Goal: Information Seeking & Learning: Learn about a topic

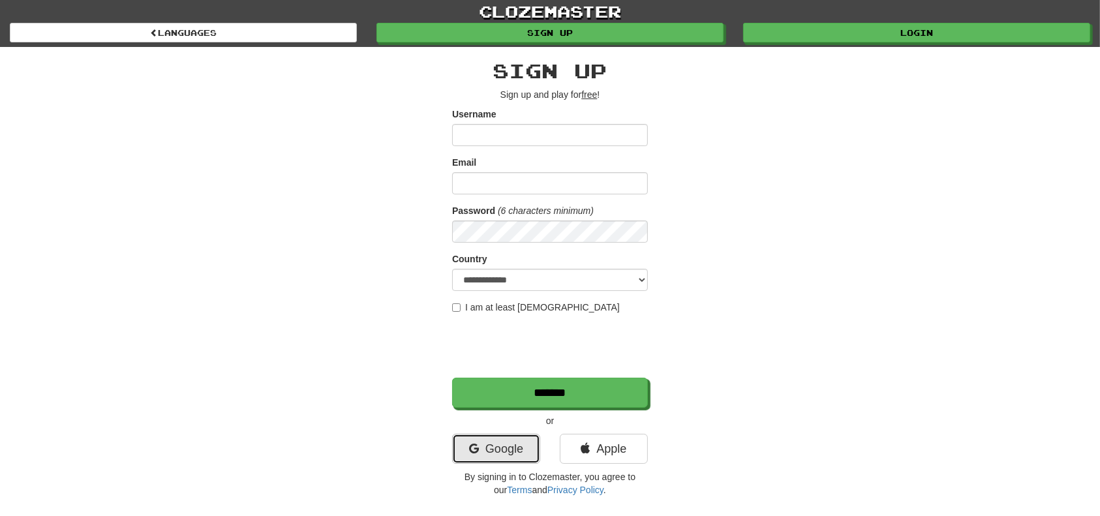
click at [501, 457] on link "Google" at bounding box center [496, 449] width 88 height 30
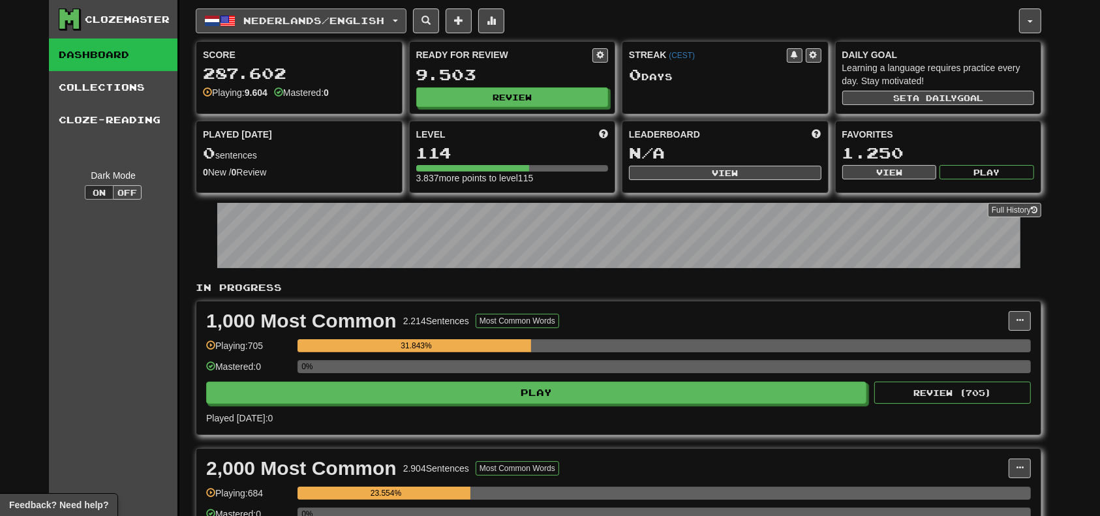
click at [251, 27] on button "Nederlands / English" at bounding box center [301, 20] width 211 height 25
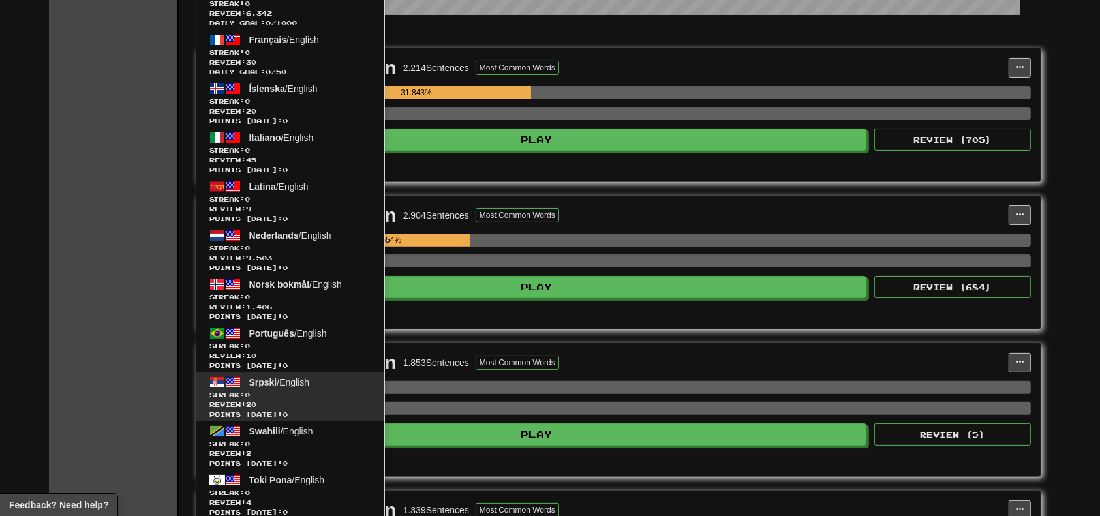
scroll to position [261, 0]
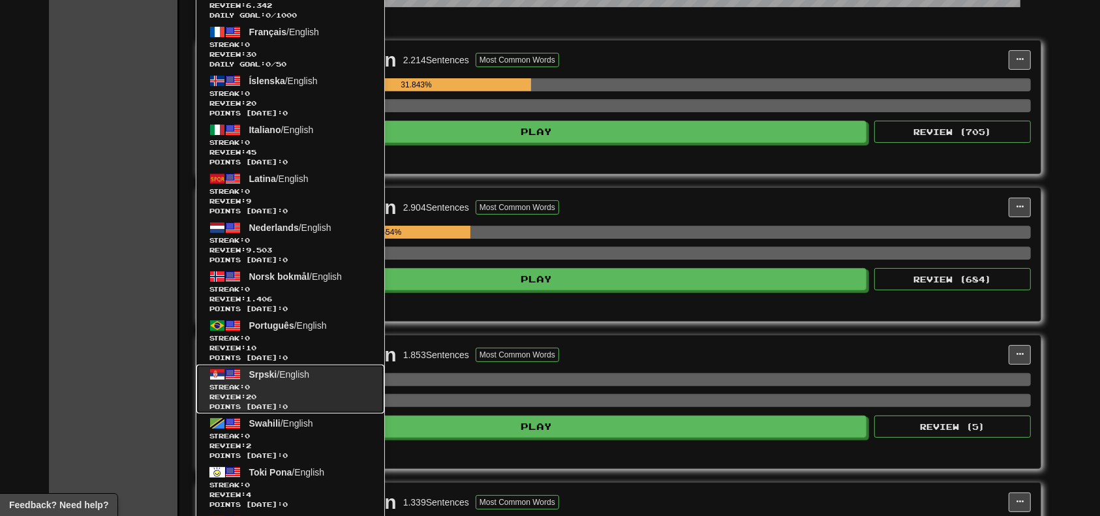
click at [315, 389] on span "Streak: 0" at bounding box center [291, 387] width 162 height 10
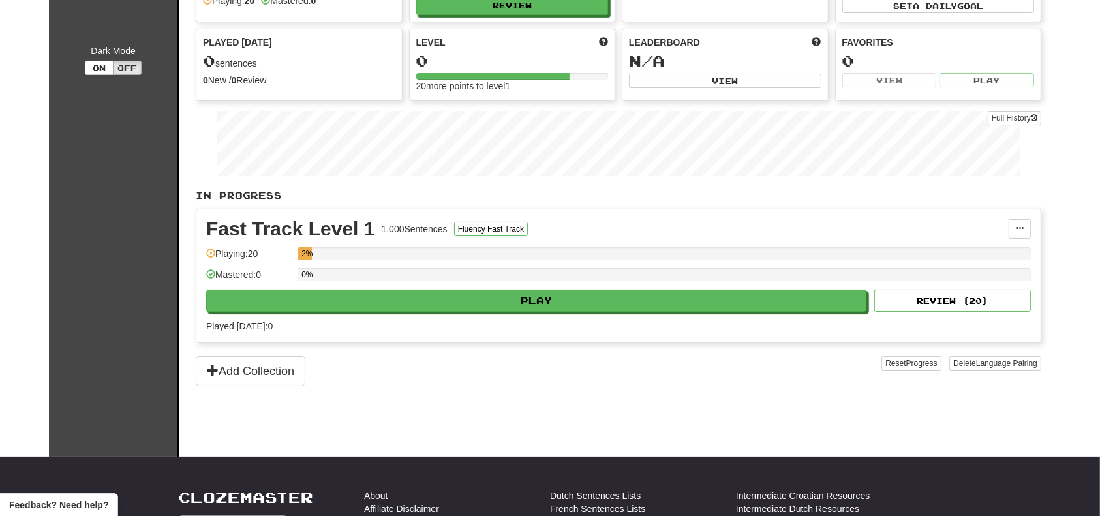
scroll to position [174, 0]
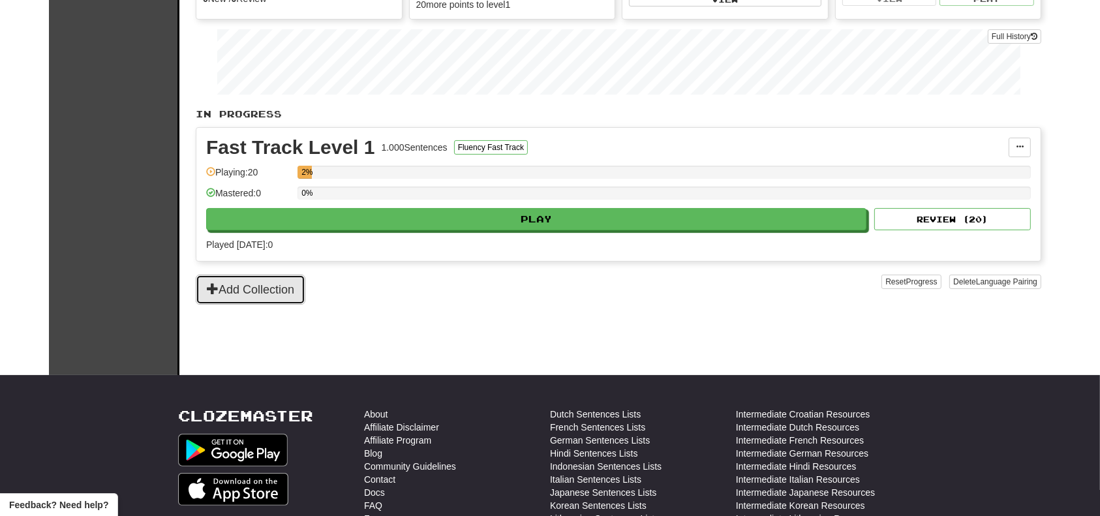
click at [227, 285] on button "Add Collection" at bounding box center [251, 290] width 110 height 30
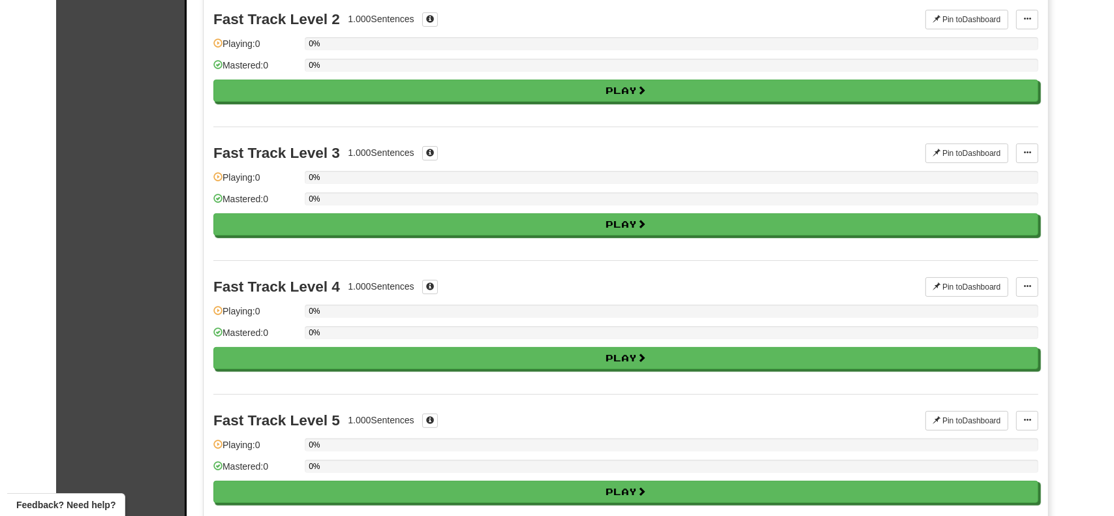
scroll to position [0, 0]
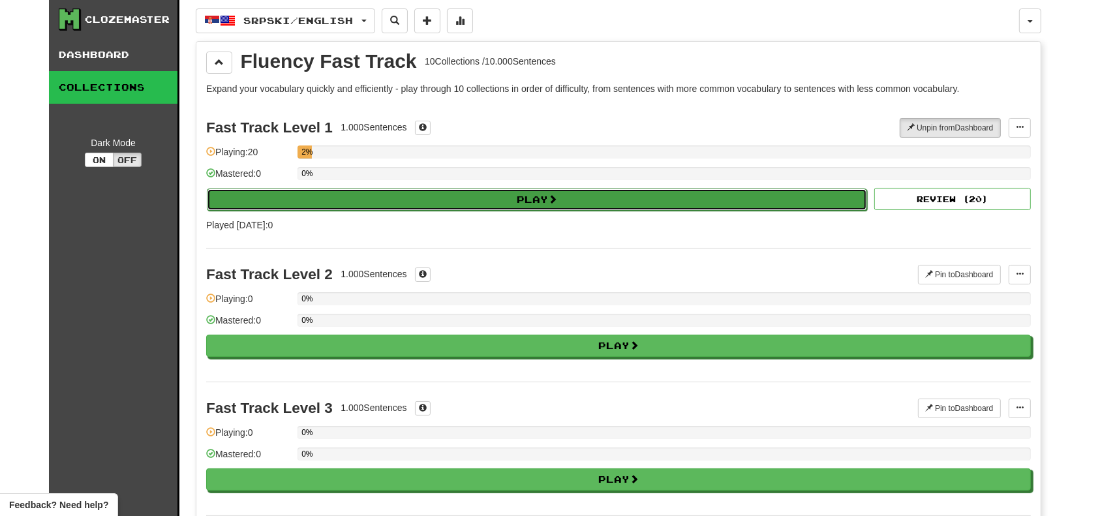
click at [595, 198] on button "Play" at bounding box center [537, 200] width 661 height 22
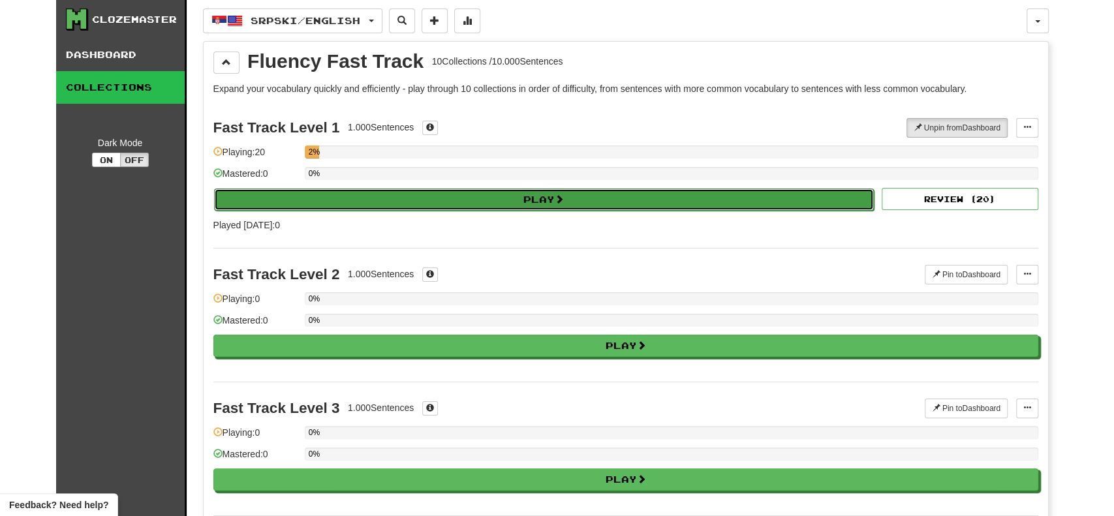
select select "**"
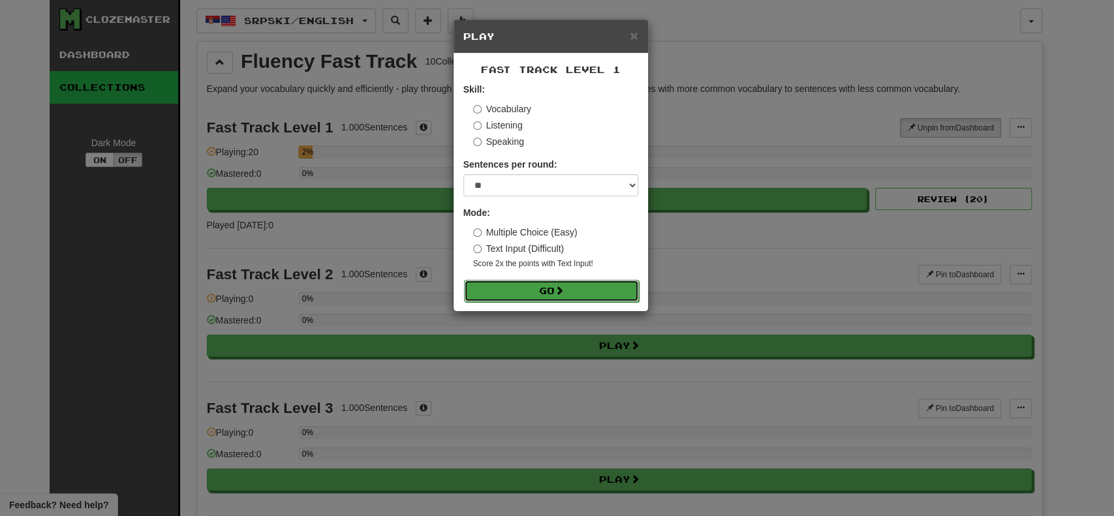
click at [576, 290] on button "Go" at bounding box center [551, 291] width 175 height 22
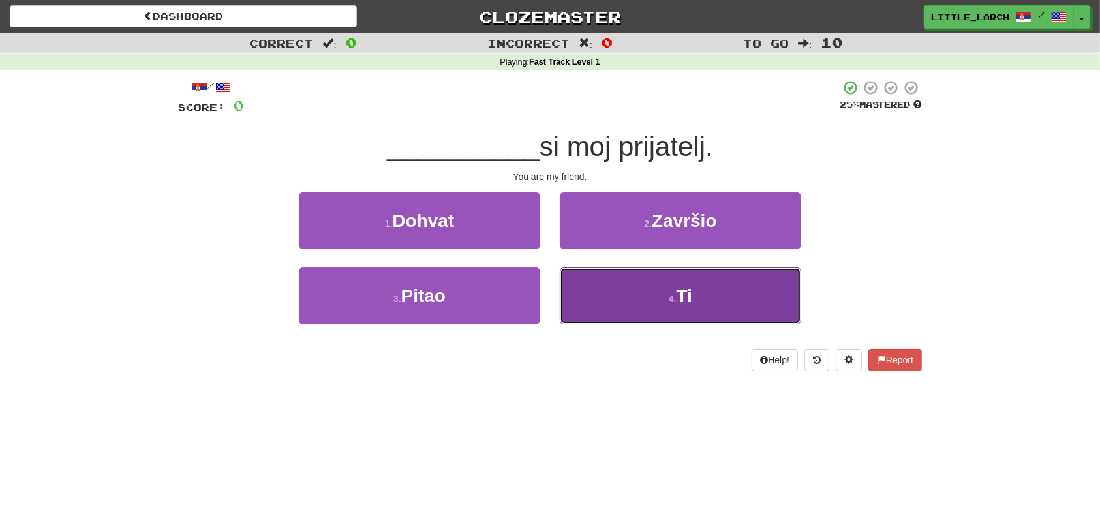
click at [677, 288] on span "Ti" at bounding box center [685, 296] width 16 height 20
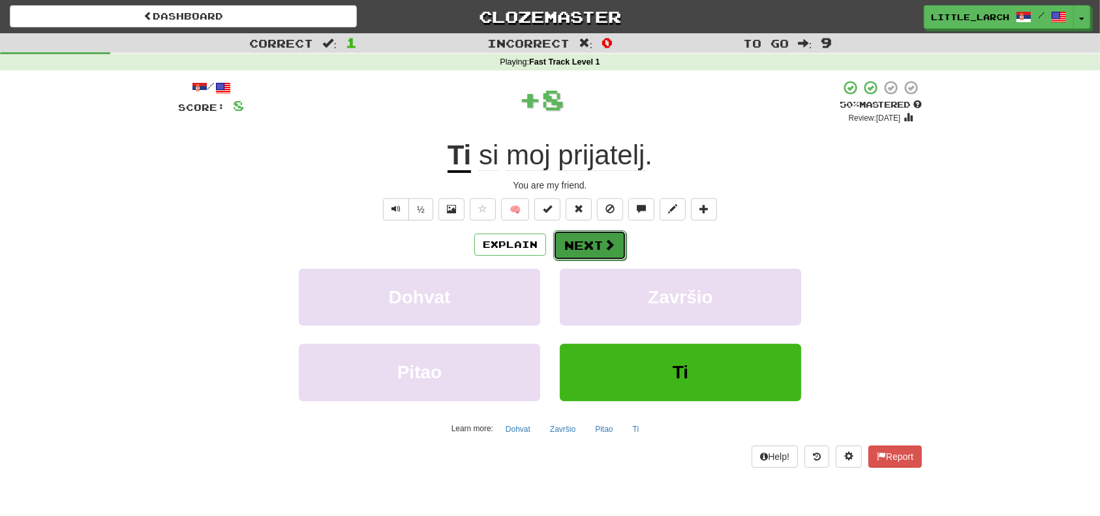
click at [604, 239] on span at bounding box center [610, 245] width 12 height 12
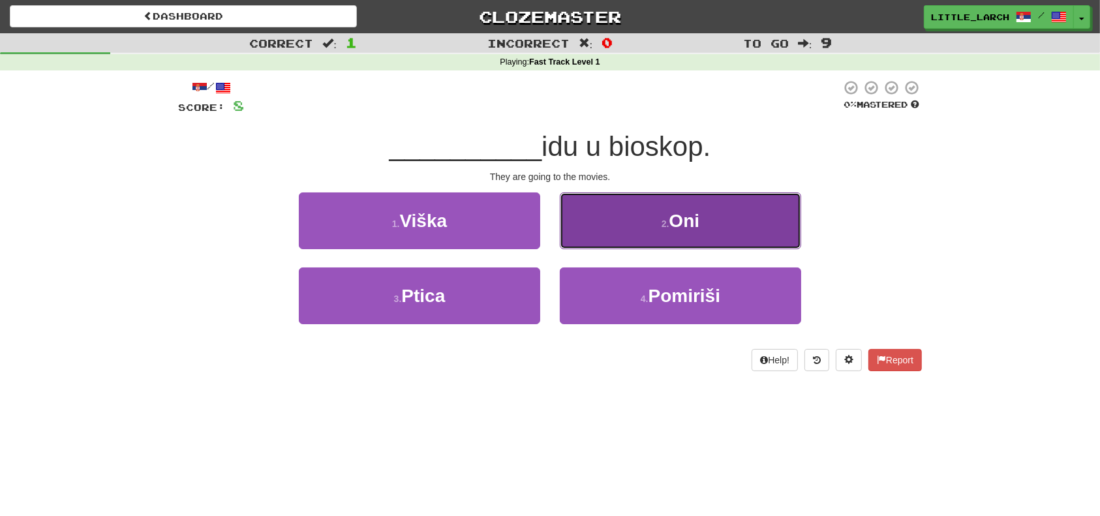
click at [627, 222] on button "2 . Oni" at bounding box center [680, 221] width 241 height 57
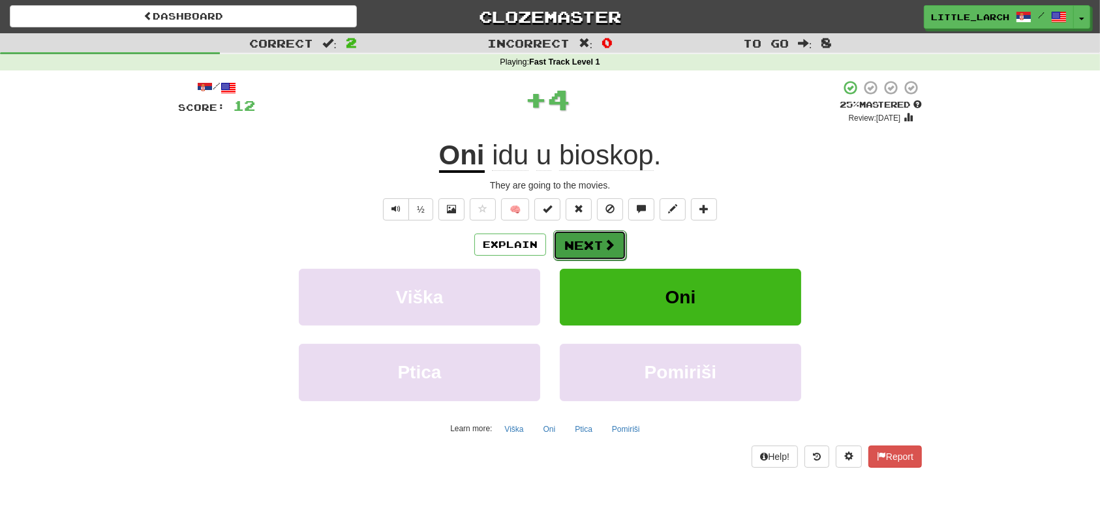
click at [612, 250] on span at bounding box center [610, 245] width 12 height 12
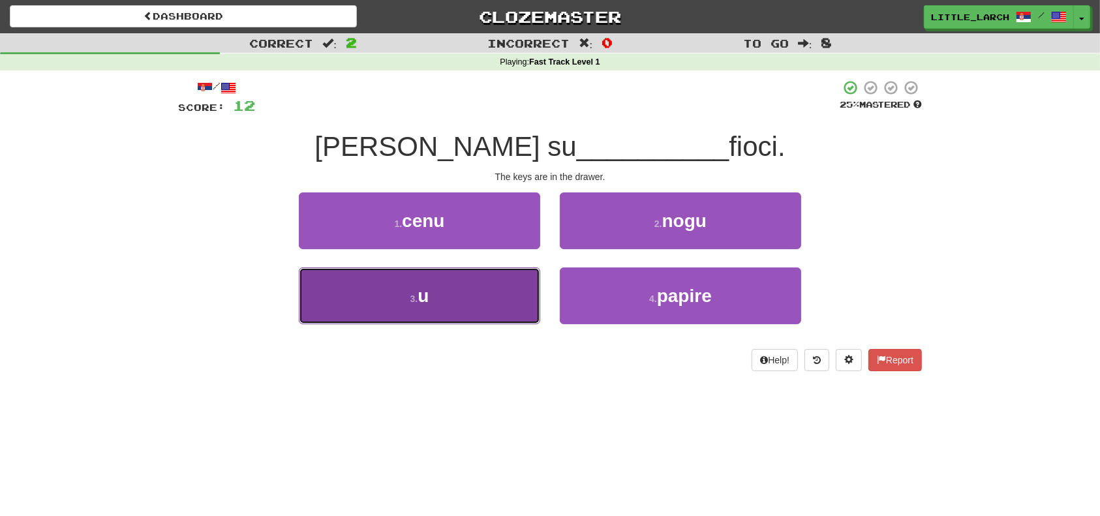
click at [461, 292] on button "3 . u" at bounding box center [419, 296] width 241 height 57
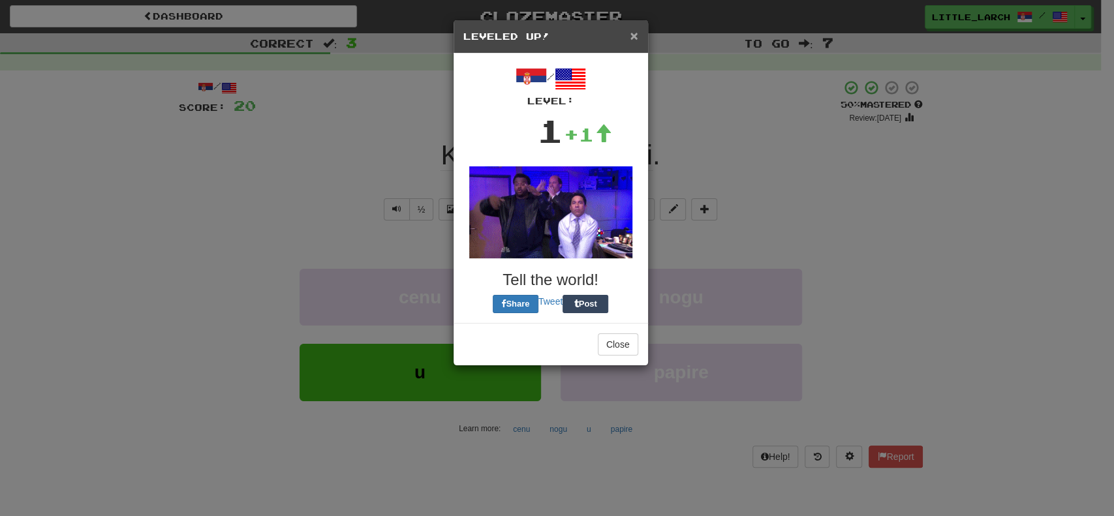
click at [631, 34] on span "×" at bounding box center [634, 35] width 8 height 15
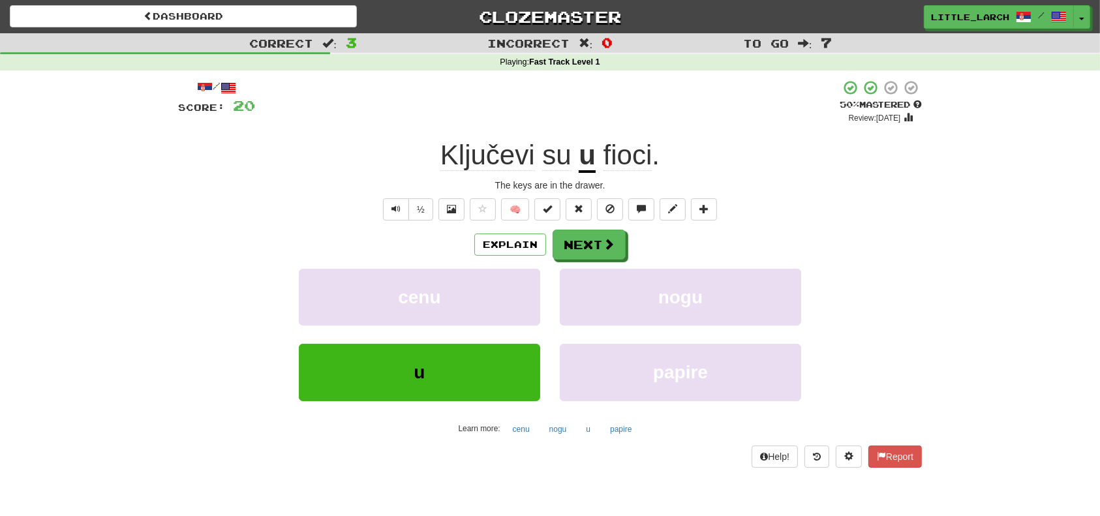
click at [624, 149] on span "fioci" at bounding box center [628, 155] width 49 height 31
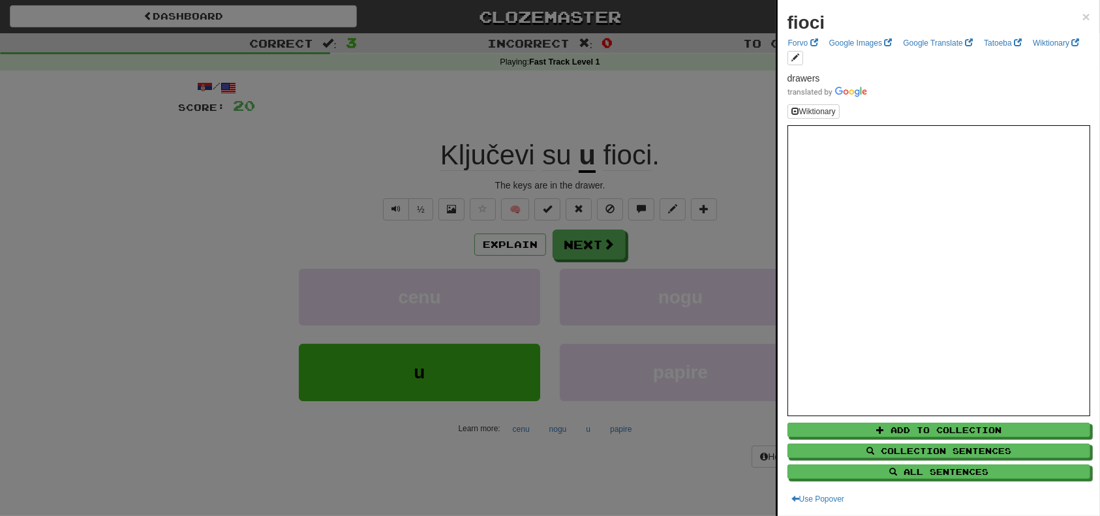
click at [1068, 15] on div "fioci ×" at bounding box center [939, 23] width 303 height 26
click at [1083, 16] on span "×" at bounding box center [1087, 16] width 8 height 15
click at [1070, 16] on div "fioci ×" at bounding box center [939, 23] width 303 height 26
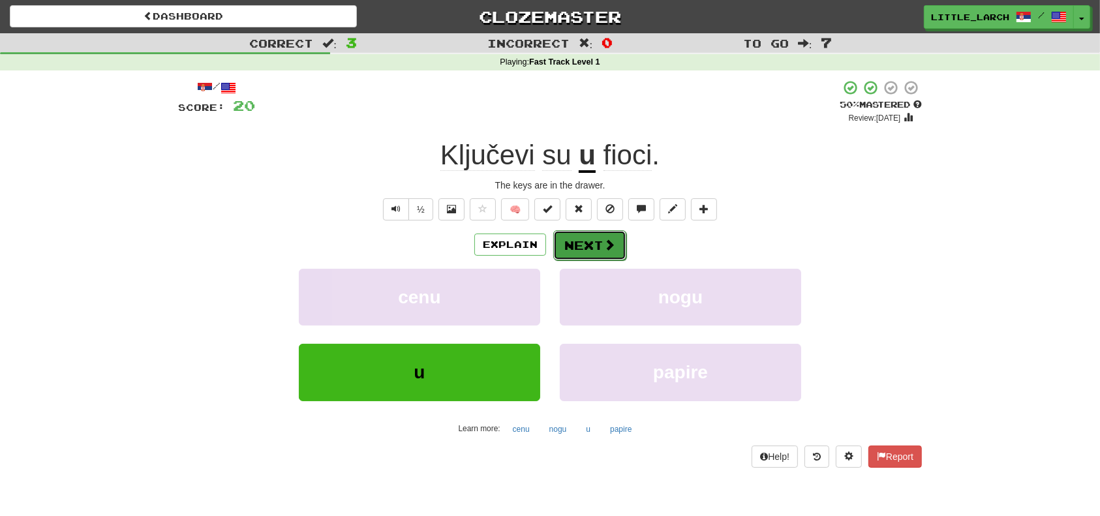
click at [591, 237] on button "Next" at bounding box center [589, 245] width 73 height 30
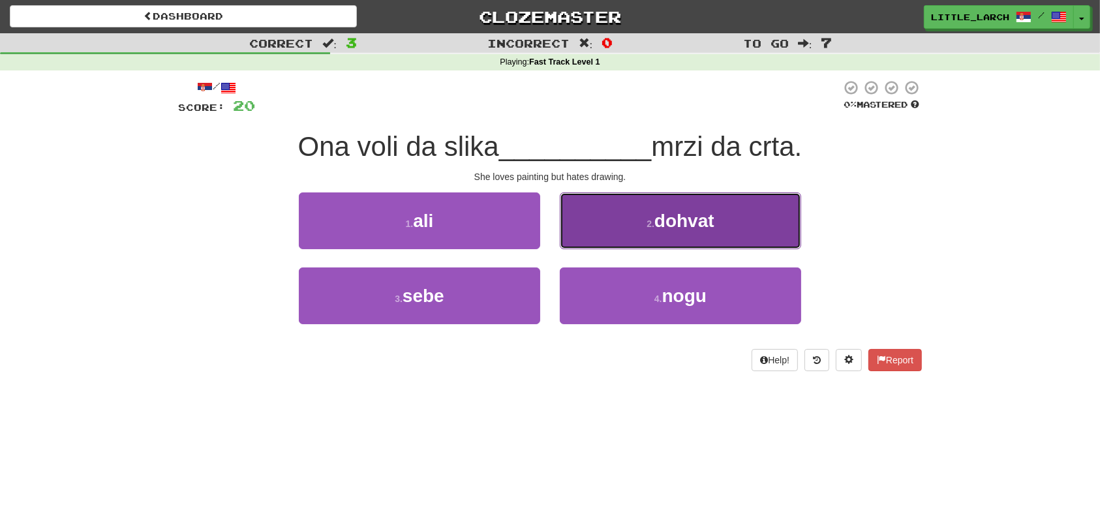
click at [739, 215] on button "2 . dohvat" at bounding box center [680, 221] width 241 height 57
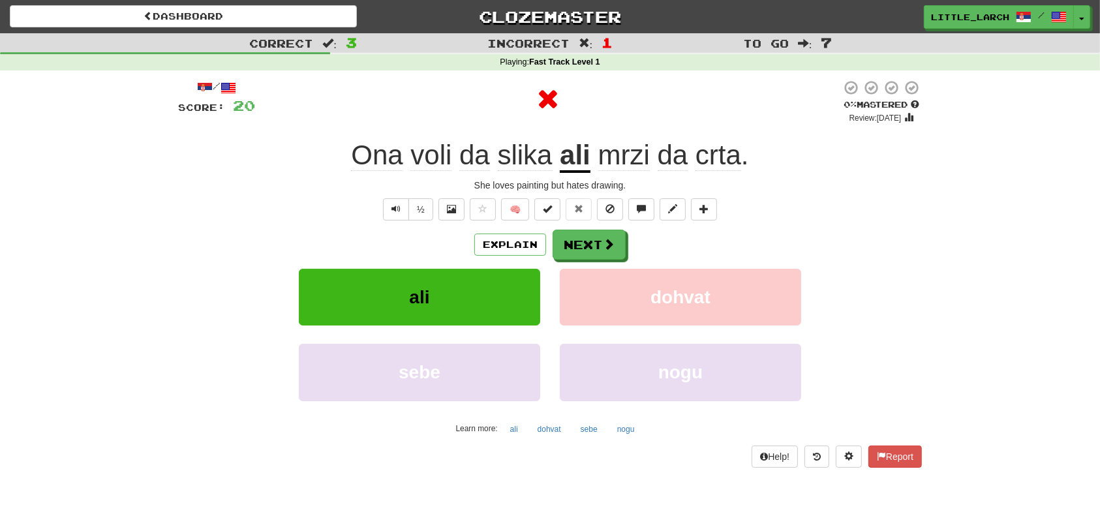
click at [582, 157] on u "ali" at bounding box center [575, 156] width 31 height 33
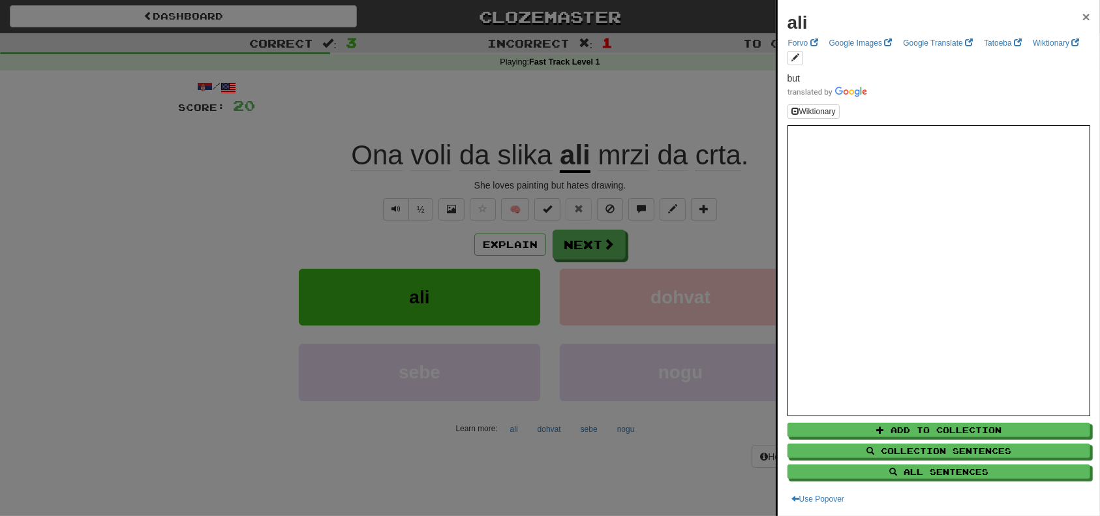
click at [1083, 10] on span "×" at bounding box center [1087, 16] width 8 height 15
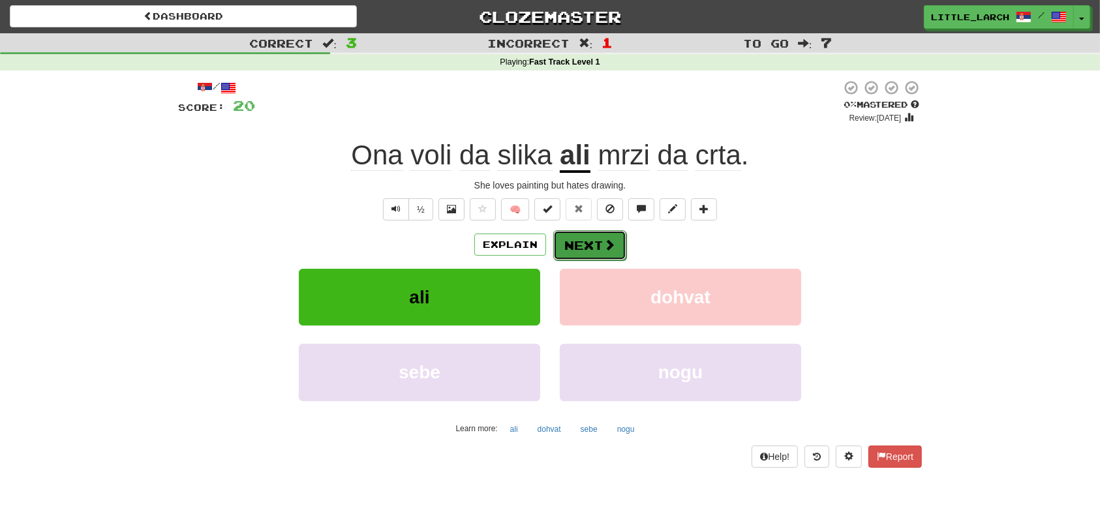
click at [596, 251] on button "Next" at bounding box center [589, 245] width 73 height 30
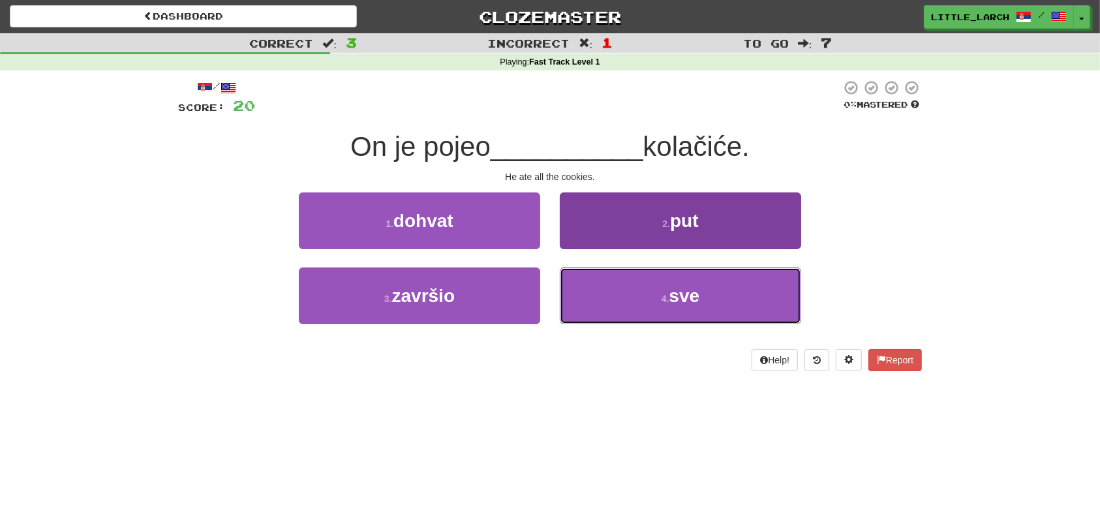
click at [666, 294] on small "4 ." at bounding box center [666, 299] width 8 height 10
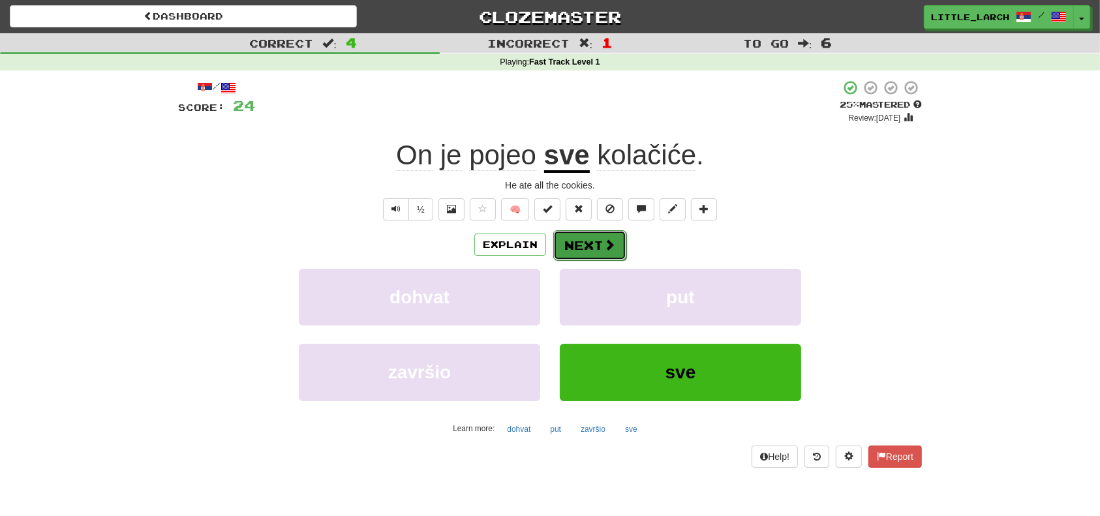
click at [591, 248] on button "Next" at bounding box center [589, 245] width 73 height 30
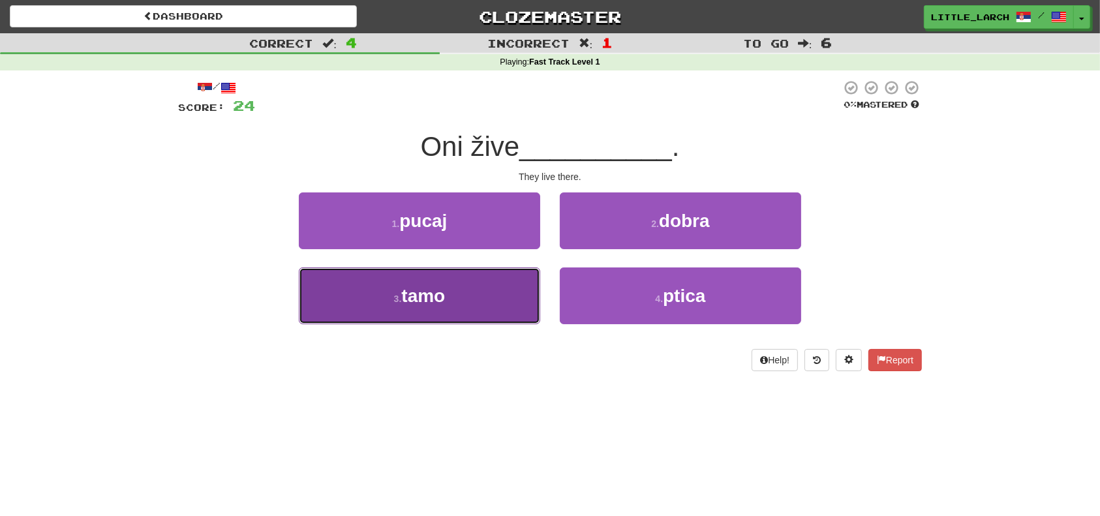
click at [412, 303] on span "tamo" at bounding box center [423, 296] width 44 height 20
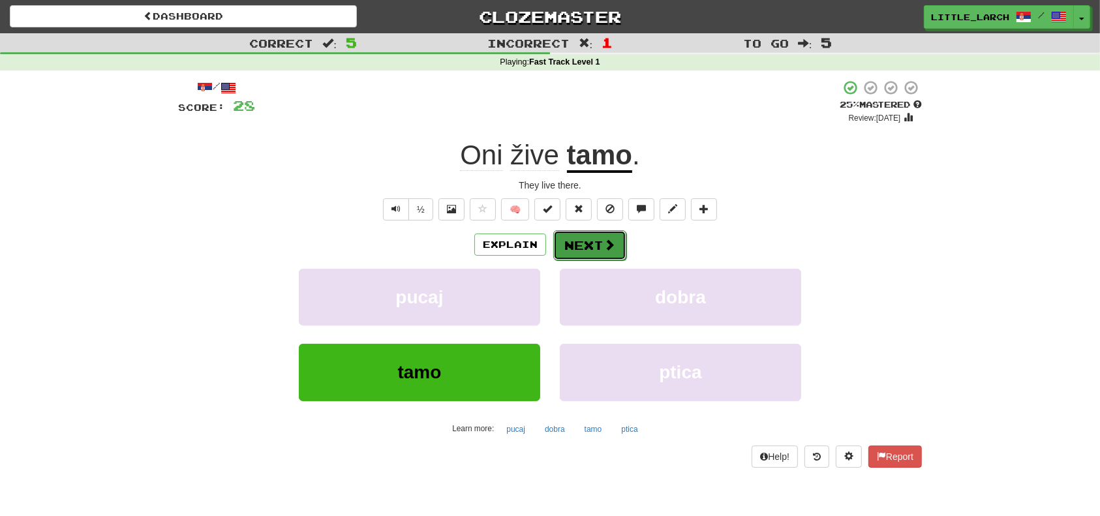
click at [611, 240] on span at bounding box center [610, 245] width 12 height 12
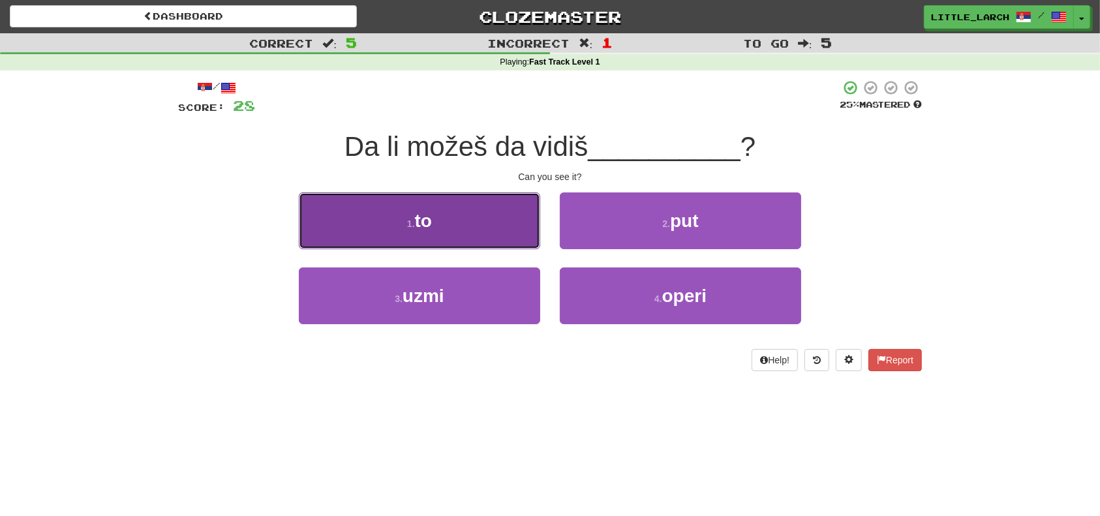
click at [454, 217] on button "1 . to" at bounding box center [419, 221] width 241 height 57
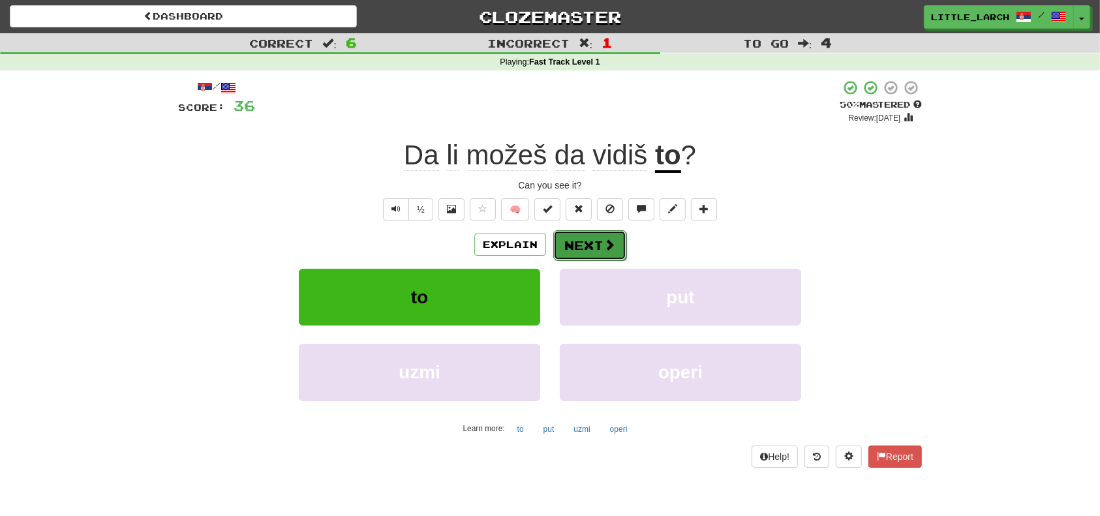
click at [598, 238] on button "Next" at bounding box center [589, 245] width 73 height 30
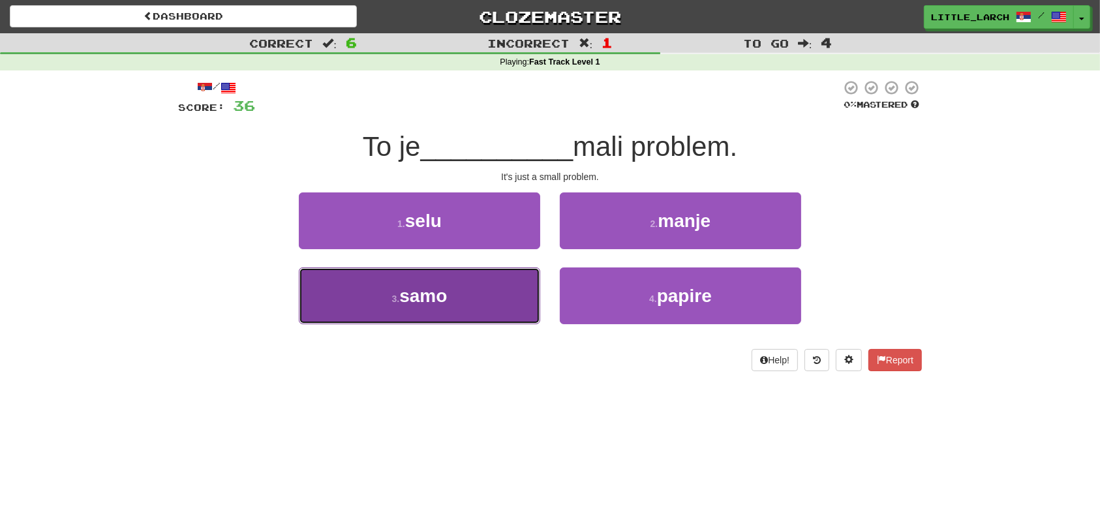
click at [500, 311] on button "3 . samo" at bounding box center [419, 296] width 241 height 57
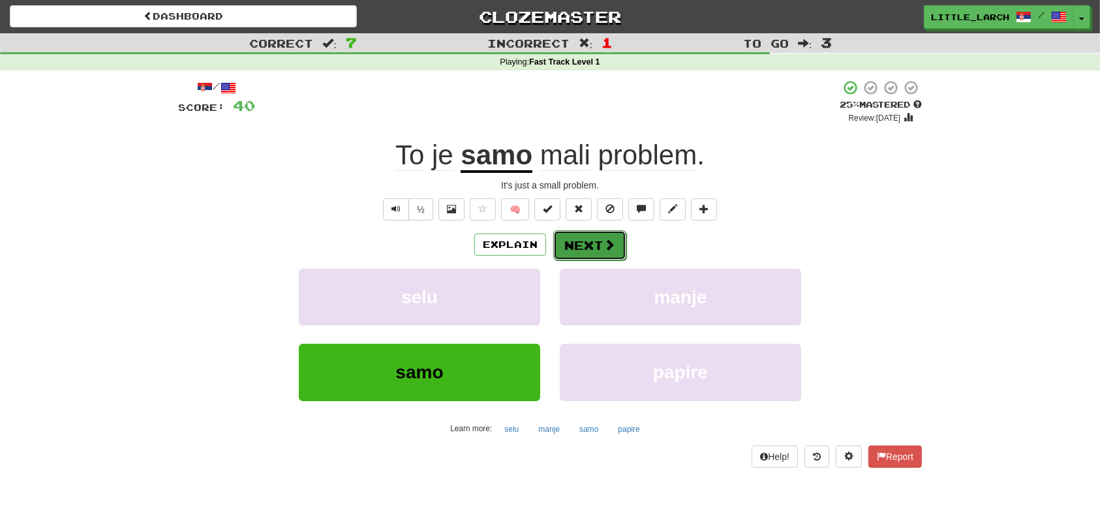
click at [583, 243] on button "Next" at bounding box center [589, 245] width 73 height 30
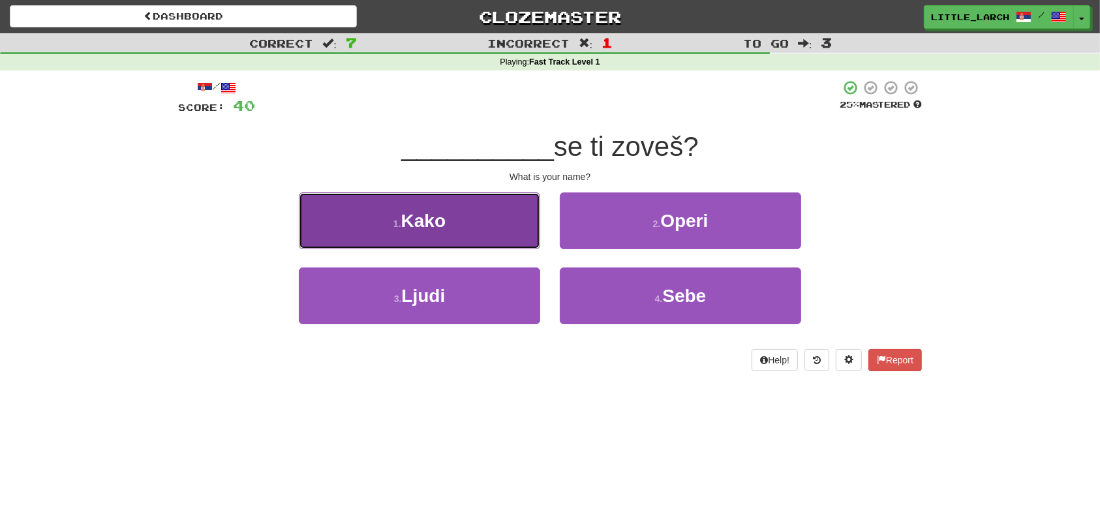
click at [490, 218] on button "1 . Kako" at bounding box center [419, 221] width 241 height 57
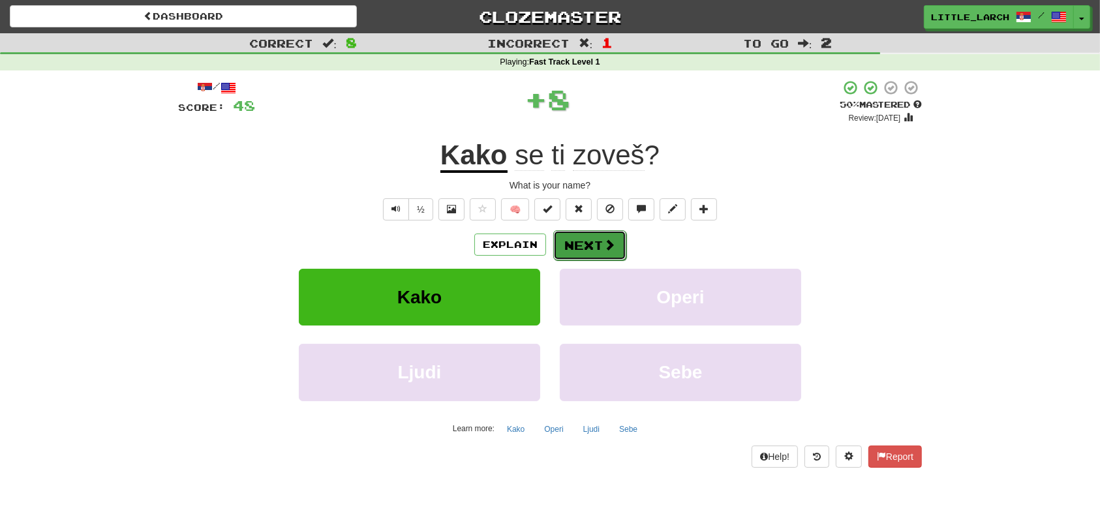
click at [580, 245] on button "Next" at bounding box center [589, 245] width 73 height 30
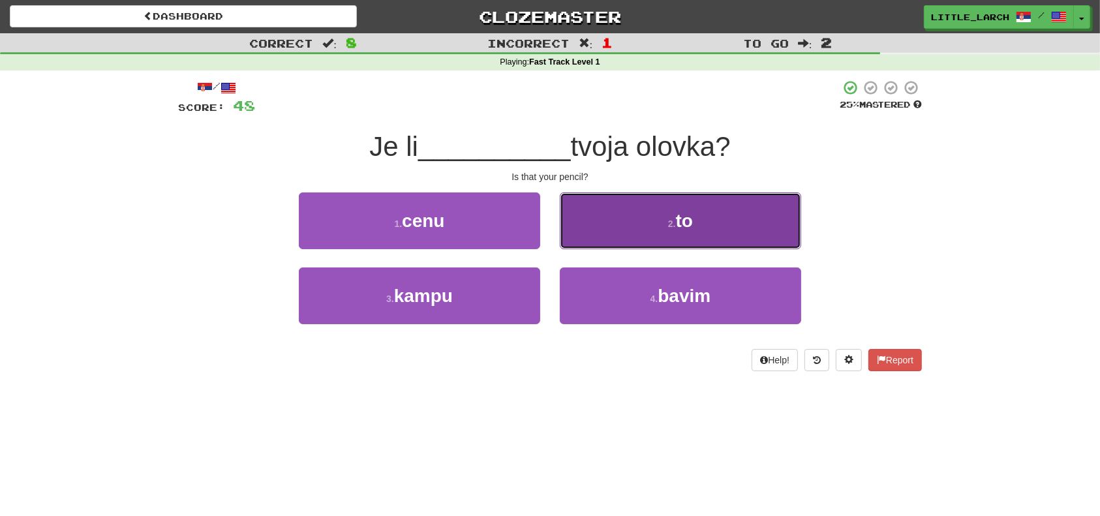
click at [621, 235] on button "2 . to" at bounding box center [680, 221] width 241 height 57
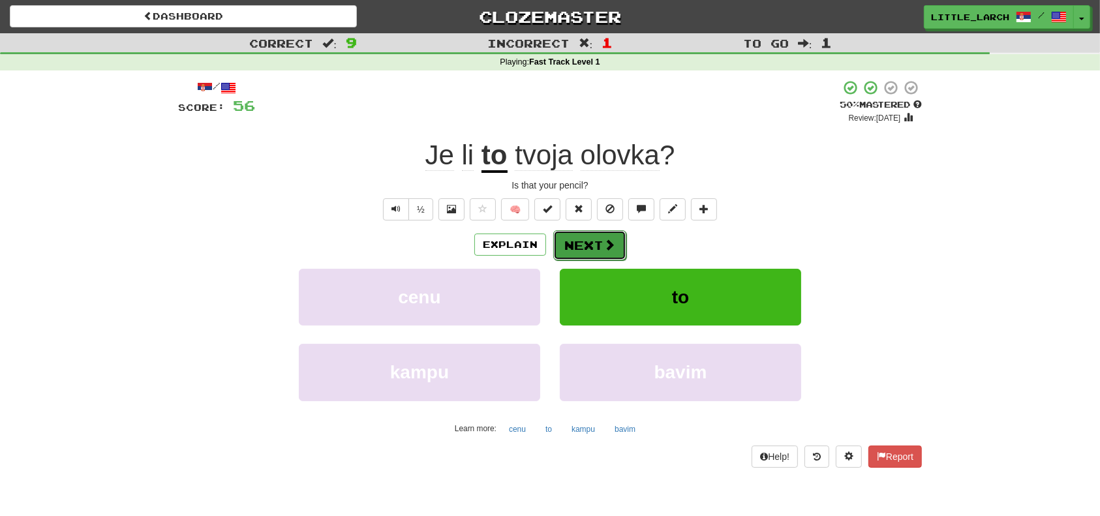
click at [583, 253] on button "Next" at bounding box center [589, 245] width 73 height 30
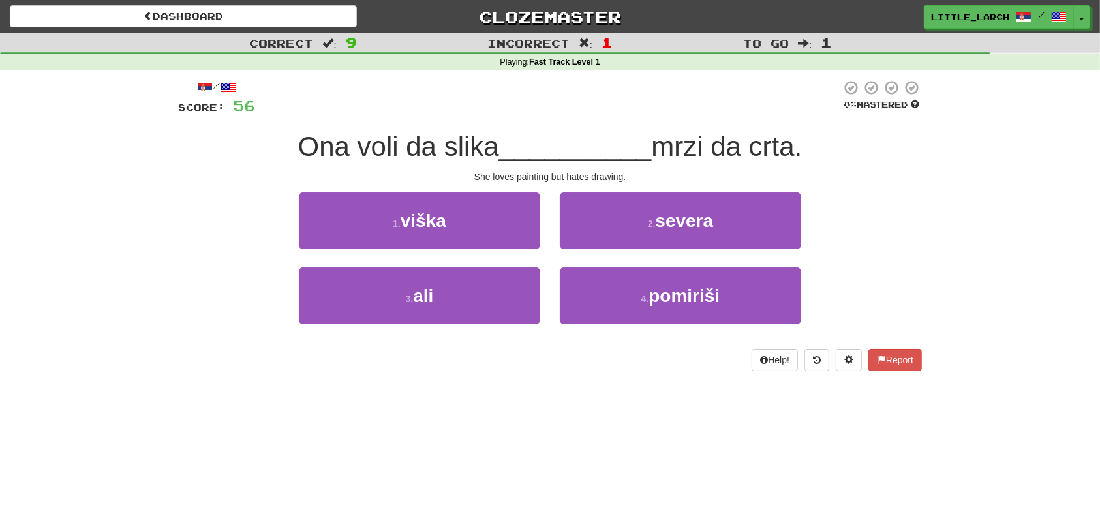
click at [583, 253] on div "2 . severa" at bounding box center [680, 230] width 261 height 75
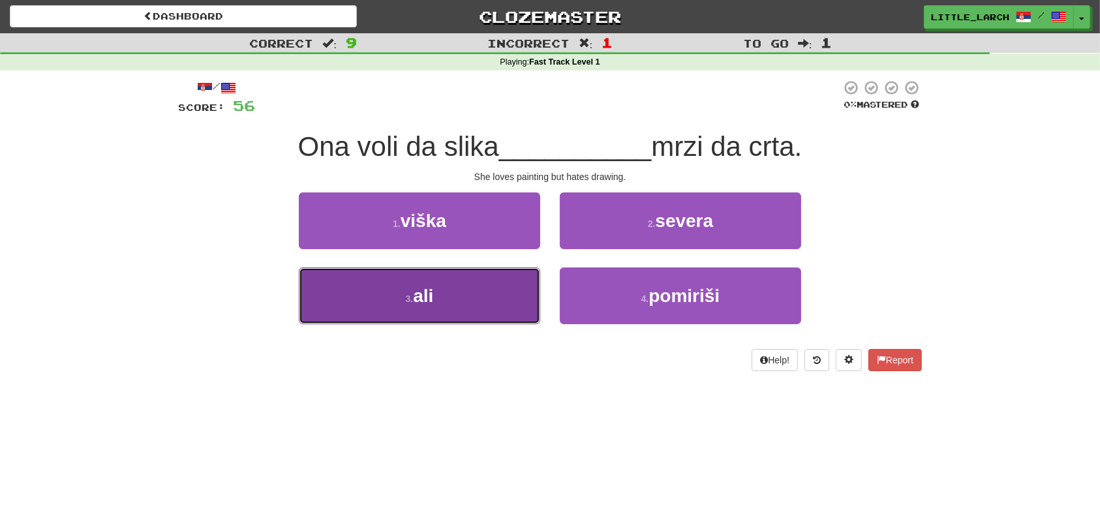
click at [454, 305] on button "3 . ali" at bounding box center [419, 296] width 241 height 57
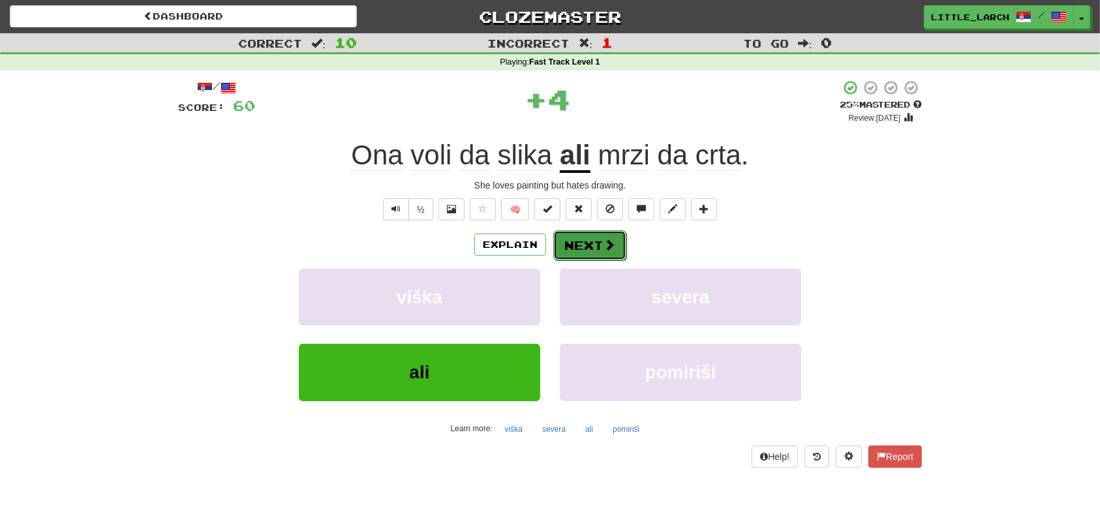
click at [588, 245] on button "Next" at bounding box center [589, 245] width 73 height 30
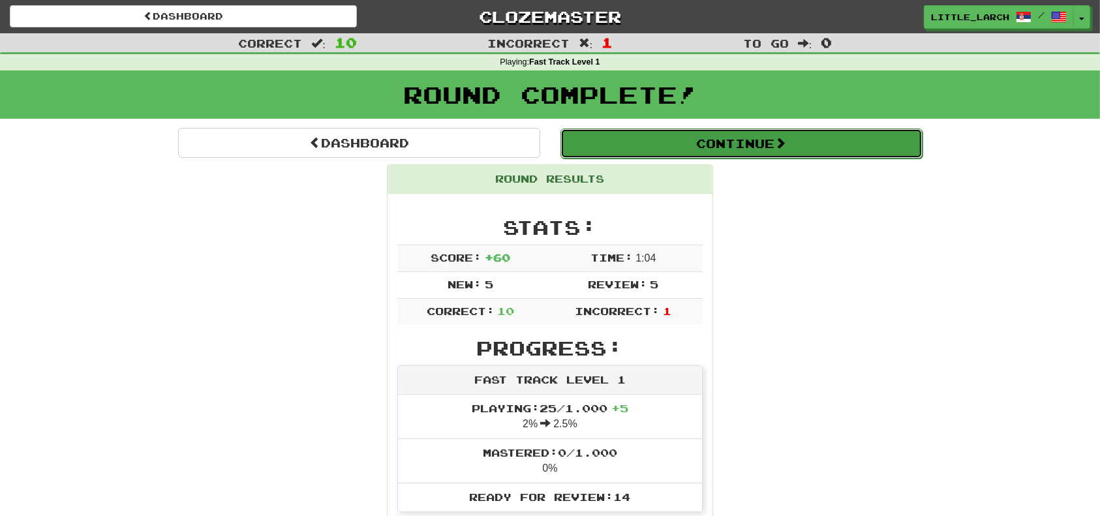
click at [684, 138] on button "Continue" at bounding box center [742, 144] width 362 height 30
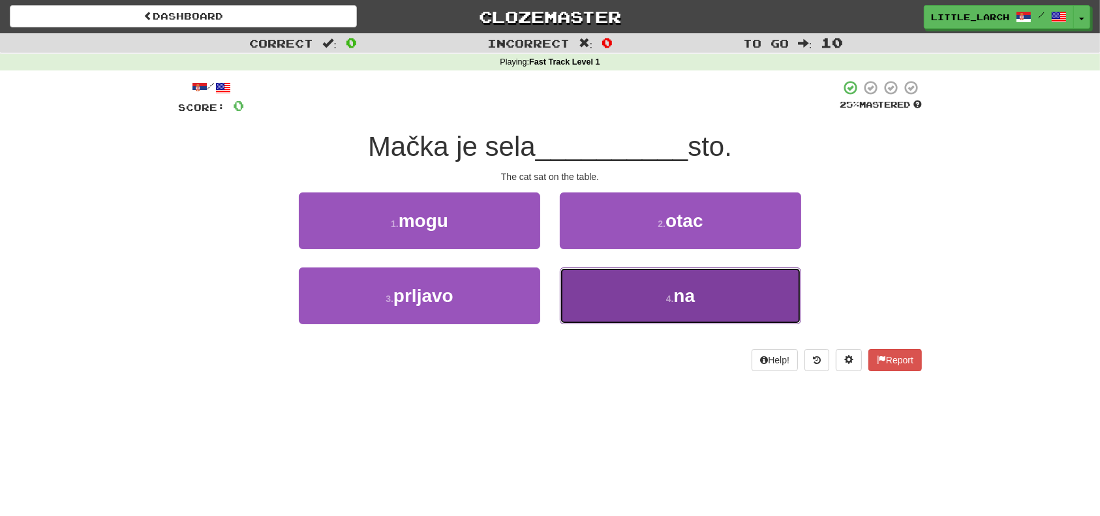
click at [646, 289] on button "4 . na" at bounding box center [680, 296] width 241 height 57
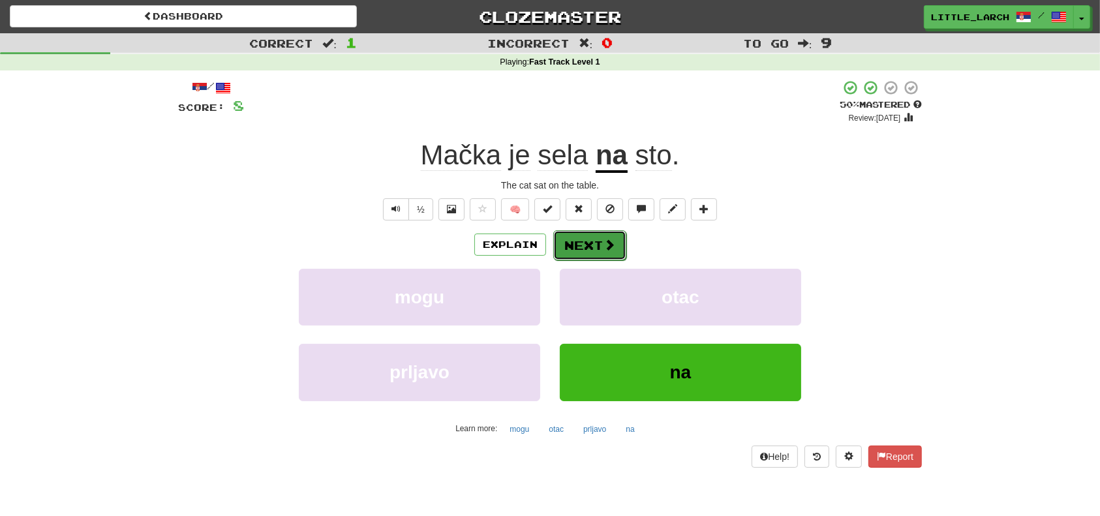
click at [594, 240] on button "Next" at bounding box center [589, 245] width 73 height 30
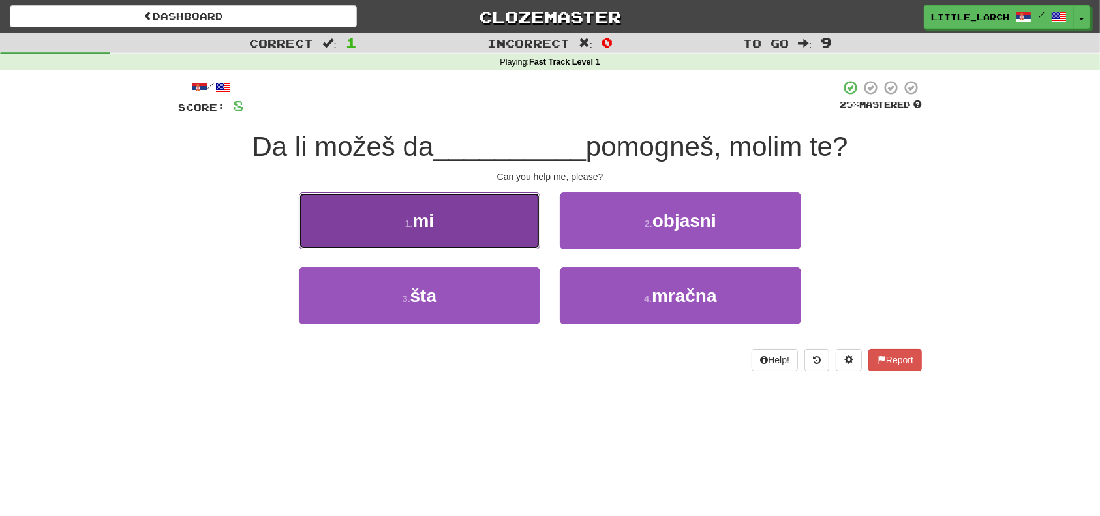
click at [510, 194] on button "1 . mi" at bounding box center [419, 221] width 241 height 57
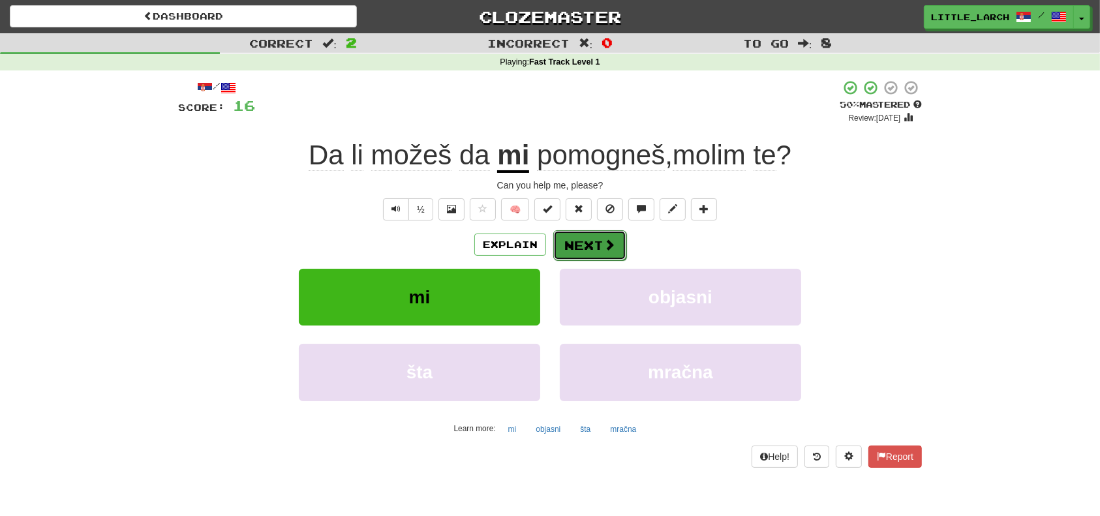
click at [583, 237] on button "Next" at bounding box center [589, 245] width 73 height 30
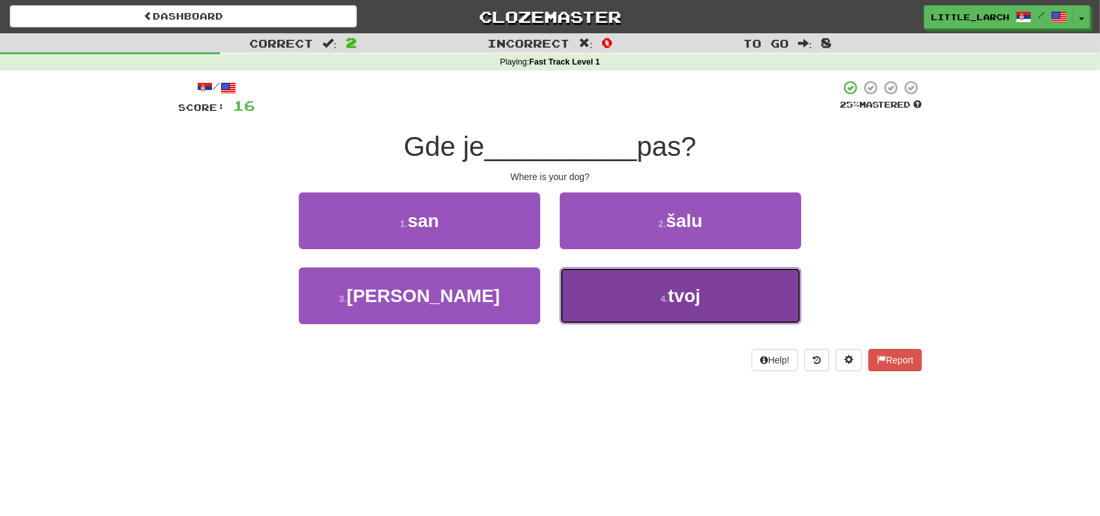
click at [642, 293] on button "4 . tvoj" at bounding box center [680, 296] width 241 height 57
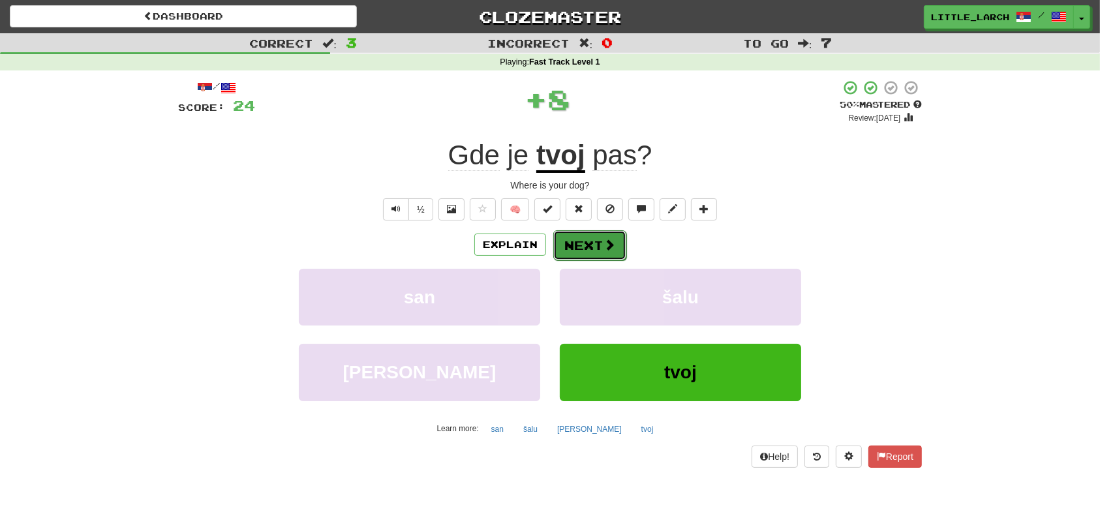
click at [598, 241] on button "Next" at bounding box center [589, 245] width 73 height 30
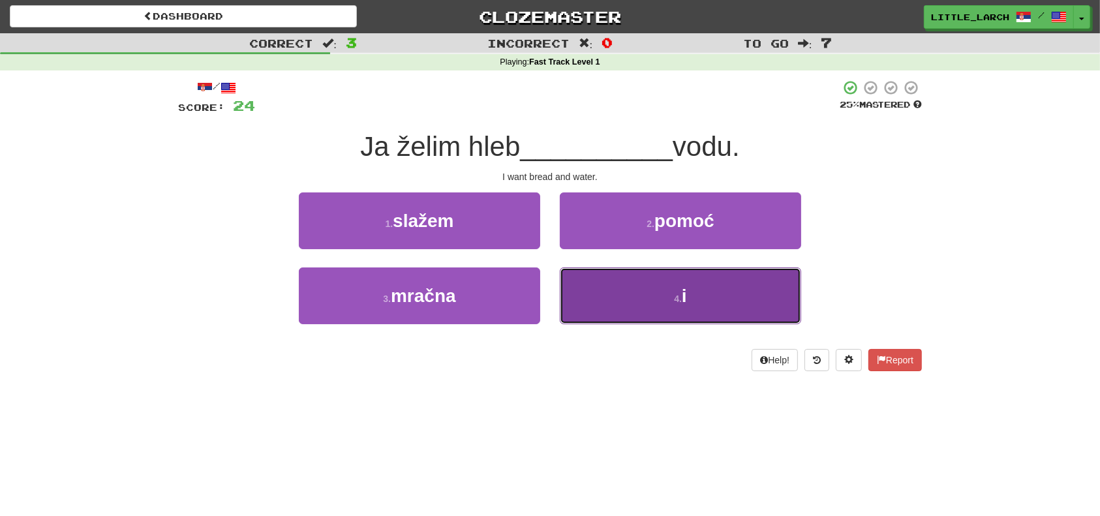
click at [611, 304] on button "4 . i" at bounding box center [680, 296] width 241 height 57
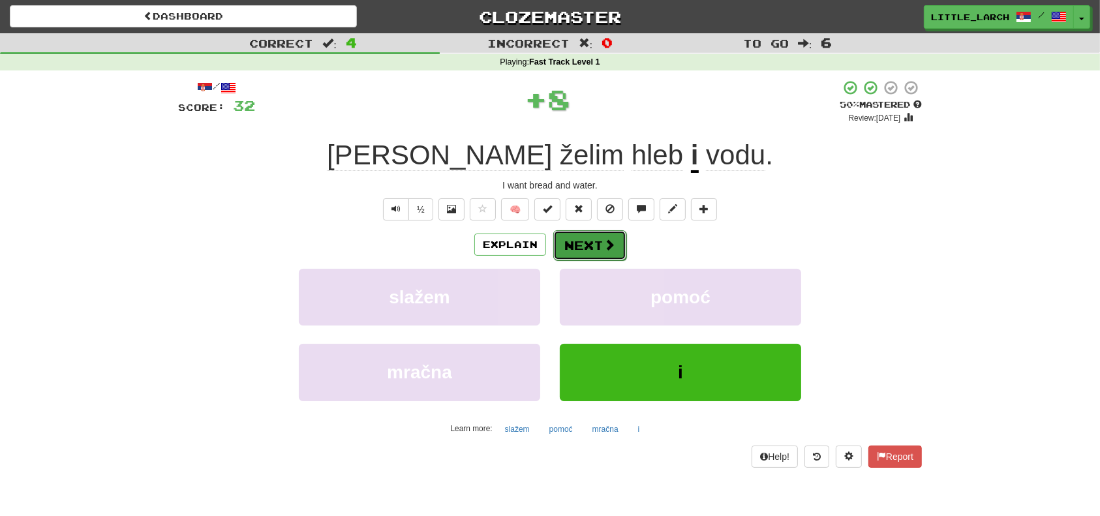
click at [600, 238] on button "Next" at bounding box center [589, 245] width 73 height 30
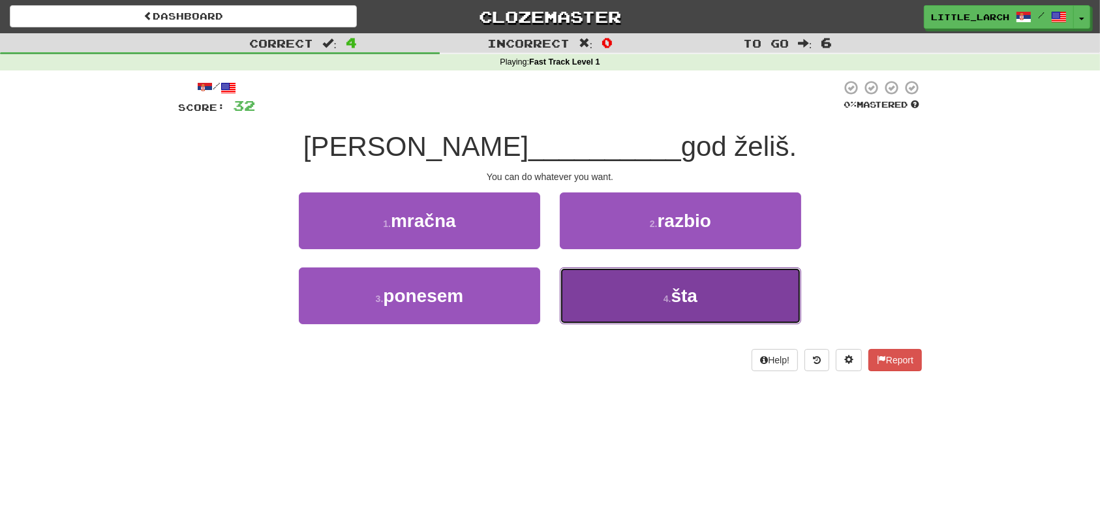
click at [600, 279] on button "4 . šta" at bounding box center [680, 296] width 241 height 57
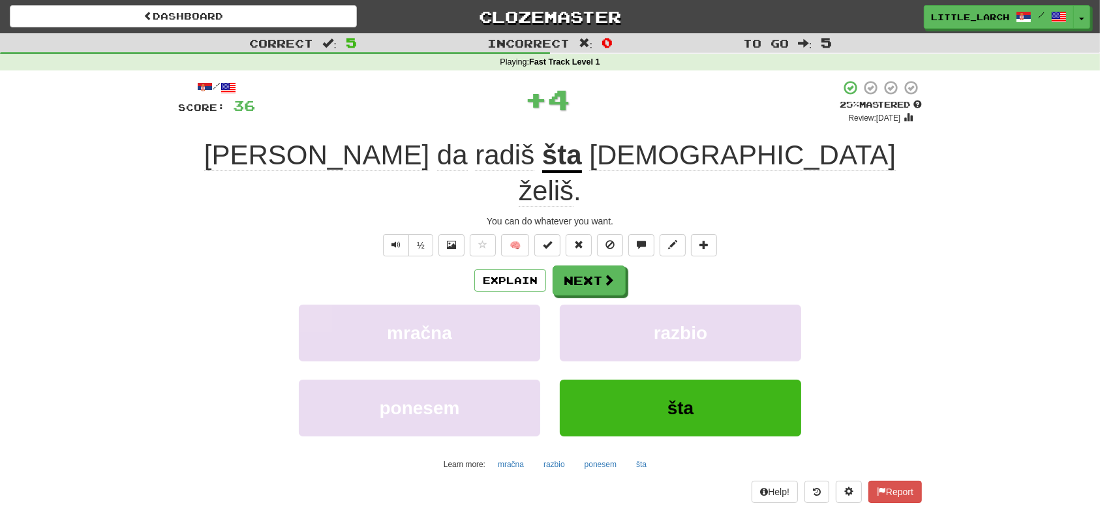
click at [638, 152] on span "god" at bounding box center [742, 155] width 307 height 31
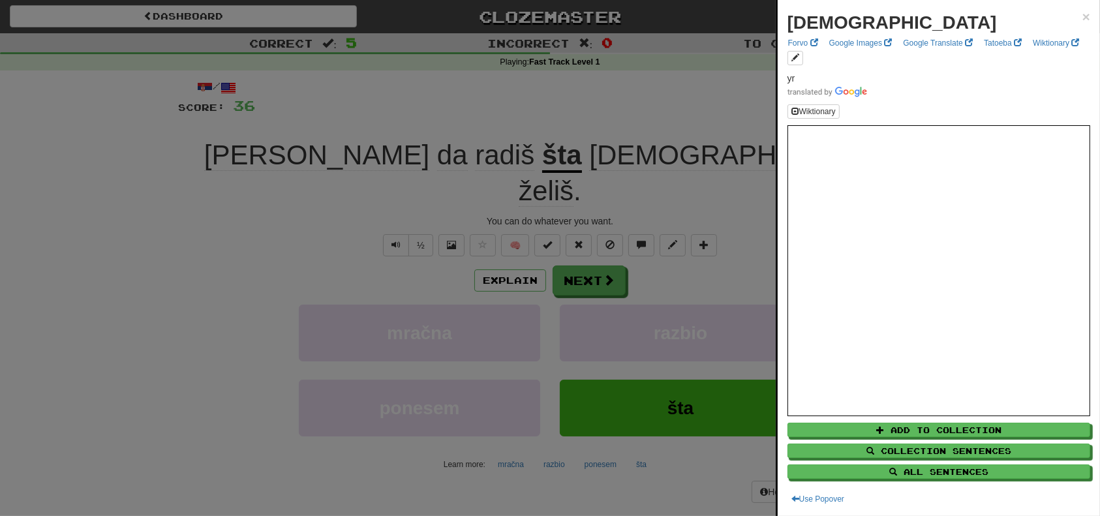
click at [751, 117] on div at bounding box center [550, 258] width 1100 height 516
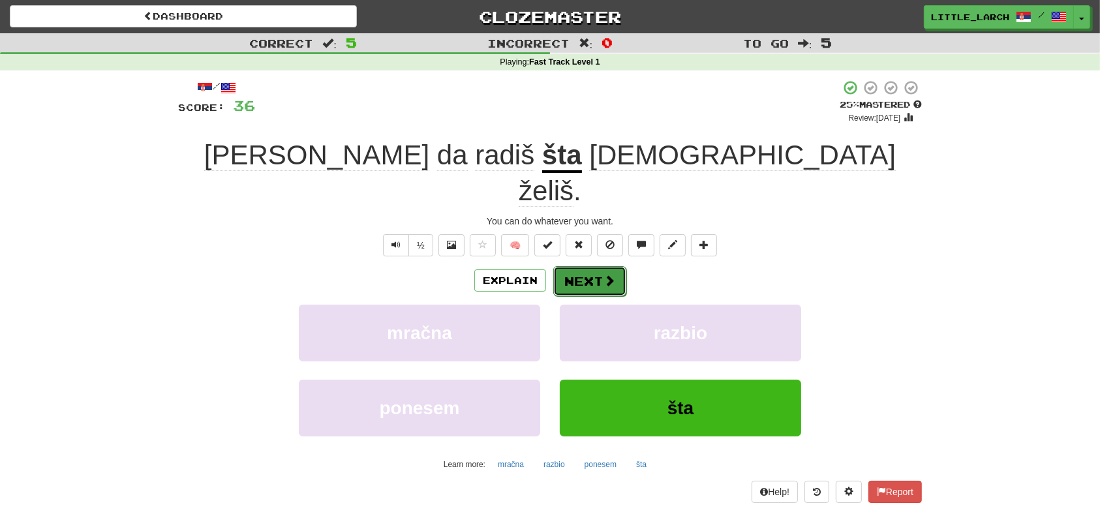
click at [608, 275] on span at bounding box center [610, 281] width 12 height 12
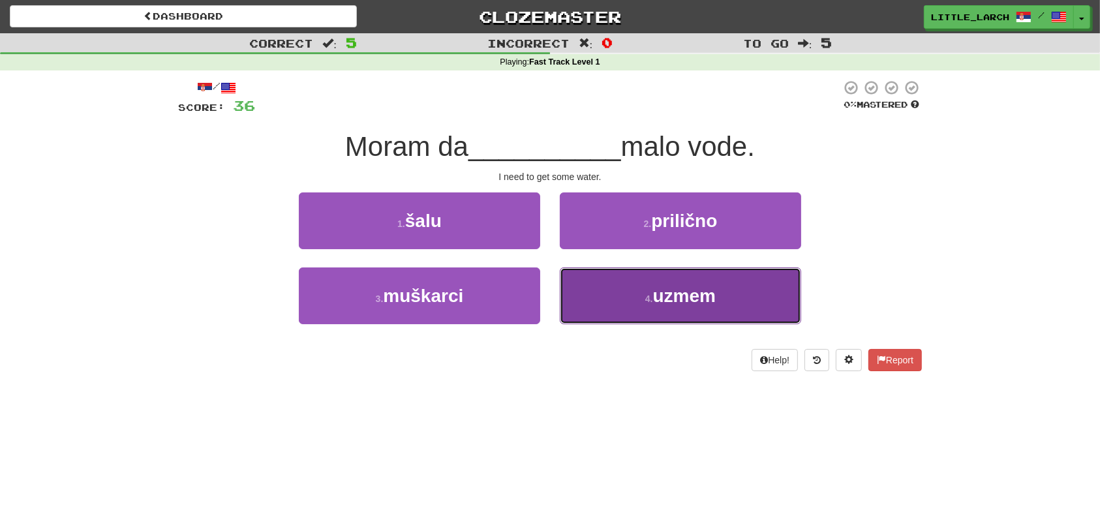
click at [672, 278] on button "4 . uzmem" at bounding box center [680, 296] width 241 height 57
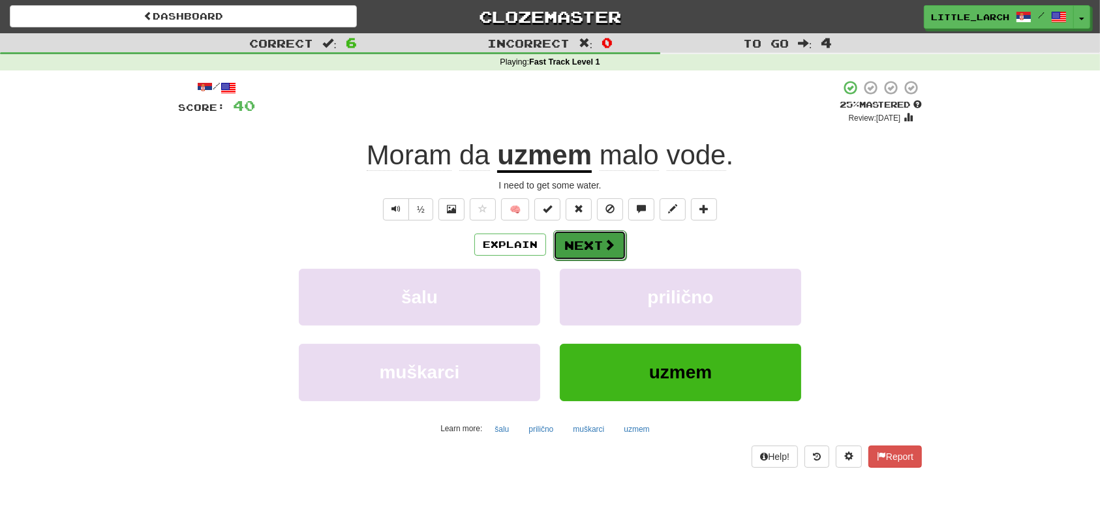
click at [590, 252] on button "Next" at bounding box center [589, 245] width 73 height 30
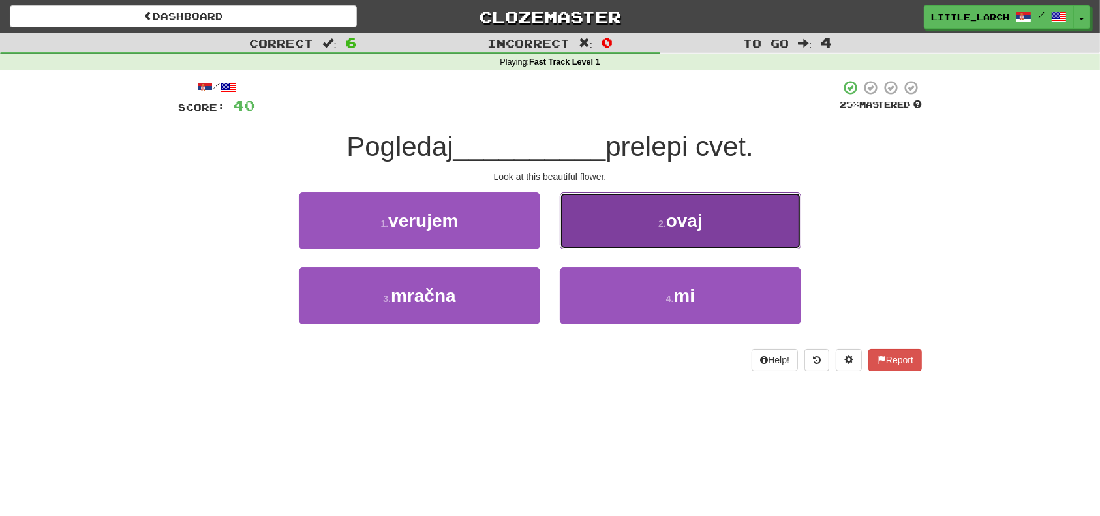
click at [666, 215] on button "2 . ovaj" at bounding box center [680, 221] width 241 height 57
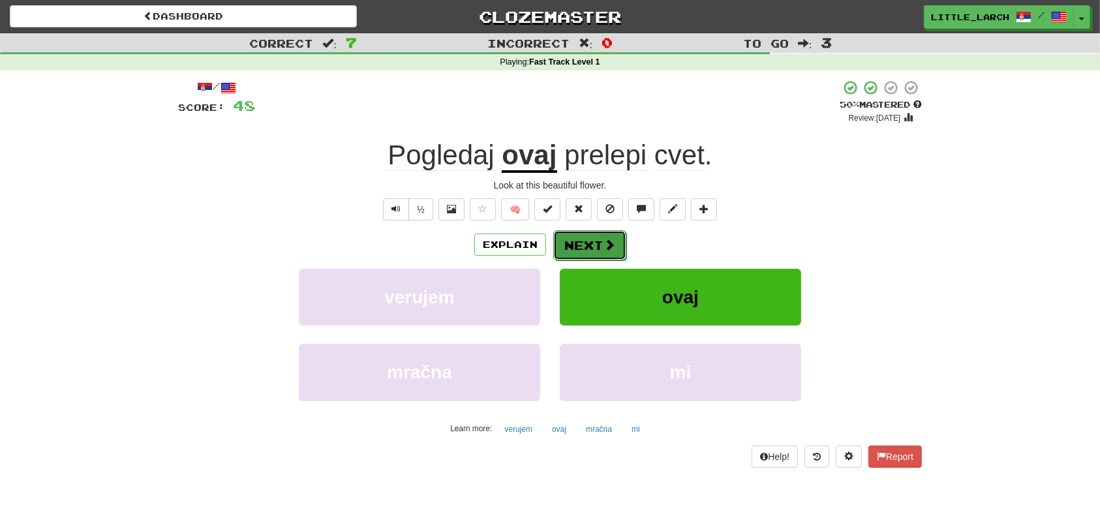
click at [608, 241] on span at bounding box center [610, 245] width 12 height 12
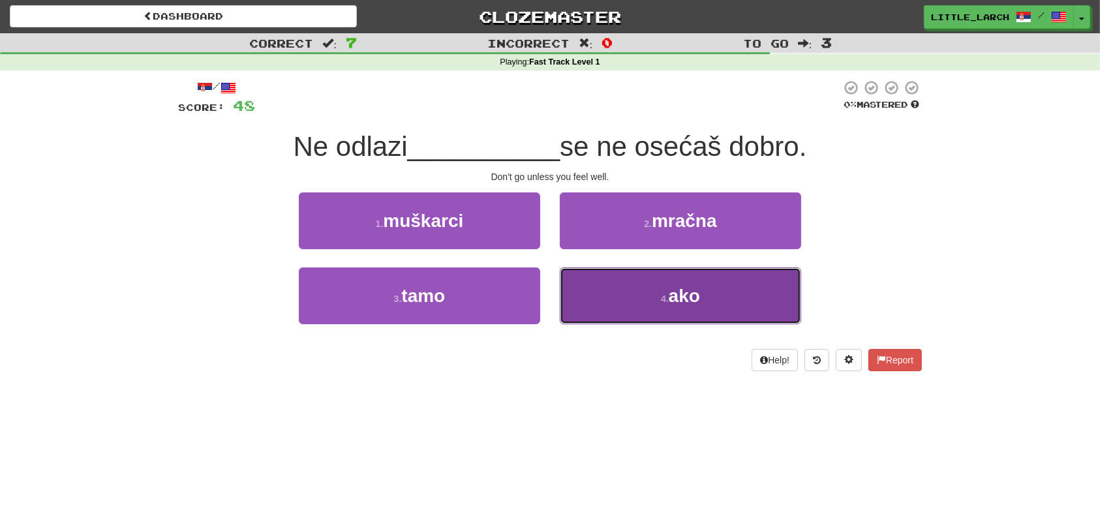
click at [619, 310] on button "4 . ako" at bounding box center [680, 296] width 241 height 57
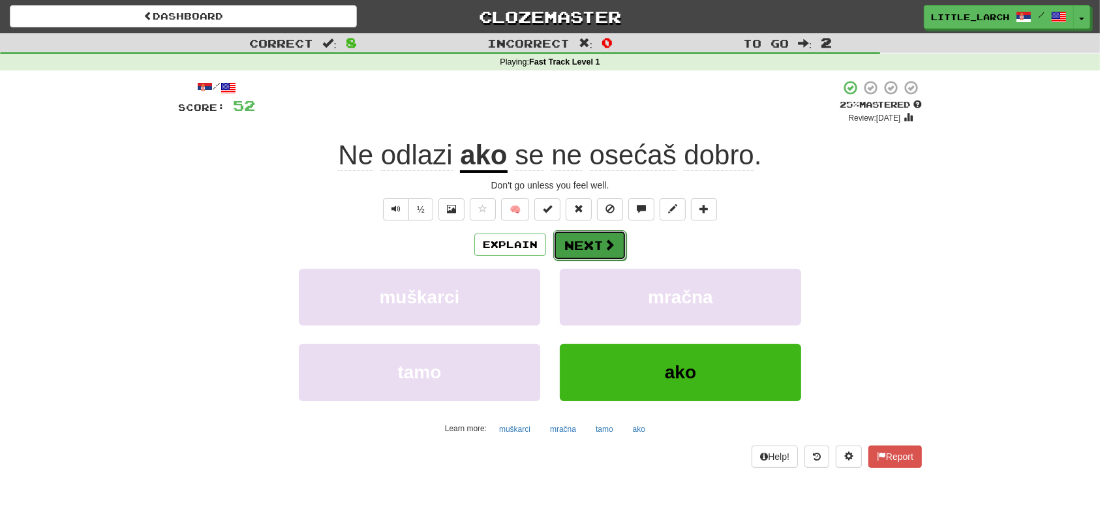
click at [589, 232] on button "Next" at bounding box center [589, 245] width 73 height 30
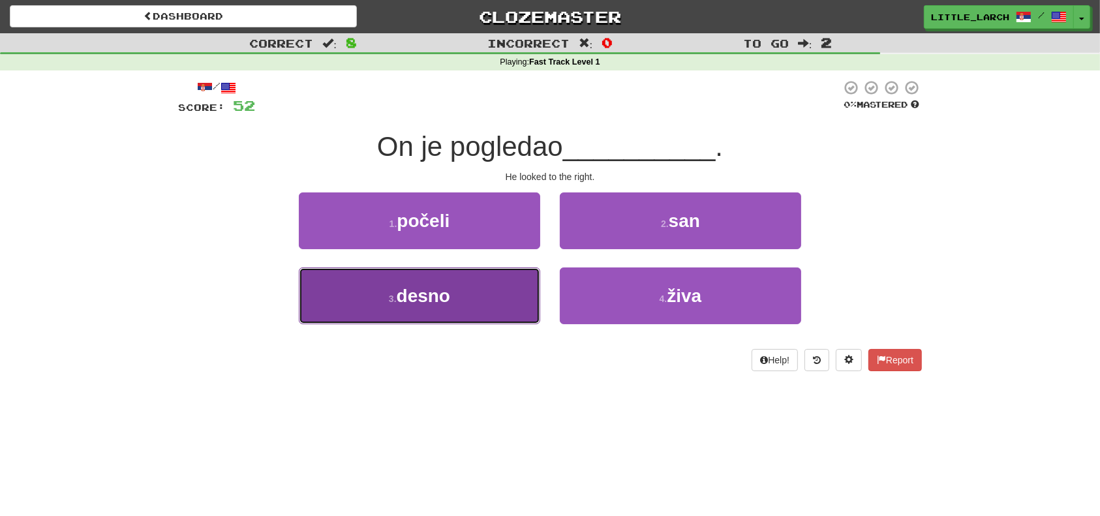
click at [527, 311] on button "3 . desno" at bounding box center [419, 296] width 241 height 57
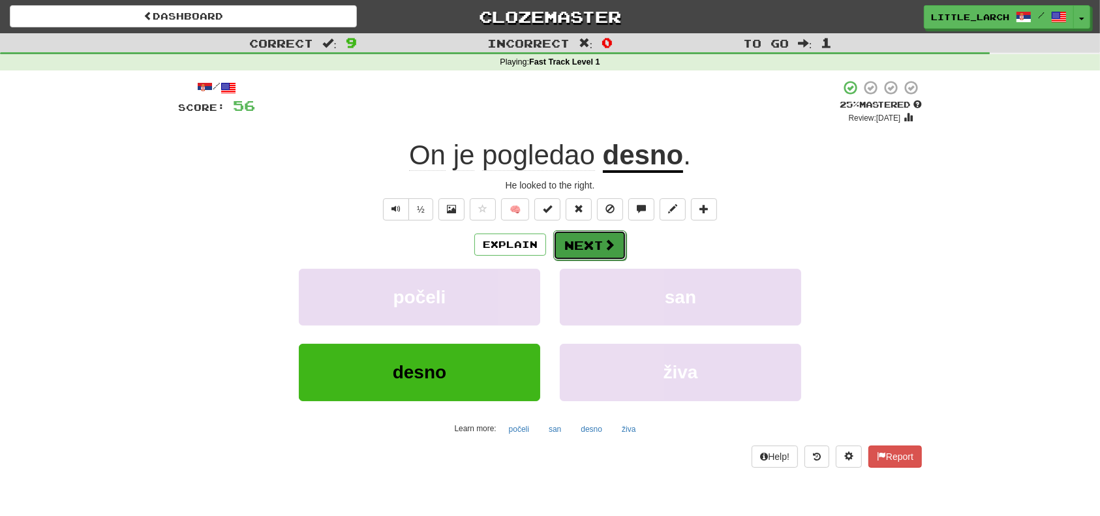
click at [600, 243] on button "Next" at bounding box center [589, 245] width 73 height 30
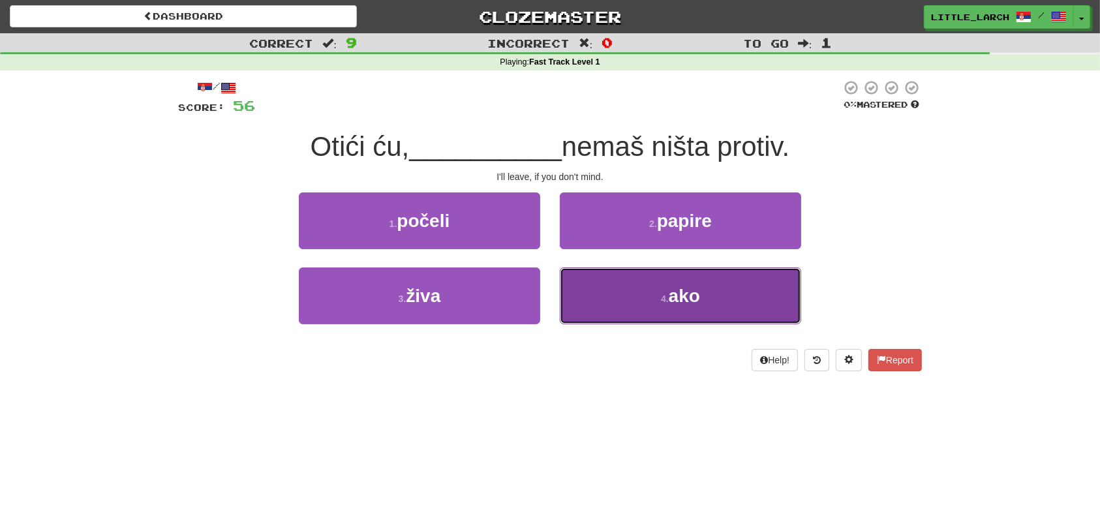
click at [589, 277] on button "4 . ako" at bounding box center [680, 296] width 241 height 57
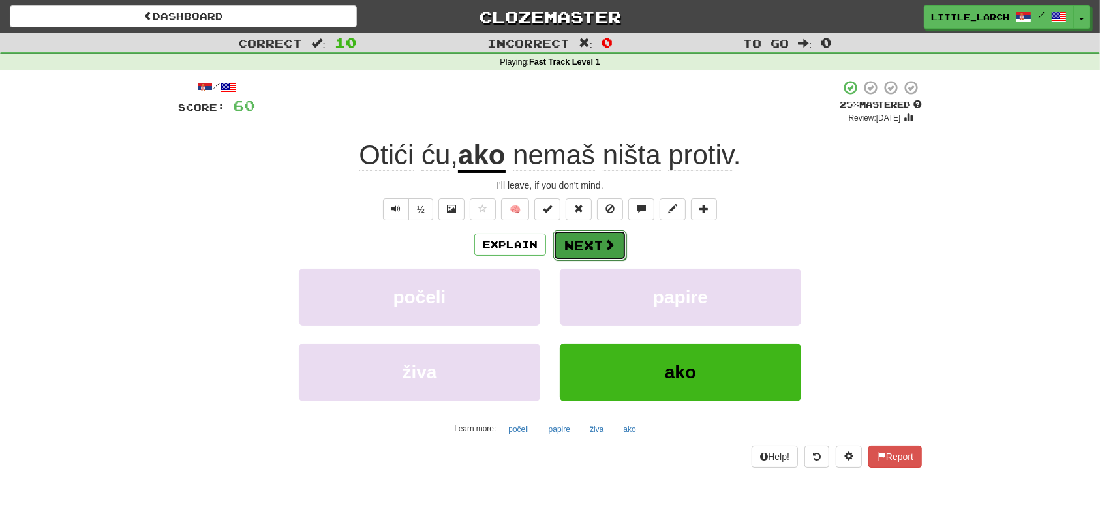
click at [587, 243] on button "Next" at bounding box center [589, 245] width 73 height 30
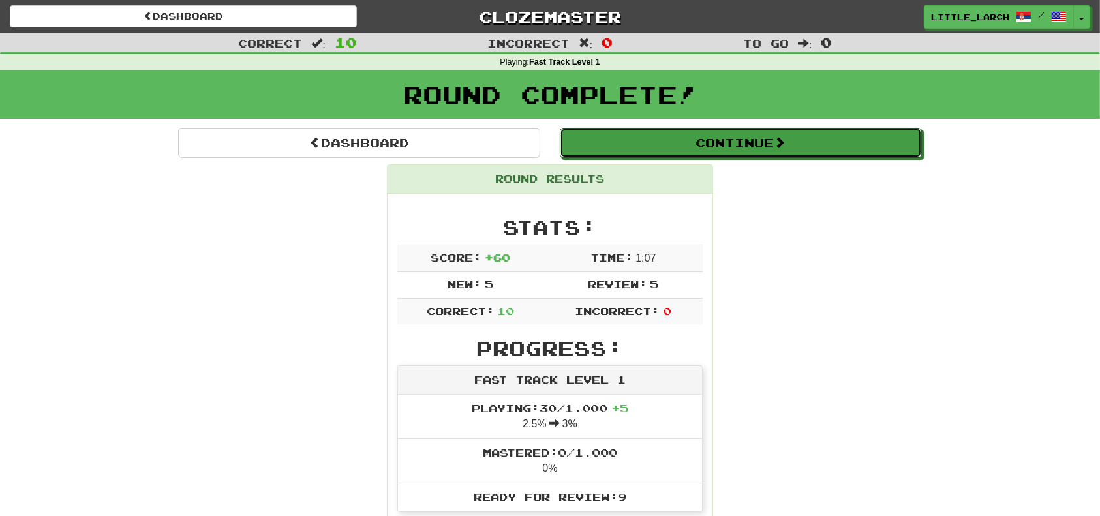
click at [681, 149] on button "Continue" at bounding box center [741, 143] width 362 height 30
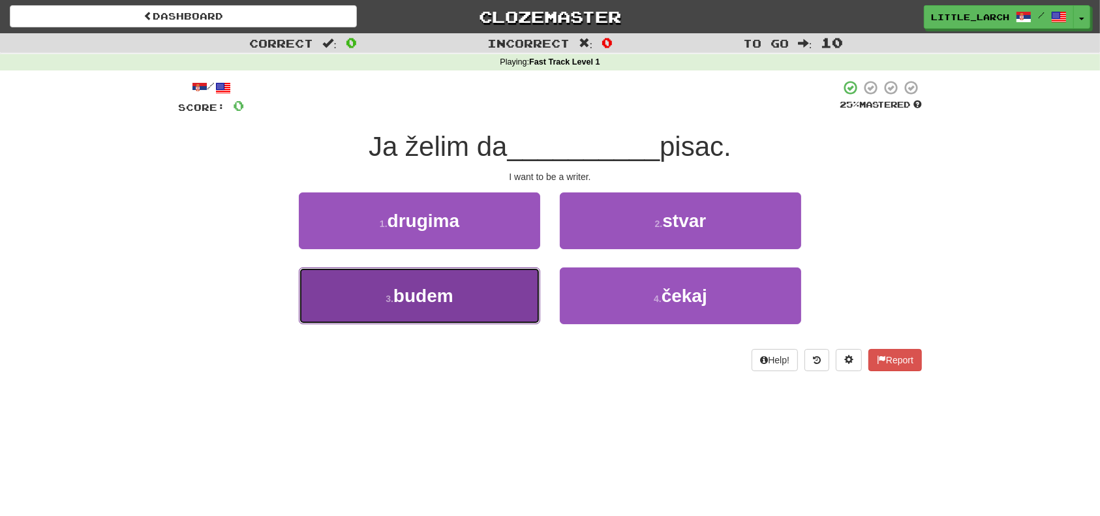
click at [454, 302] on span "budem" at bounding box center [424, 296] width 60 height 20
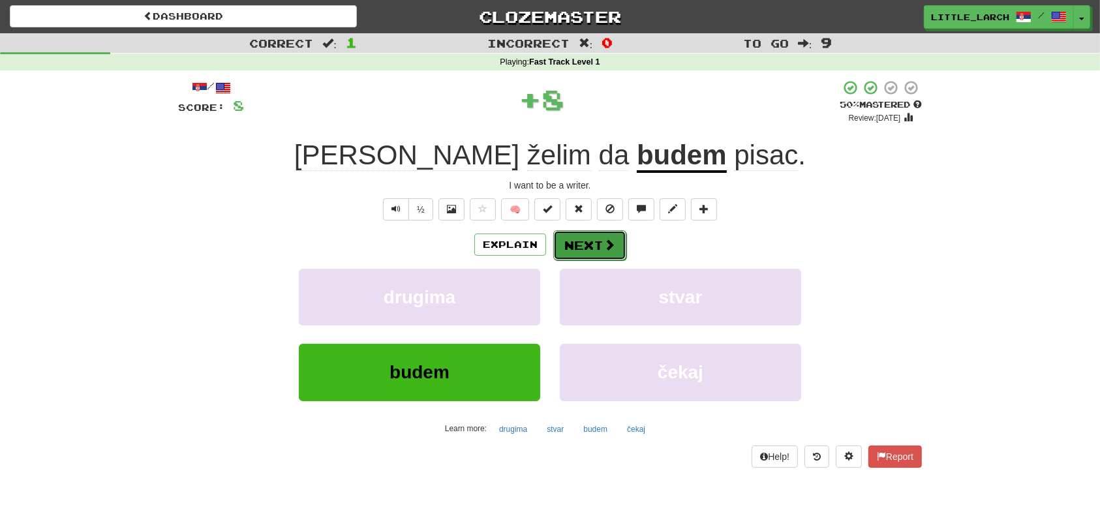
click at [576, 241] on button "Next" at bounding box center [589, 245] width 73 height 30
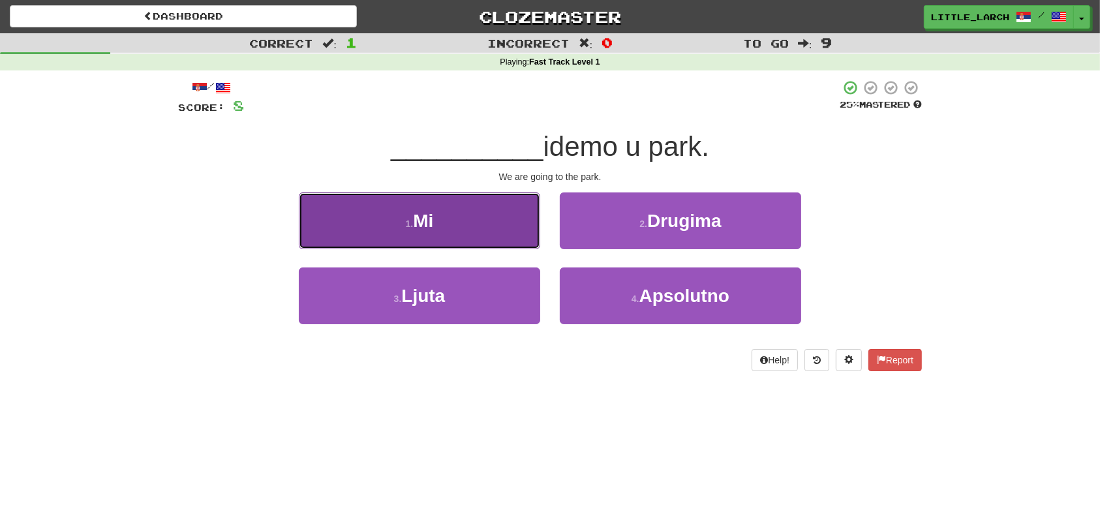
click at [467, 217] on button "1 . Mi" at bounding box center [419, 221] width 241 height 57
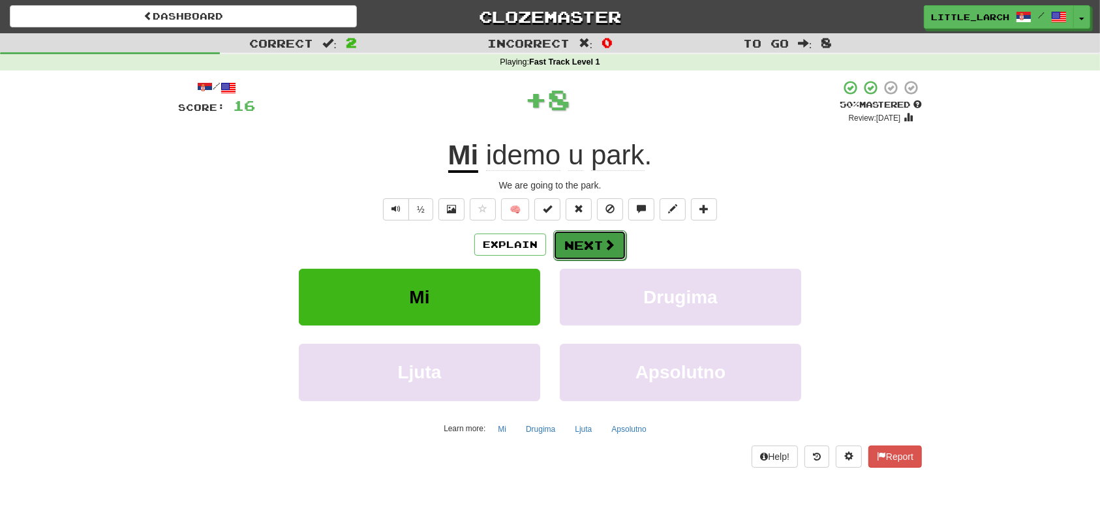
click at [590, 254] on button "Next" at bounding box center [589, 245] width 73 height 30
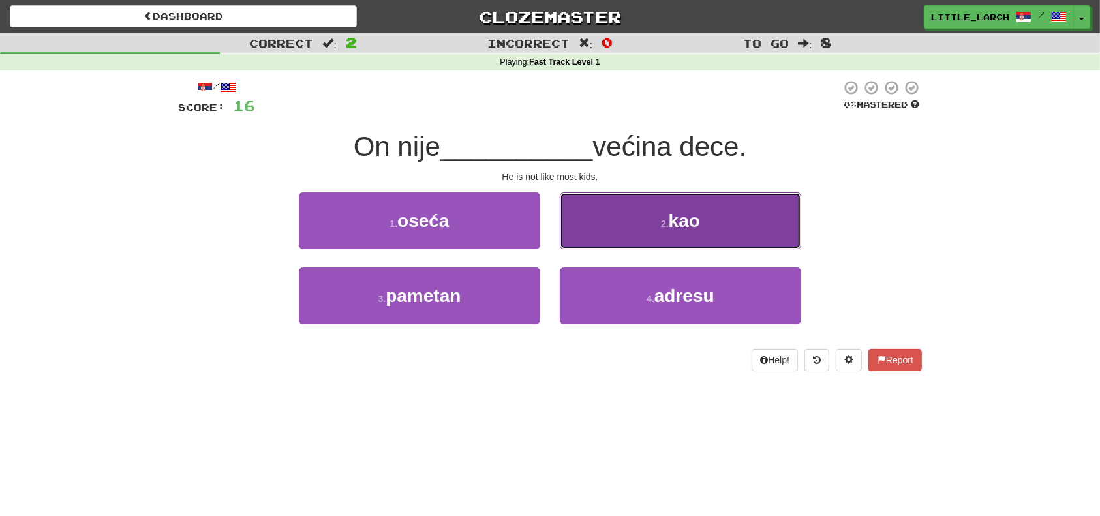
click at [644, 236] on button "2 . kao" at bounding box center [680, 221] width 241 height 57
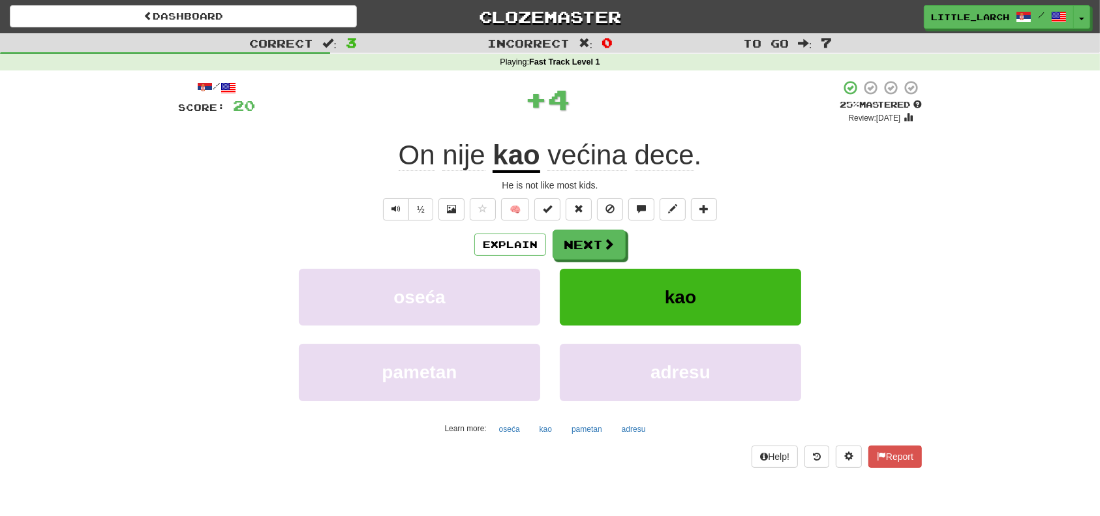
click at [590, 151] on span "većina" at bounding box center [587, 155] width 79 height 31
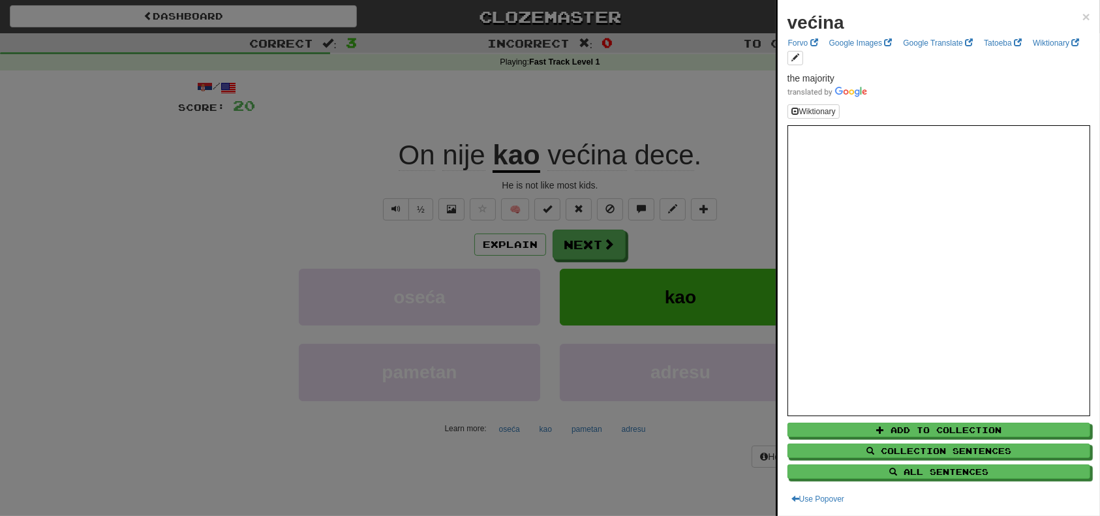
click at [661, 123] on div at bounding box center [550, 258] width 1100 height 516
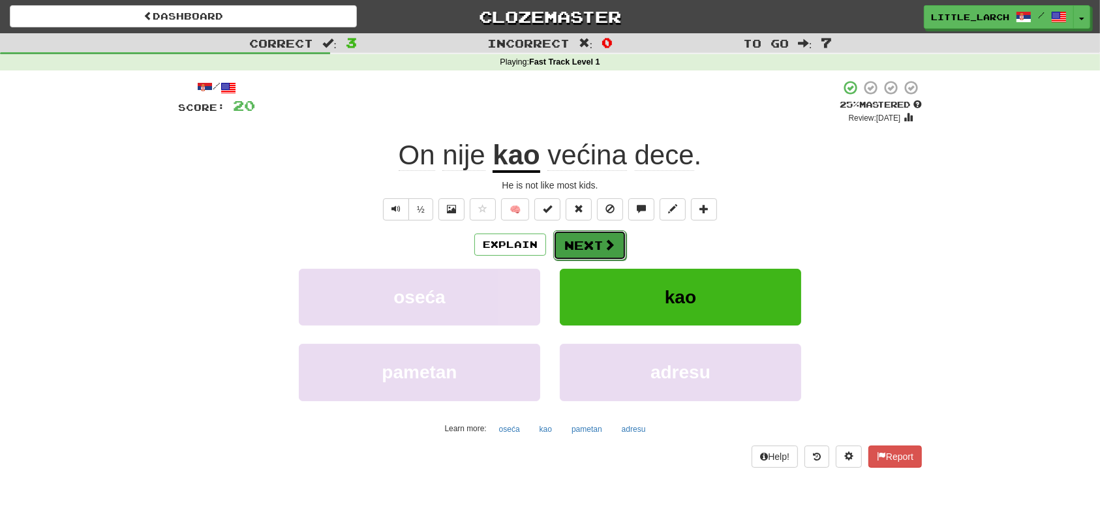
click at [618, 241] on button "Next" at bounding box center [589, 245] width 73 height 30
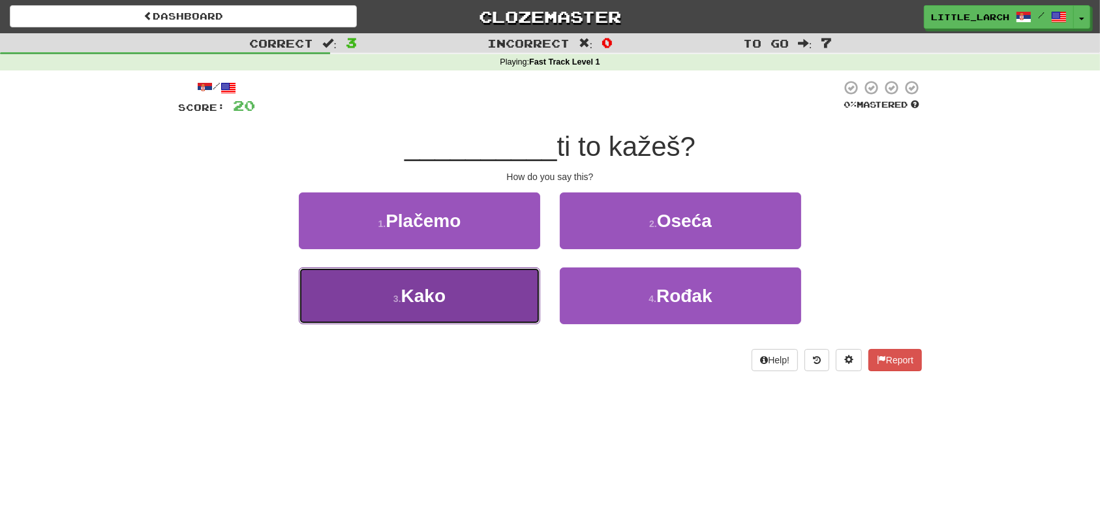
click at [475, 298] on button "3 . Kako" at bounding box center [419, 296] width 241 height 57
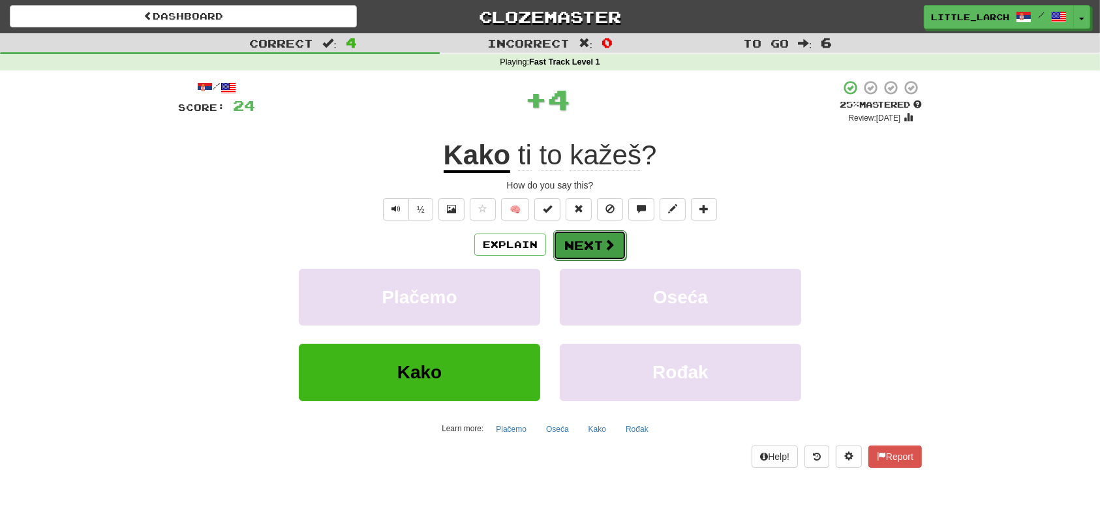
click at [589, 248] on button "Next" at bounding box center [589, 245] width 73 height 30
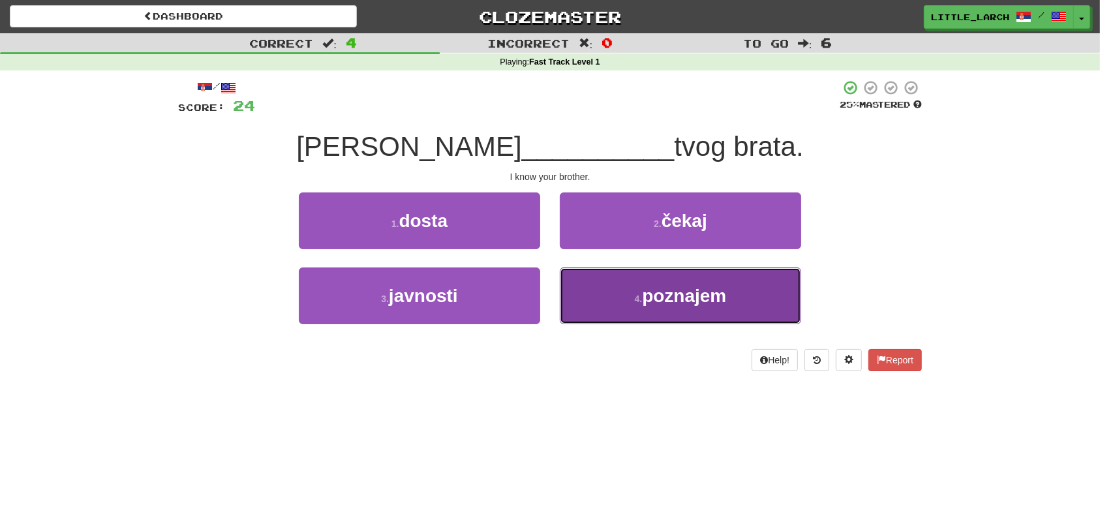
click at [674, 288] on span "poznajem" at bounding box center [684, 296] width 84 height 20
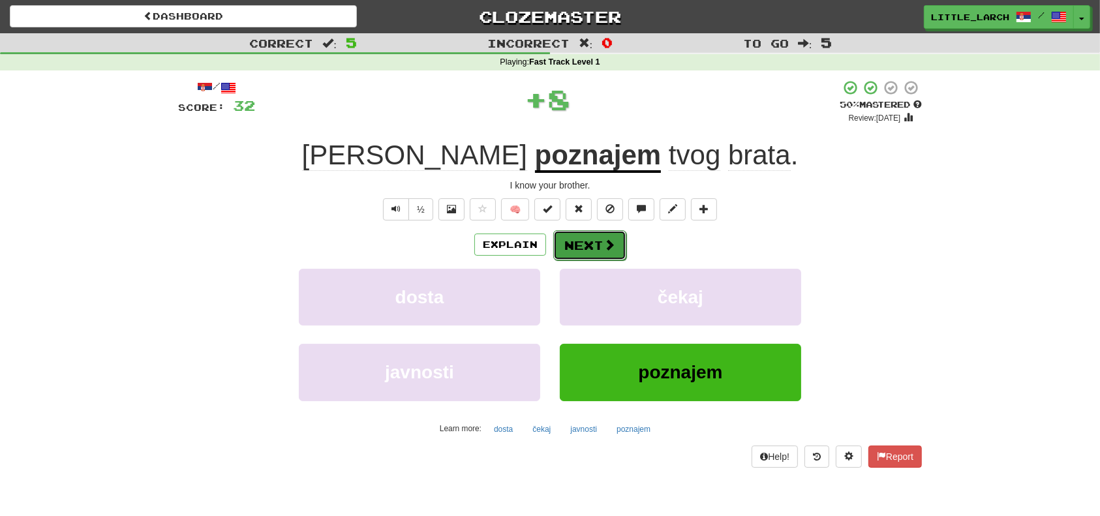
click at [580, 240] on button "Next" at bounding box center [589, 245] width 73 height 30
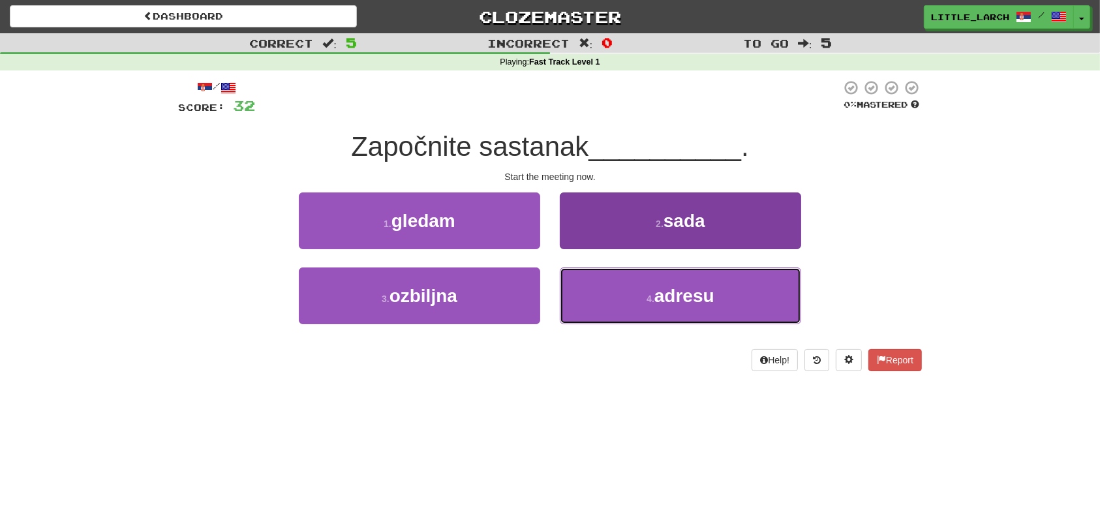
click at [647, 315] on button "4 . adresu" at bounding box center [680, 296] width 241 height 57
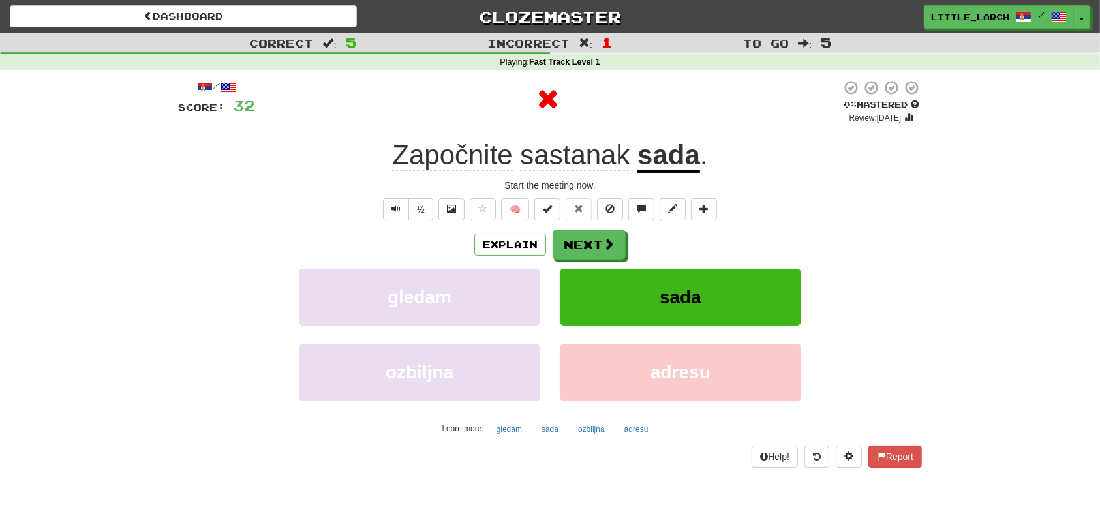
click at [683, 153] on u "sada" at bounding box center [669, 156] width 63 height 33
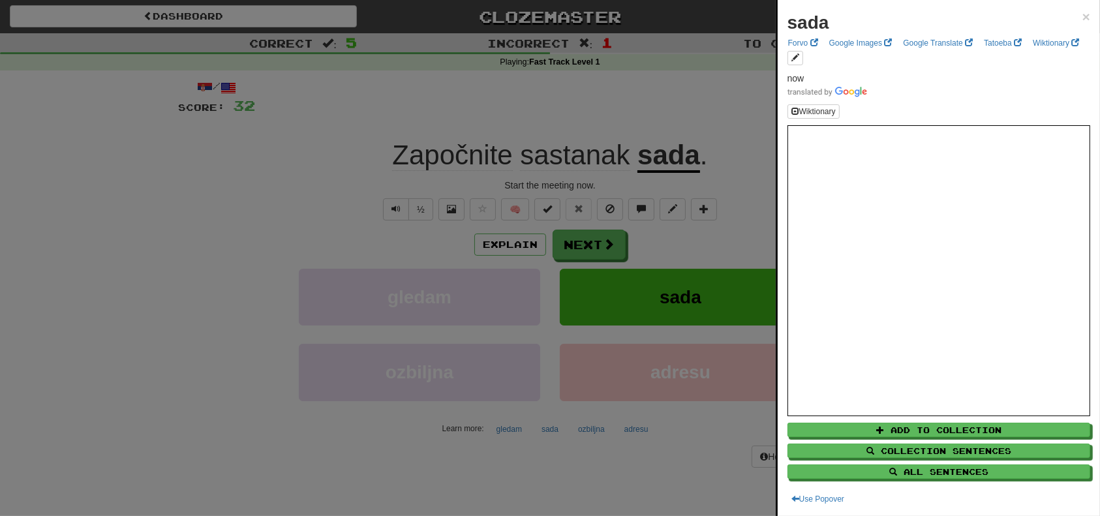
click at [751, 206] on div at bounding box center [550, 258] width 1100 height 516
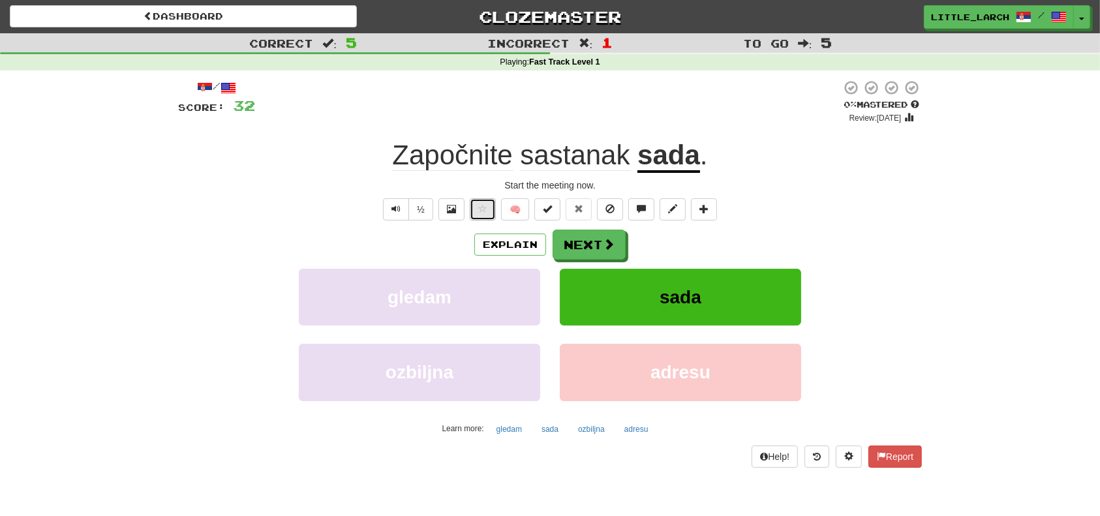
click at [476, 202] on button at bounding box center [483, 209] width 26 height 22
click at [606, 244] on span at bounding box center [610, 245] width 12 height 12
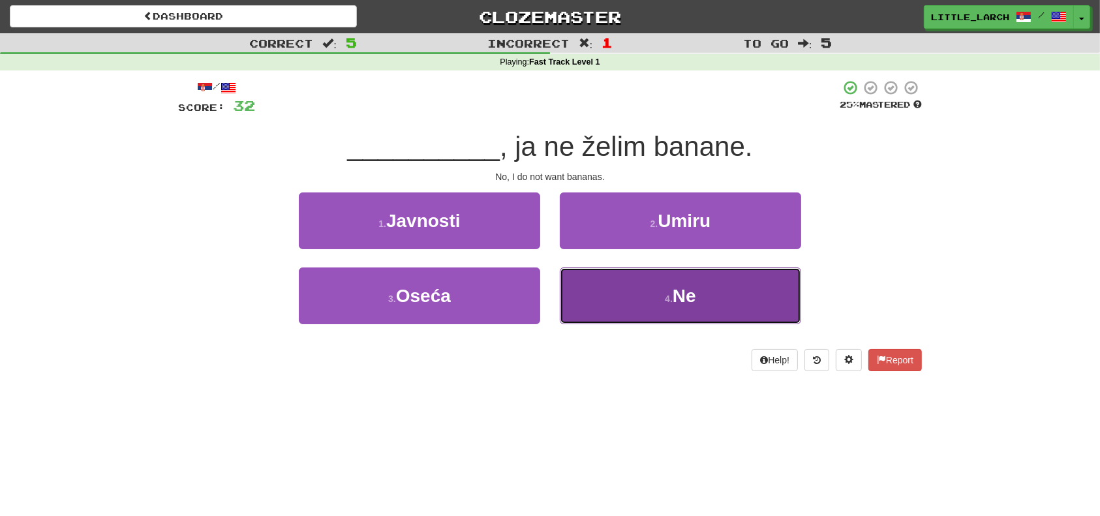
click at [642, 288] on button "4 . Ne" at bounding box center [680, 296] width 241 height 57
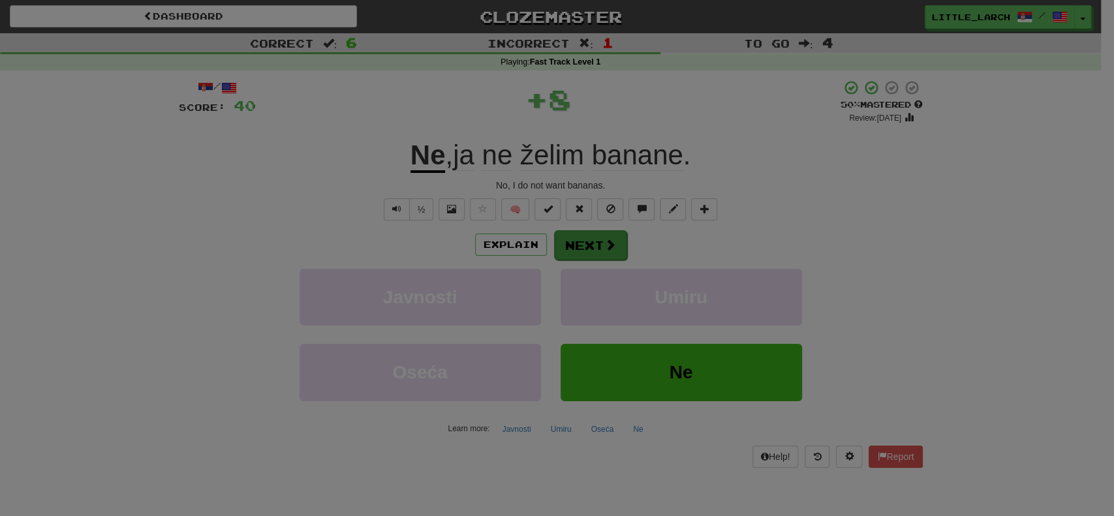
click at [589, 256] on body "Dashboard Clozemaster little_larch / Toggle Dropdown Dashboard Leaderboard Acti…" at bounding box center [557, 490] width 1114 height 980
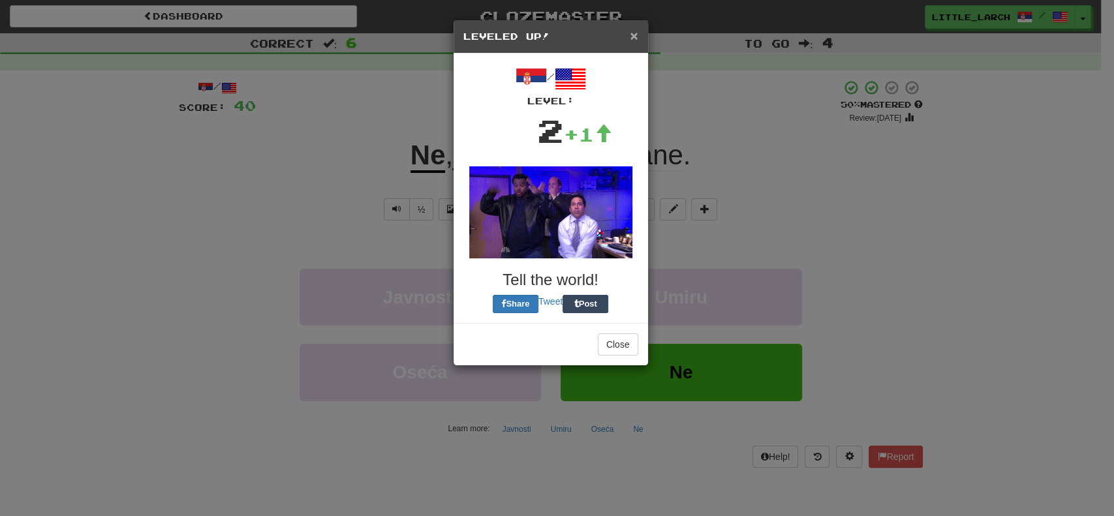
click at [636, 28] on span "×" at bounding box center [634, 35] width 8 height 15
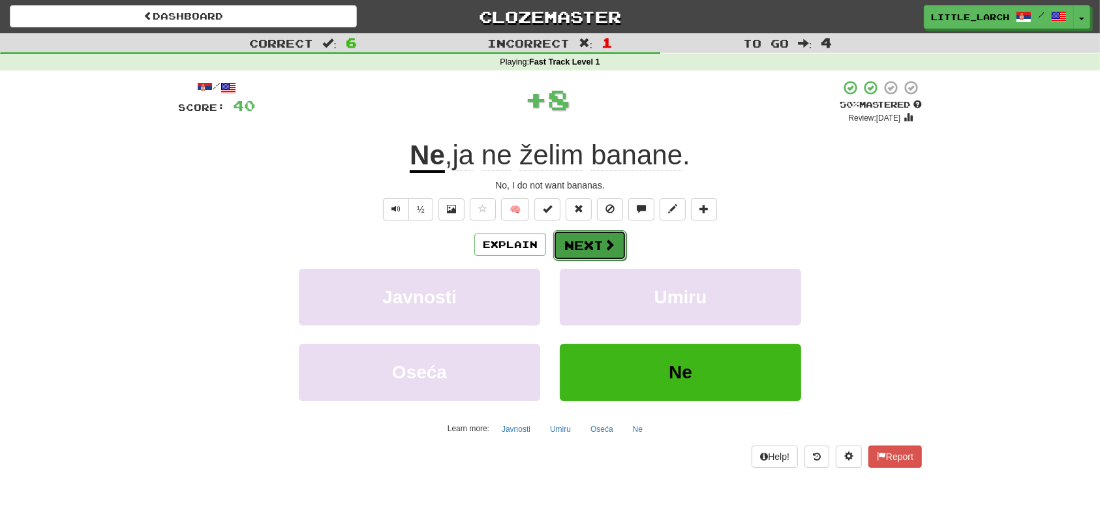
click at [580, 239] on button "Next" at bounding box center [589, 245] width 73 height 30
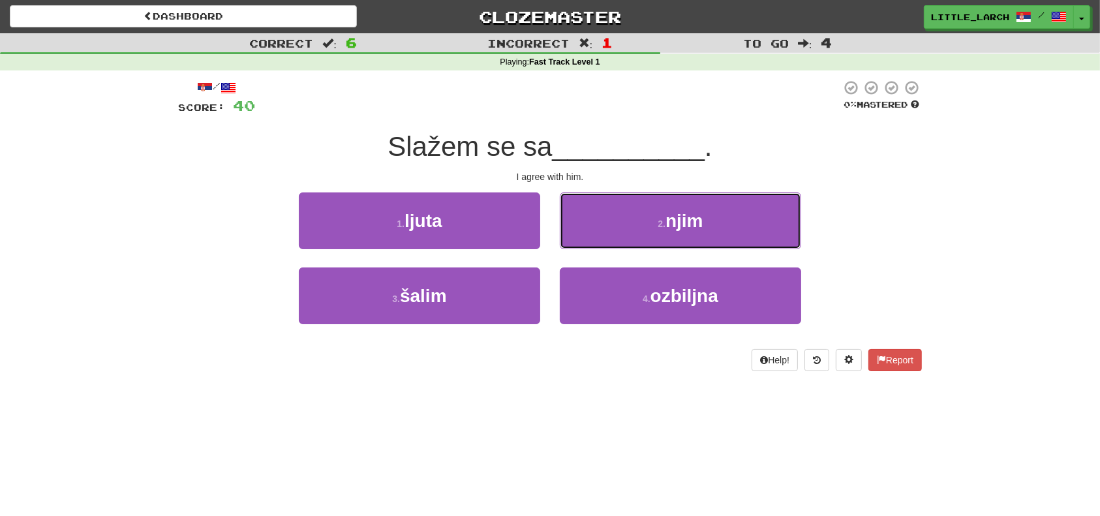
click at [580, 239] on button "2 . njim" at bounding box center [680, 221] width 241 height 57
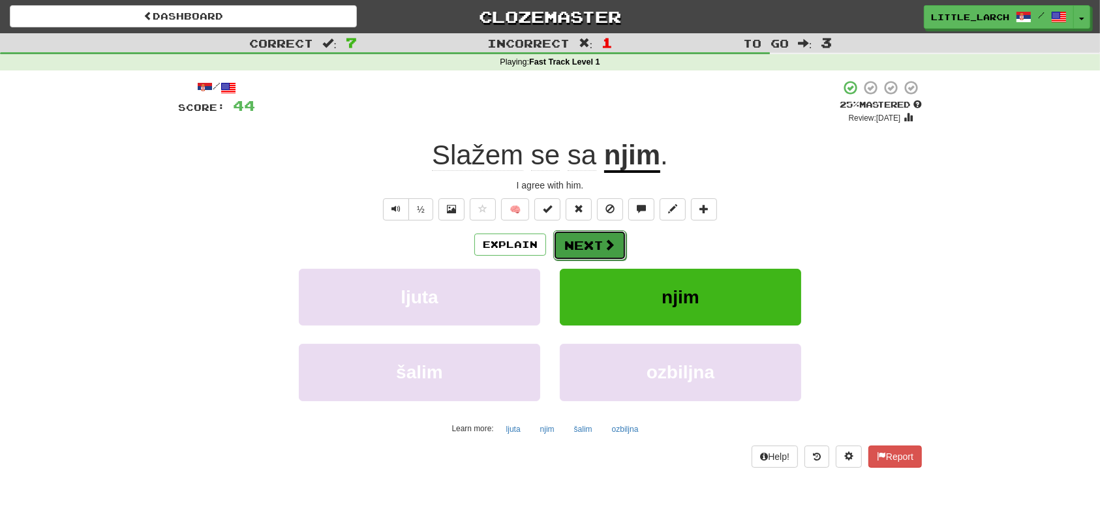
click at [595, 249] on button "Next" at bounding box center [589, 245] width 73 height 30
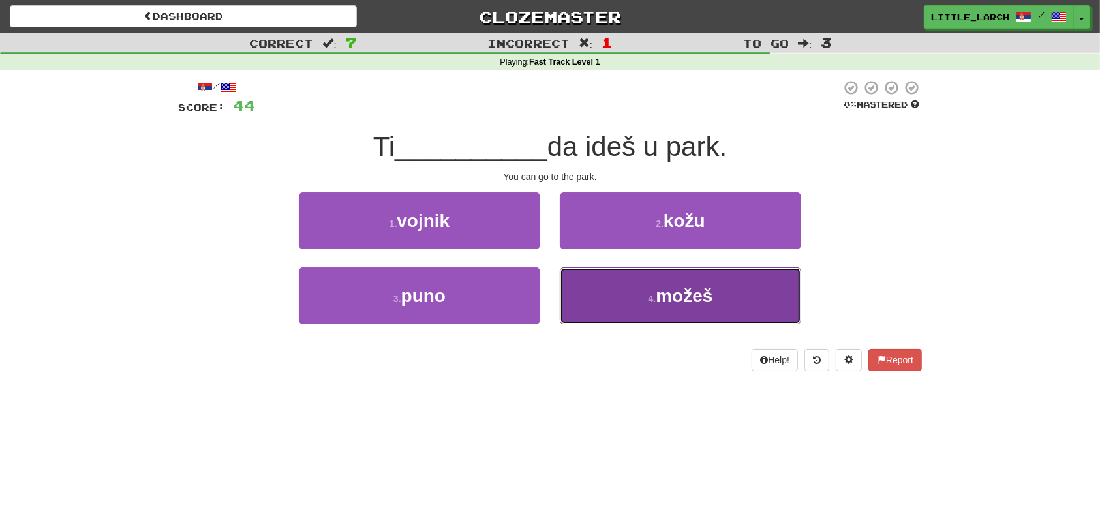
click at [654, 294] on small "4 ." at bounding box center [653, 299] width 8 height 10
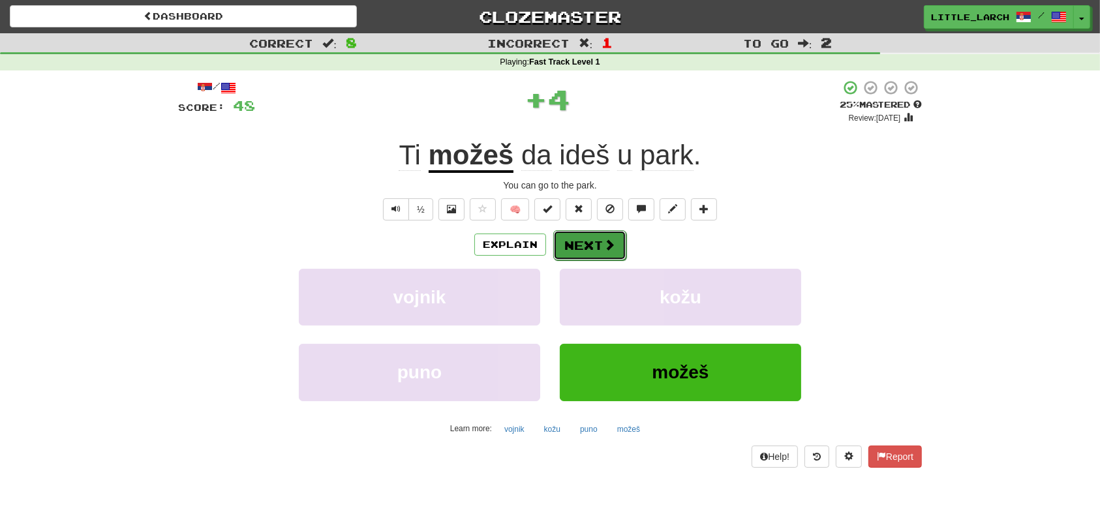
click at [590, 236] on button "Next" at bounding box center [589, 245] width 73 height 30
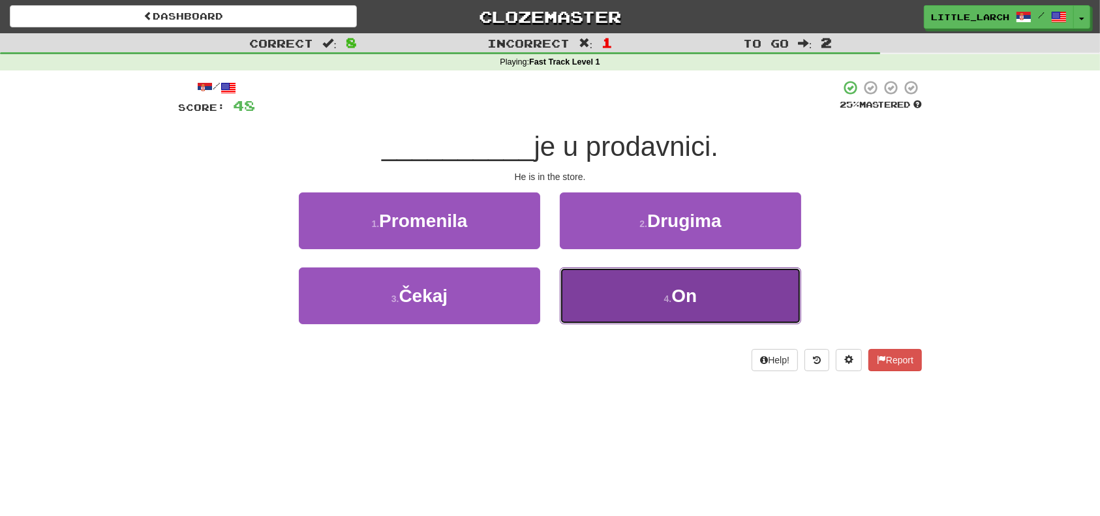
click at [629, 279] on button "4 . On" at bounding box center [680, 296] width 241 height 57
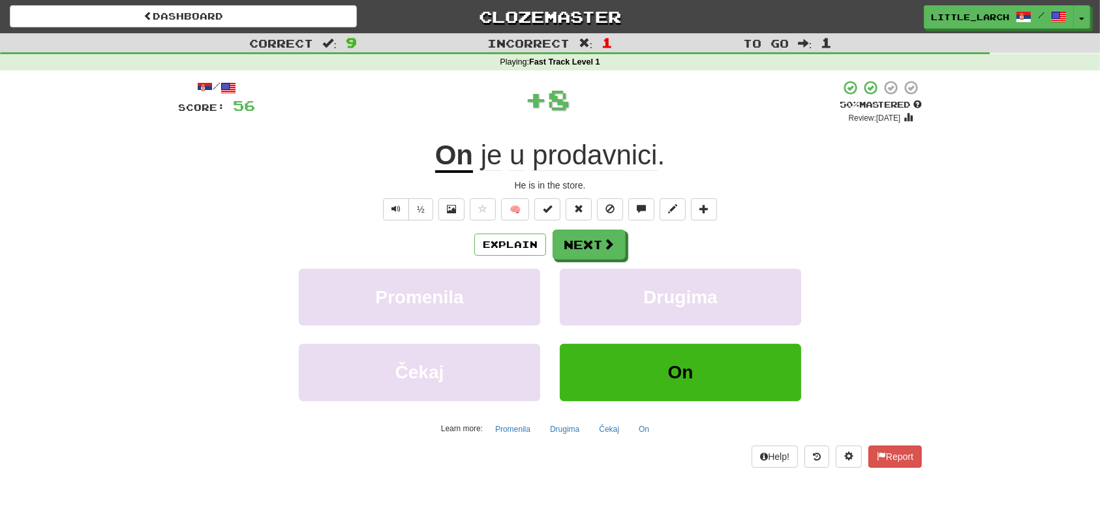
click at [598, 225] on div "/ Score: 56 + 8 50 % Mastered Review: 2025-10-01 On je u prodavnici . He is in …" at bounding box center [550, 274] width 744 height 388
click at [600, 243] on button "Next" at bounding box center [589, 245] width 73 height 30
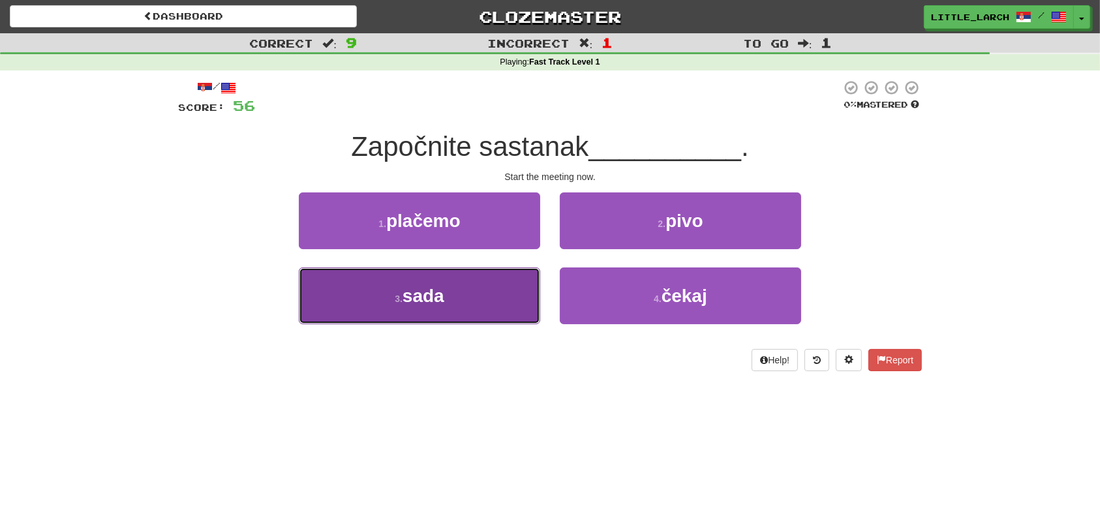
click at [522, 303] on button "3 . sada" at bounding box center [419, 296] width 241 height 57
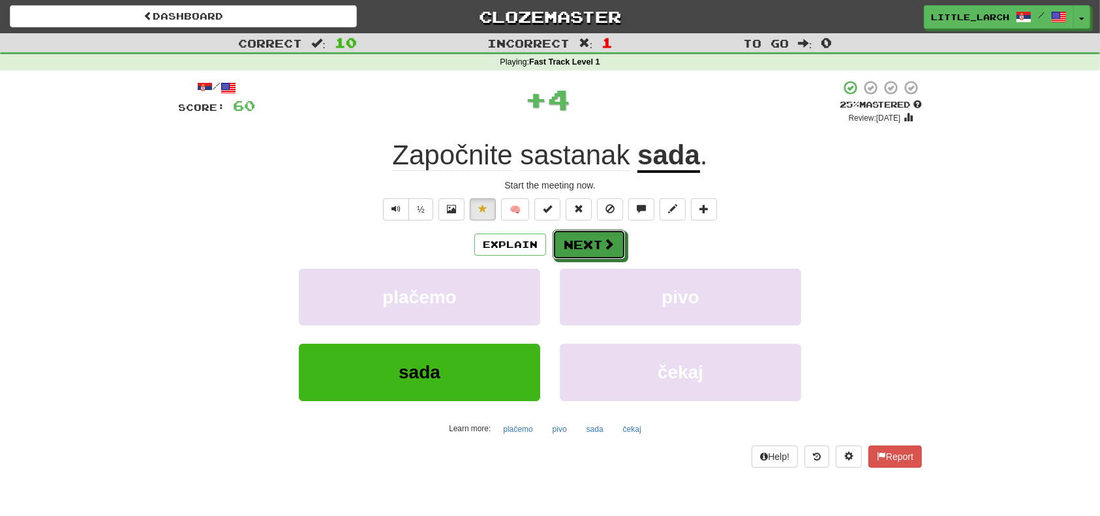
drag, startPoint x: 590, startPoint y: 242, endPoint x: 585, endPoint y: 247, distance: 6.9
click at [587, 246] on button "Next" at bounding box center [589, 245] width 73 height 30
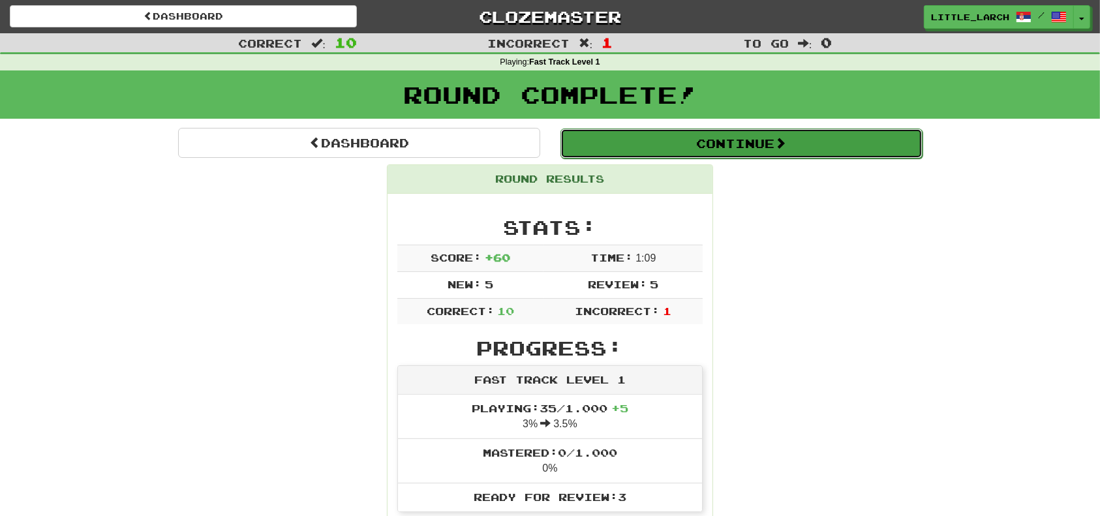
click at [694, 130] on button "Continue" at bounding box center [742, 144] width 362 height 30
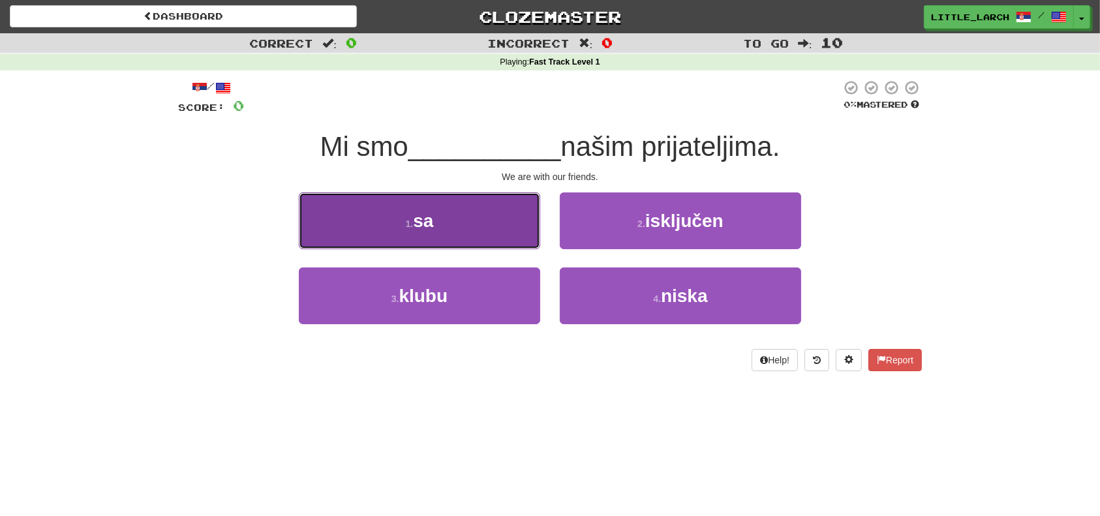
click at [435, 228] on button "1 . sa" at bounding box center [419, 221] width 241 height 57
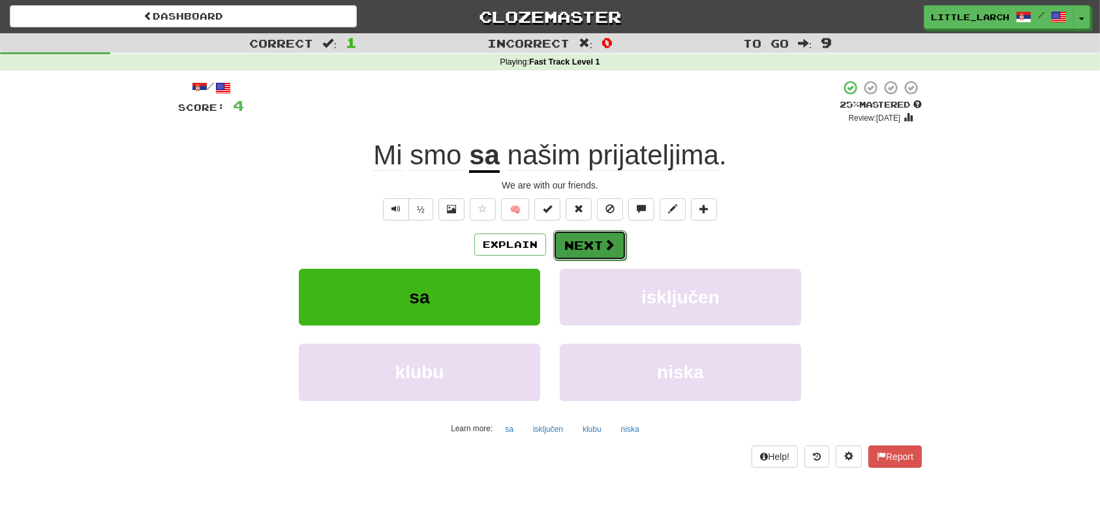
click at [614, 241] on span at bounding box center [610, 245] width 12 height 12
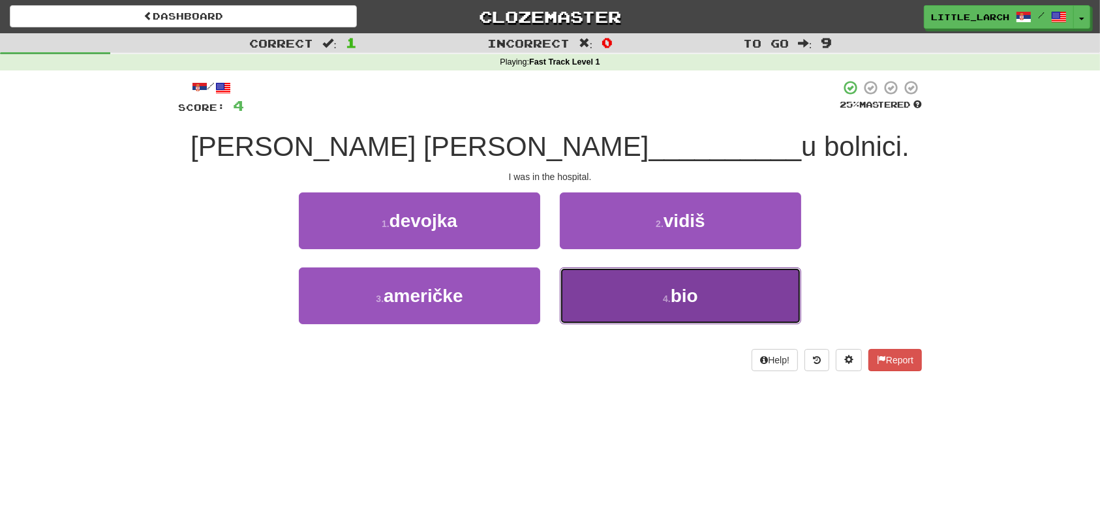
click at [653, 295] on button "4 . bio" at bounding box center [680, 296] width 241 height 57
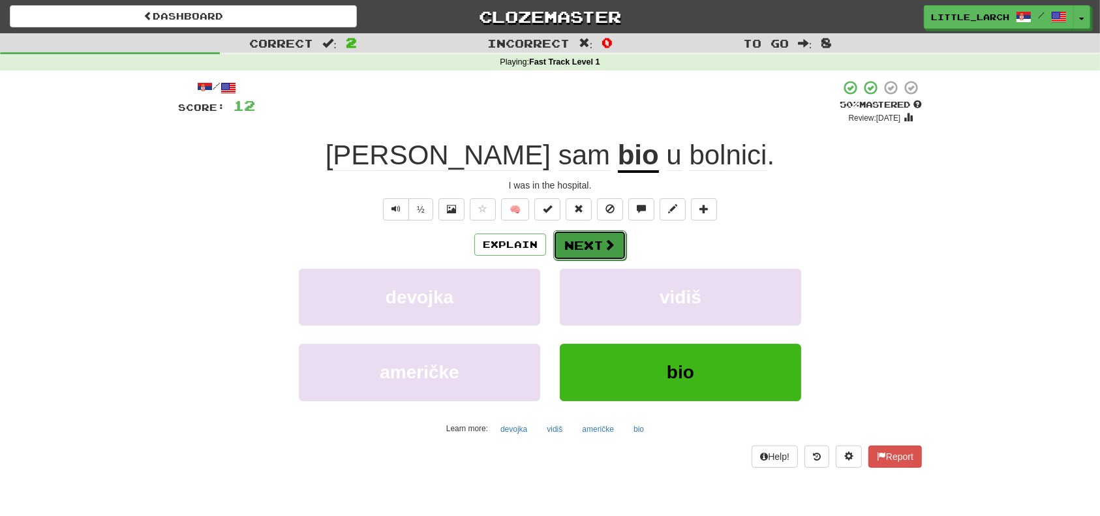
click at [595, 238] on button "Next" at bounding box center [589, 245] width 73 height 30
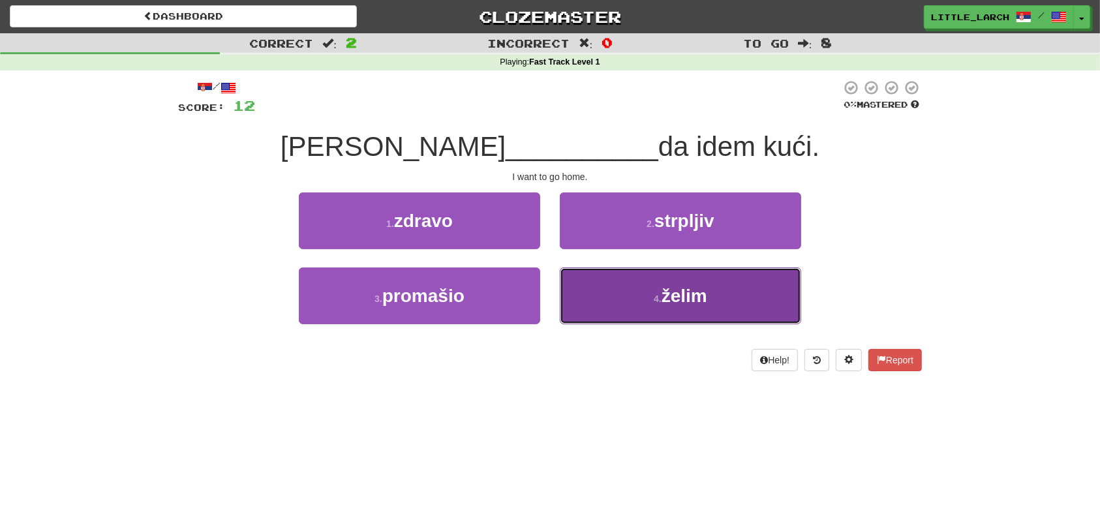
click at [683, 287] on span "želim" at bounding box center [685, 296] width 46 height 20
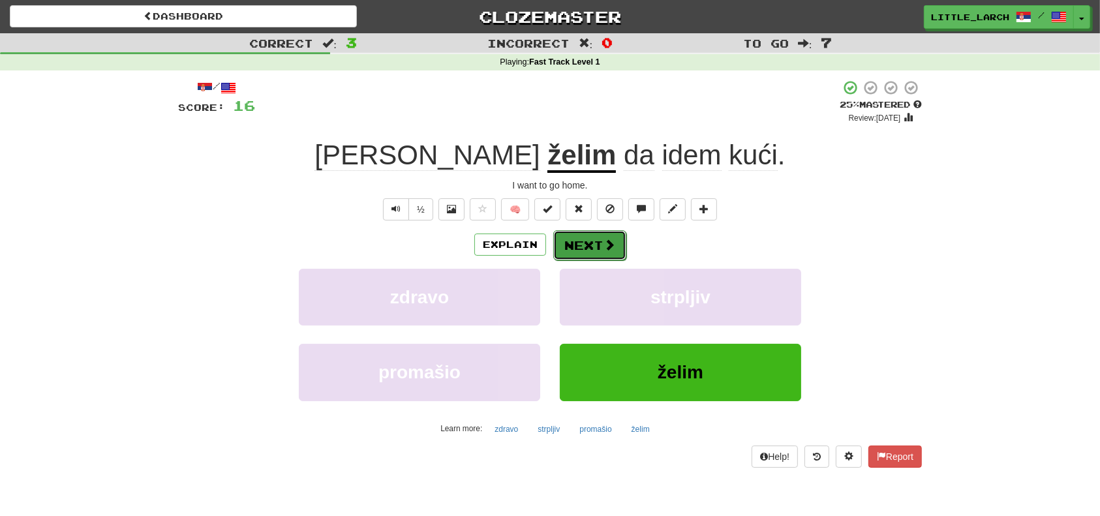
click at [583, 245] on button "Next" at bounding box center [589, 245] width 73 height 30
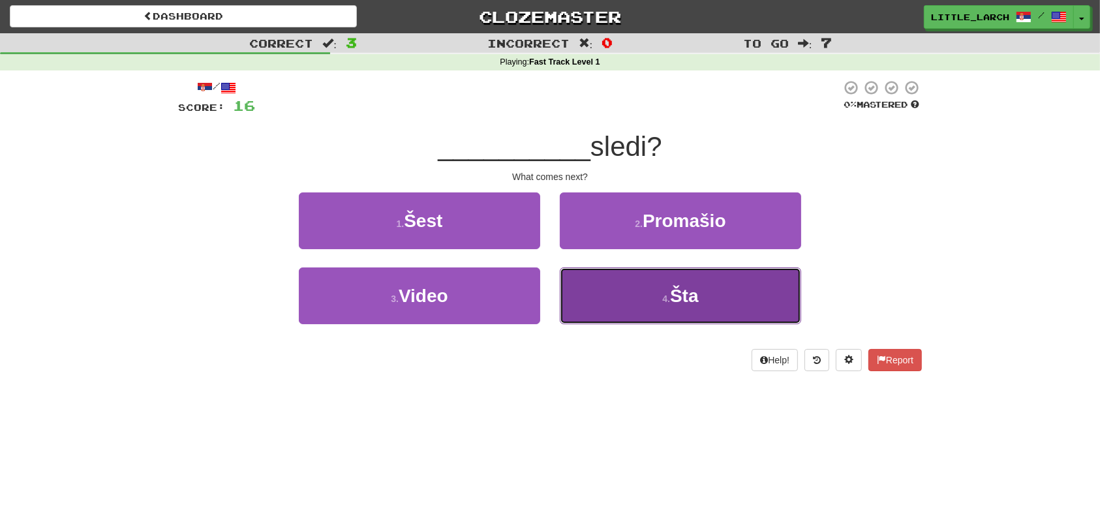
click at [606, 285] on button "4 . Šta" at bounding box center [680, 296] width 241 height 57
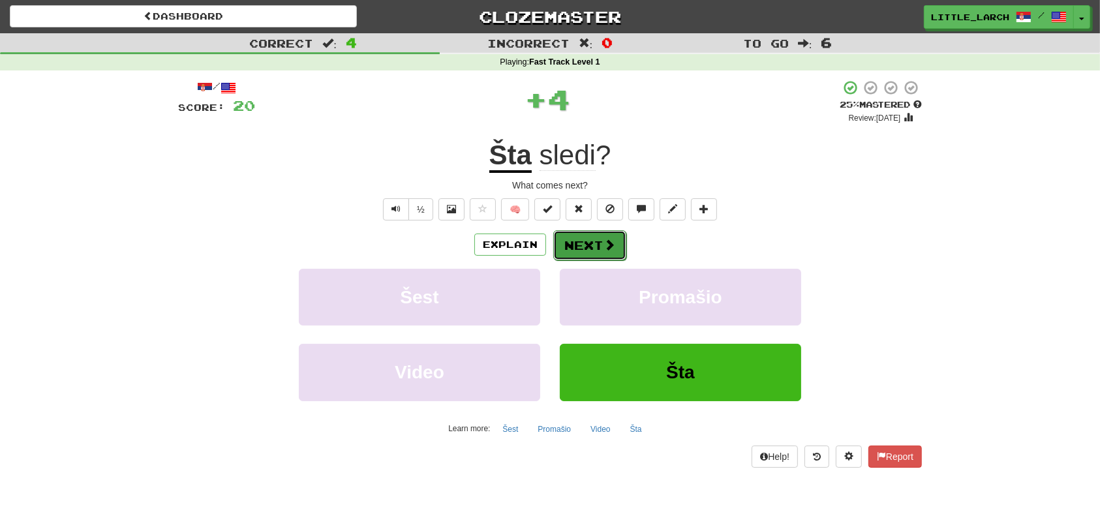
click at [597, 242] on button "Next" at bounding box center [589, 245] width 73 height 30
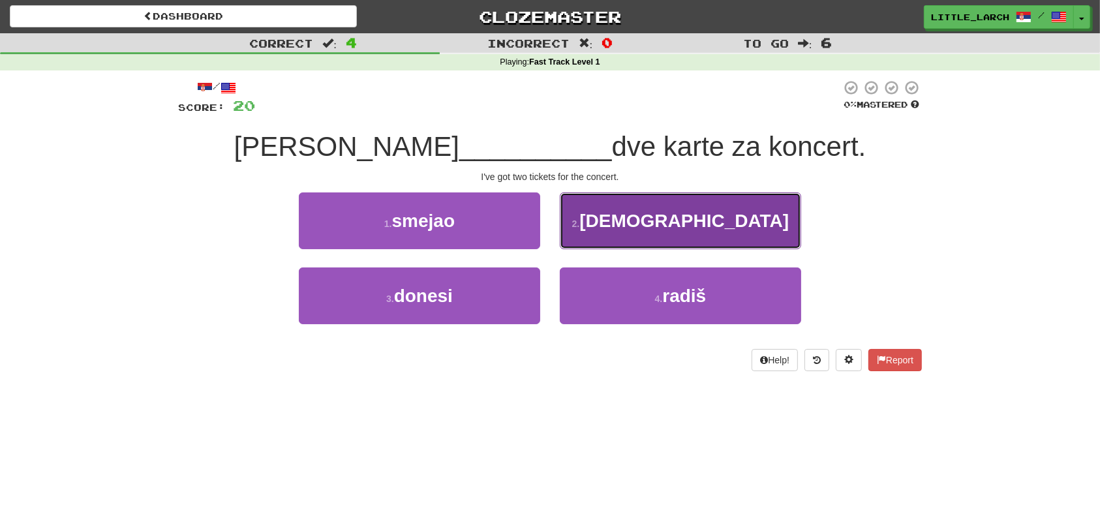
click at [627, 234] on button "2 . imam" at bounding box center [680, 221] width 241 height 57
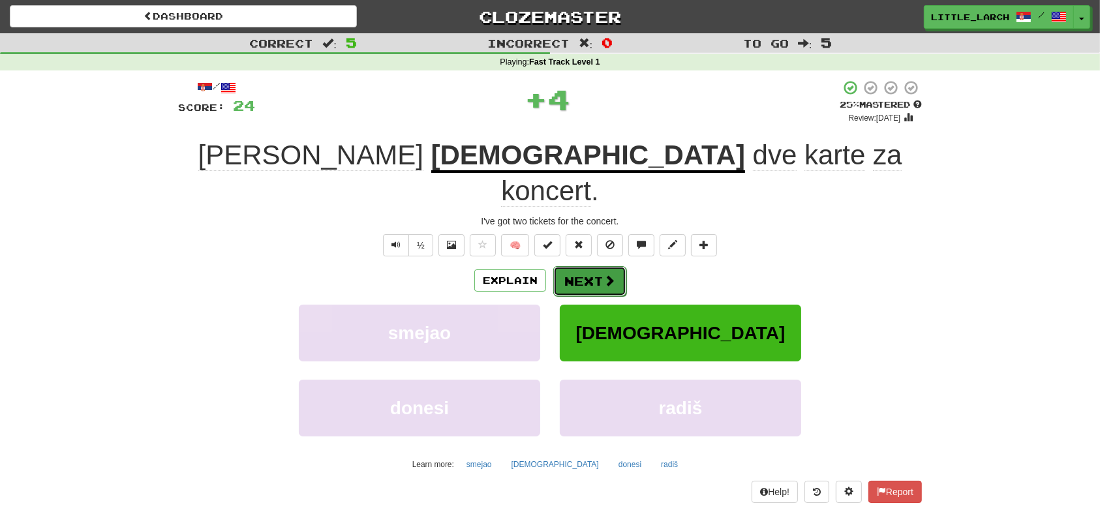
click at [595, 266] on button "Next" at bounding box center [589, 281] width 73 height 30
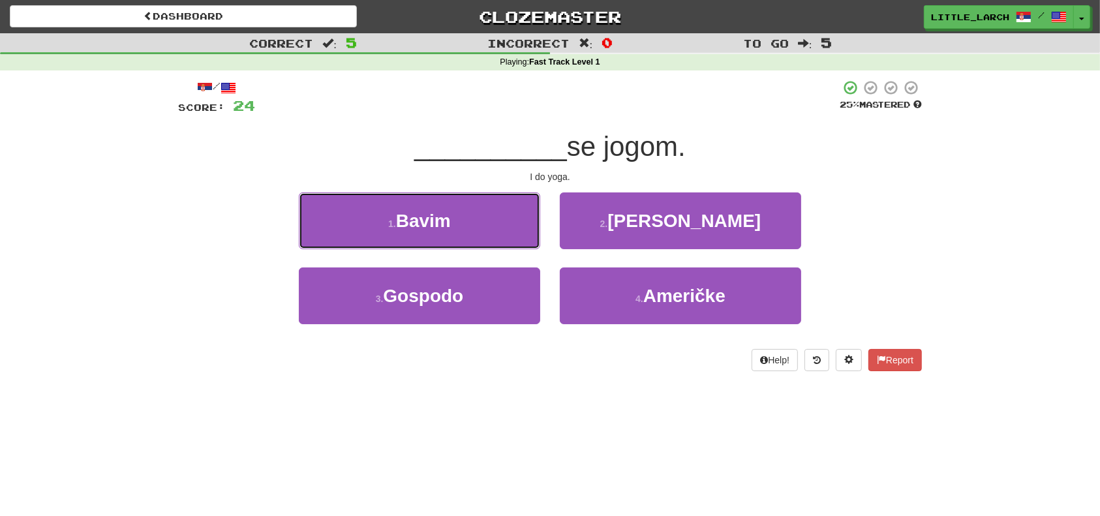
click at [530, 224] on button "1 . Bavim" at bounding box center [419, 221] width 241 height 57
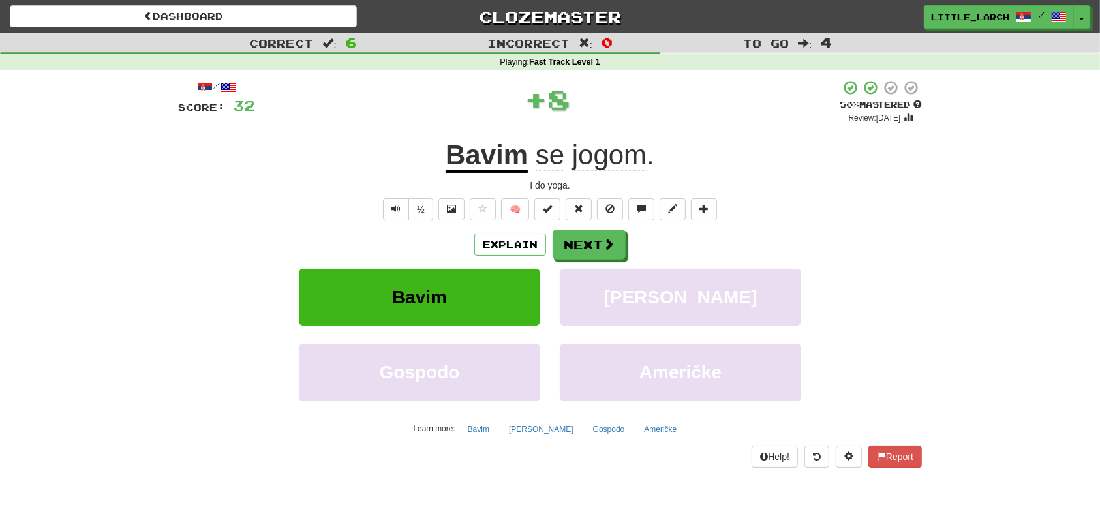
click at [503, 163] on u "Bavim" at bounding box center [487, 156] width 82 height 33
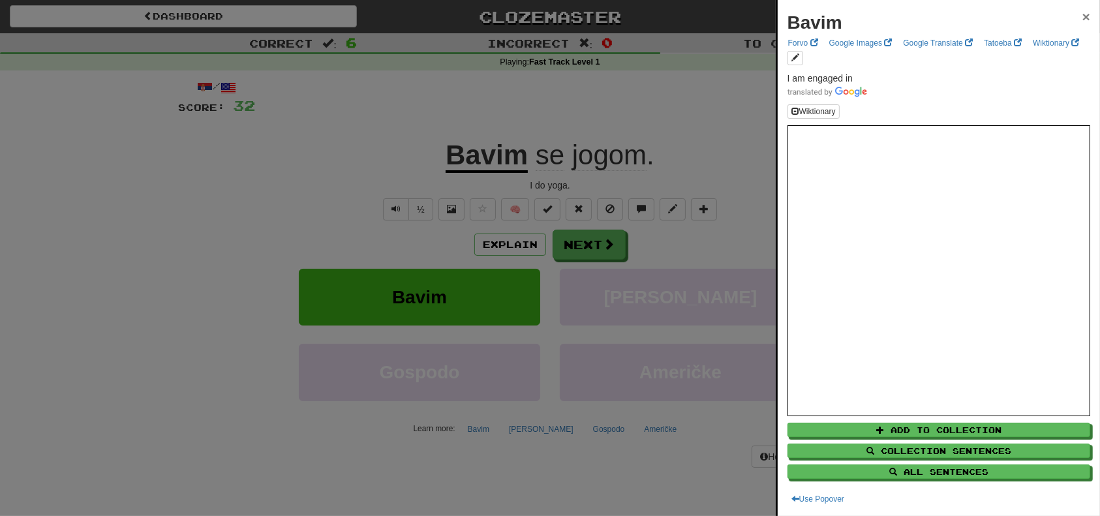
click at [1083, 16] on span "×" at bounding box center [1087, 16] width 8 height 15
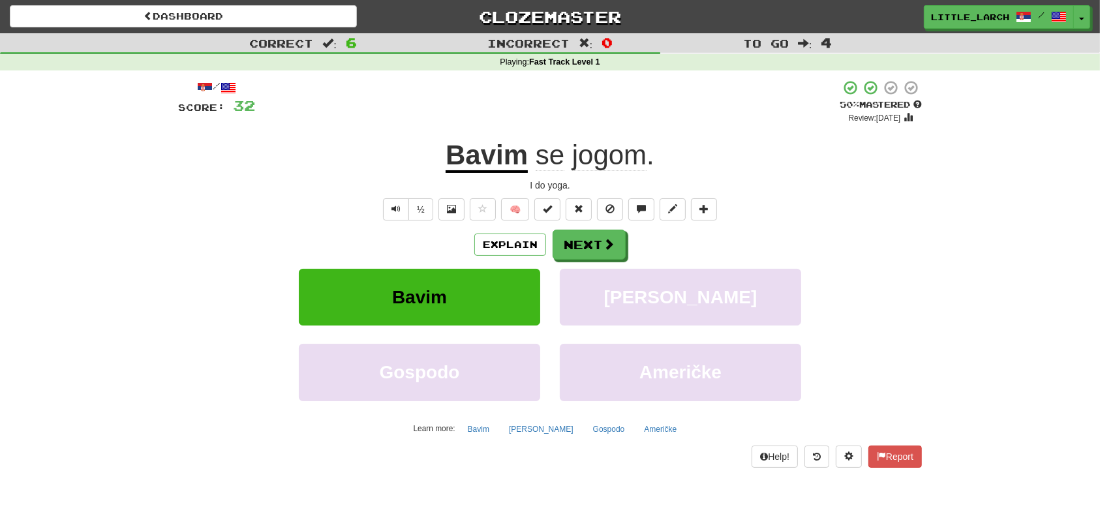
click at [583, 226] on div "/ Score: 32 + 8 50 % Mastered Review: 2025-10-01 Bavim se jogom . I do yoga. ½ …" at bounding box center [550, 274] width 744 height 388
click at [586, 238] on button "Next" at bounding box center [589, 245] width 73 height 30
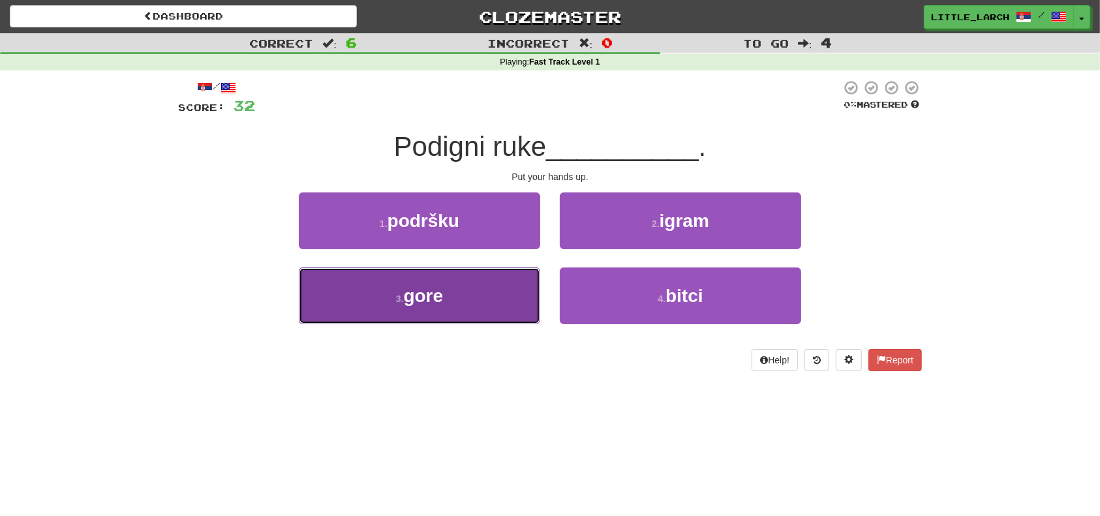
click at [501, 297] on button "3 . gore" at bounding box center [419, 296] width 241 height 57
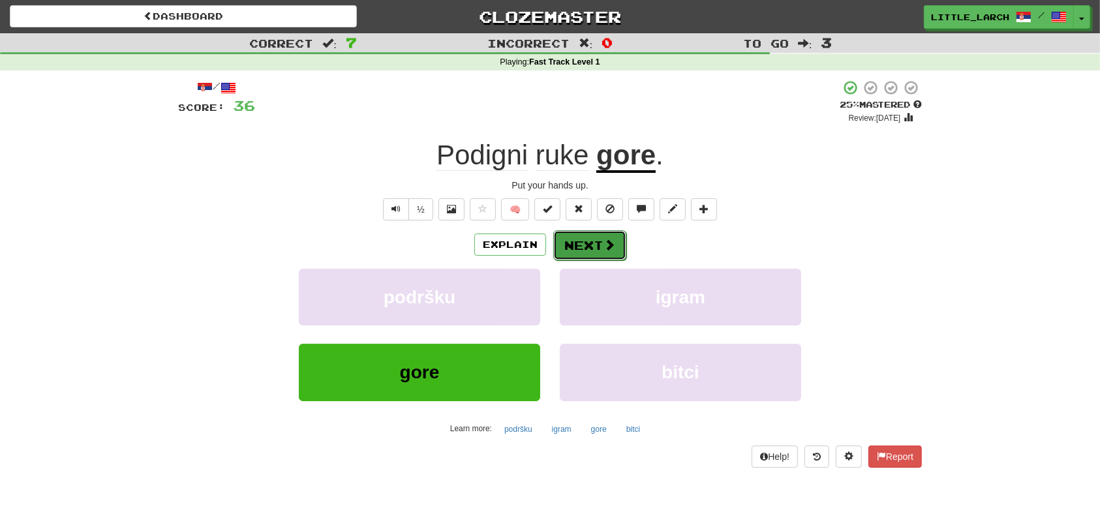
click at [591, 243] on button "Next" at bounding box center [589, 245] width 73 height 30
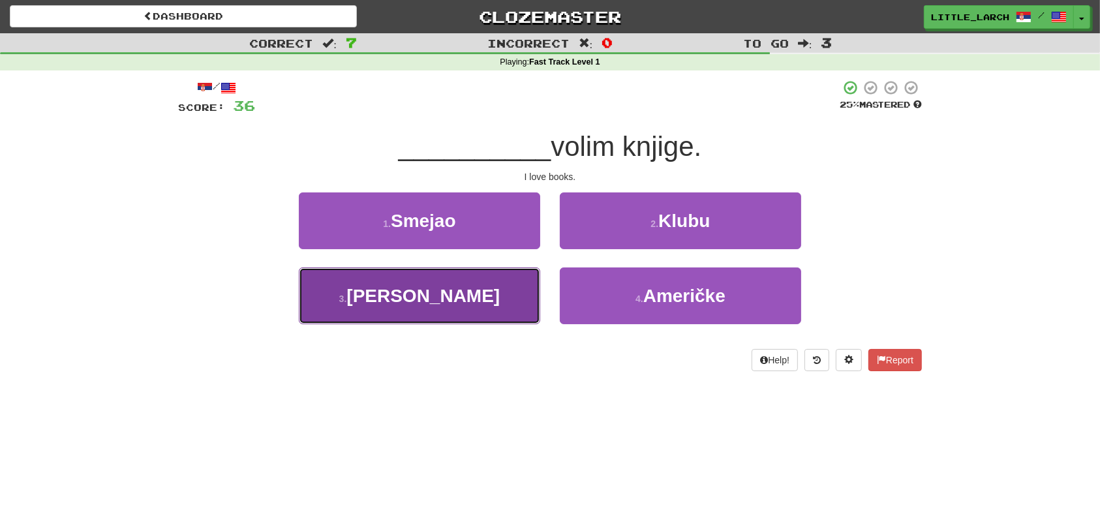
click at [526, 280] on button "3 . Ja" at bounding box center [419, 296] width 241 height 57
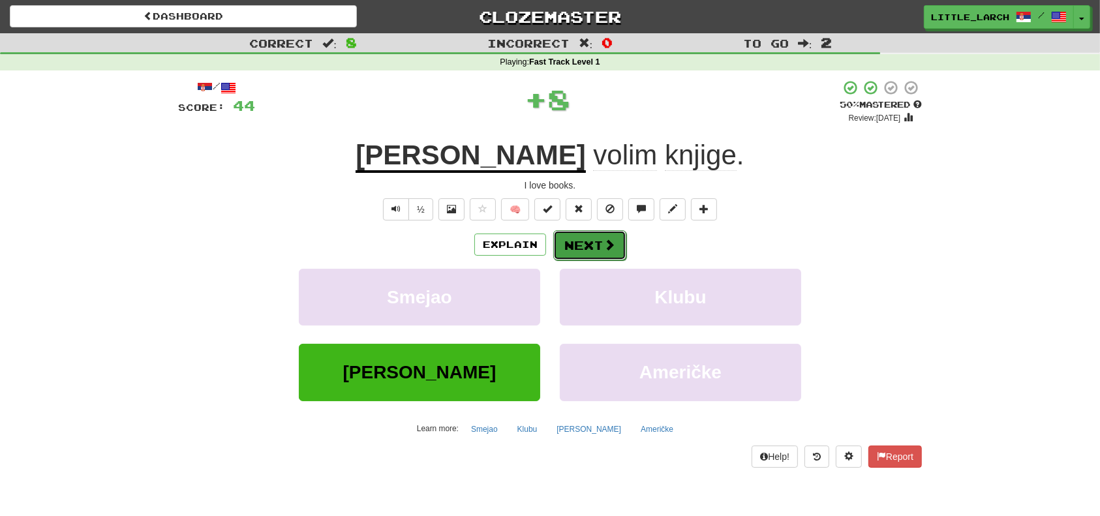
click at [582, 240] on button "Next" at bounding box center [589, 245] width 73 height 30
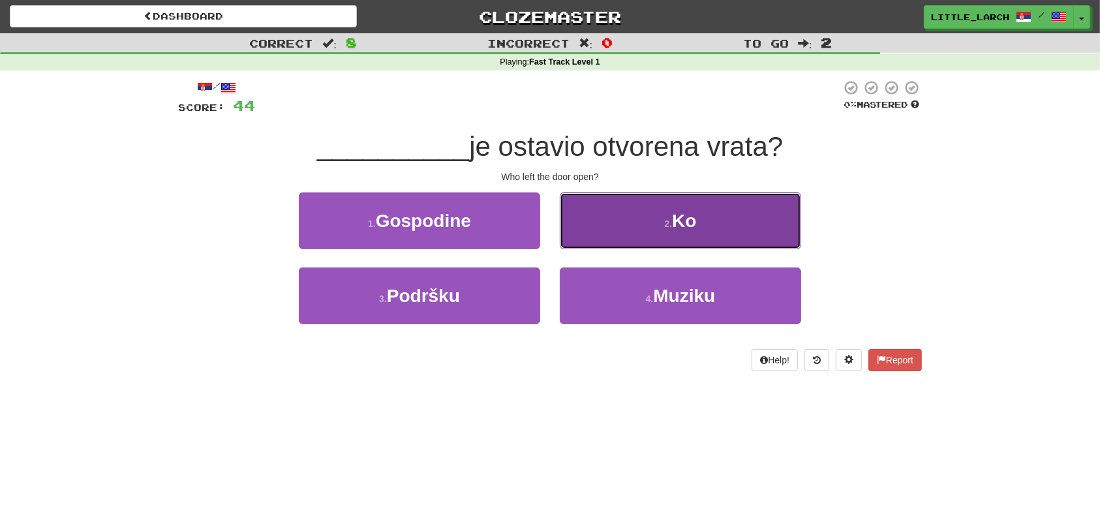
click at [612, 243] on button "2 . Ko" at bounding box center [680, 221] width 241 height 57
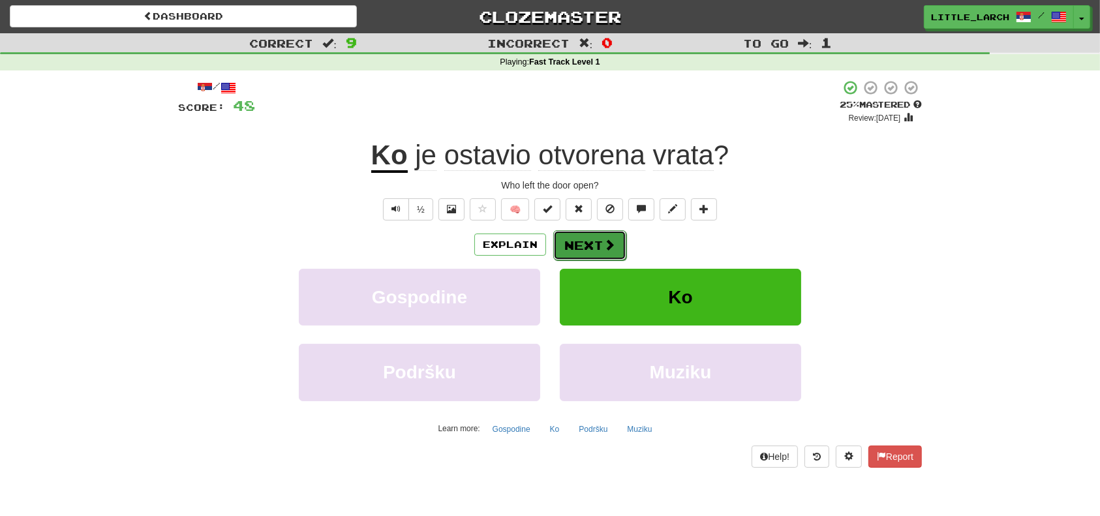
click at [611, 242] on span at bounding box center [610, 245] width 12 height 12
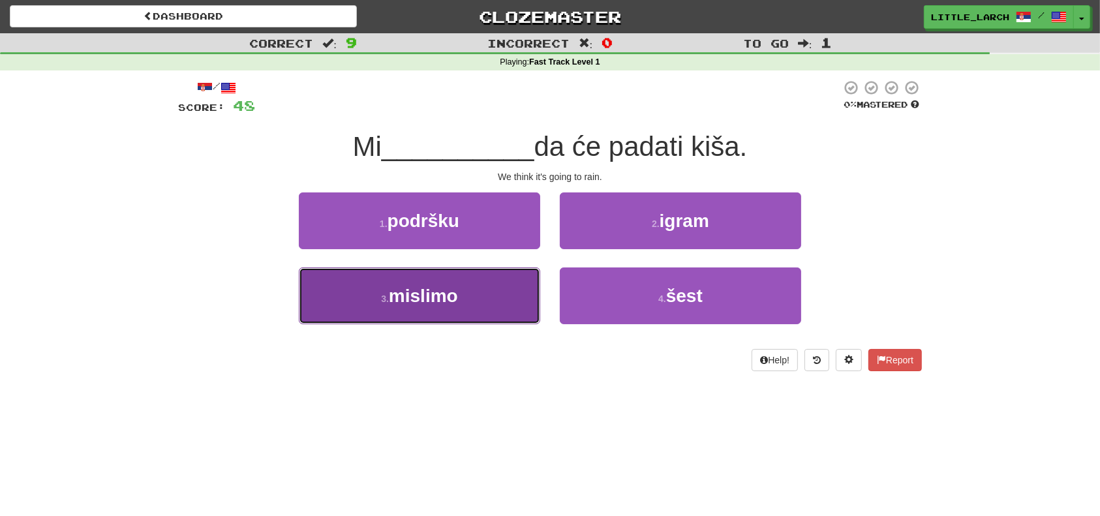
click at [496, 297] on button "3 . mislimo" at bounding box center [419, 296] width 241 height 57
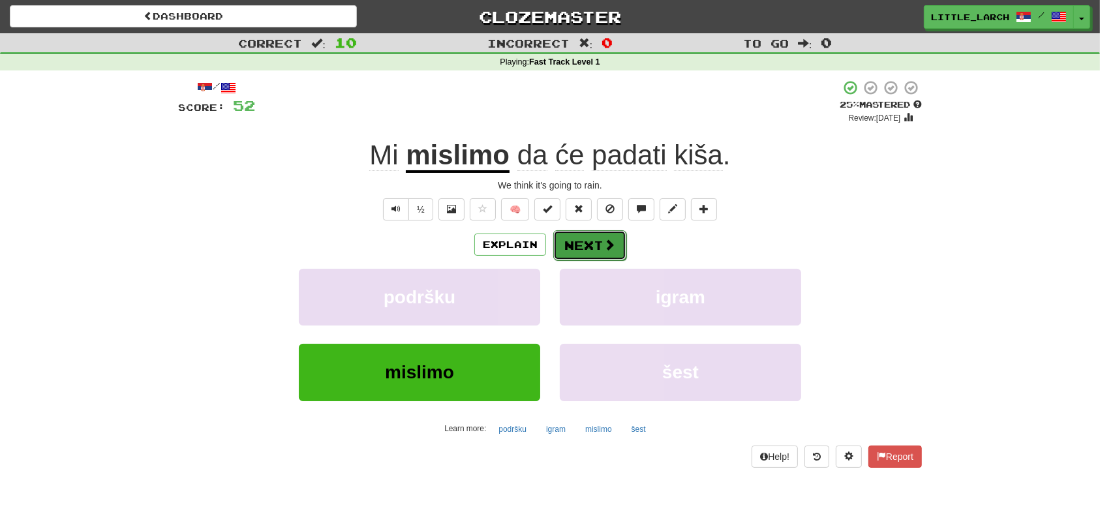
click at [563, 249] on button "Next" at bounding box center [589, 245] width 73 height 30
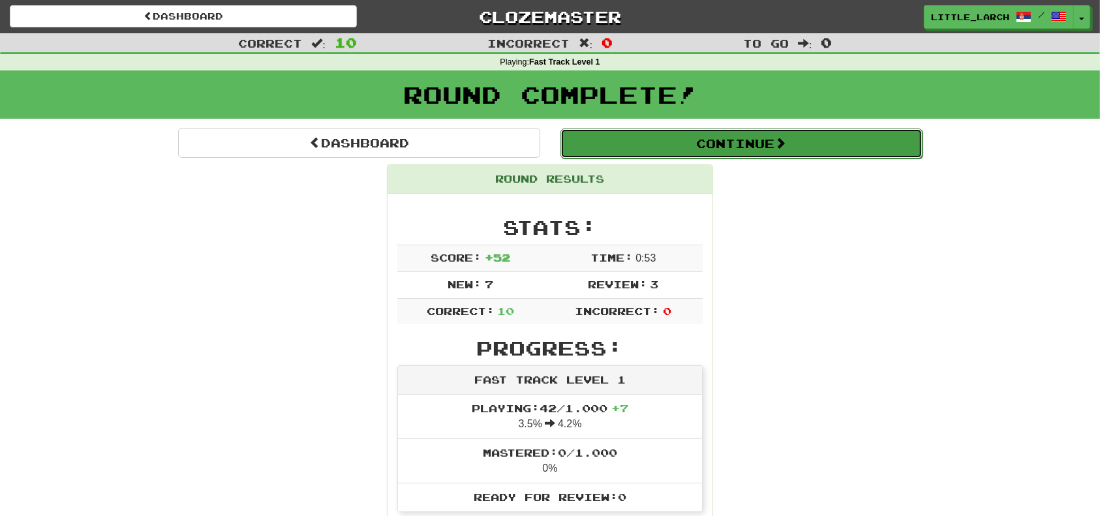
click at [734, 151] on button "Continue" at bounding box center [742, 144] width 362 height 30
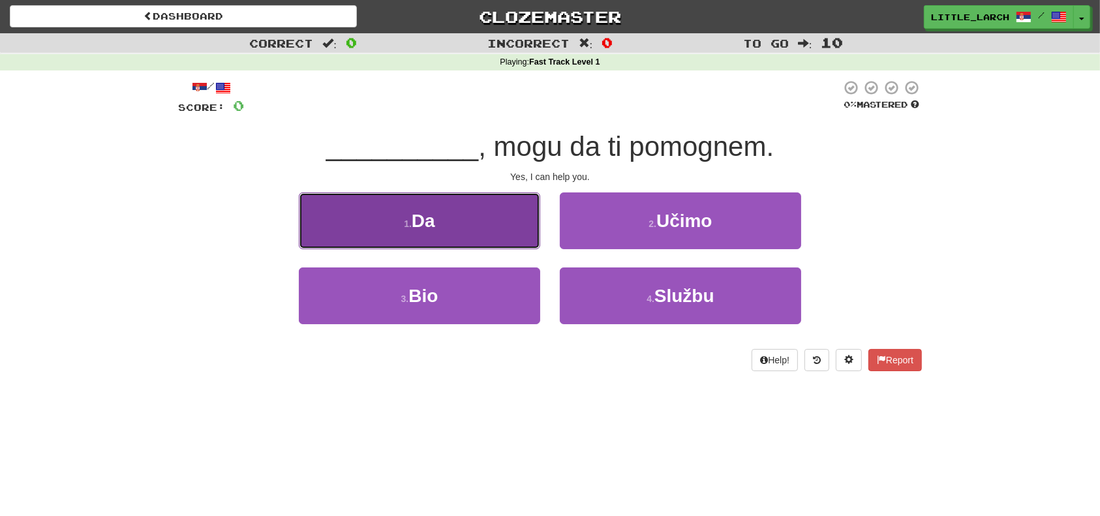
click at [482, 226] on button "1 . Da" at bounding box center [419, 221] width 241 height 57
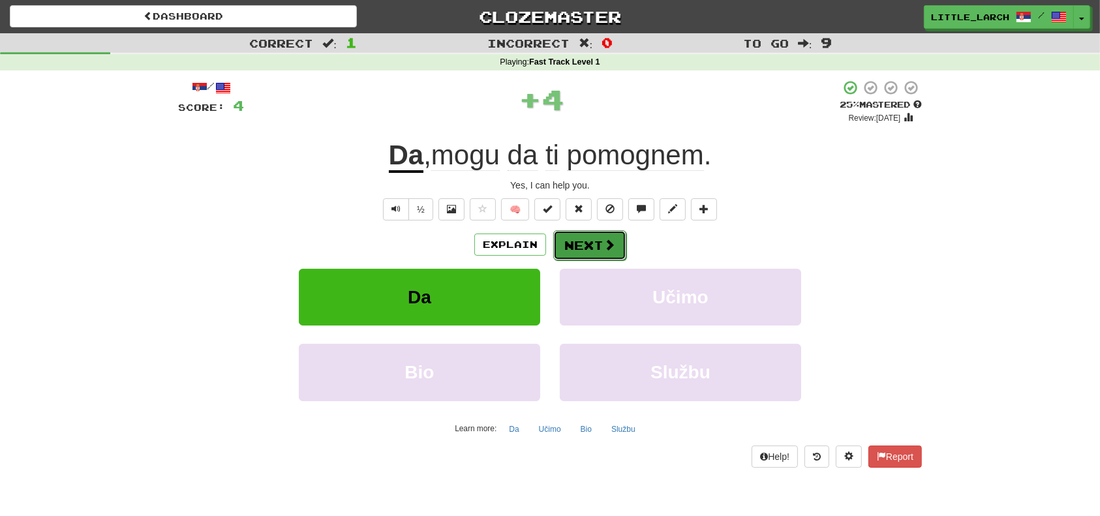
click at [584, 244] on button "Next" at bounding box center [589, 245] width 73 height 30
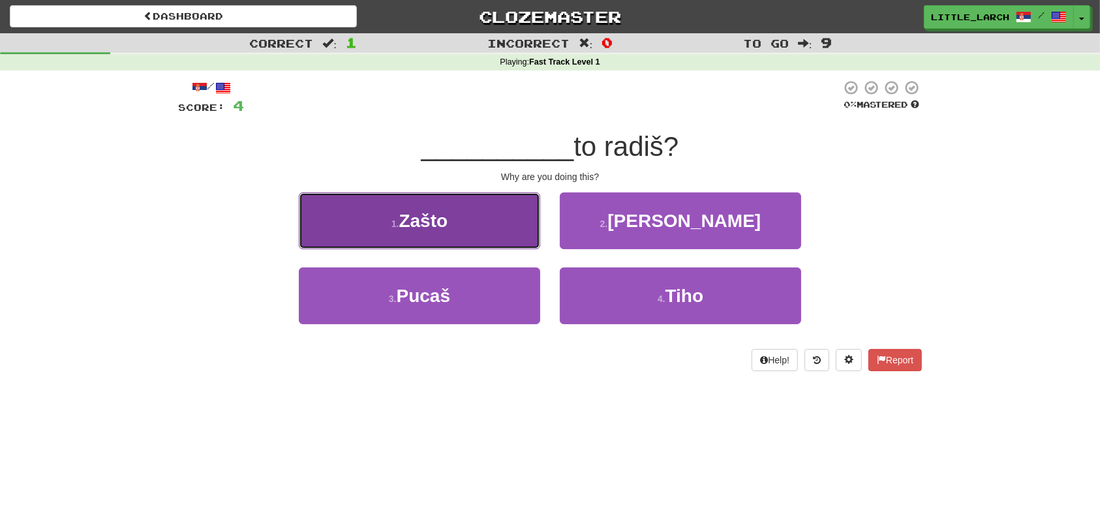
click at [398, 211] on button "1 . Zašto" at bounding box center [419, 221] width 241 height 57
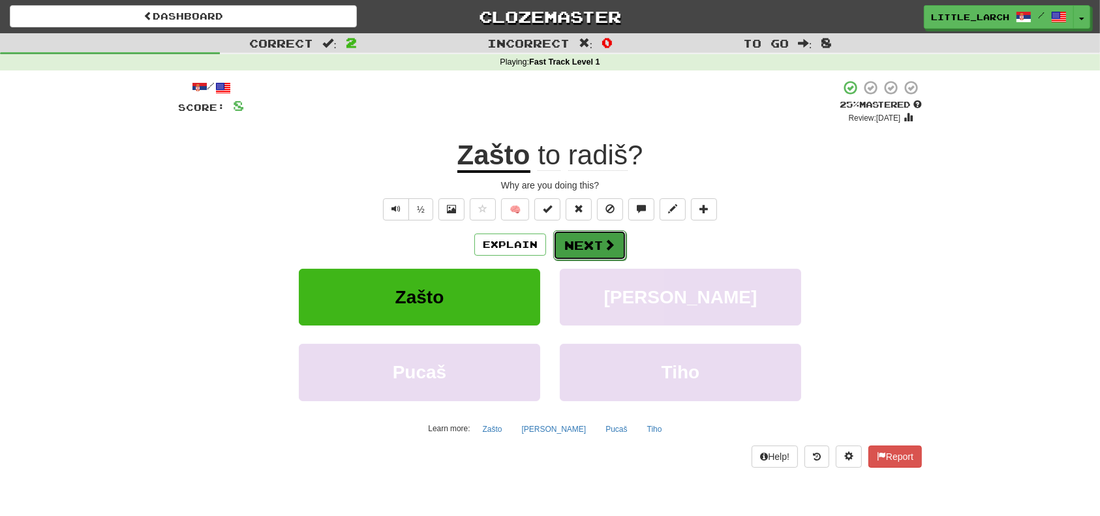
click at [575, 242] on button "Next" at bounding box center [589, 245] width 73 height 30
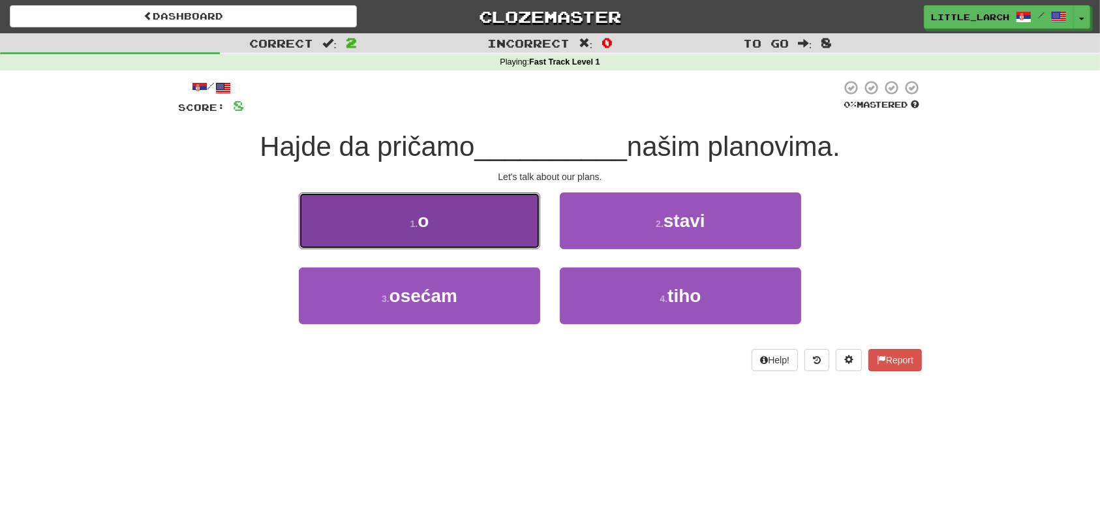
click at [510, 228] on button "1 . o" at bounding box center [419, 221] width 241 height 57
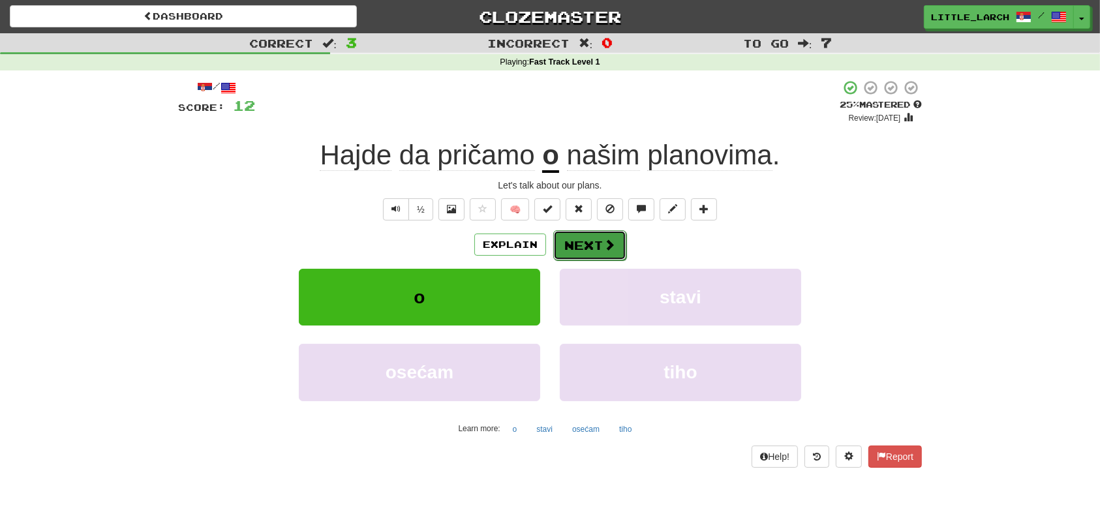
click at [604, 240] on span at bounding box center [610, 245] width 12 height 12
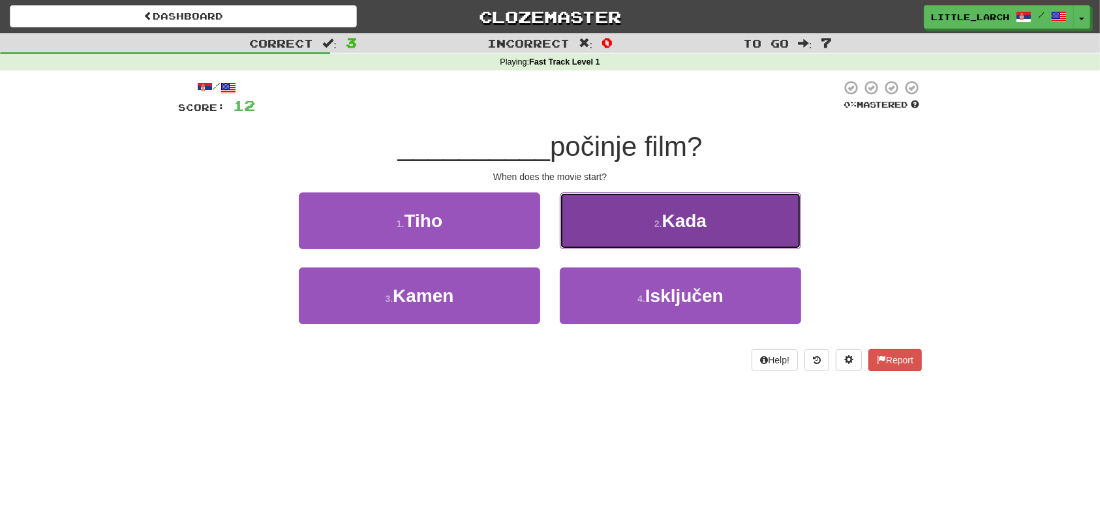
click at [657, 211] on button "2 . Kada" at bounding box center [680, 221] width 241 height 57
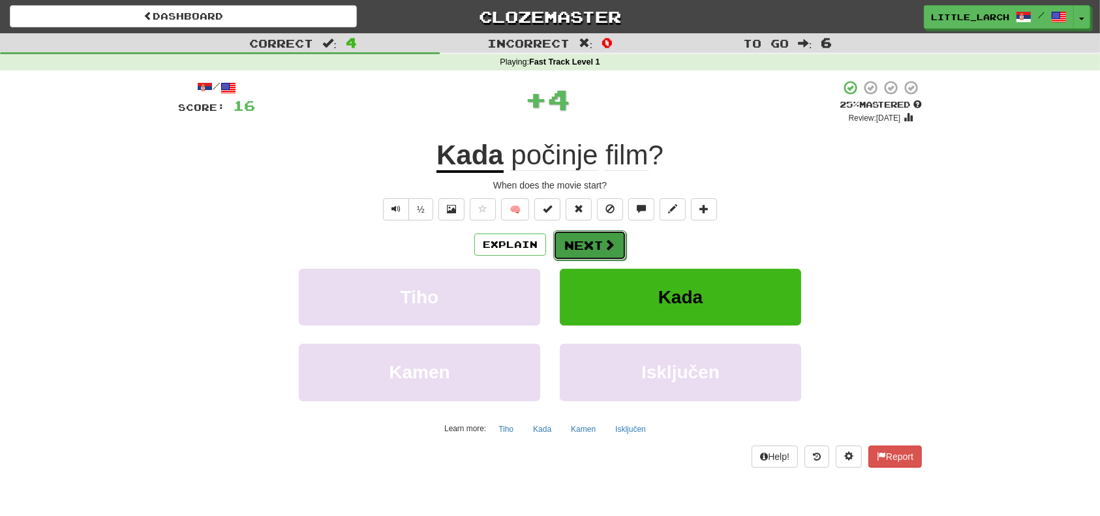
click at [595, 240] on button "Next" at bounding box center [589, 245] width 73 height 30
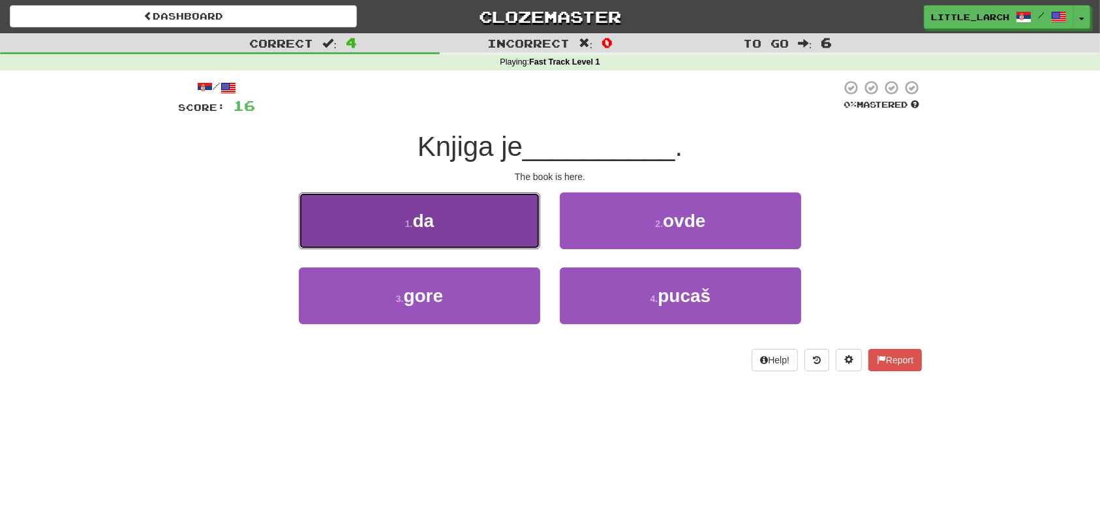
click at [420, 222] on span "da" at bounding box center [424, 221] width 22 height 20
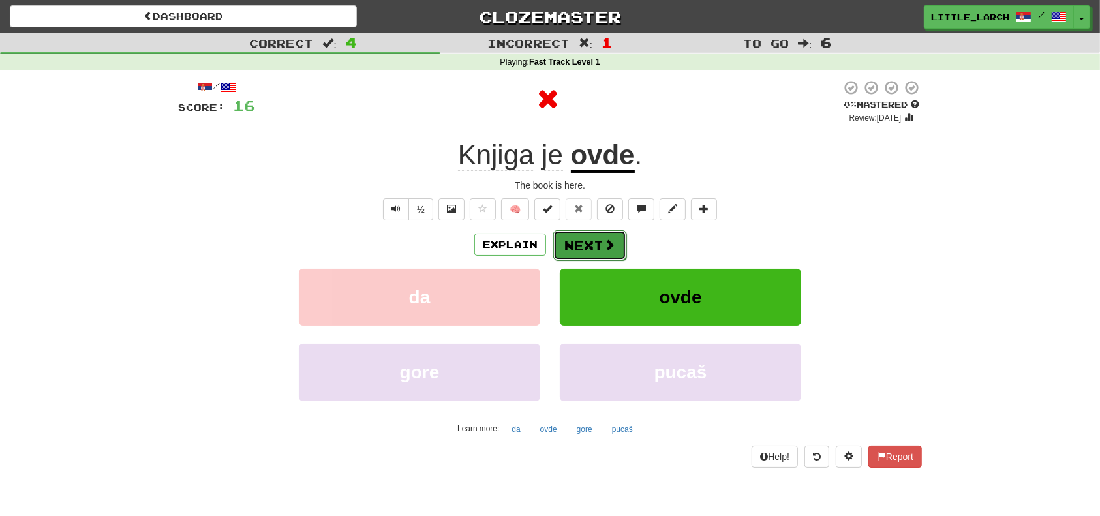
click at [573, 240] on button "Next" at bounding box center [589, 245] width 73 height 30
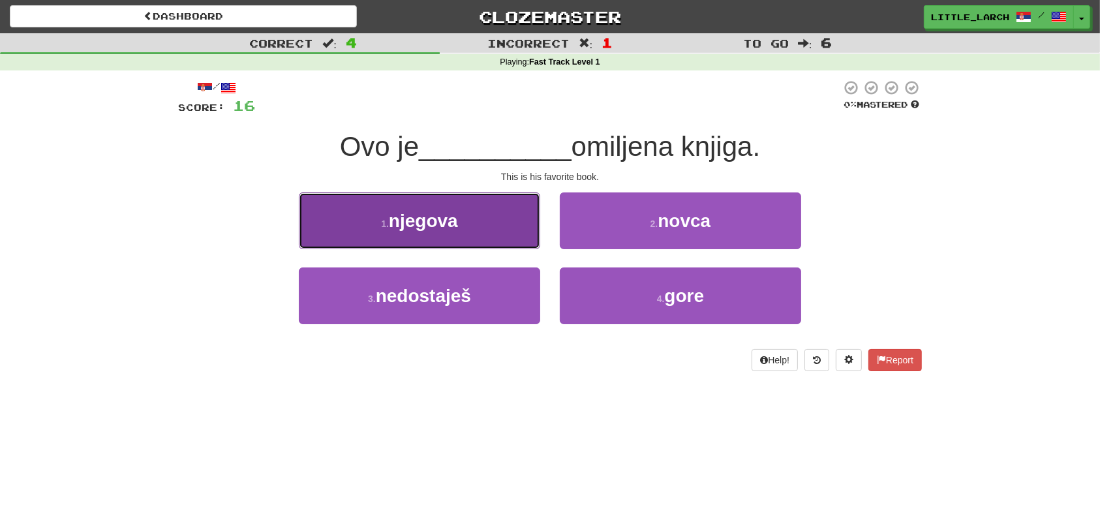
click at [503, 227] on button "1 . njegova" at bounding box center [419, 221] width 241 height 57
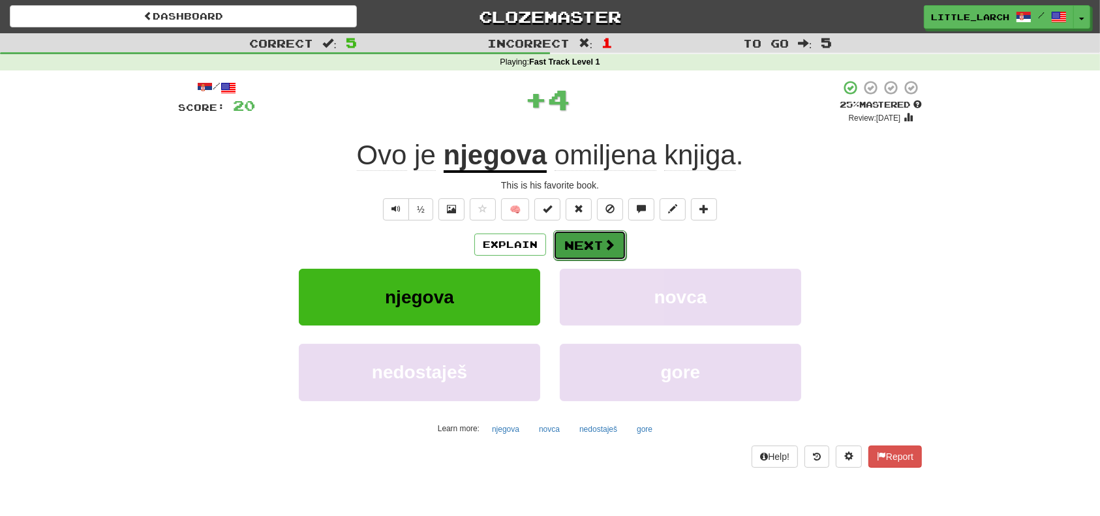
click at [595, 247] on button "Next" at bounding box center [589, 245] width 73 height 30
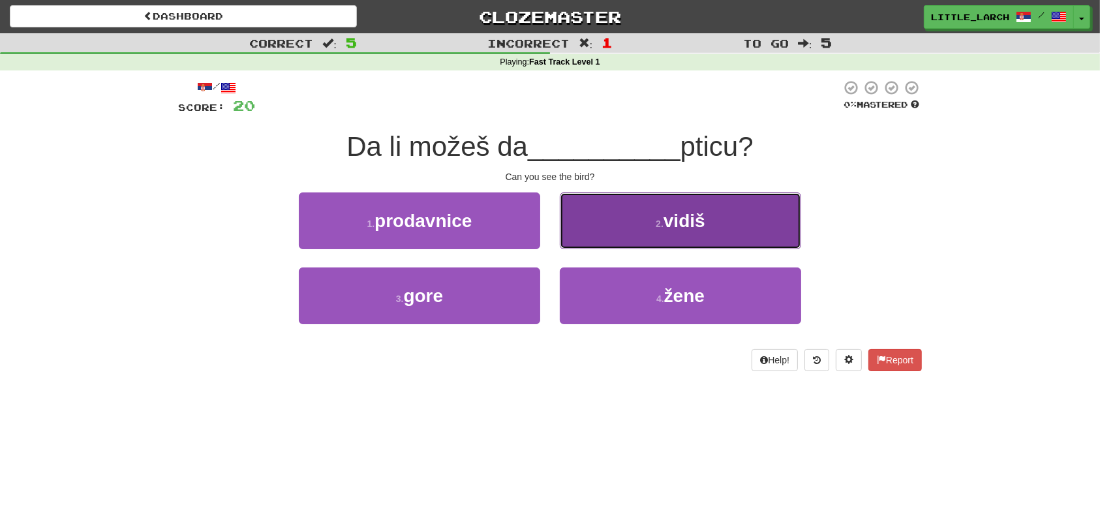
click at [608, 225] on button "2 . vidiš" at bounding box center [680, 221] width 241 height 57
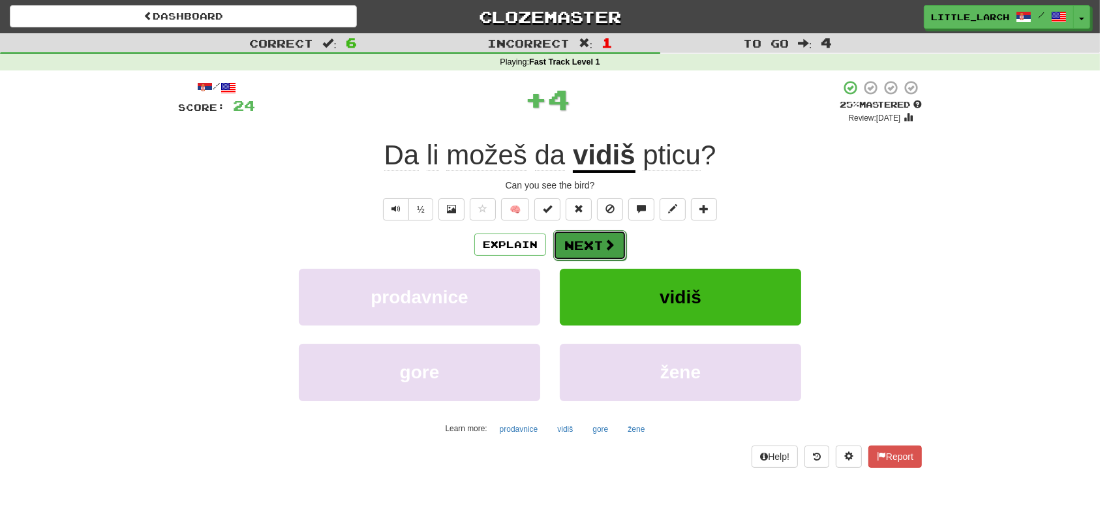
click at [604, 248] on span at bounding box center [610, 245] width 12 height 12
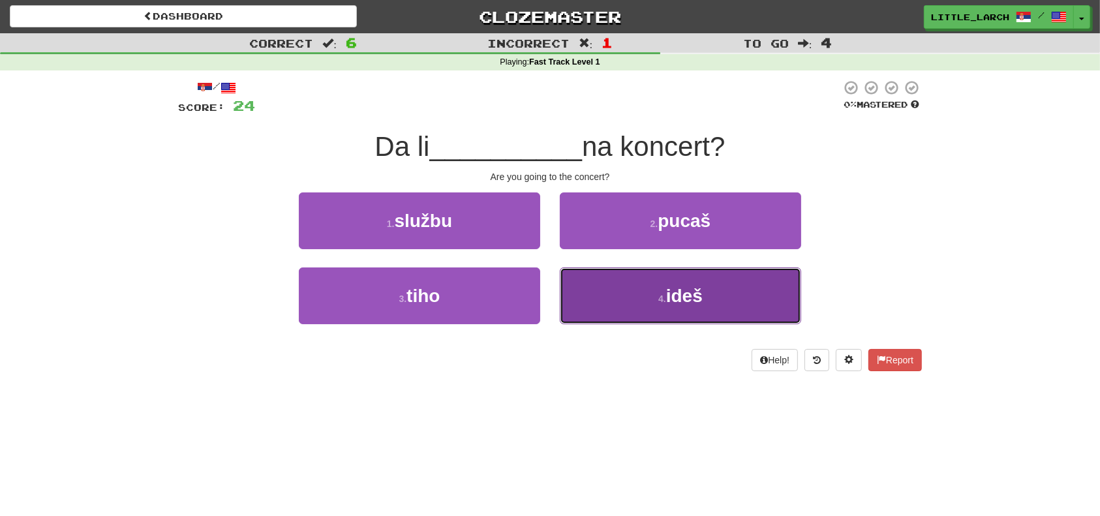
click at [600, 288] on button "4 . ideš" at bounding box center [680, 296] width 241 height 57
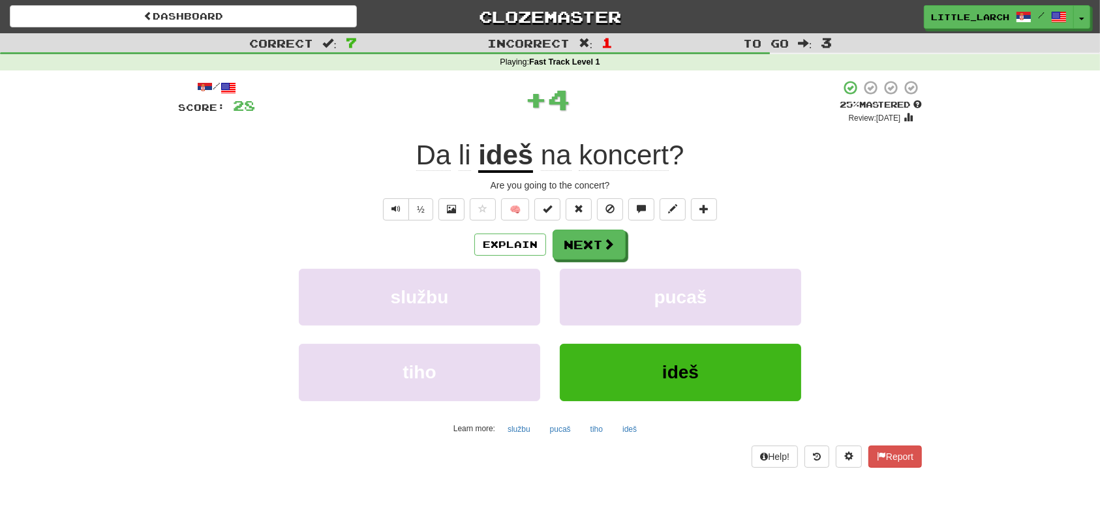
click at [593, 259] on div "Explain Next službu pucaš tiho ideš Learn more: službu pucaš tiho ideš" at bounding box center [550, 335] width 744 height 210
click at [590, 238] on button "Next" at bounding box center [589, 245] width 73 height 30
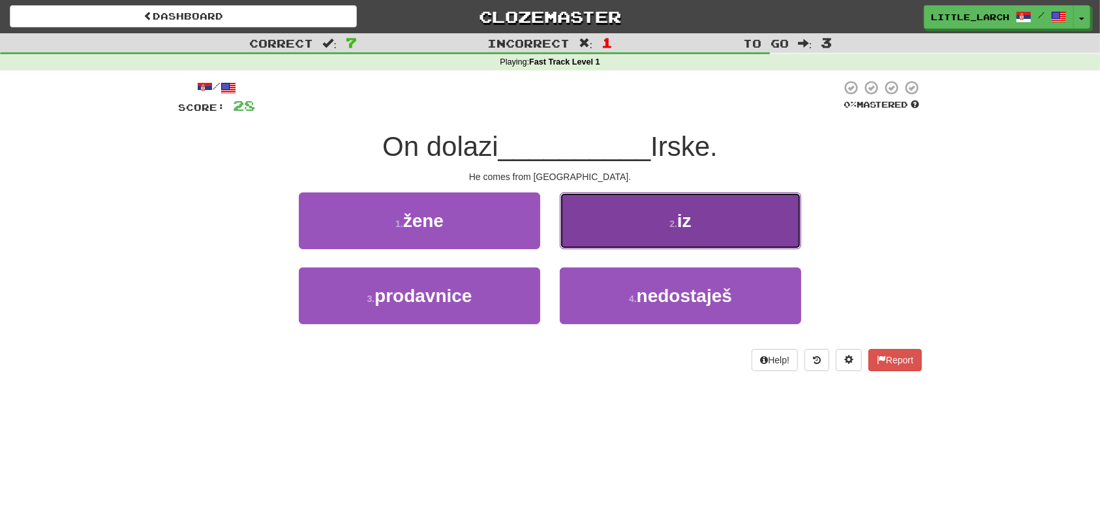
click at [606, 234] on button "2 . iz" at bounding box center [680, 221] width 241 height 57
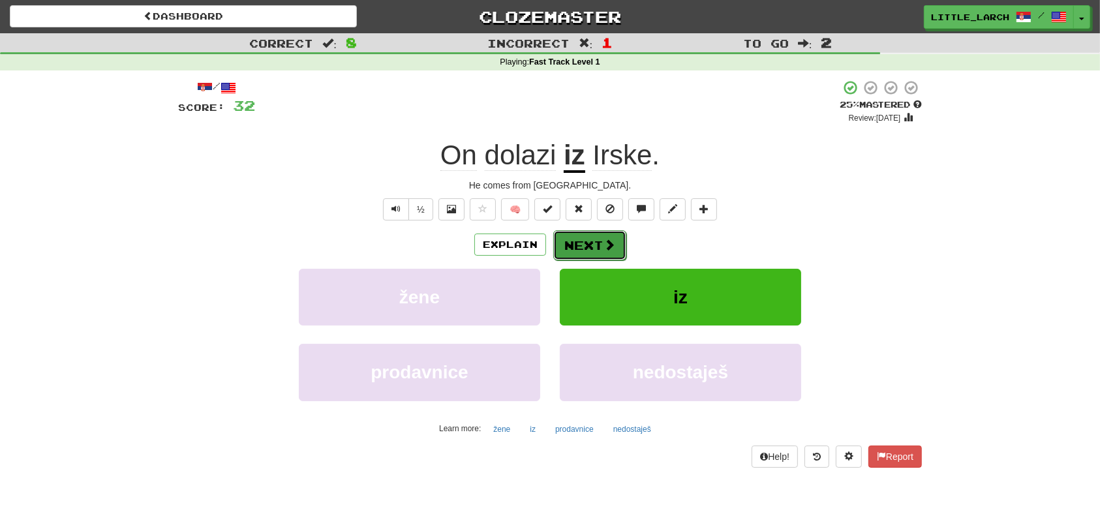
click at [604, 242] on span at bounding box center [610, 245] width 12 height 12
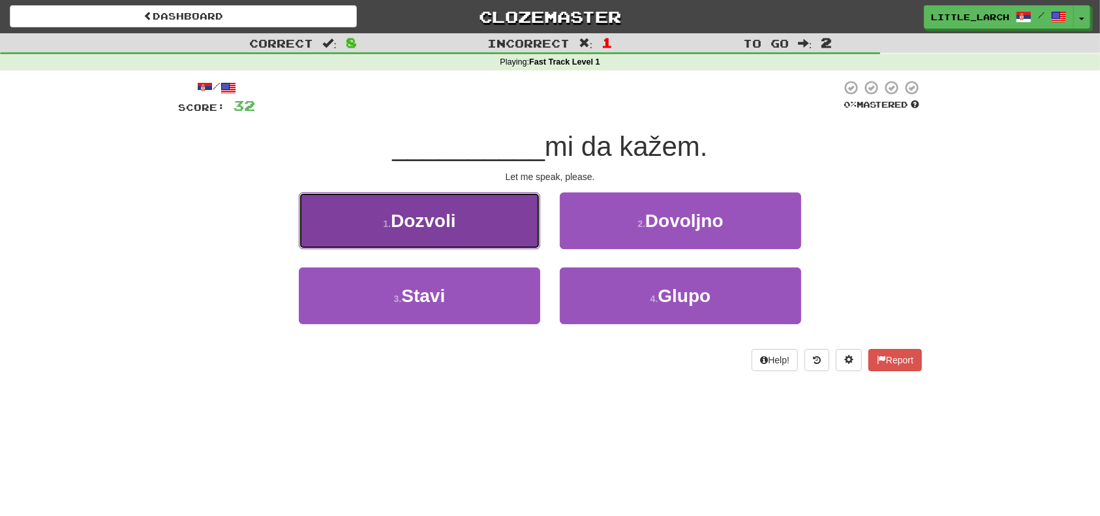
click at [529, 242] on button "1 . Dozvoli" at bounding box center [419, 221] width 241 height 57
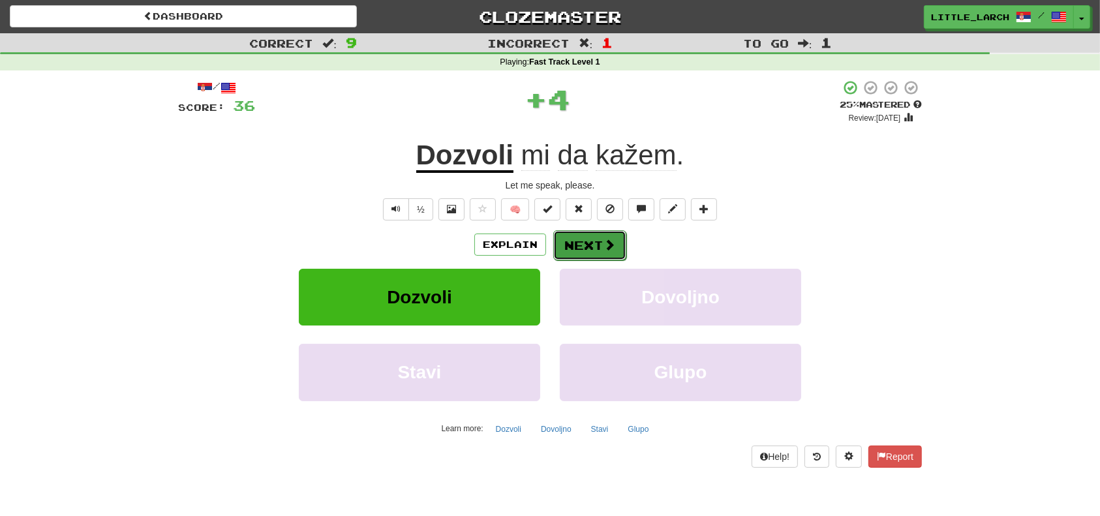
click at [580, 250] on button "Next" at bounding box center [589, 245] width 73 height 30
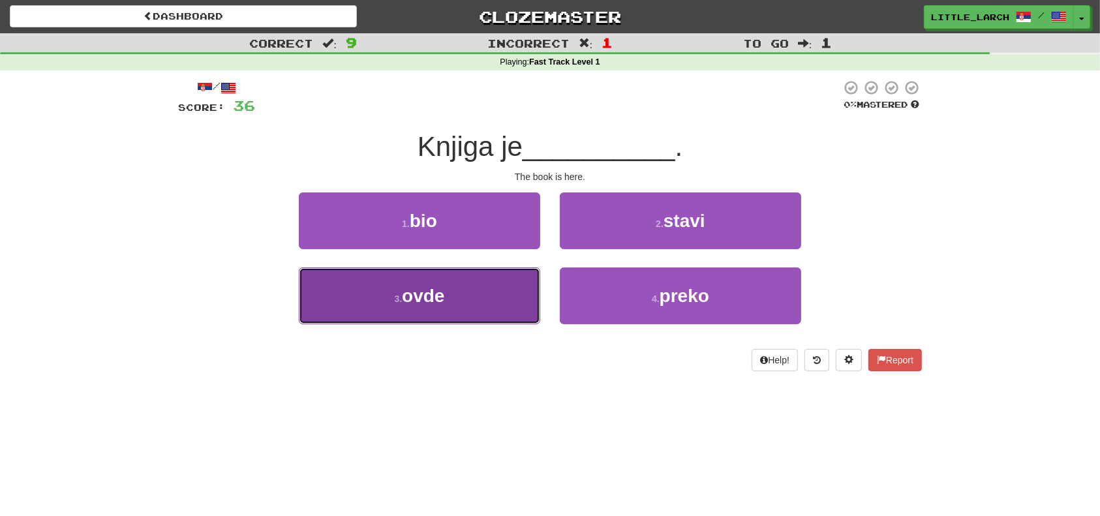
click at [472, 292] on button "3 . ovde" at bounding box center [419, 296] width 241 height 57
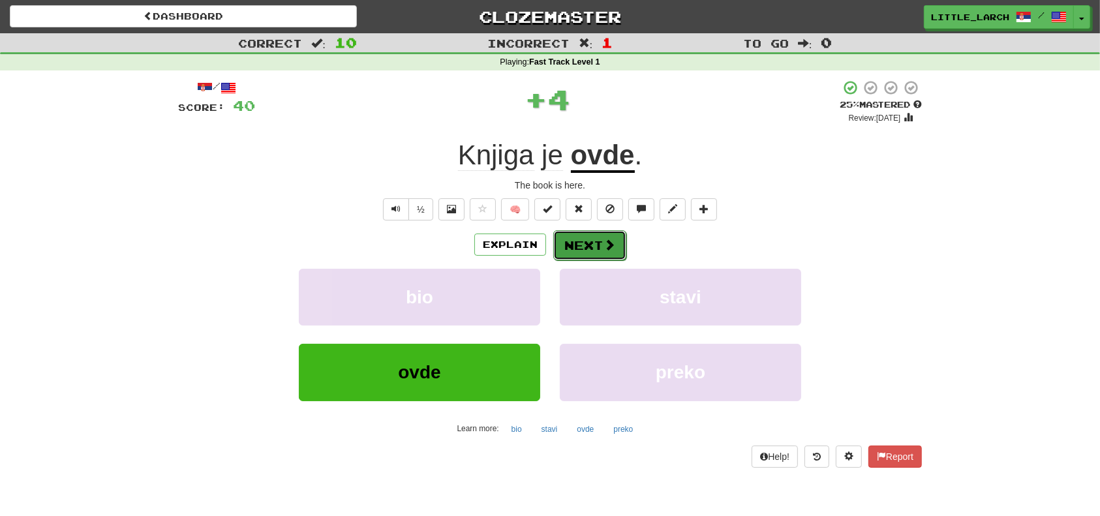
click at [610, 241] on span at bounding box center [610, 245] width 12 height 12
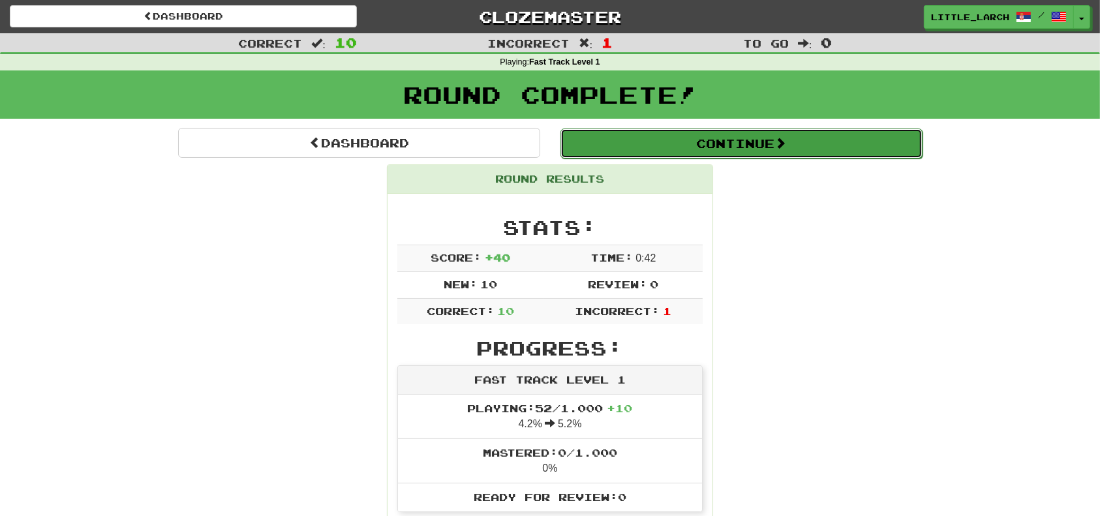
click at [694, 144] on button "Continue" at bounding box center [742, 144] width 362 height 30
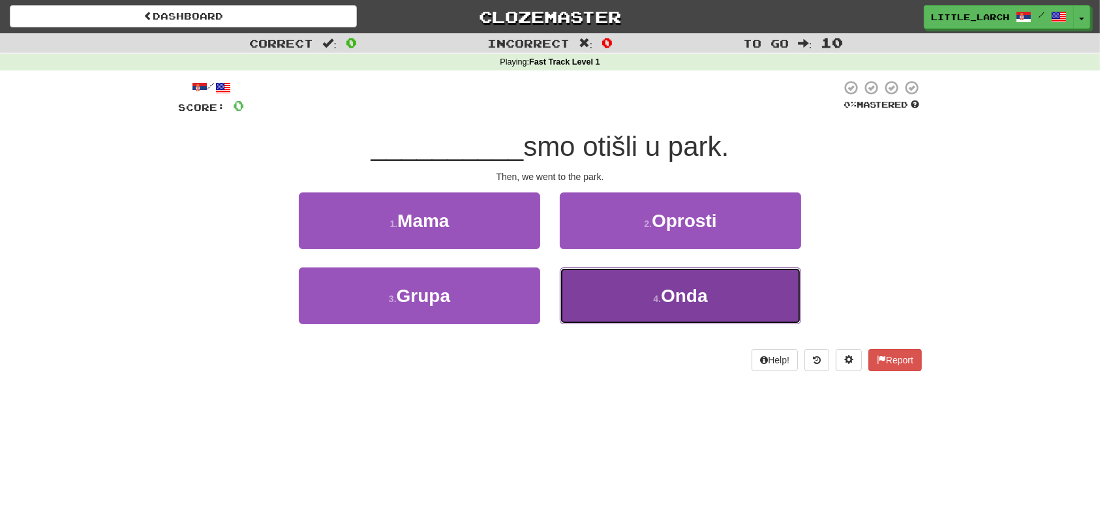
click at [680, 307] on button "4 . Onda" at bounding box center [680, 296] width 241 height 57
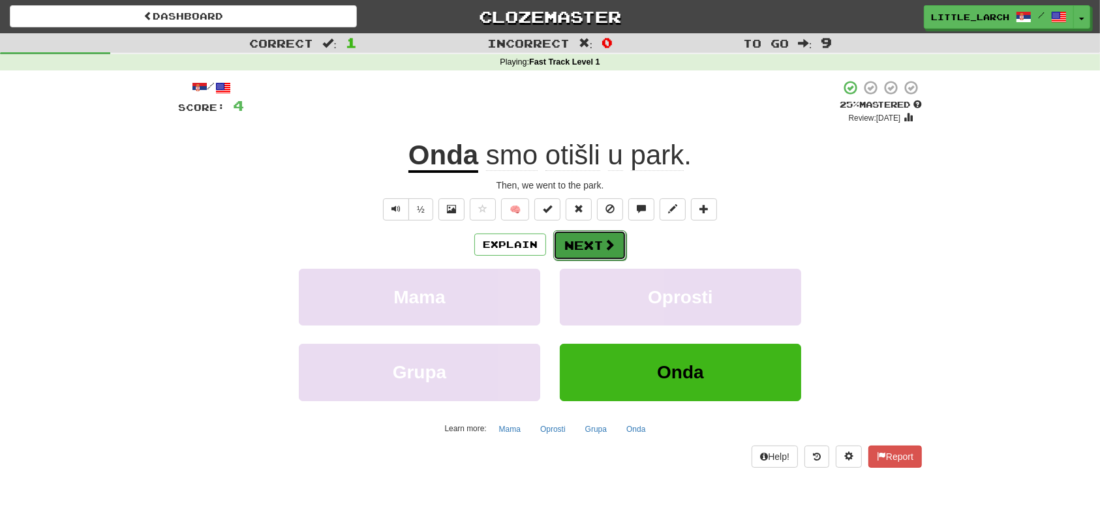
click at [574, 250] on button "Next" at bounding box center [589, 245] width 73 height 30
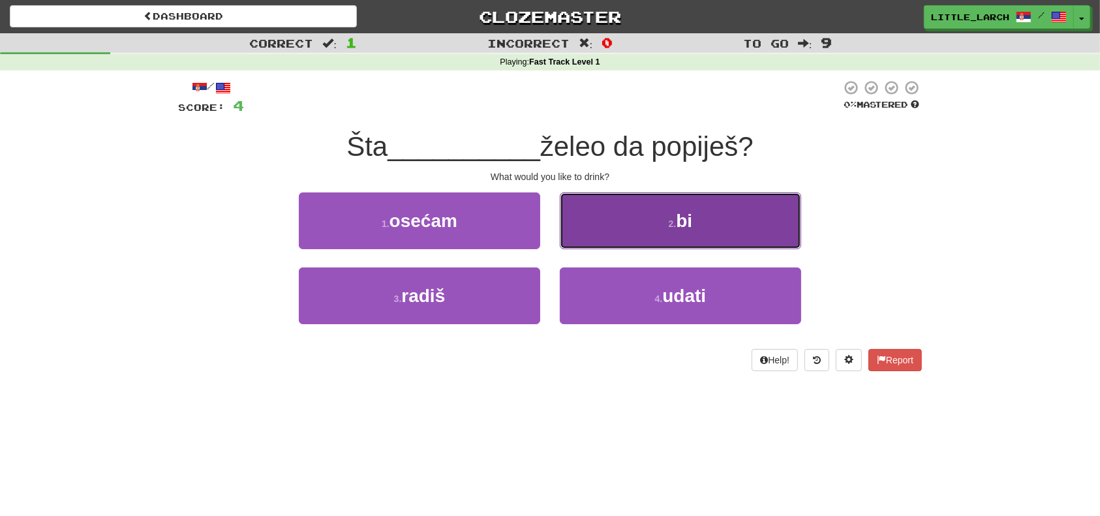
click at [619, 235] on button "2 . bi" at bounding box center [680, 221] width 241 height 57
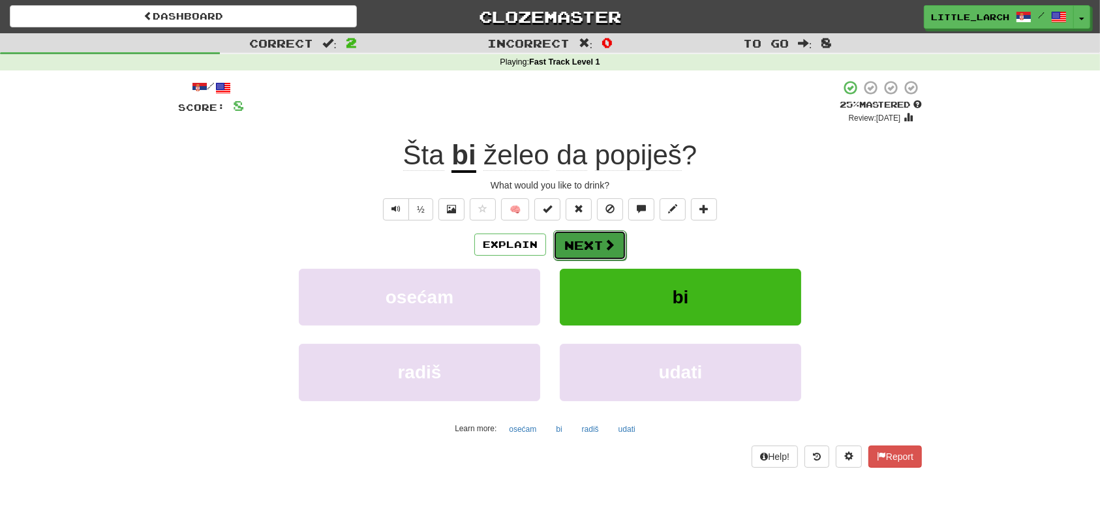
click at [588, 254] on button "Next" at bounding box center [589, 245] width 73 height 30
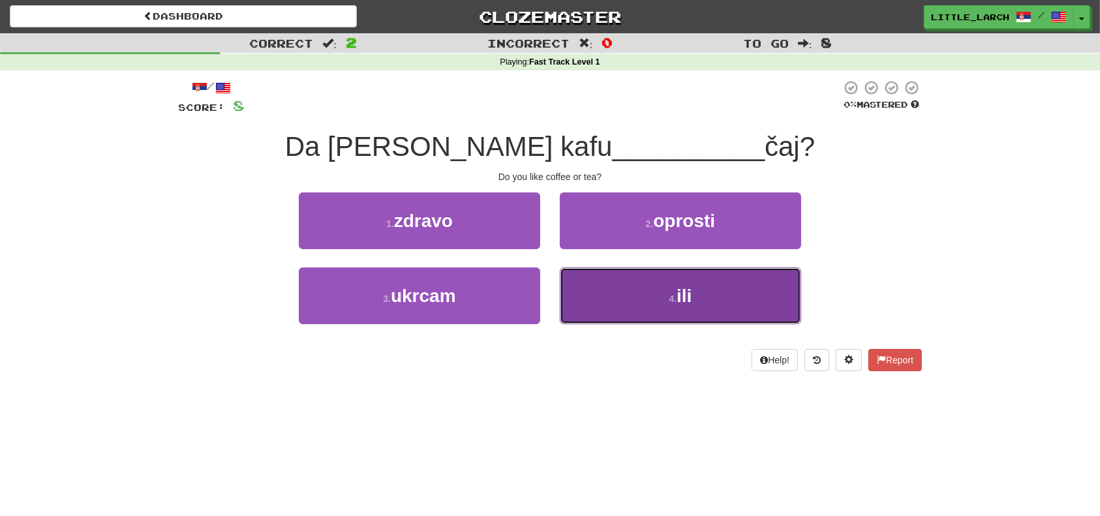
click at [644, 274] on button "4 . ili" at bounding box center [680, 296] width 241 height 57
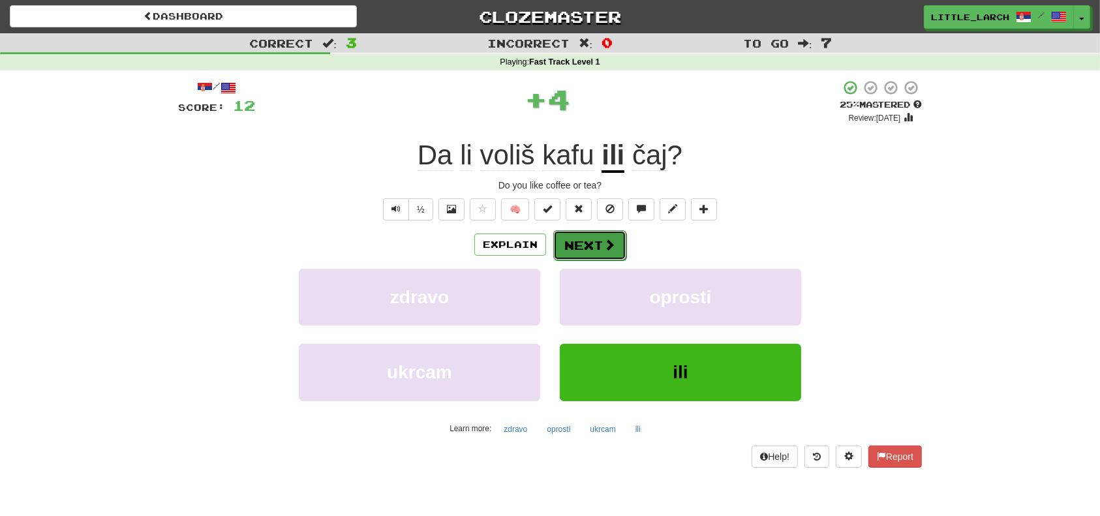
click at [599, 238] on button "Next" at bounding box center [589, 245] width 73 height 30
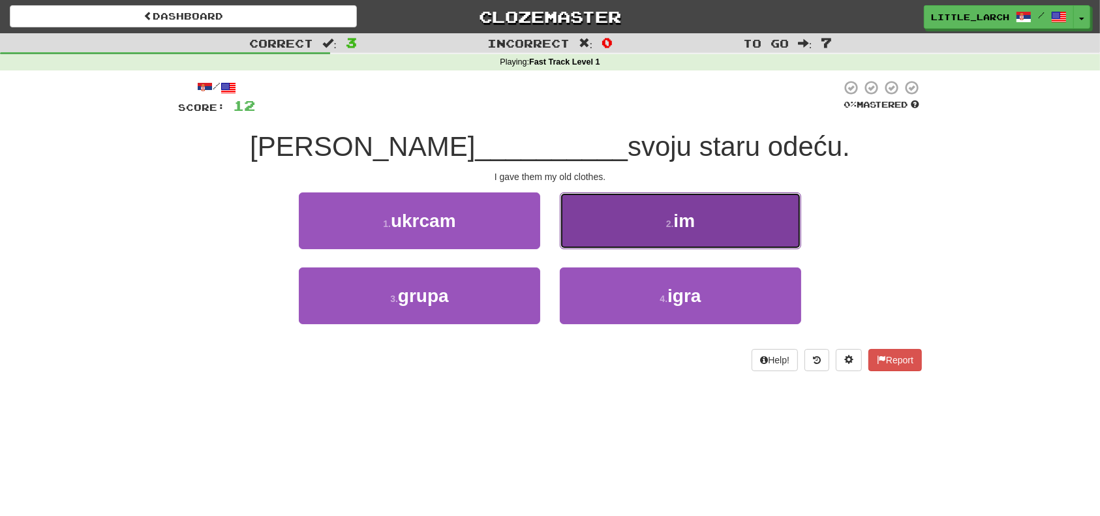
click at [625, 225] on button "2 . im" at bounding box center [680, 221] width 241 height 57
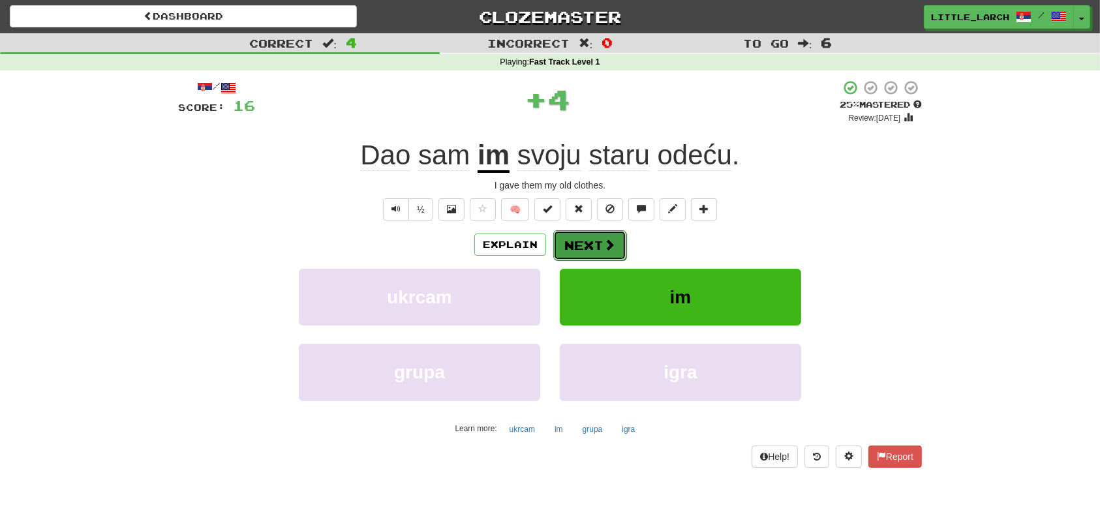
click at [600, 241] on button "Next" at bounding box center [589, 245] width 73 height 30
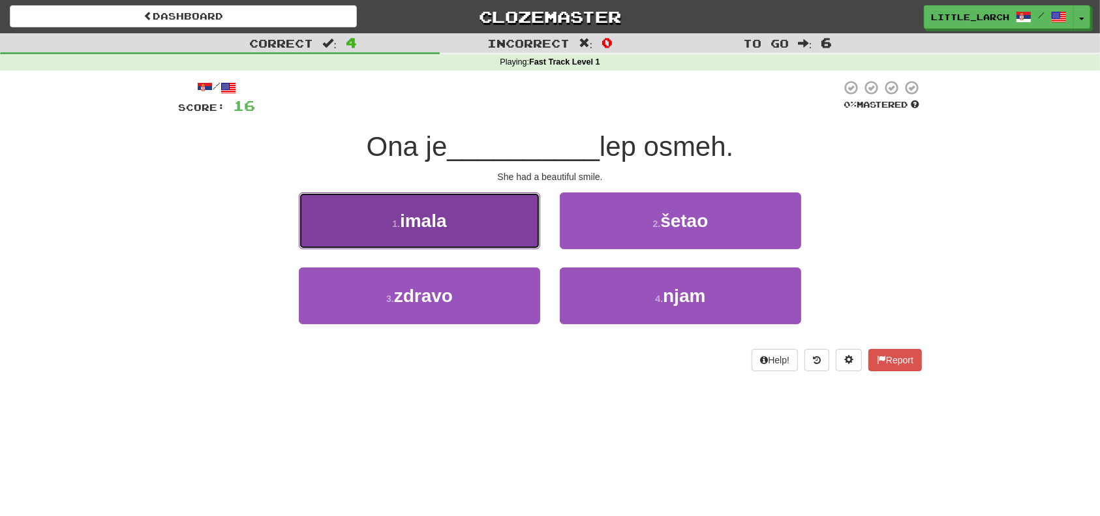
click at [476, 232] on button "1 . imala" at bounding box center [419, 221] width 241 height 57
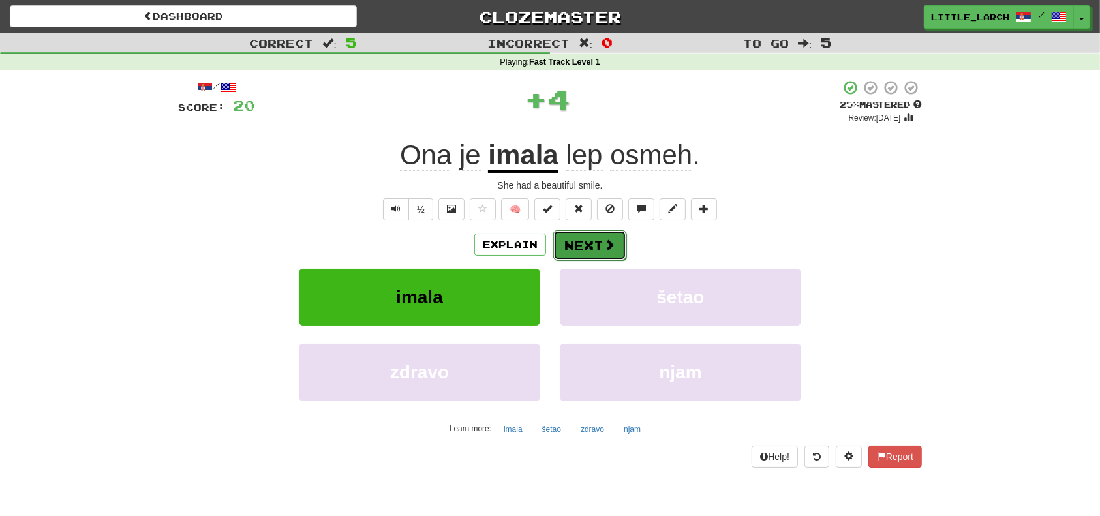
click at [585, 248] on button "Next" at bounding box center [589, 245] width 73 height 30
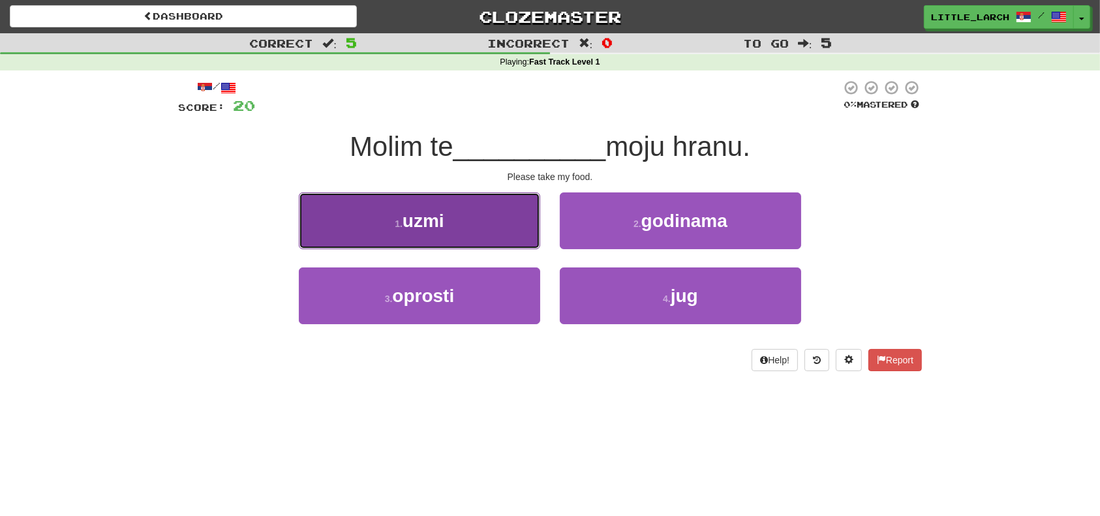
click at [463, 205] on button "1 . uzmi" at bounding box center [419, 221] width 241 height 57
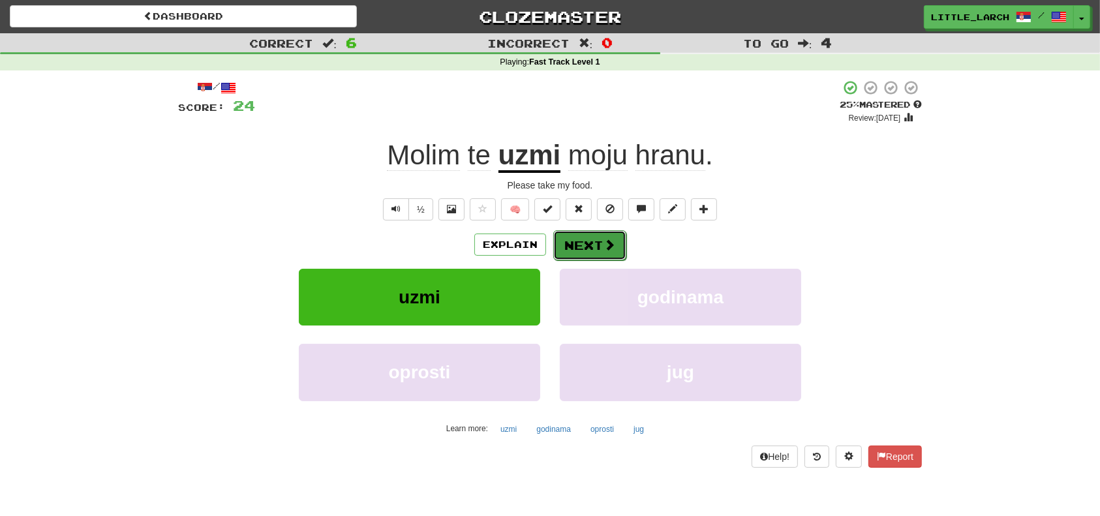
click at [587, 239] on button "Next" at bounding box center [589, 245] width 73 height 30
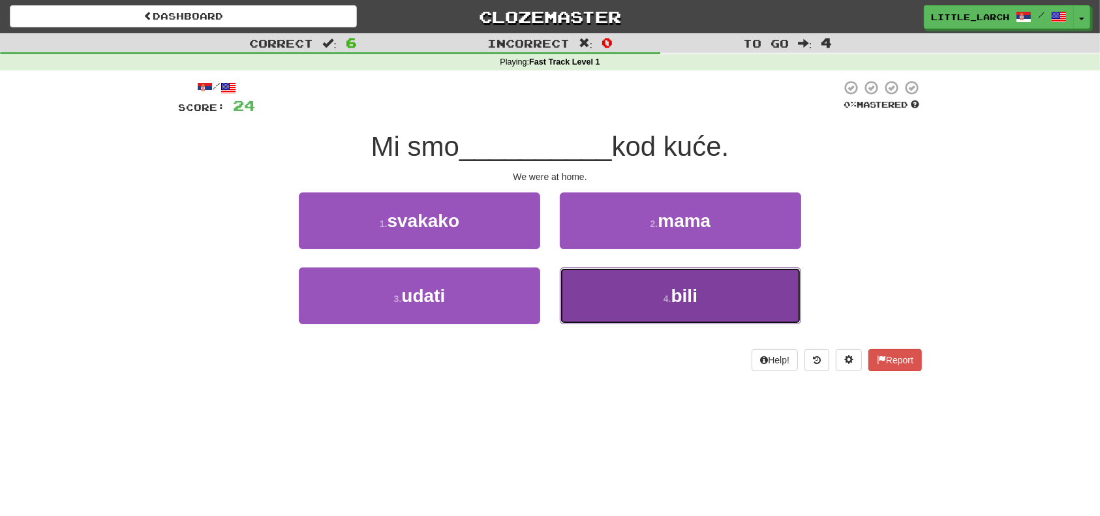
click at [621, 298] on button "4 . bili" at bounding box center [680, 296] width 241 height 57
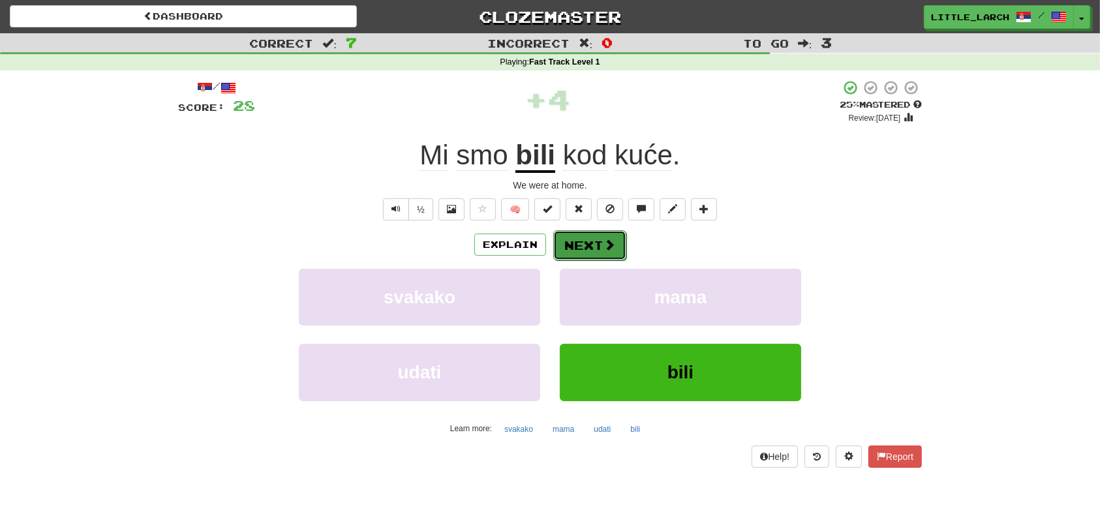
click at [580, 238] on button "Next" at bounding box center [589, 245] width 73 height 30
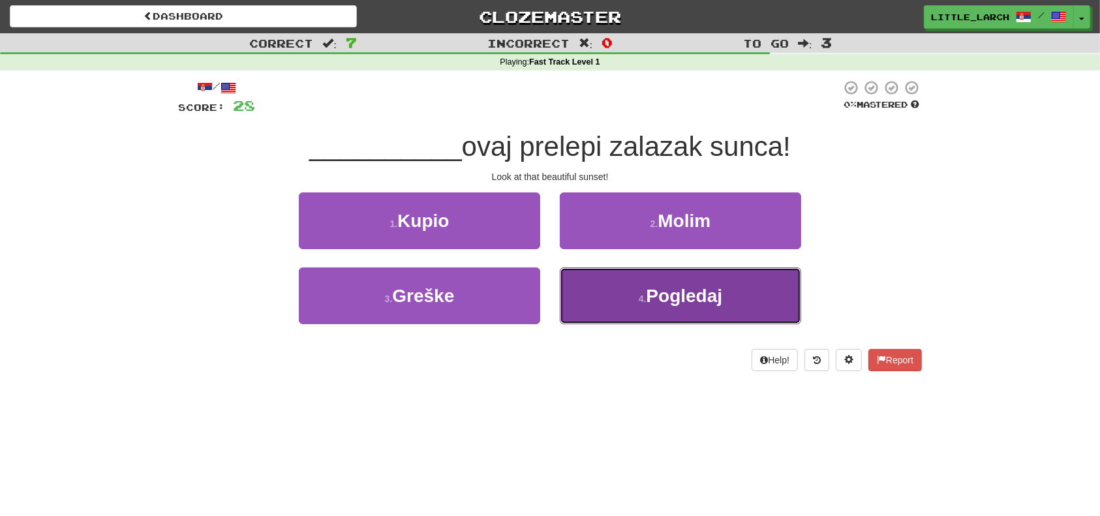
click at [705, 307] on button "4 . Pogledaj" at bounding box center [680, 296] width 241 height 57
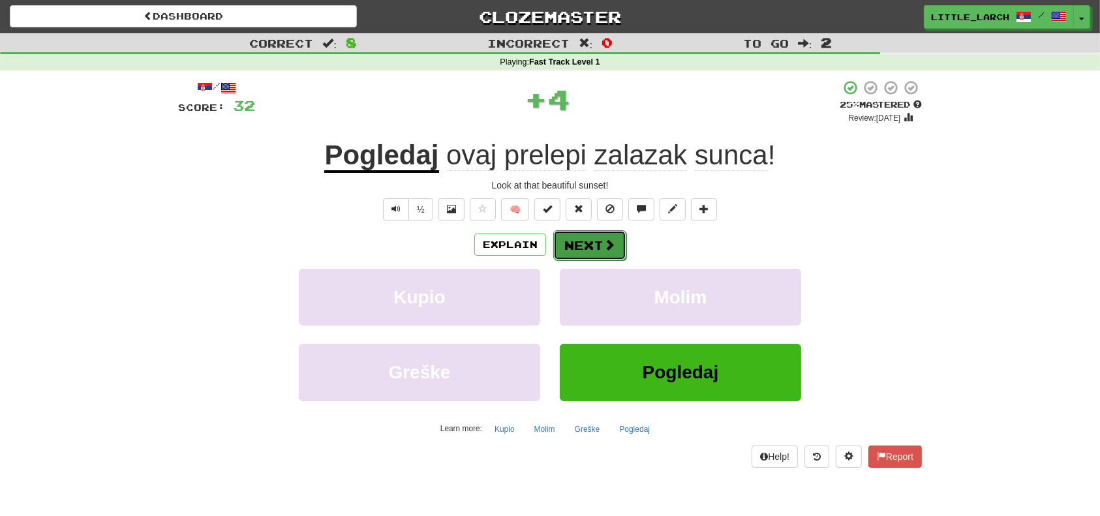
click at [613, 245] on span at bounding box center [610, 245] width 12 height 12
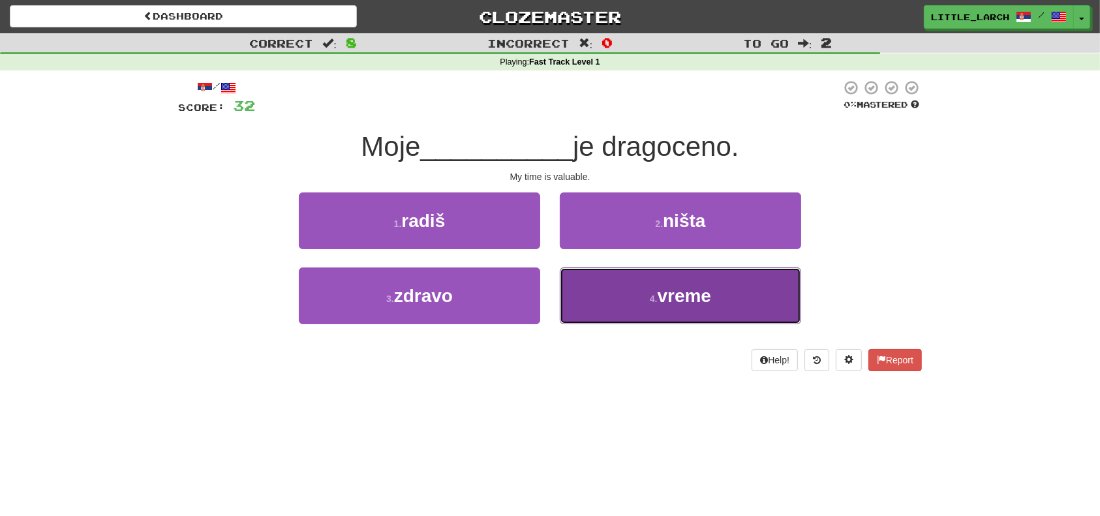
click at [668, 287] on span "vreme" at bounding box center [685, 296] width 54 height 20
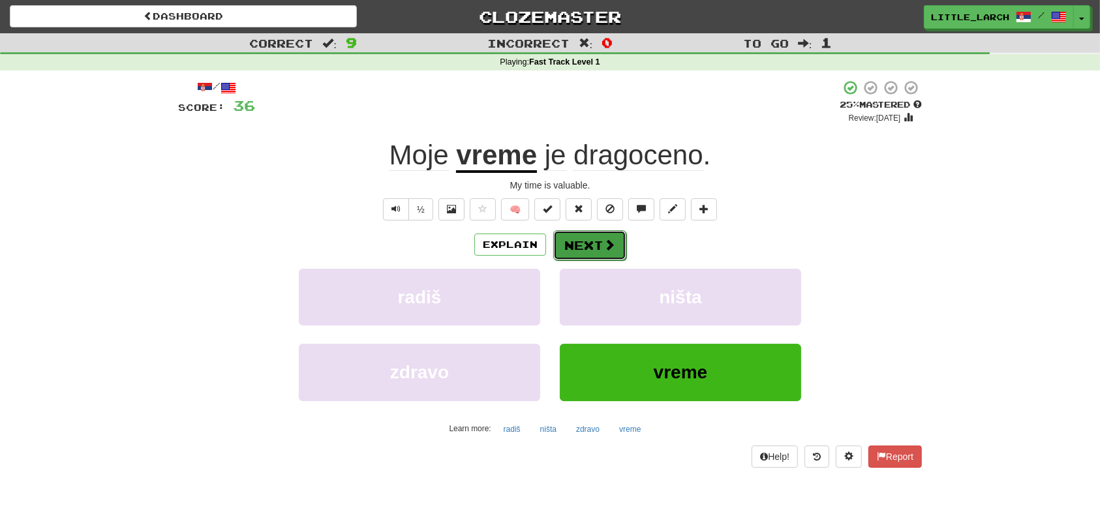
click at [578, 253] on button "Next" at bounding box center [589, 245] width 73 height 30
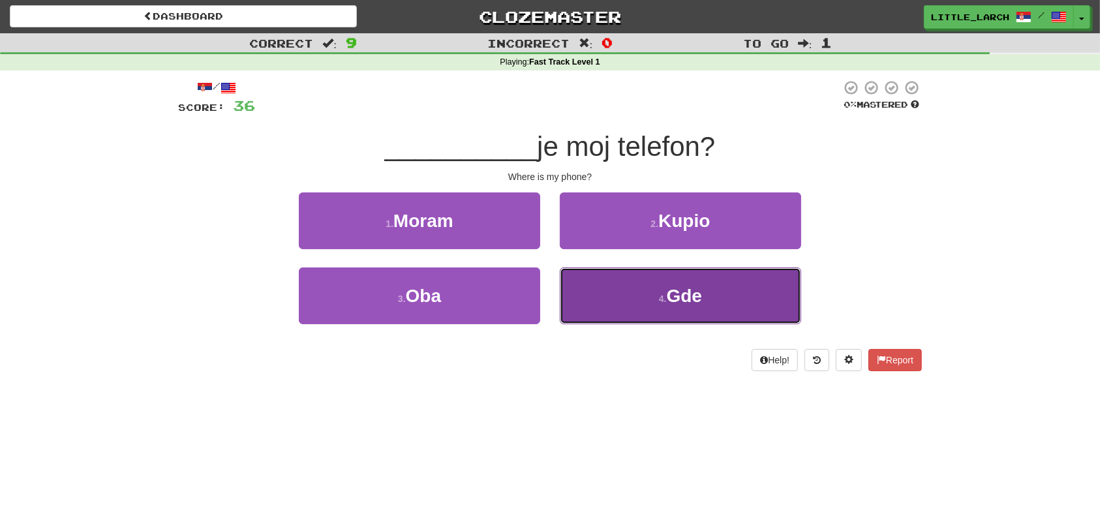
click at [624, 287] on button "4 . Gde" at bounding box center [680, 296] width 241 height 57
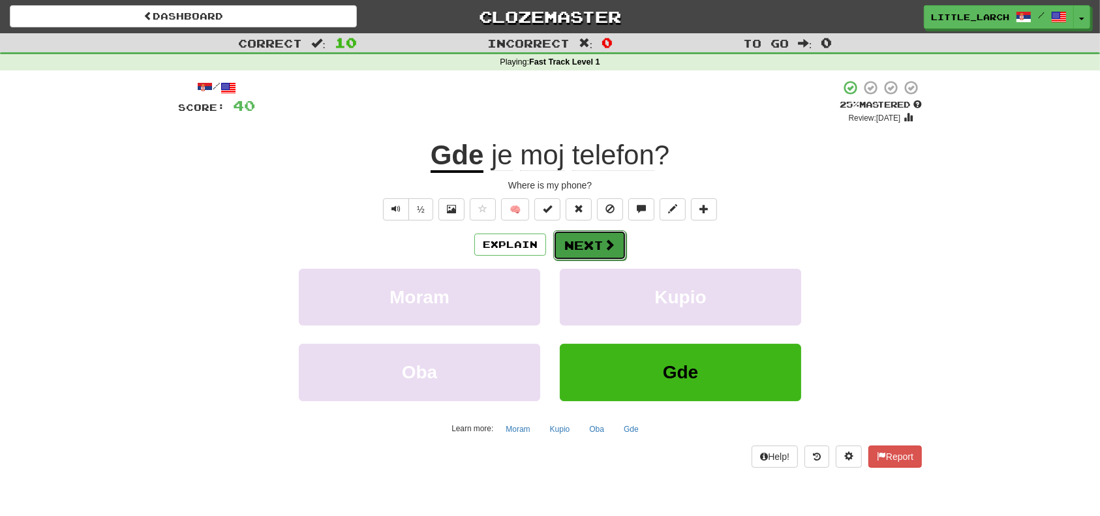
click at [589, 252] on button "Next" at bounding box center [589, 245] width 73 height 30
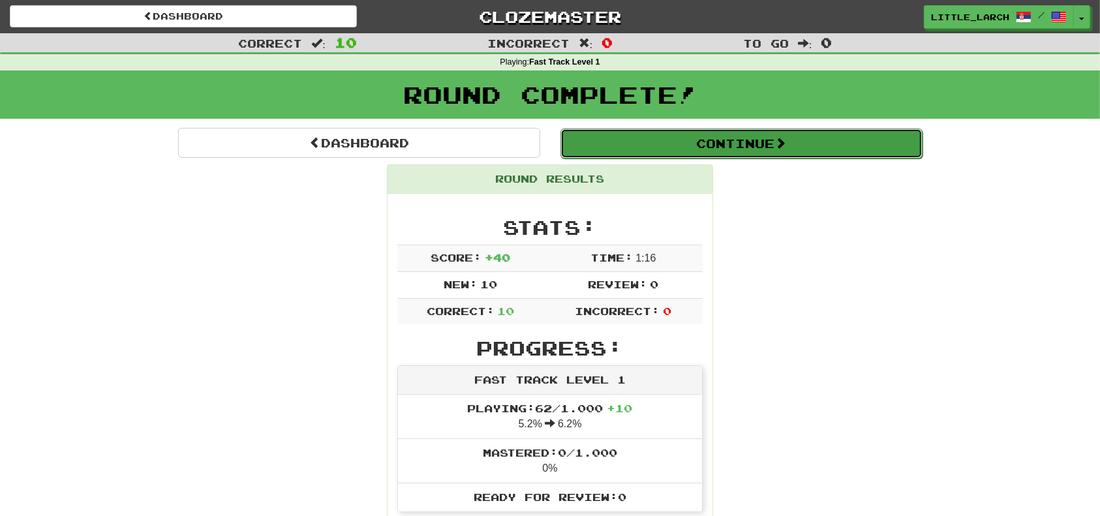
click at [640, 147] on button "Continue" at bounding box center [742, 144] width 362 height 30
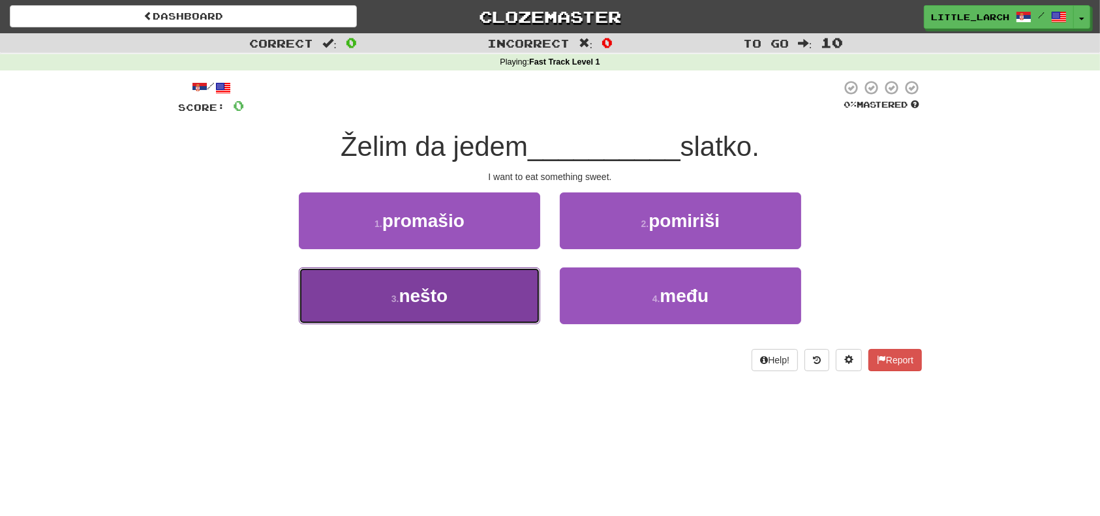
click at [465, 281] on button "3 . nešto" at bounding box center [419, 296] width 241 height 57
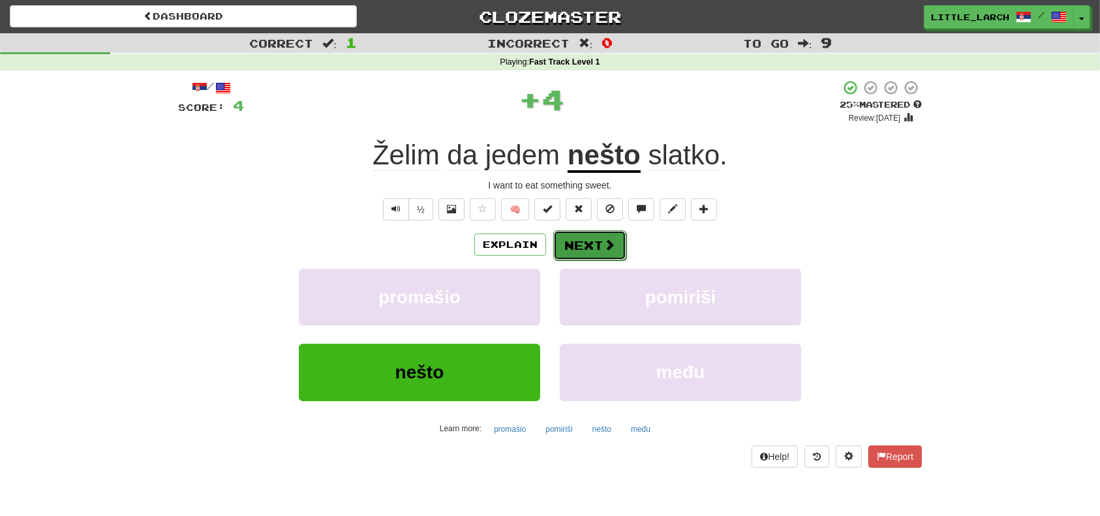
click at [605, 239] on span at bounding box center [610, 245] width 12 height 12
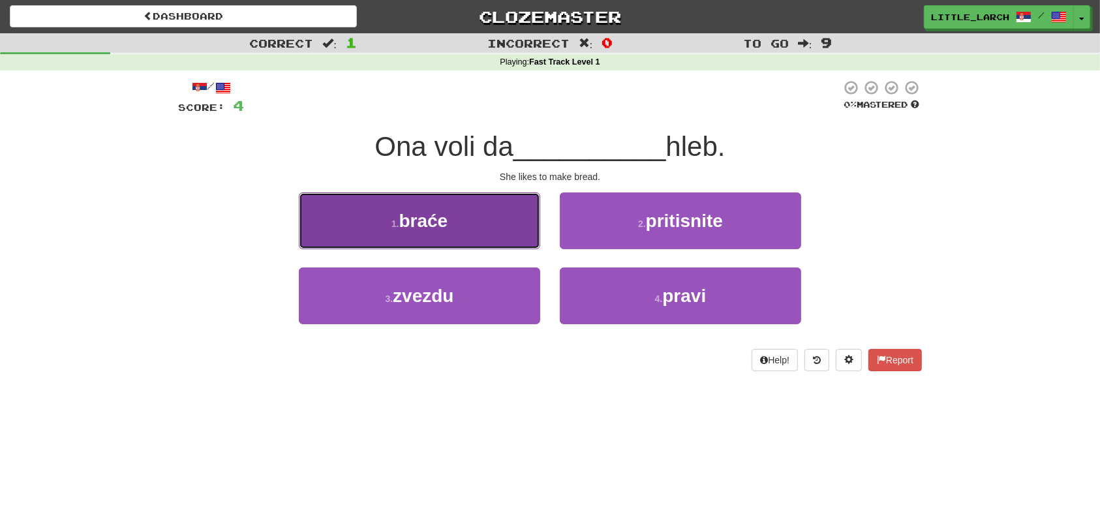
click at [537, 232] on button "1 . braće" at bounding box center [419, 221] width 241 height 57
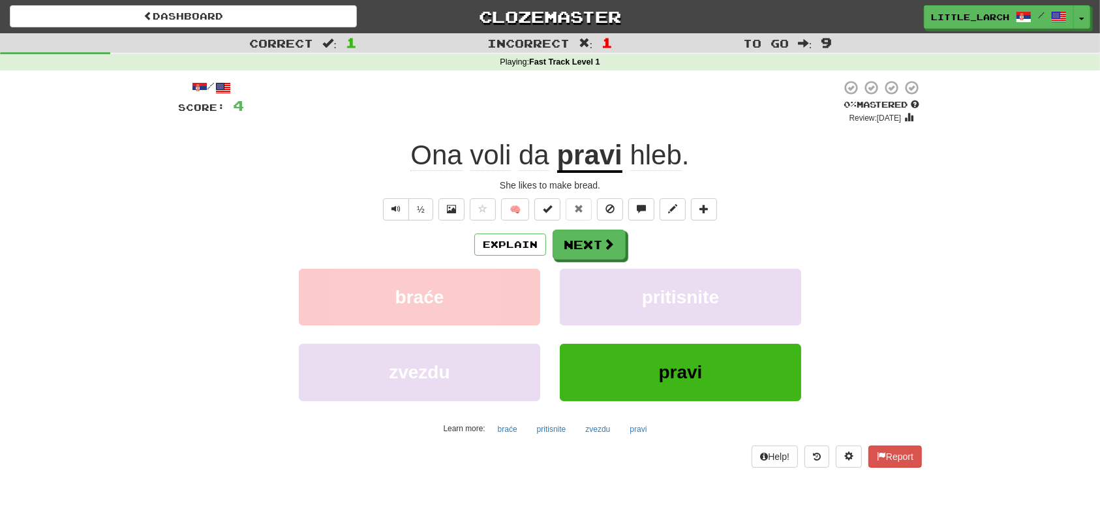
click at [611, 145] on u "pravi" at bounding box center [589, 156] width 65 height 33
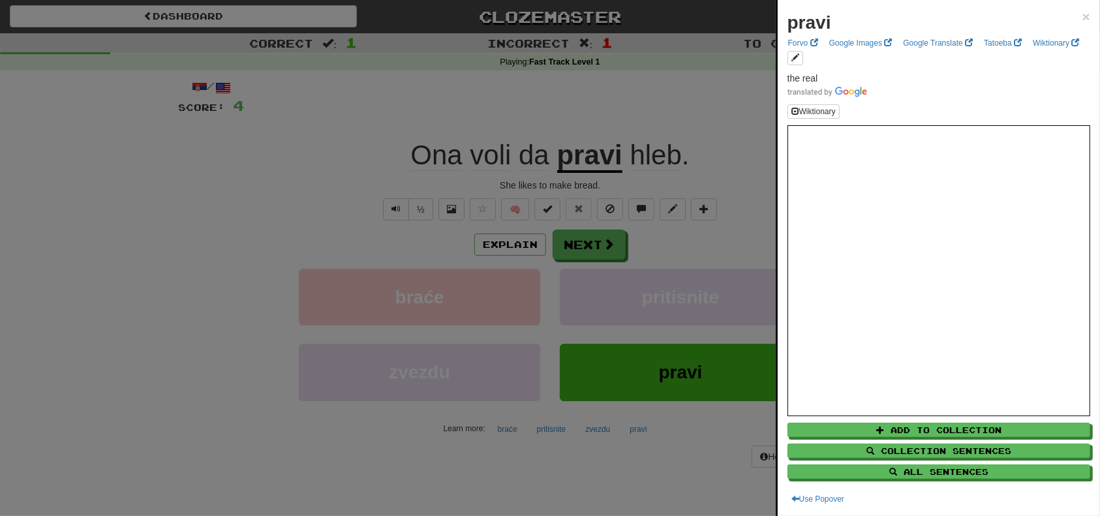
click at [644, 142] on div at bounding box center [550, 258] width 1100 height 516
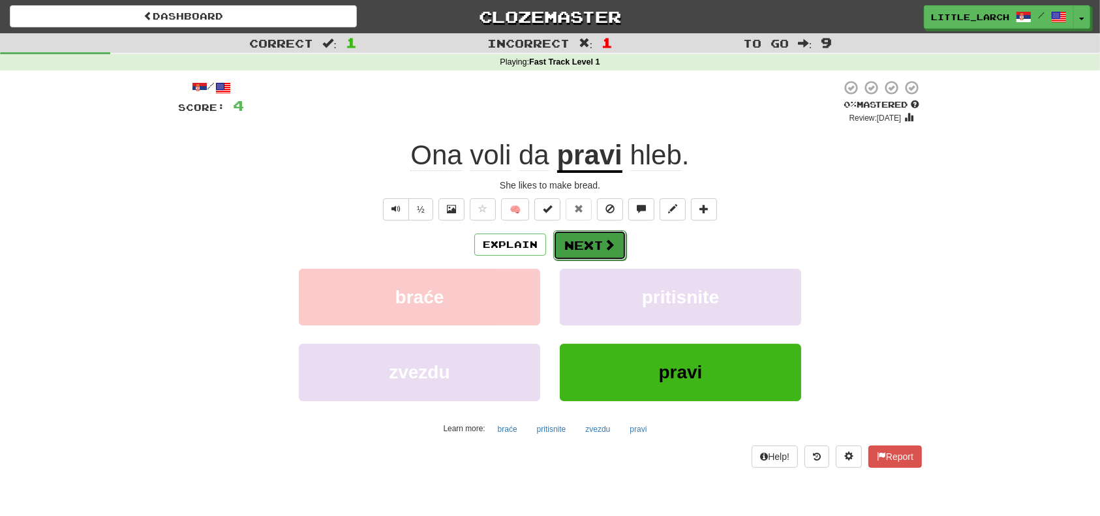
click at [604, 243] on span at bounding box center [610, 245] width 12 height 12
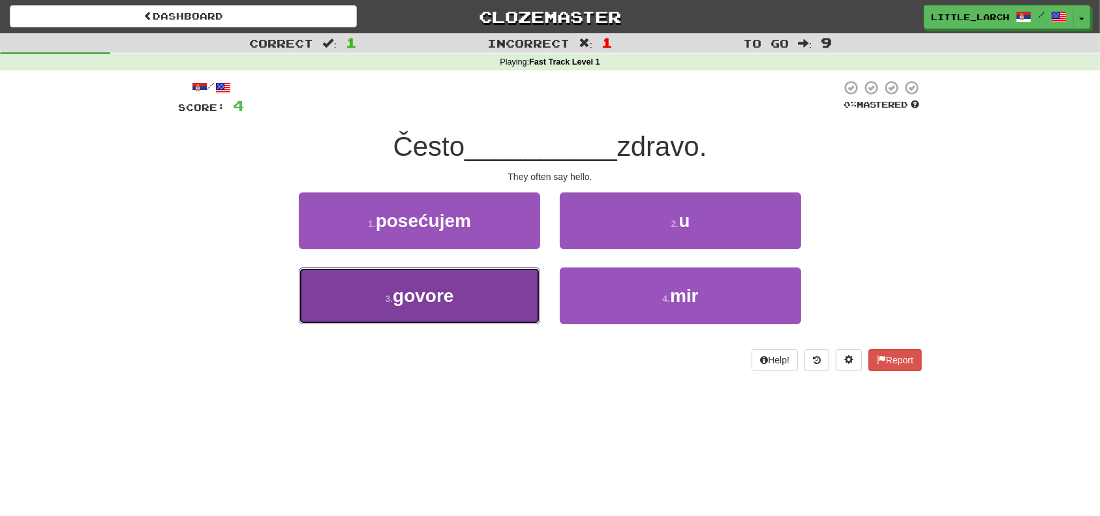
click at [505, 300] on button "3 . govore" at bounding box center [419, 296] width 241 height 57
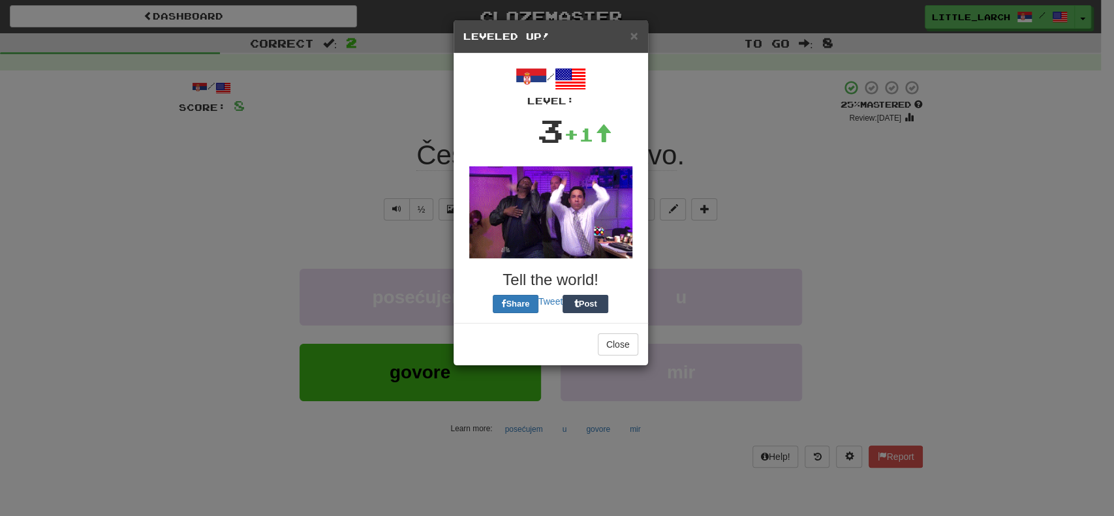
click at [627, 39] on h5 "Leveled Up!" at bounding box center [550, 36] width 175 height 13
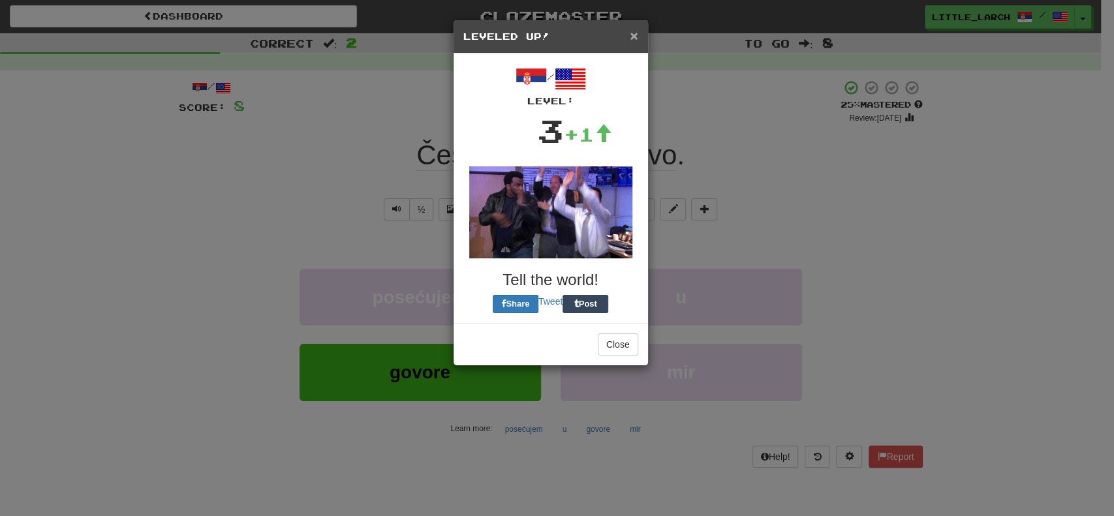
click at [632, 37] on span "×" at bounding box center [634, 35] width 8 height 15
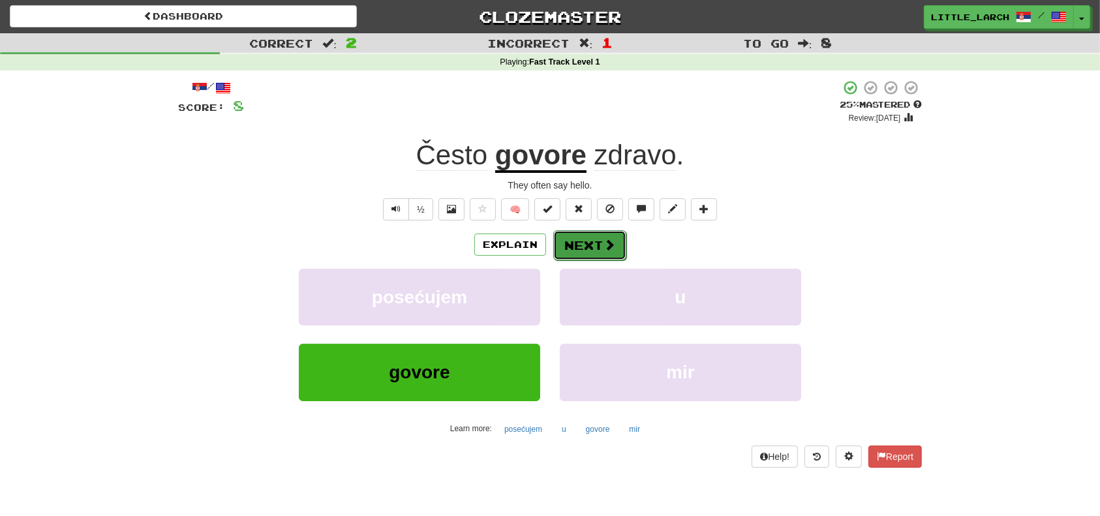
click at [601, 250] on button "Next" at bounding box center [589, 245] width 73 height 30
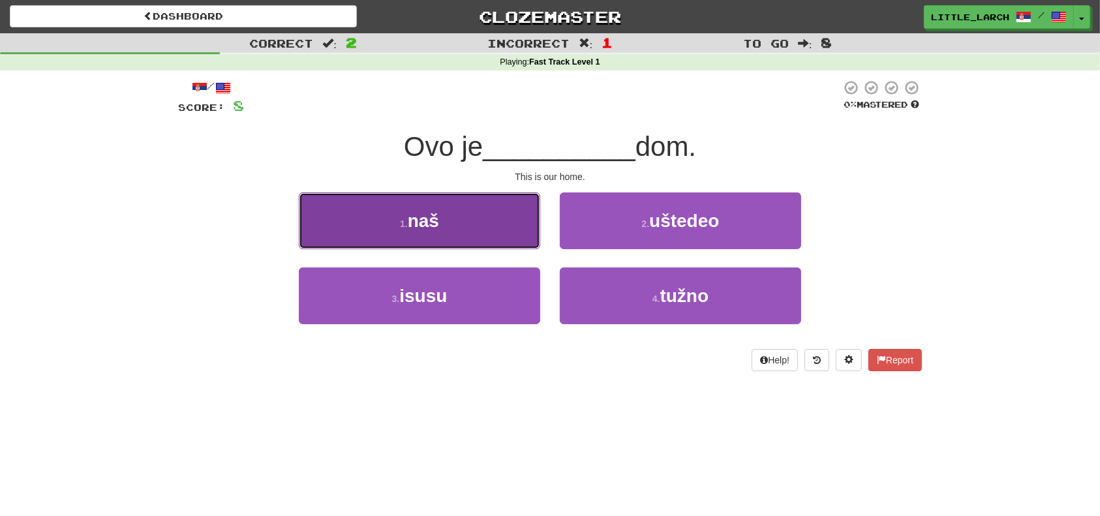
click at [493, 204] on button "1 . naš" at bounding box center [419, 221] width 241 height 57
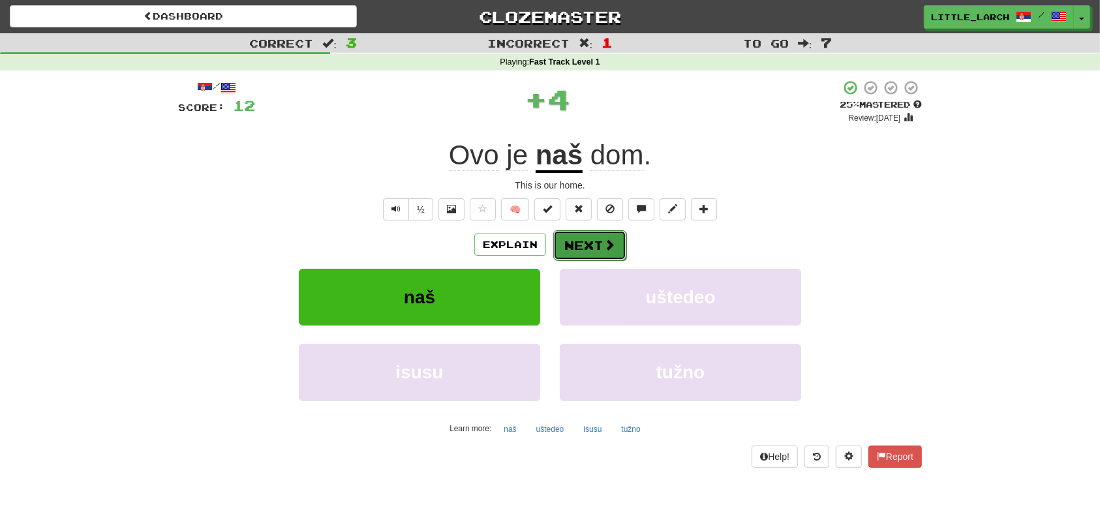
click at [580, 239] on button "Next" at bounding box center [589, 245] width 73 height 30
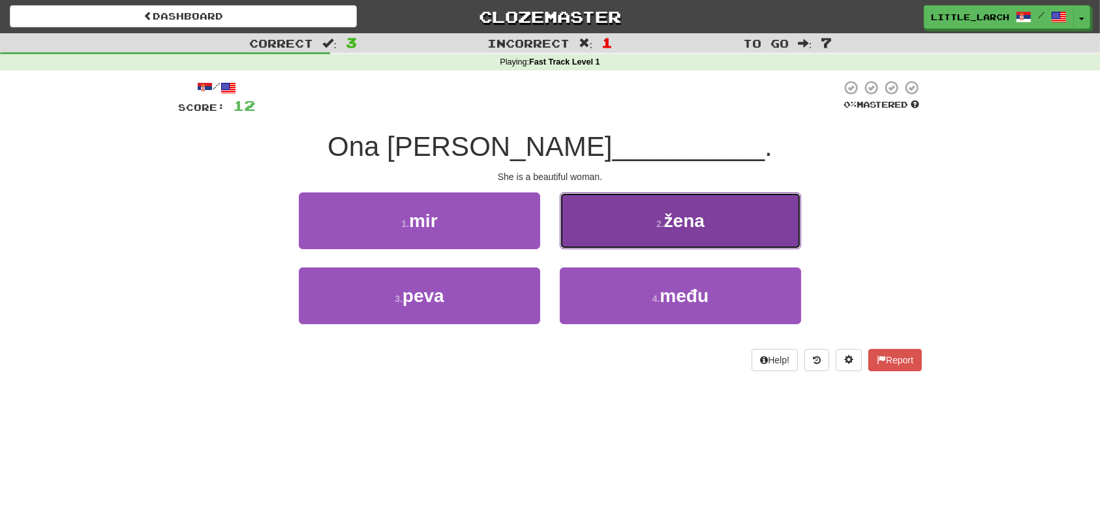
click at [646, 228] on button "2 . žena" at bounding box center [680, 221] width 241 height 57
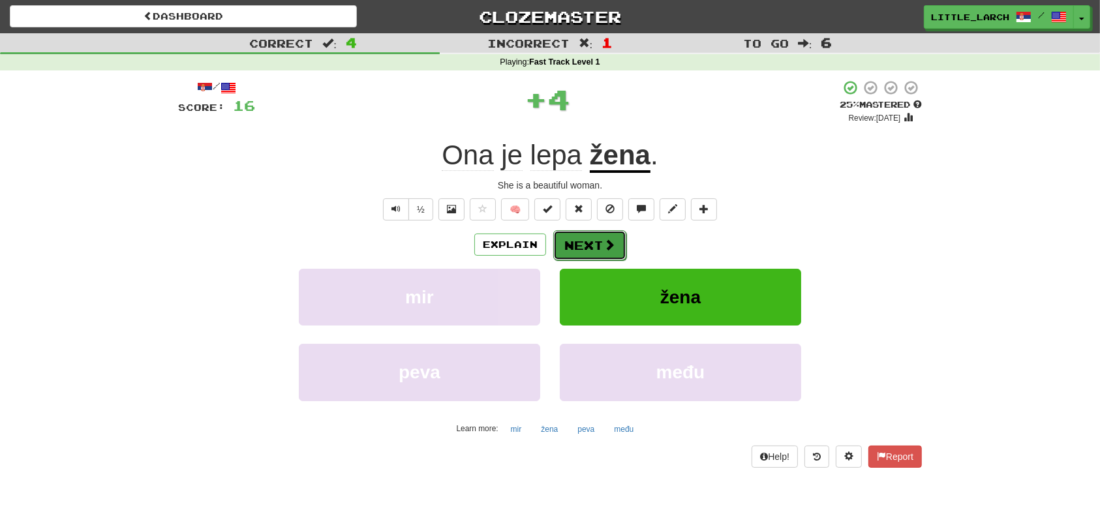
click at [606, 233] on button "Next" at bounding box center [589, 245] width 73 height 30
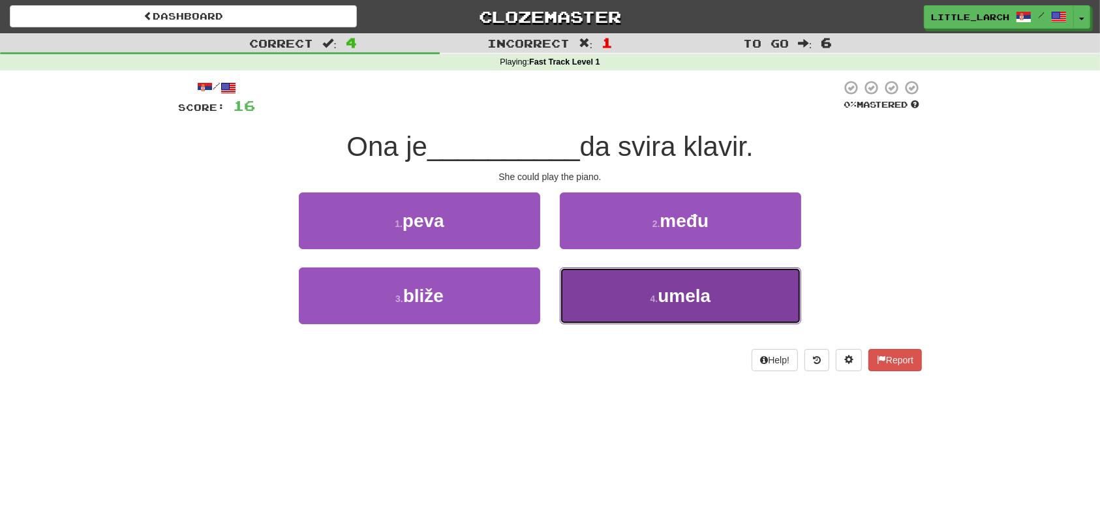
click at [727, 302] on button "4 . umela" at bounding box center [680, 296] width 241 height 57
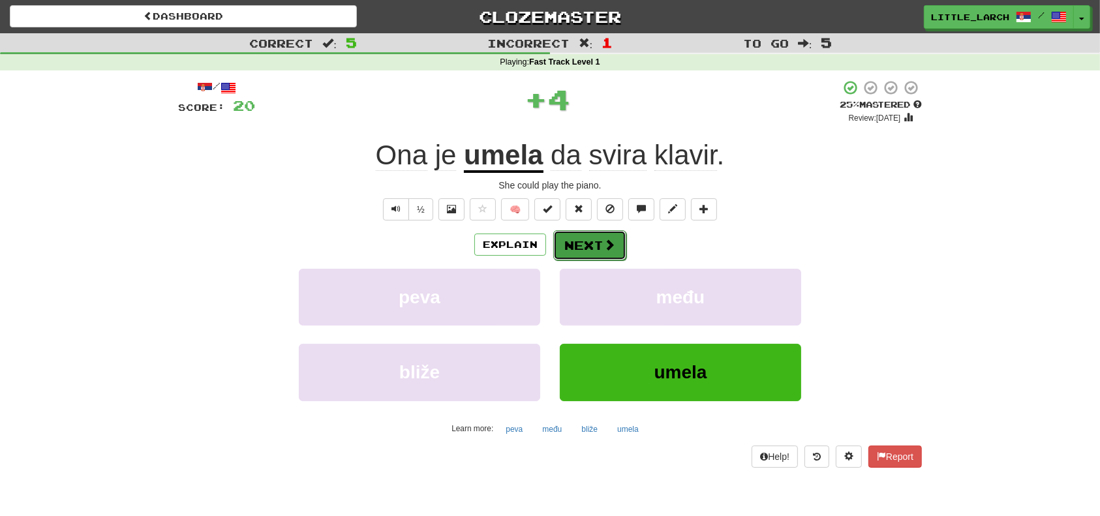
click at [604, 245] on span at bounding box center [610, 245] width 12 height 12
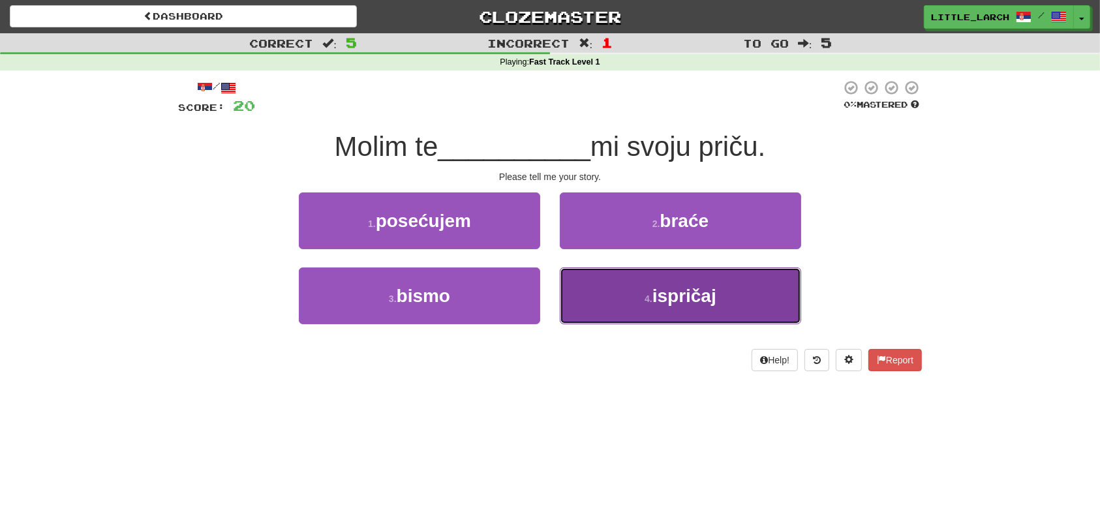
click at [644, 304] on button "4 . ispričaj" at bounding box center [680, 296] width 241 height 57
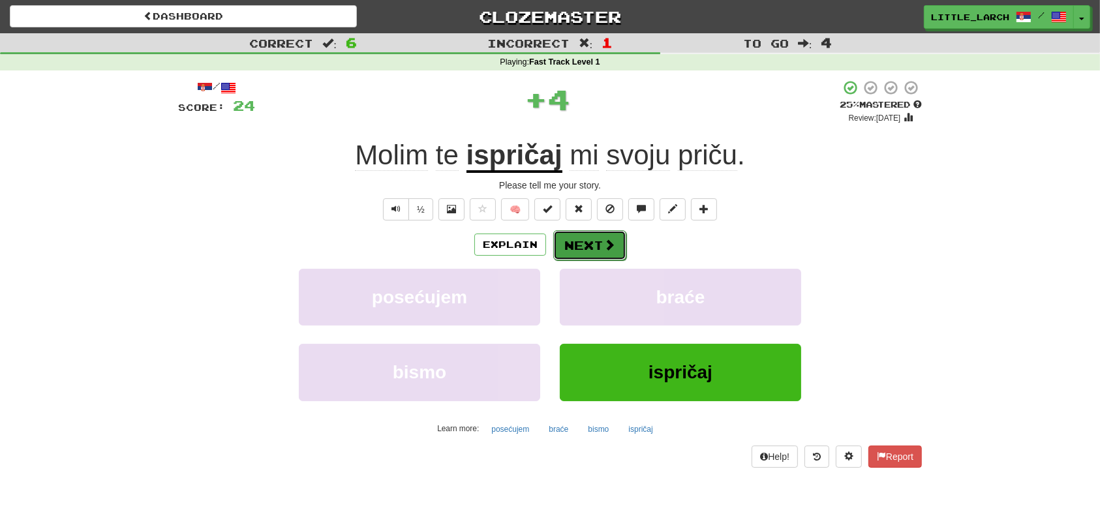
click at [606, 243] on span at bounding box center [610, 245] width 12 height 12
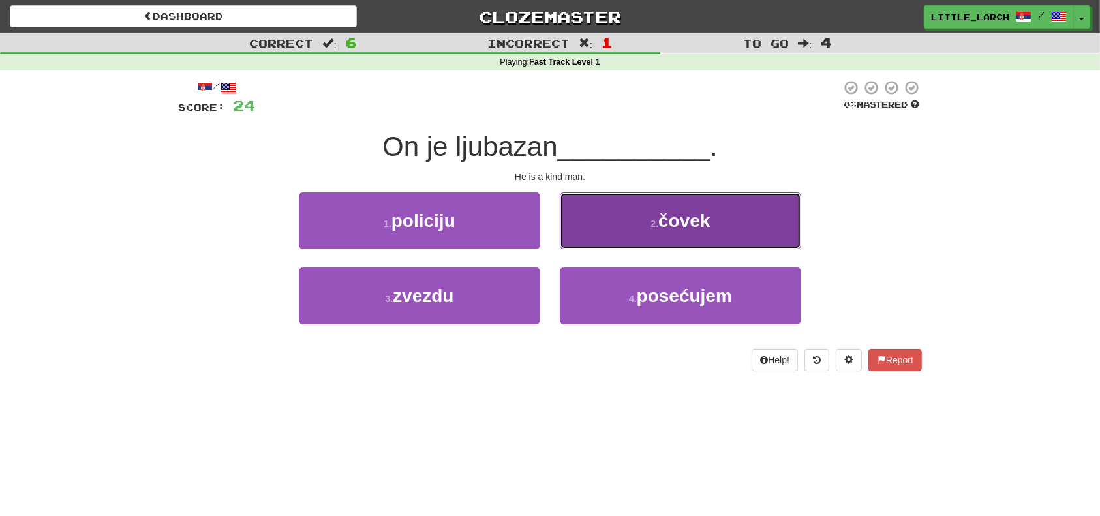
click at [647, 236] on button "2 . čovek" at bounding box center [680, 221] width 241 height 57
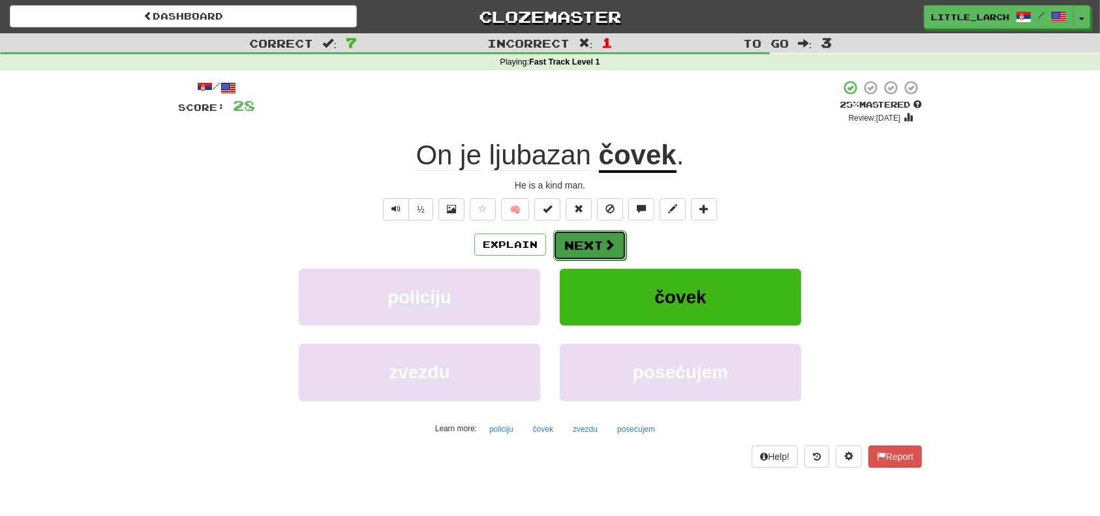
click at [605, 243] on span at bounding box center [610, 245] width 12 height 12
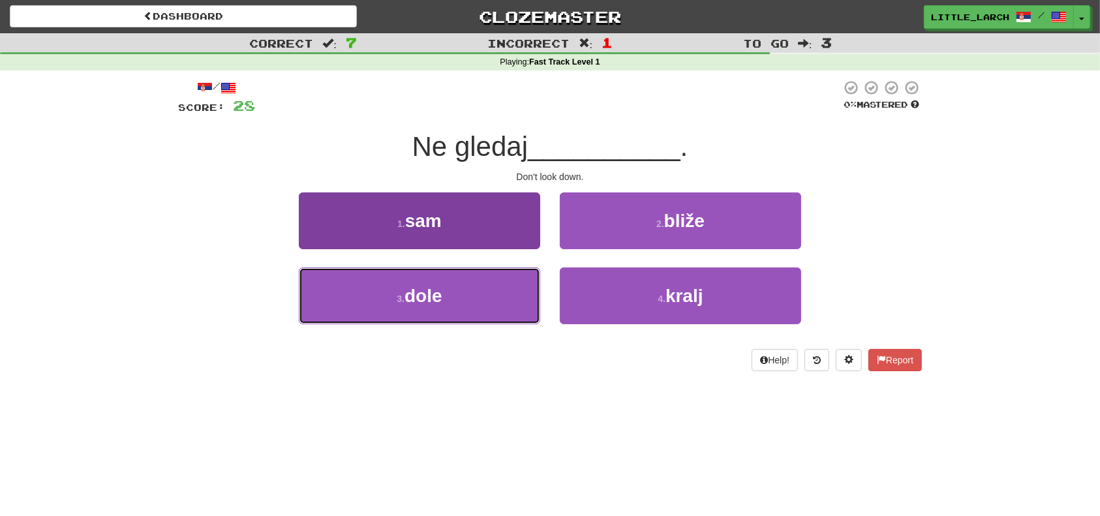
click at [459, 279] on button "3 . dole" at bounding box center [419, 296] width 241 height 57
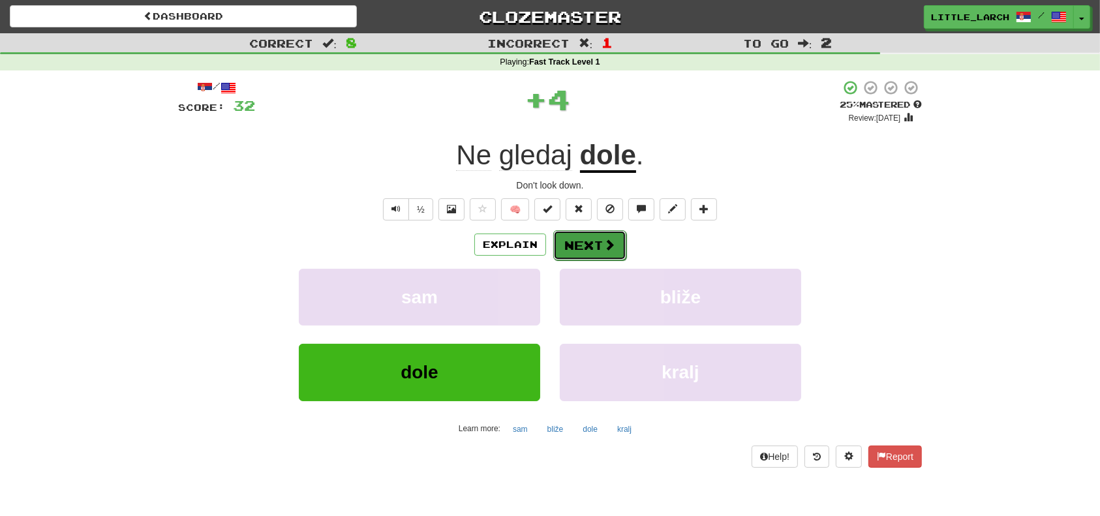
click at [596, 250] on button "Next" at bounding box center [589, 245] width 73 height 30
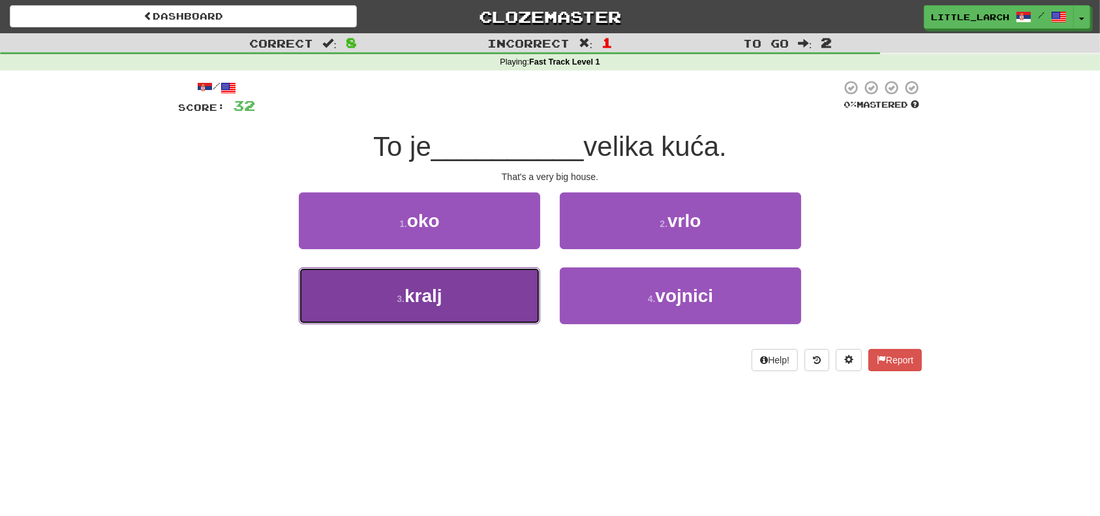
click at [498, 292] on button "3 . kralj" at bounding box center [419, 296] width 241 height 57
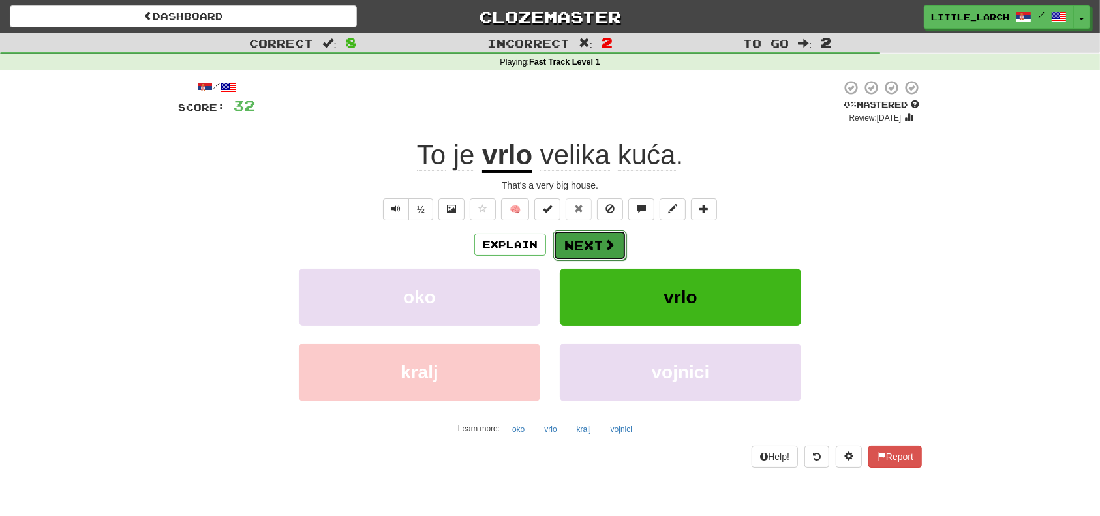
click at [613, 251] on span at bounding box center [610, 245] width 12 height 12
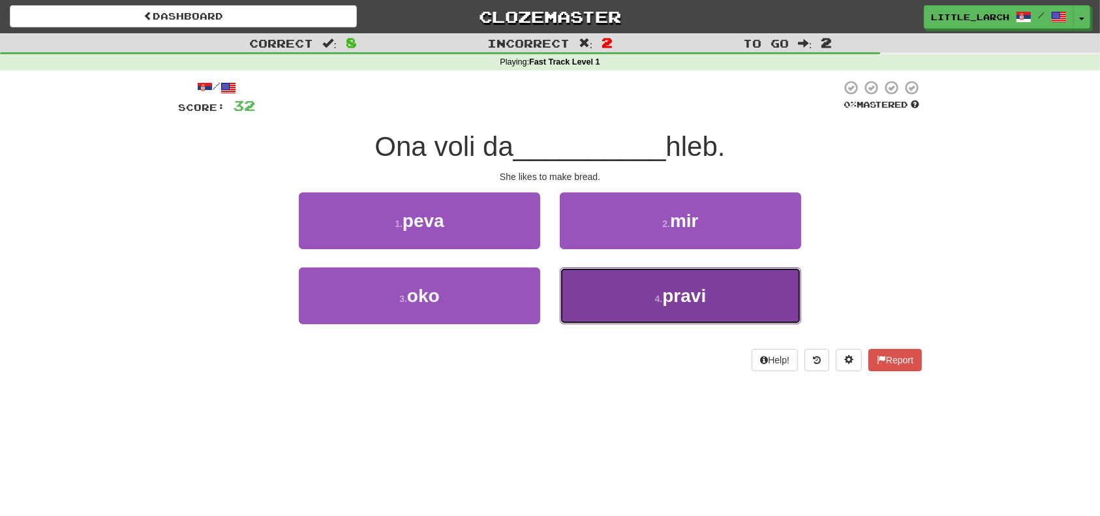
click at [672, 284] on button "4 . pravi" at bounding box center [680, 296] width 241 height 57
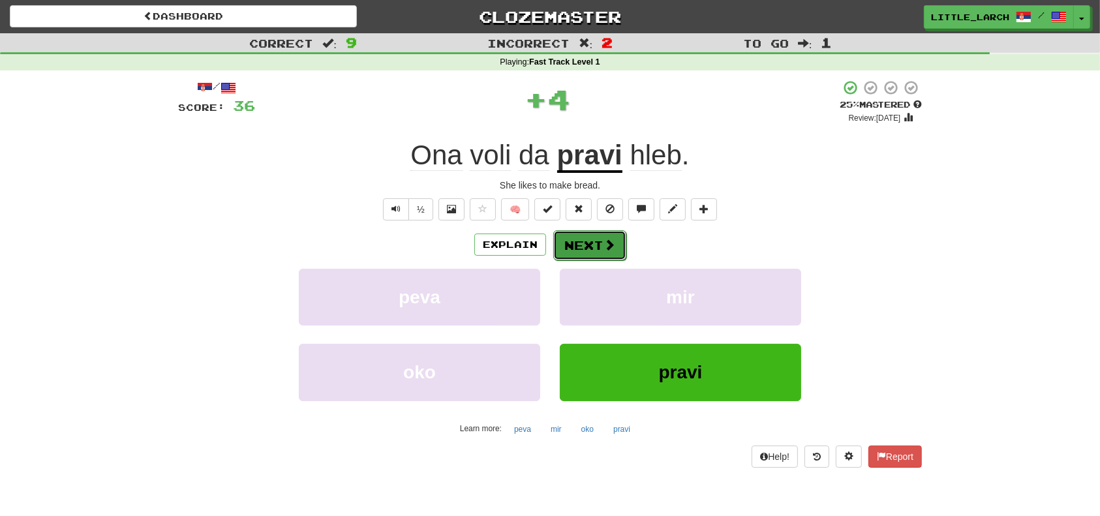
click at [613, 253] on button "Next" at bounding box center [589, 245] width 73 height 30
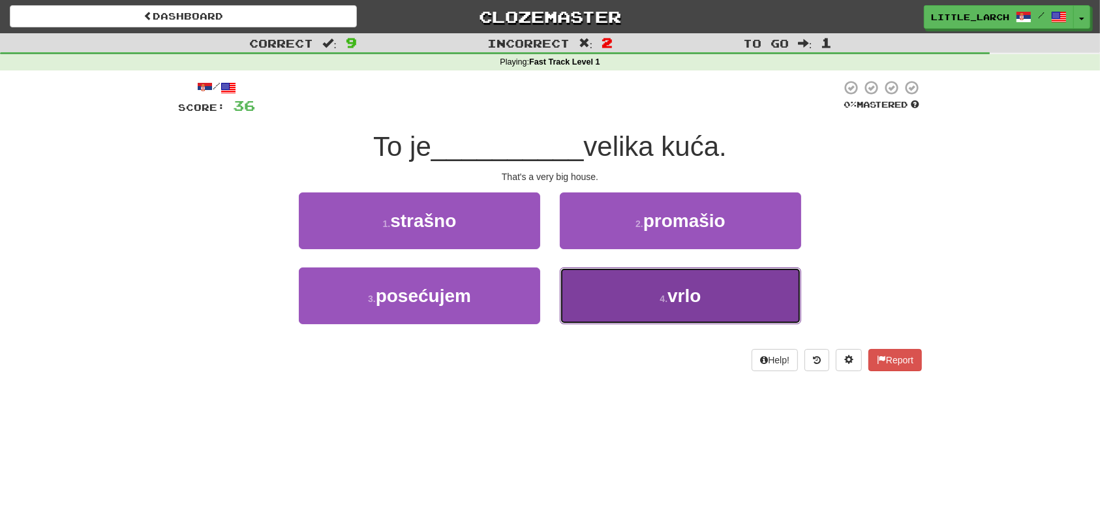
click at [623, 291] on button "4 . vrlo" at bounding box center [680, 296] width 241 height 57
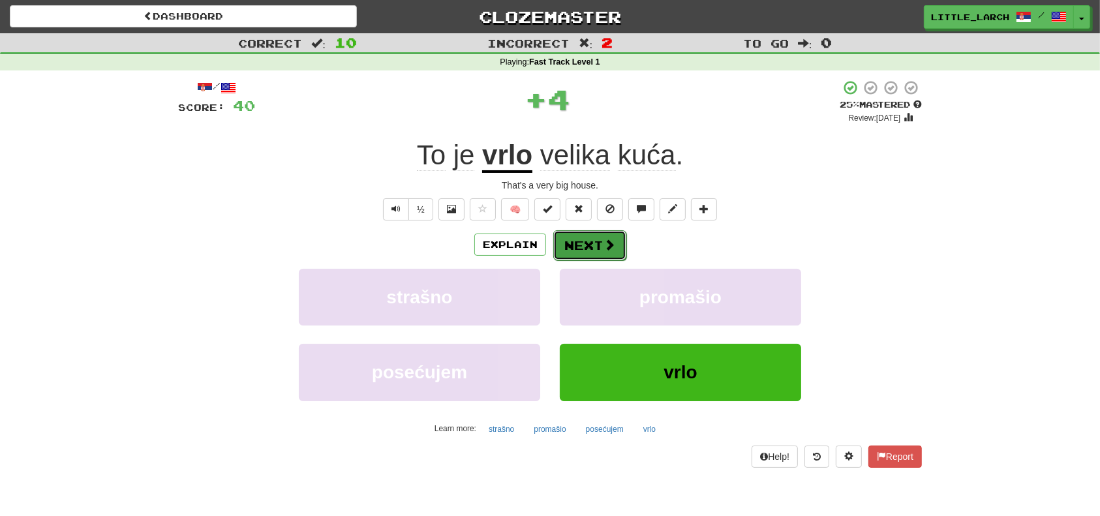
click at [584, 254] on button "Next" at bounding box center [589, 245] width 73 height 30
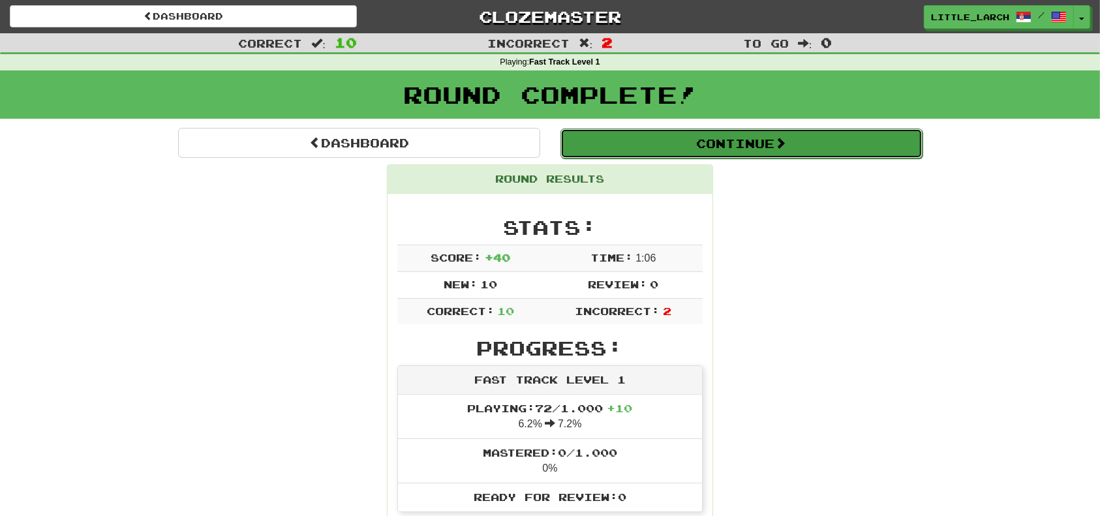
click at [745, 144] on button "Continue" at bounding box center [742, 144] width 362 height 30
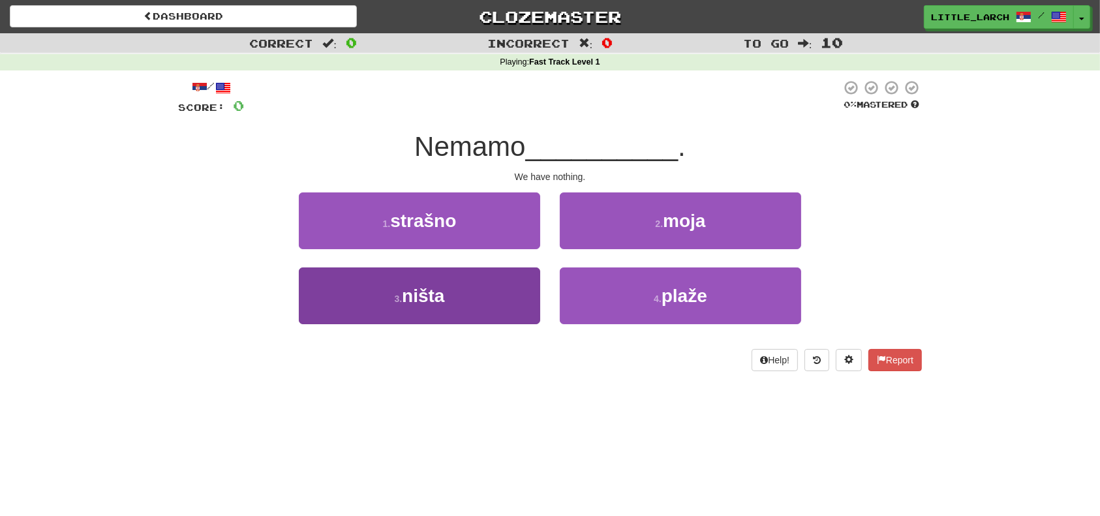
drag, startPoint x: 473, startPoint y: 324, endPoint x: 471, endPoint y: 306, distance: 18.3
click at [473, 322] on div "3 . ništa" at bounding box center [419, 305] width 261 height 75
click at [471, 306] on button "3 . ništa" at bounding box center [419, 296] width 241 height 57
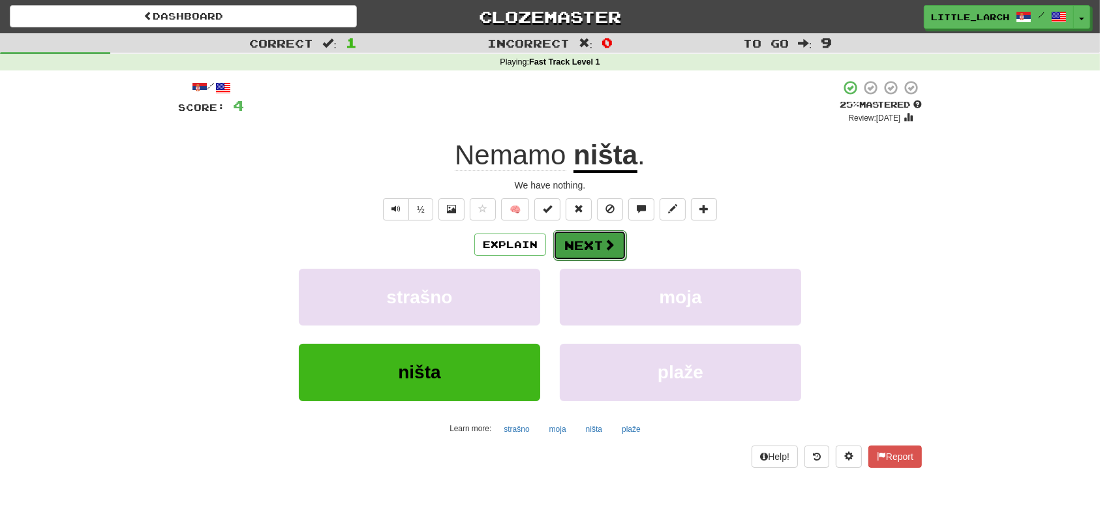
click at [582, 248] on button "Next" at bounding box center [589, 245] width 73 height 30
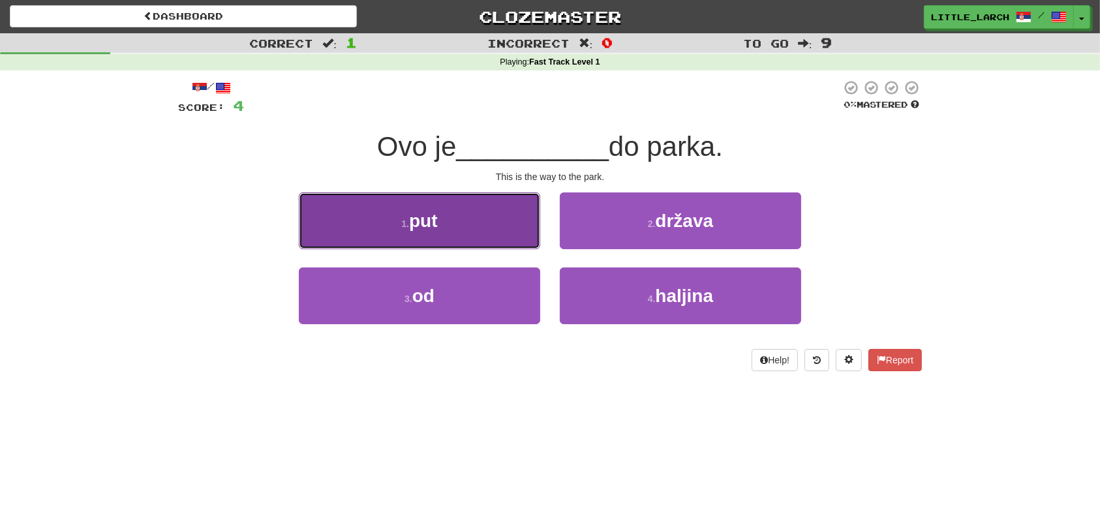
click at [459, 226] on button "1 . put" at bounding box center [419, 221] width 241 height 57
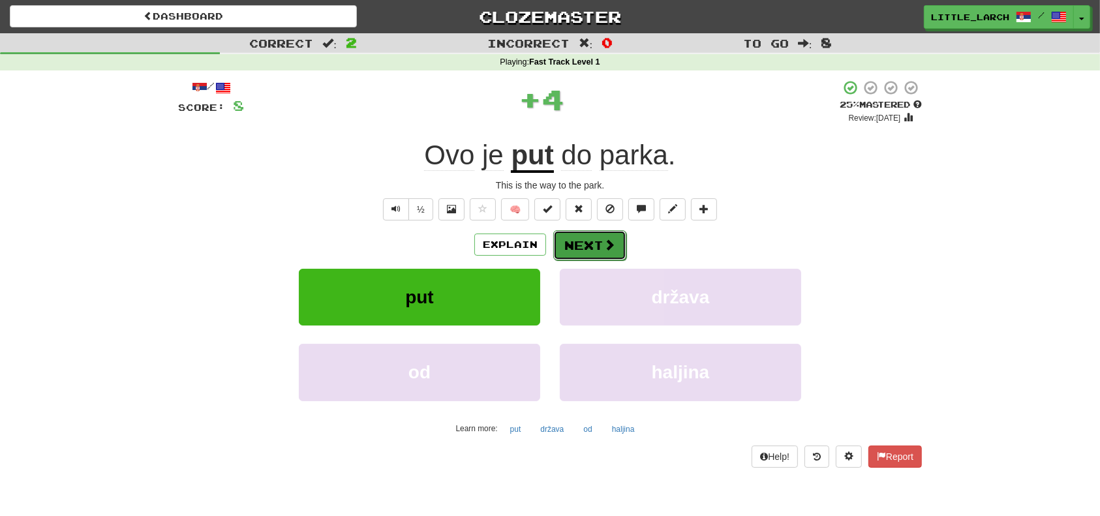
click at [583, 236] on button "Next" at bounding box center [589, 245] width 73 height 30
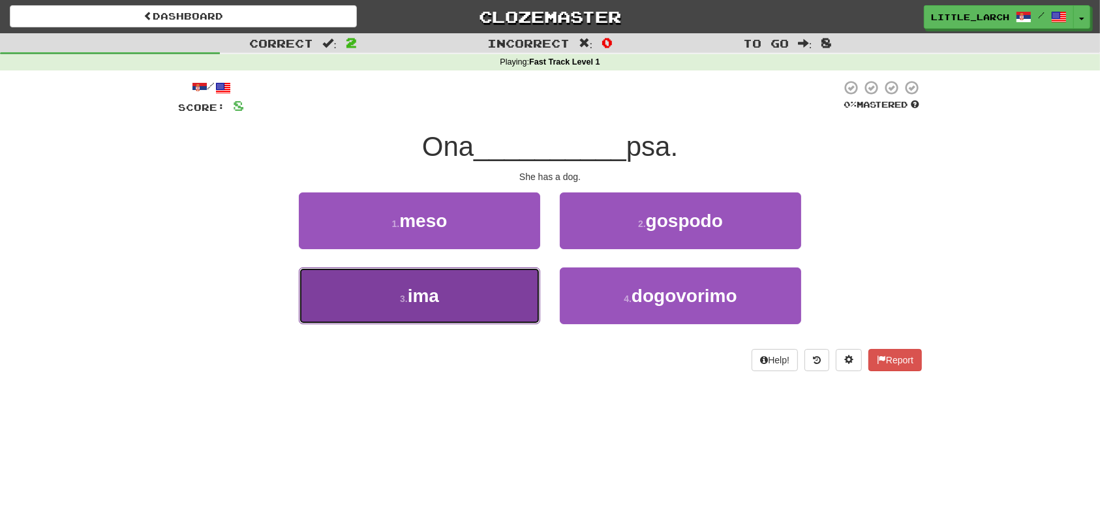
click at [512, 279] on button "3 . ima" at bounding box center [419, 296] width 241 height 57
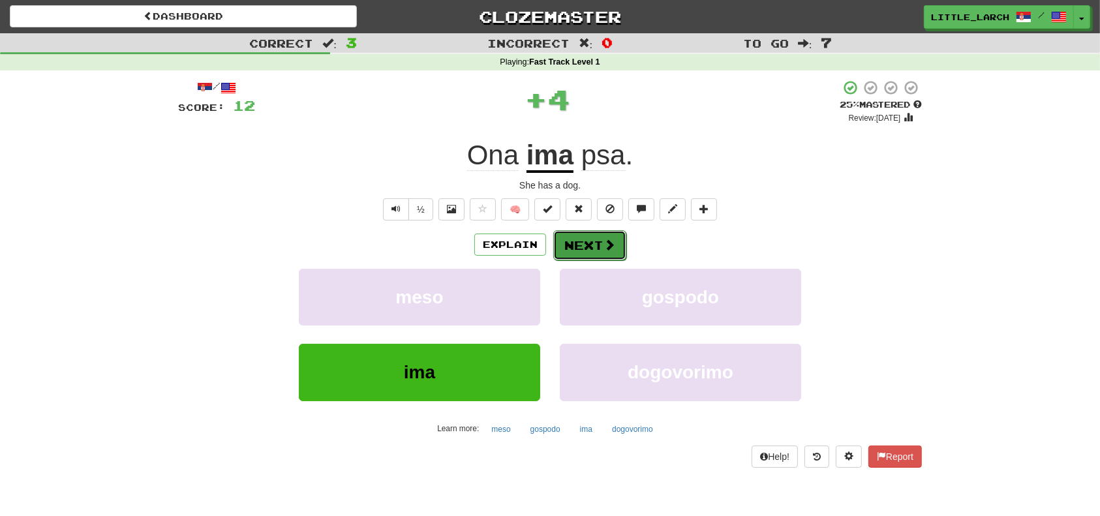
click at [600, 253] on button "Next" at bounding box center [589, 245] width 73 height 30
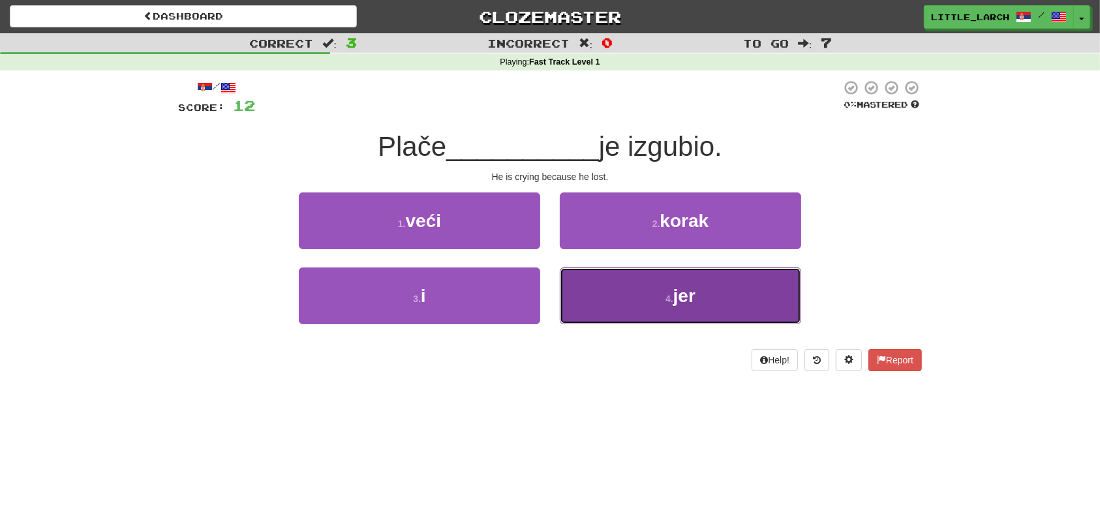
click at [595, 296] on button "4 . jer" at bounding box center [680, 296] width 241 height 57
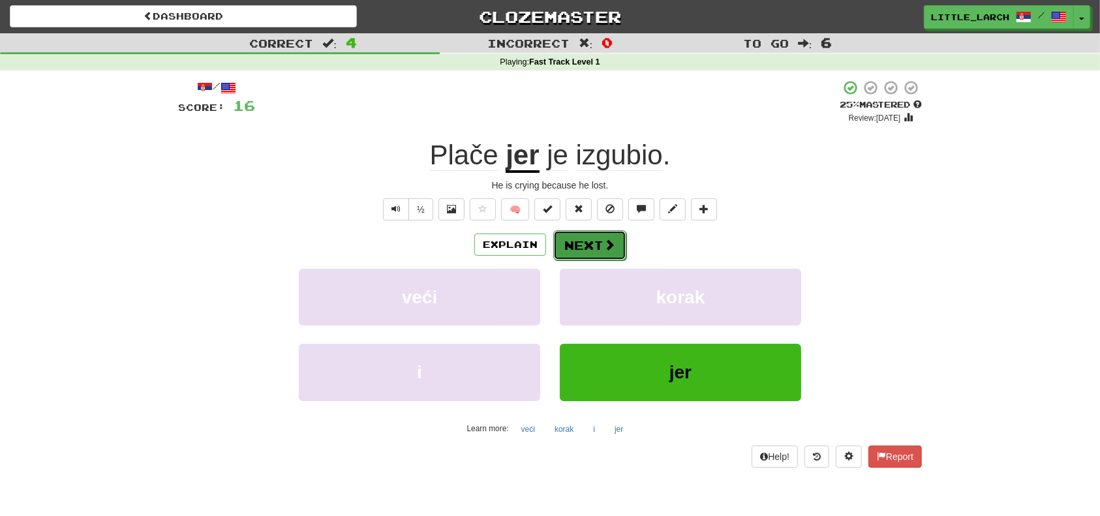
click at [590, 245] on button "Next" at bounding box center [589, 245] width 73 height 30
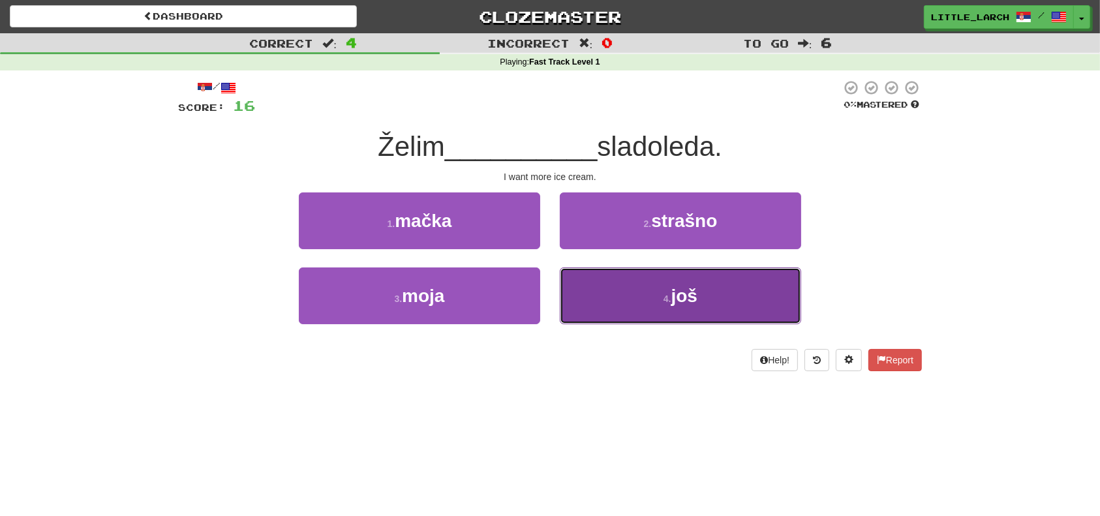
click at [640, 295] on button "4 . još" at bounding box center [680, 296] width 241 height 57
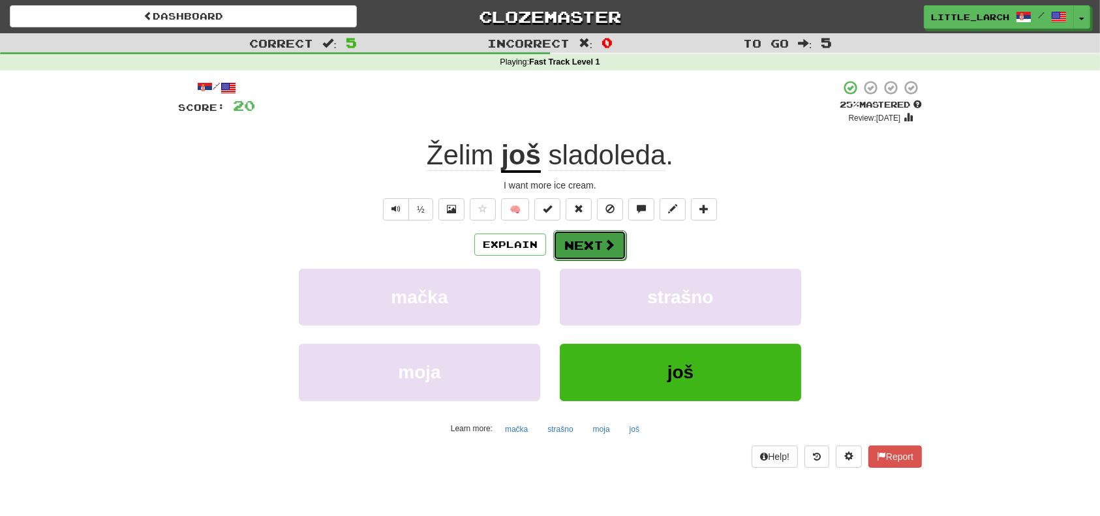
click at [594, 238] on button "Next" at bounding box center [589, 245] width 73 height 30
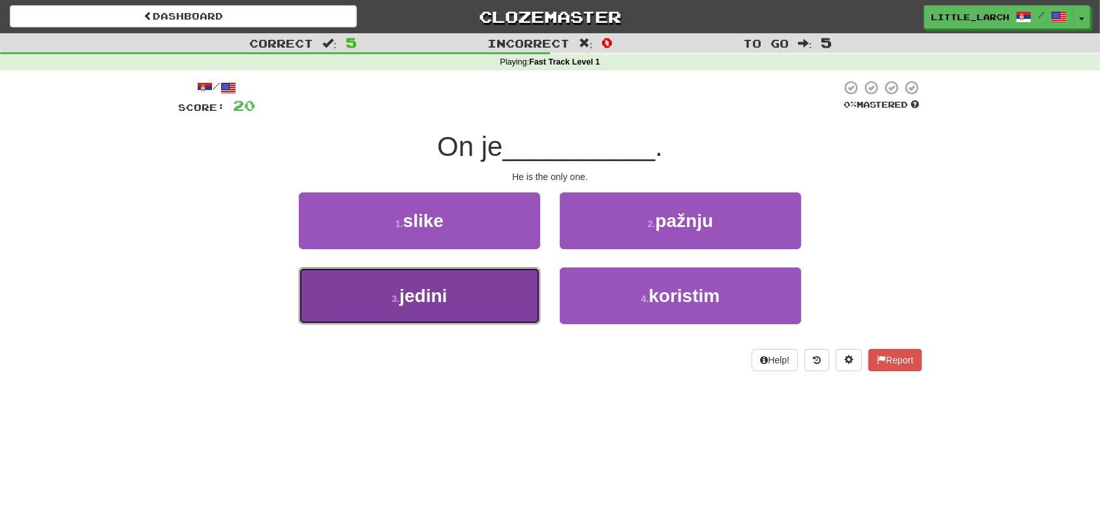
click at [501, 297] on button "3 . jedini" at bounding box center [419, 296] width 241 height 57
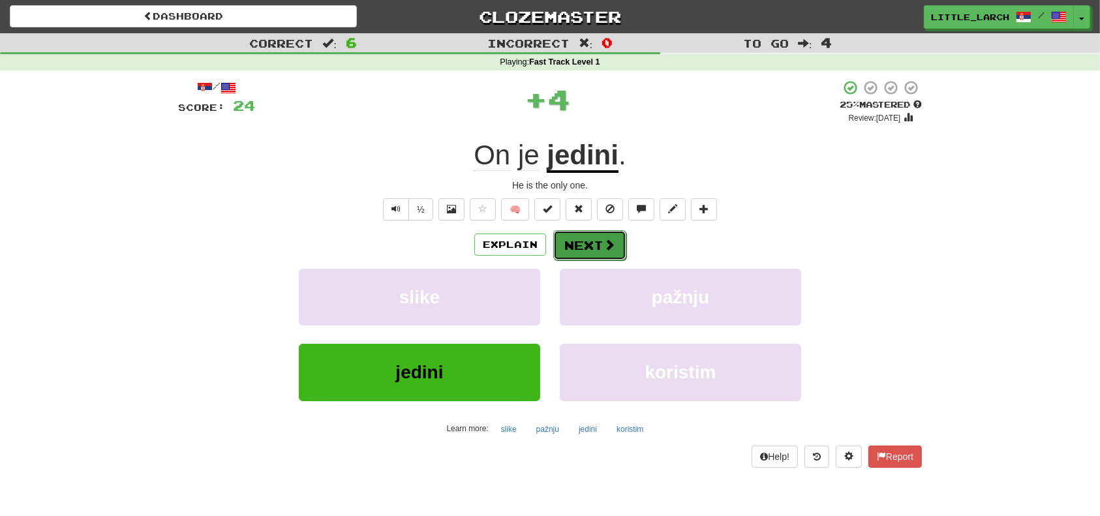
click at [589, 243] on button "Next" at bounding box center [589, 245] width 73 height 30
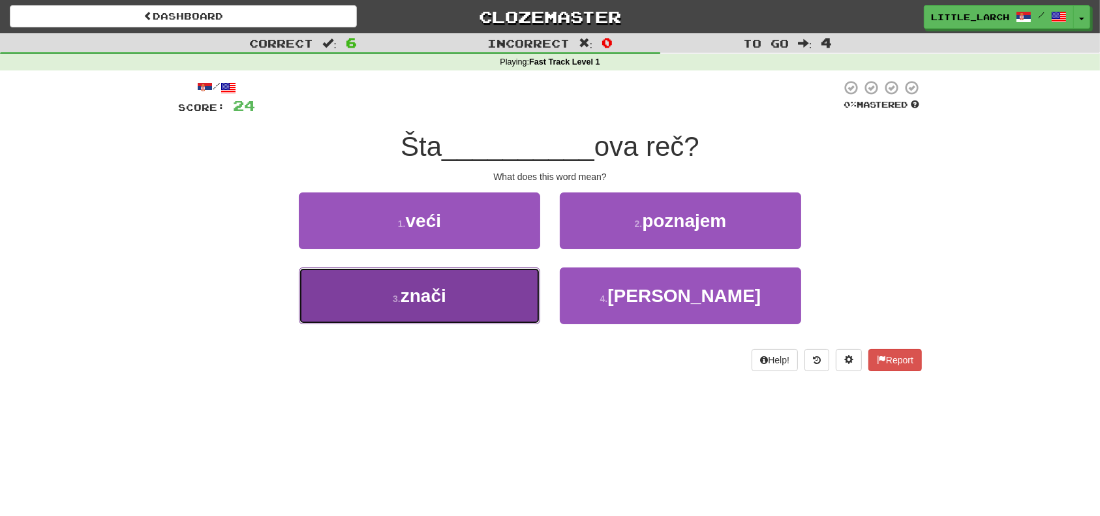
click at [468, 301] on button "3 . znači" at bounding box center [419, 296] width 241 height 57
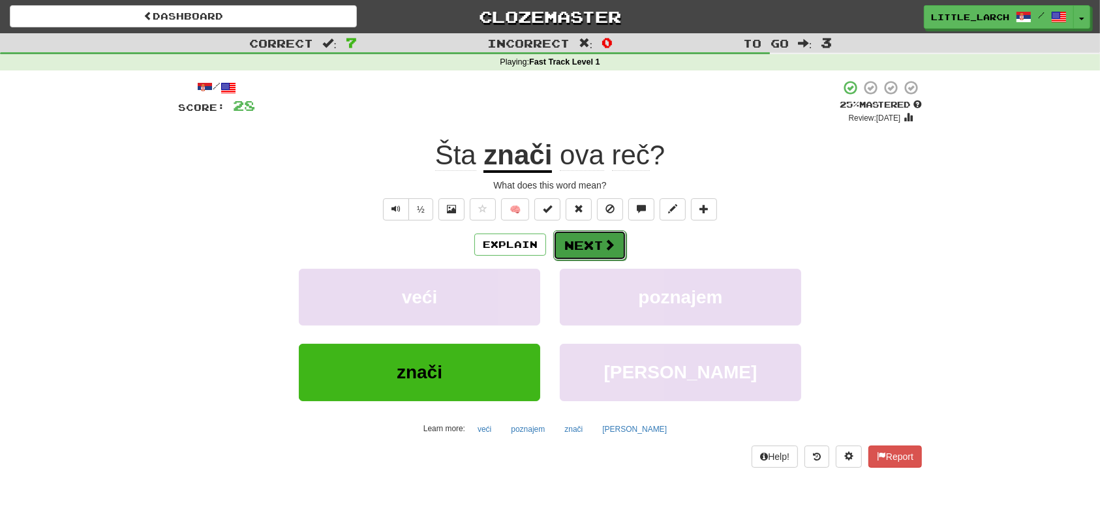
click at [582, 237] on button "Next" at bounding box center [589, 245] width 73 height 30
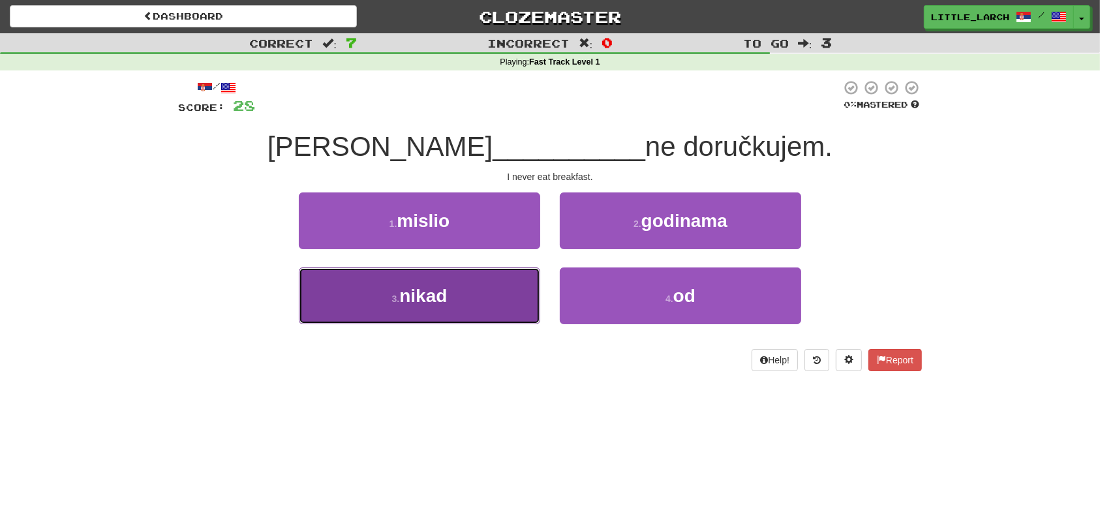
click at [497, 304] on button "3 . nikad" at bounding box center [419, 296] width 241 height 57
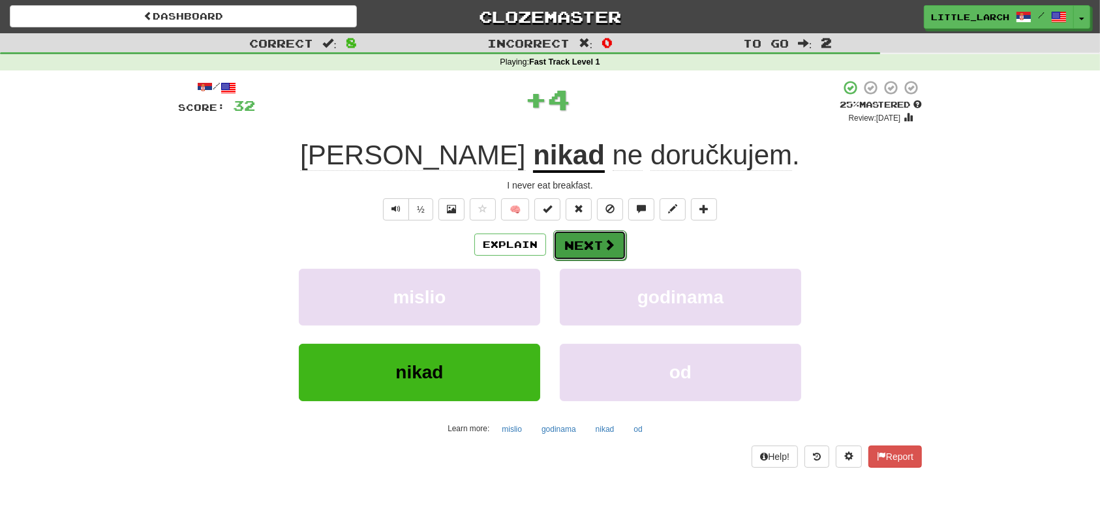
click at [604, 242] on span at bounding box center [610, 245] width 12 height 12
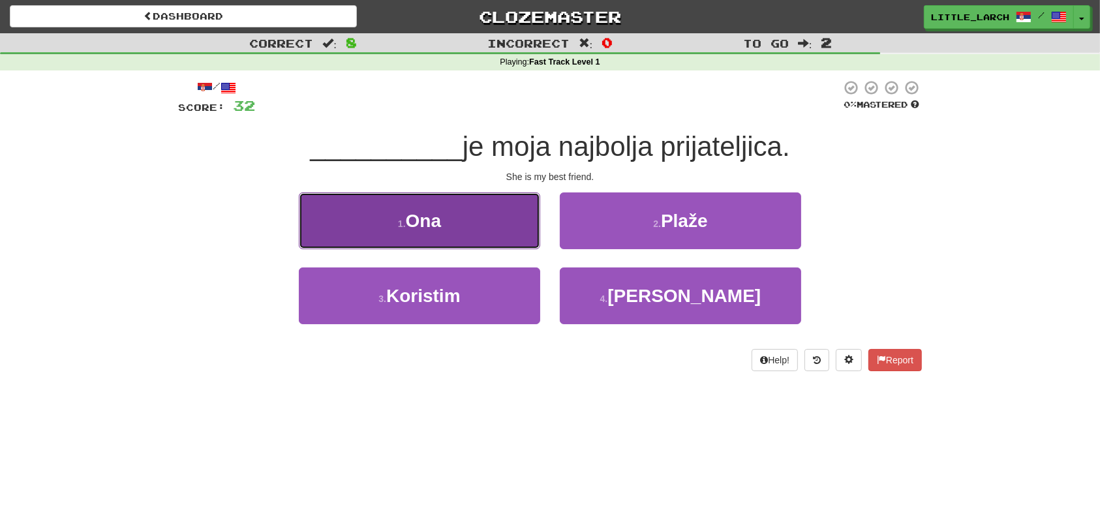
click at [517, 241] on button "1 . Ona" at bounding box center [419, 221] width 241 height 57
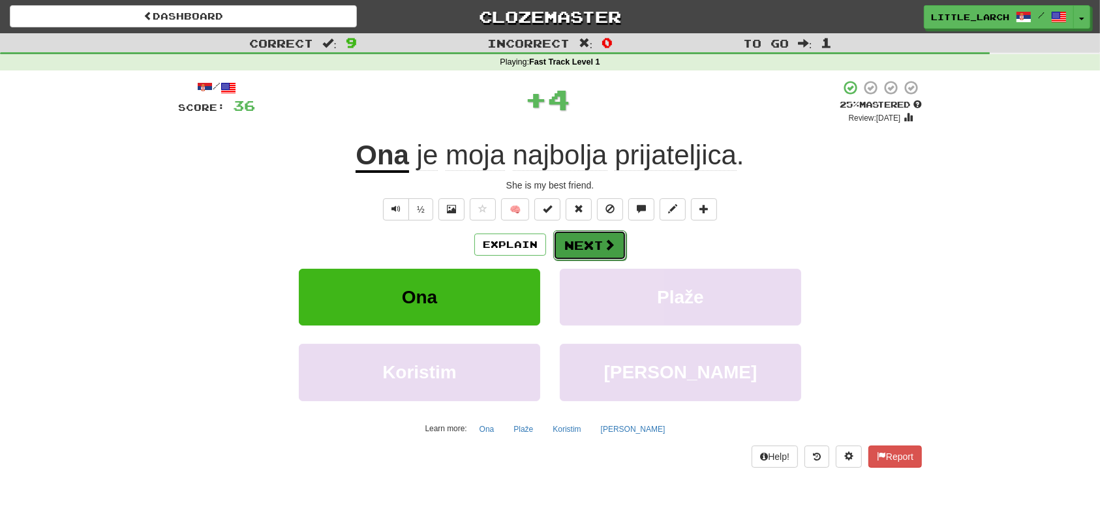
click at [577, 233] on button "Next" at bounding box center [589, 245] width 73 height 30
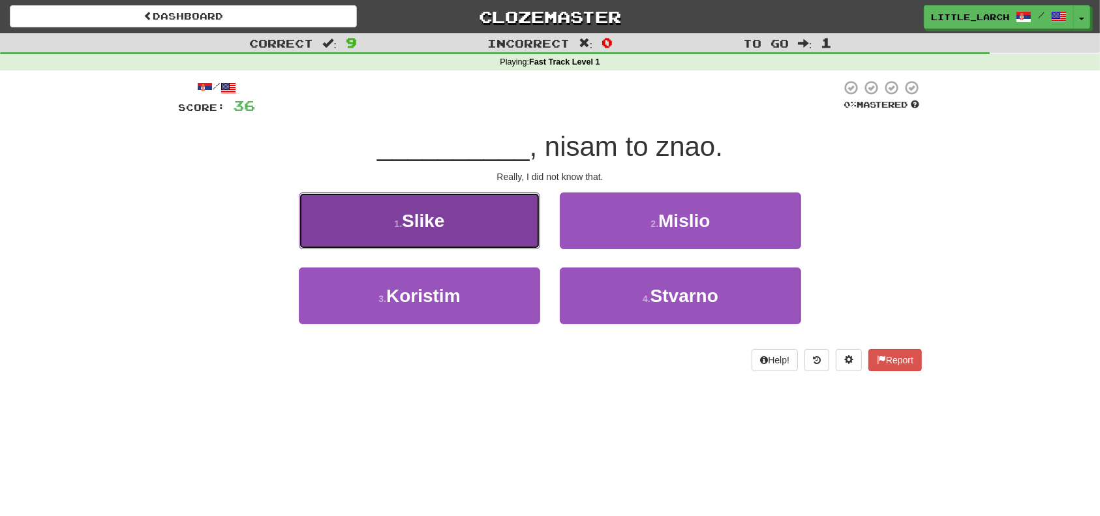
click at [476, 221] on button "1 . Slike" at bounding box center [419, 221] width 241 height 57
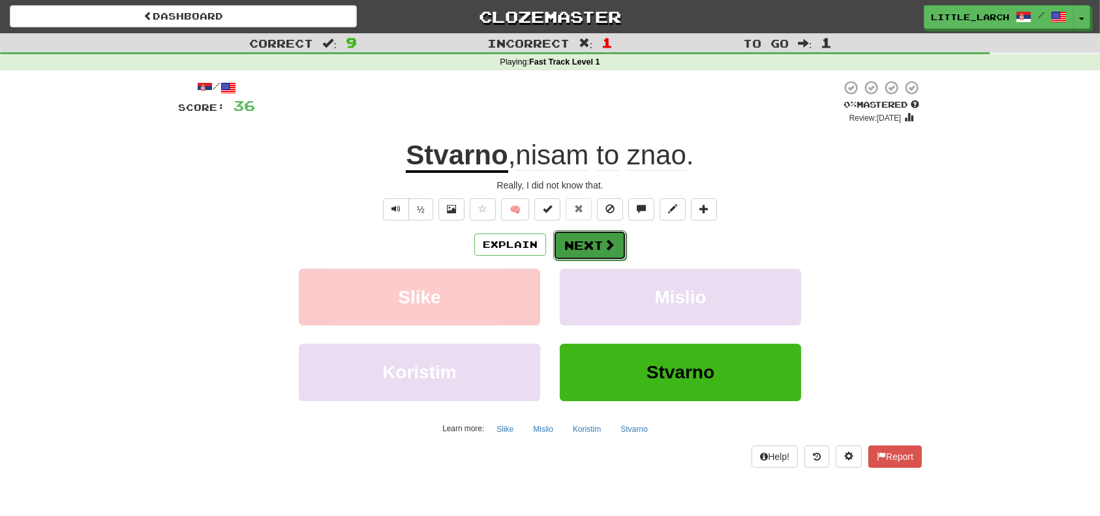
click at [600, 250] on button "Next" at bounding box center [589, 245] width 73 height 30
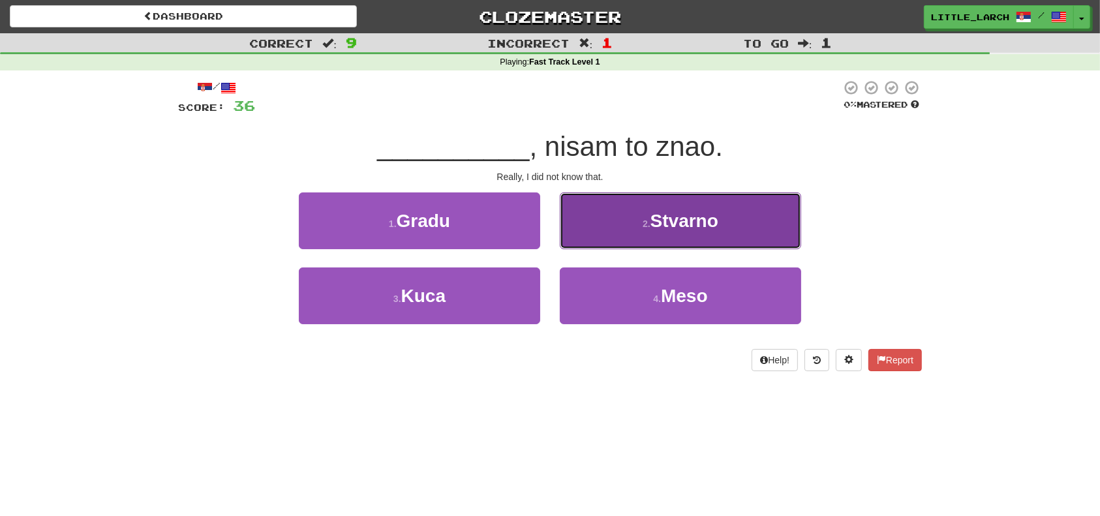
click at [645, 240] on button "2 . Stvarno" at bounding box center [680, 221] width 241 height 57
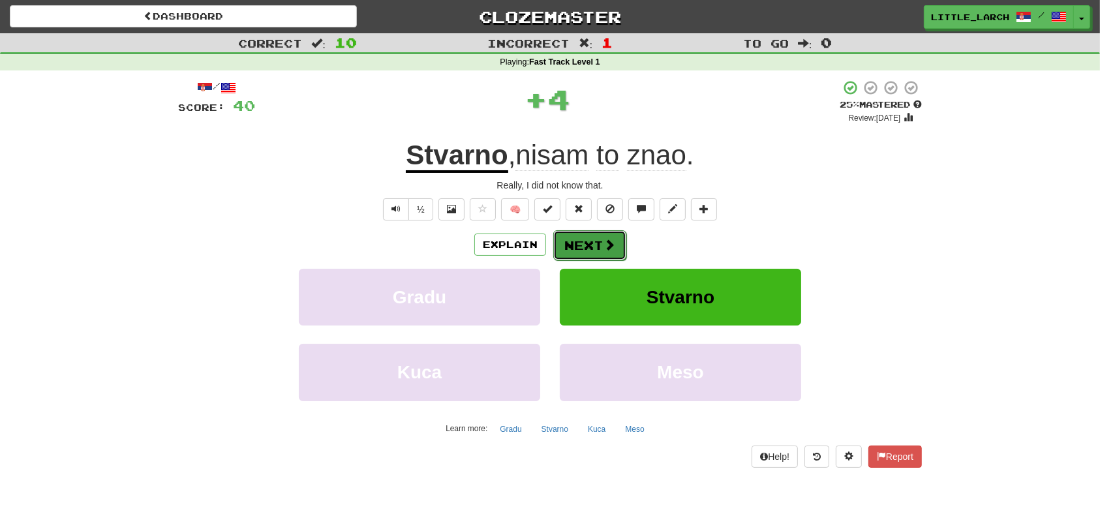
click at [587, 239] on button "Next" at bounding box center [589, 245] width 73 height 30
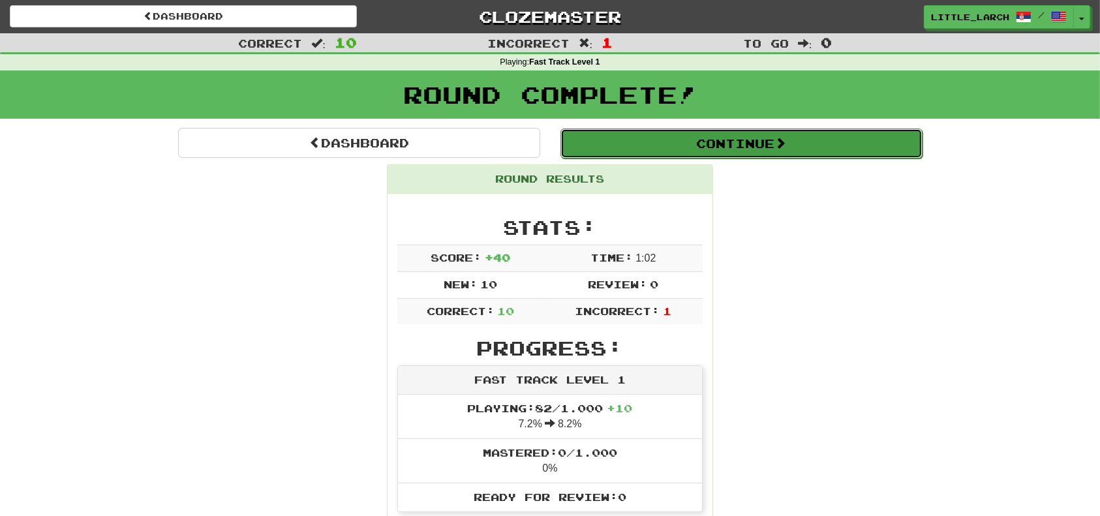
click at [694, 154] on button "Continue" at bounding box center [742, 144] width 362 height 30
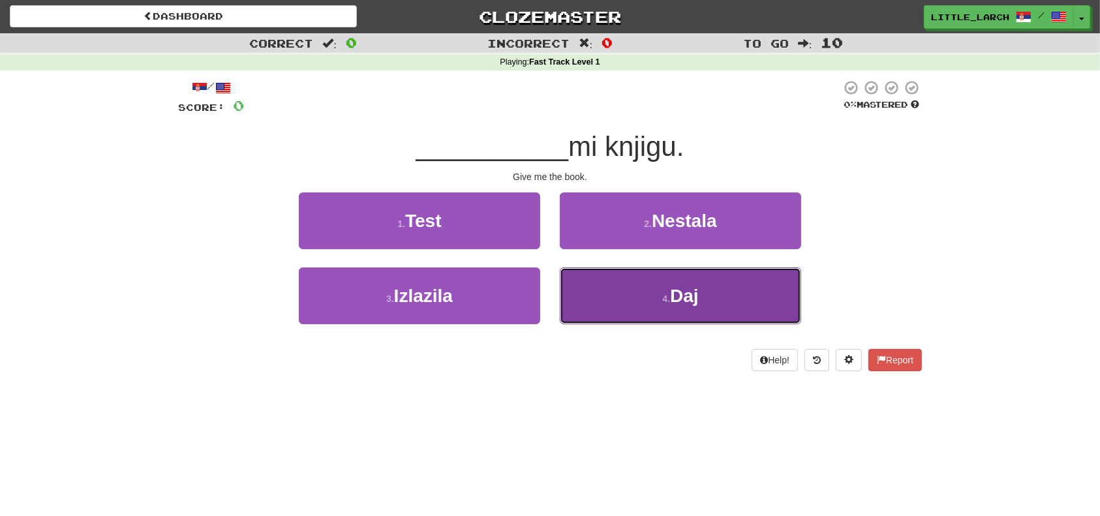
click at [689, 299] on span "Daj" at bounding box center [684, 296] width 29 height 20
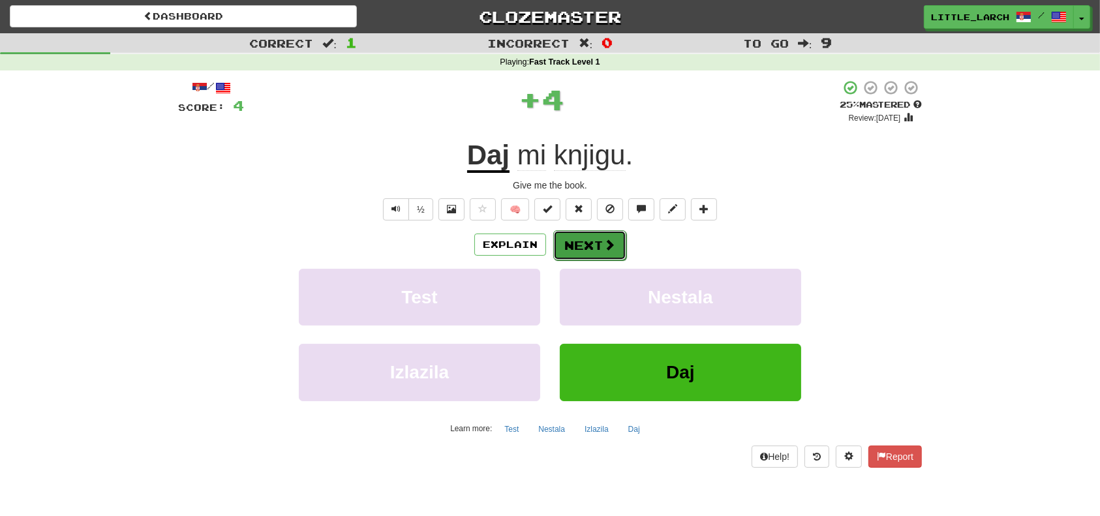
click at [612, 247] on span at bounding box center [610, 245] width 12 height 12
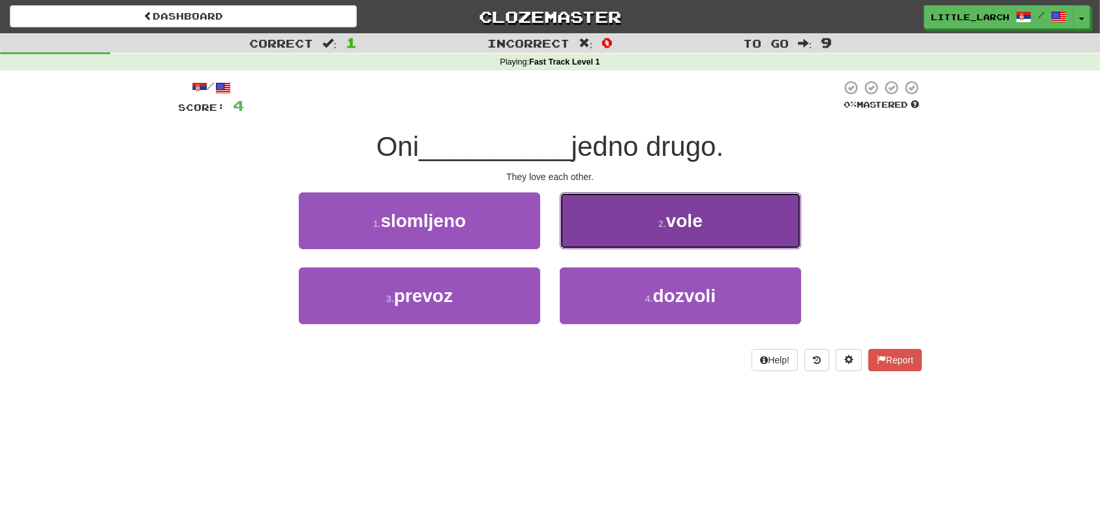
click at [664, 238] on button "2 . vole" at bounding box center [680, 221] width 241 height 57
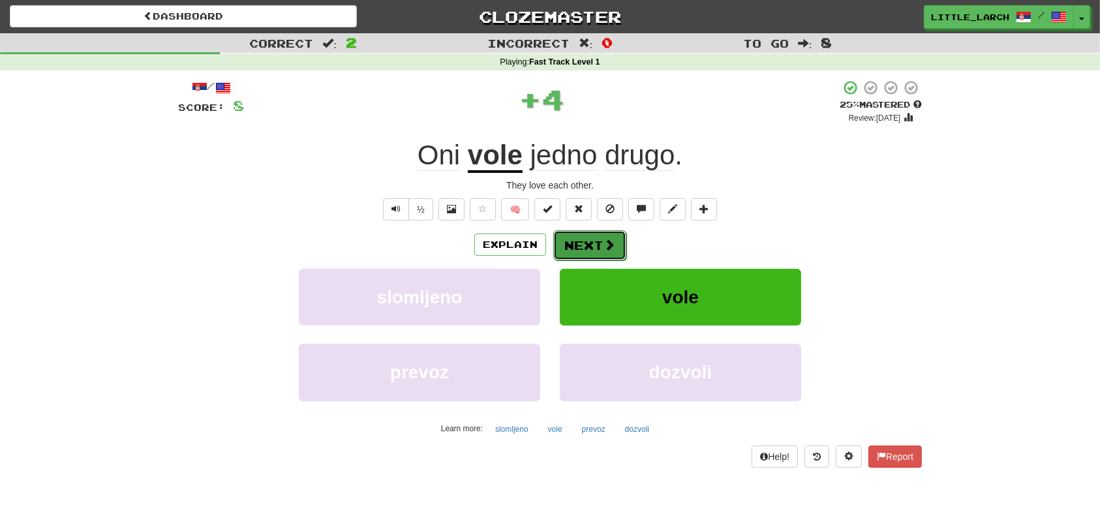
click at [611, 245] on span at bounding box center [610, 245] width 12 height 12
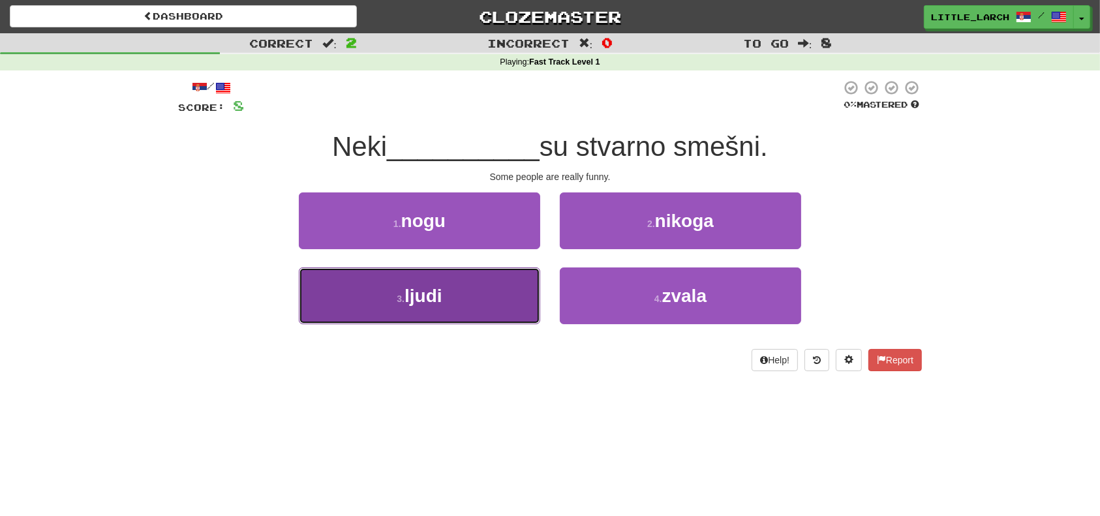
click at [470, 296] on button "3 . ljudi" at bounding box center [419, 296] width 241 height 57
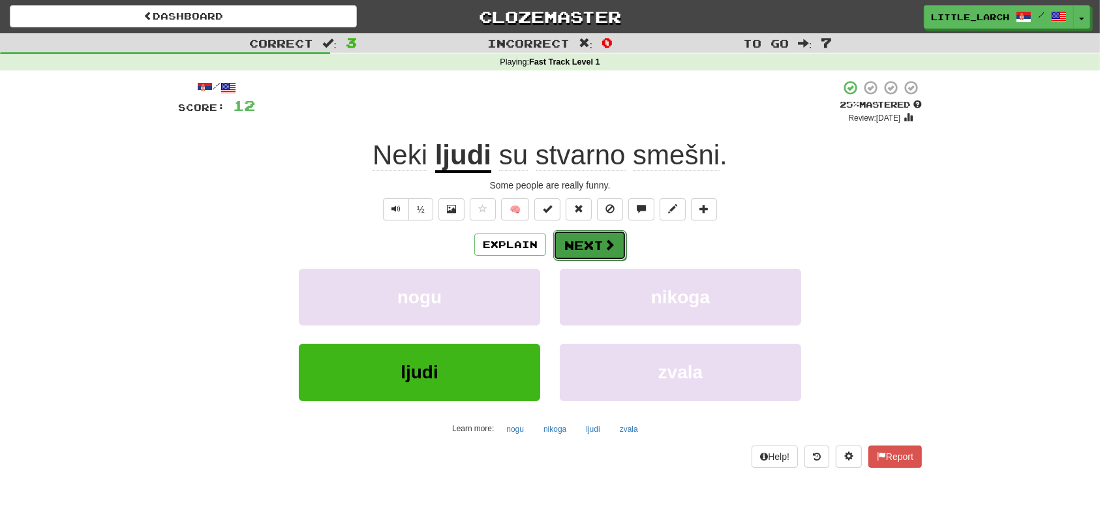
click at [590, 244] on button "Next" at bounding box center [589, 245] width 73 height 30
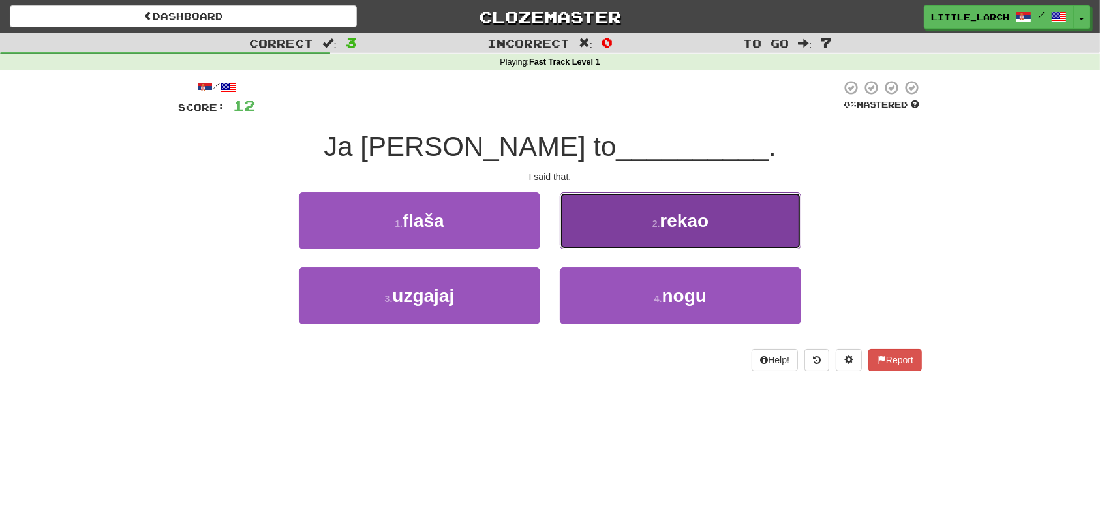
click at [726, 227] on button "2 . rekao" at bounding box center [680, 221] width 241 height 57
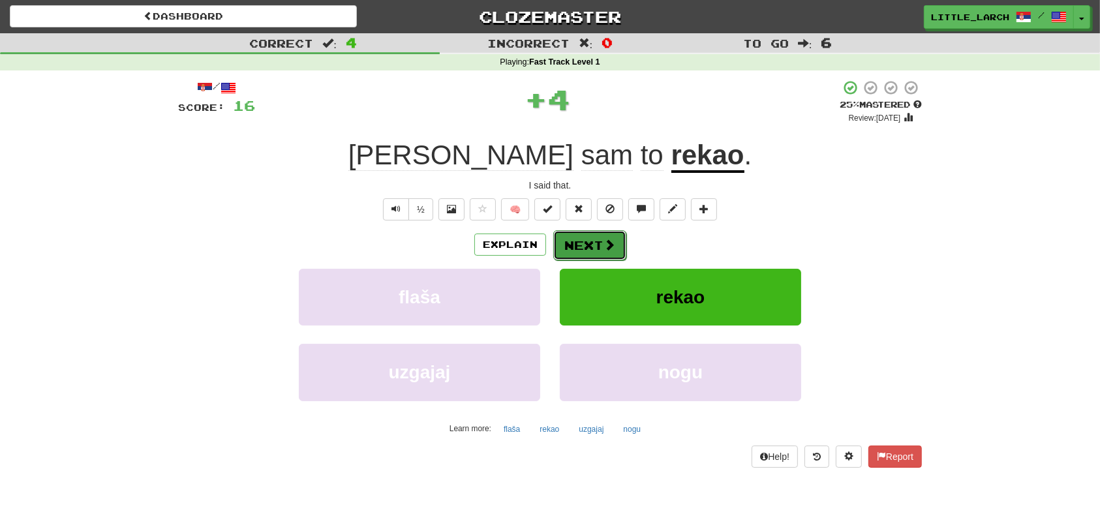
click at [571, 238] on button "Next" at bounding box center [589, 245] width 73 height 30
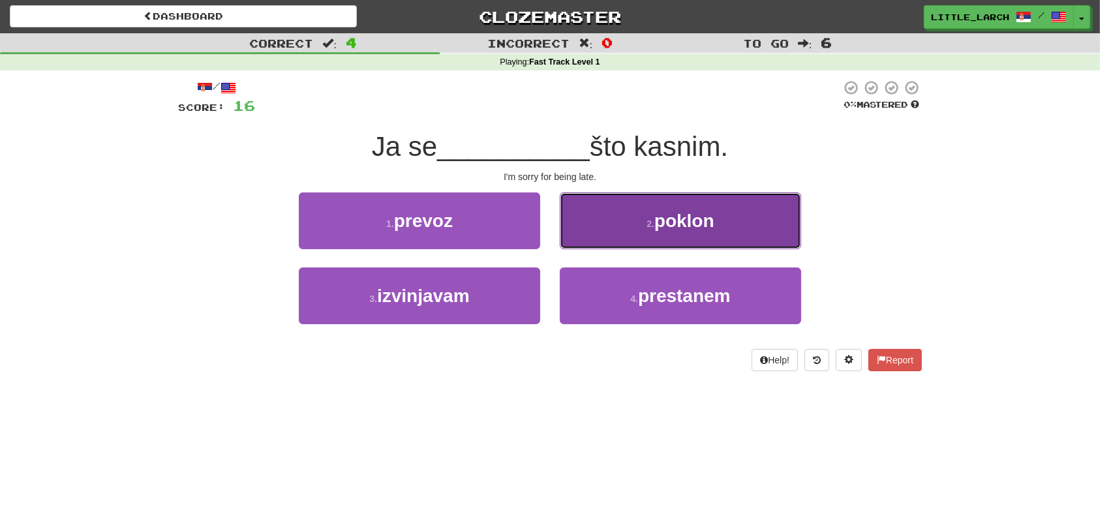
click at [630, 223] on button "2 . poklon" at bounding box center [680, 221] width 241 height 57
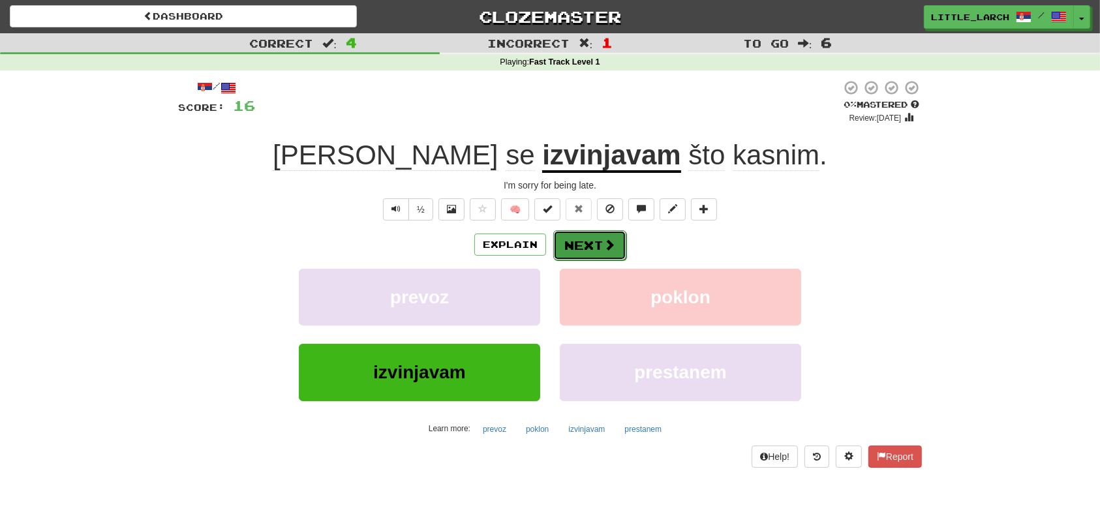
click at [606, 235] on button "Next" at bounding box center [589, 245] width 73 height 30
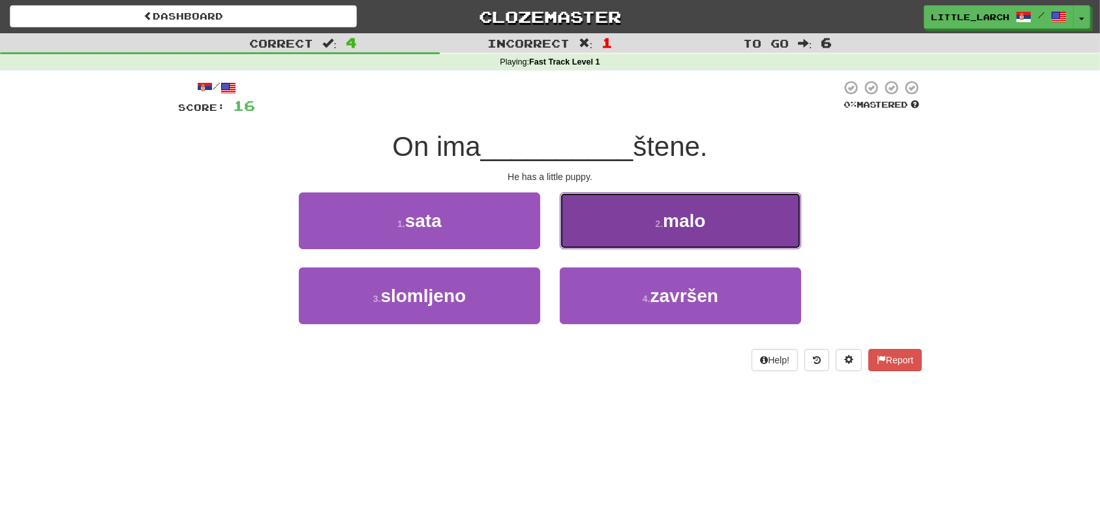
click at [697, 241] on button "2 . malo" at bounding box center [680, 221] width 241 height 57
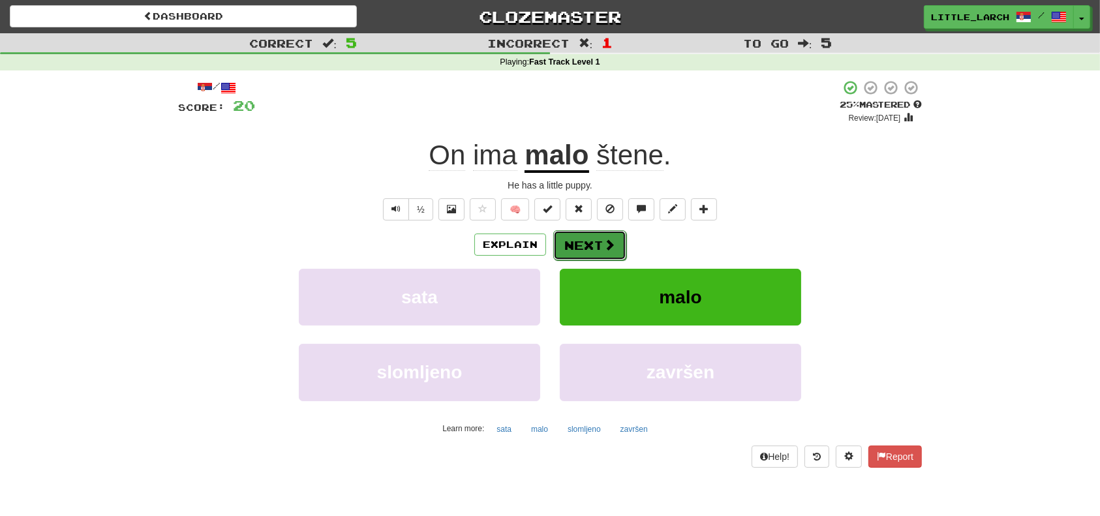
click at [583, 253] on button "Next" at bounding box center [589, 245] width 73 height 30
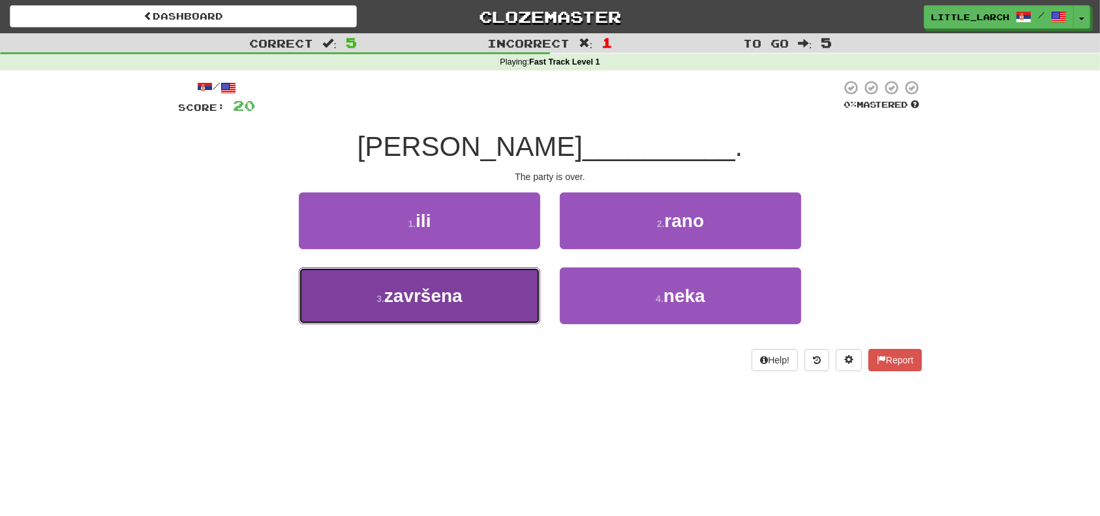
click at [491, 302] on button "3 . završena" at bounding box center [419, 296] width 241 height 57
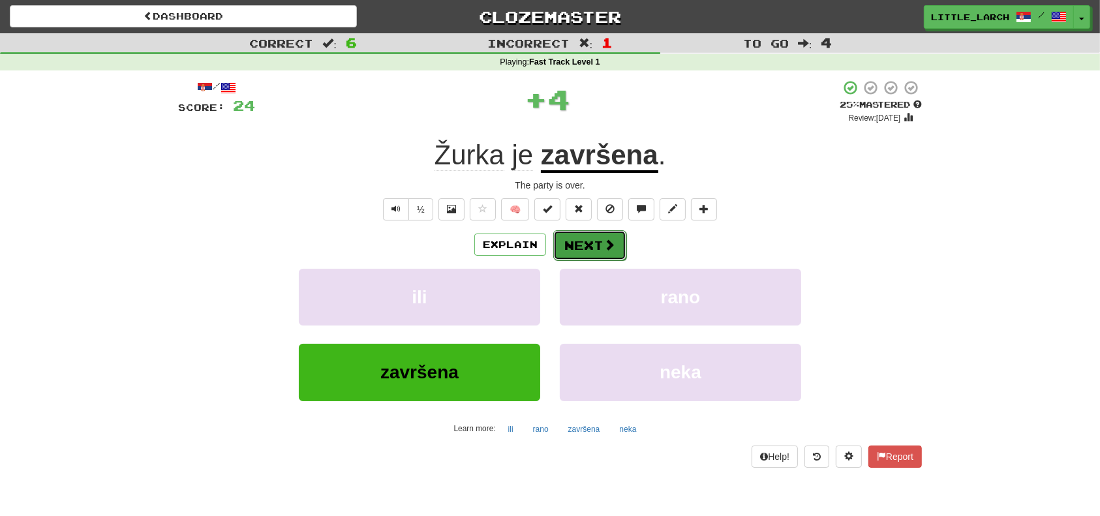
click at [583, 238] on button "Next" at bounding box center [589, 245] width 73 height 30
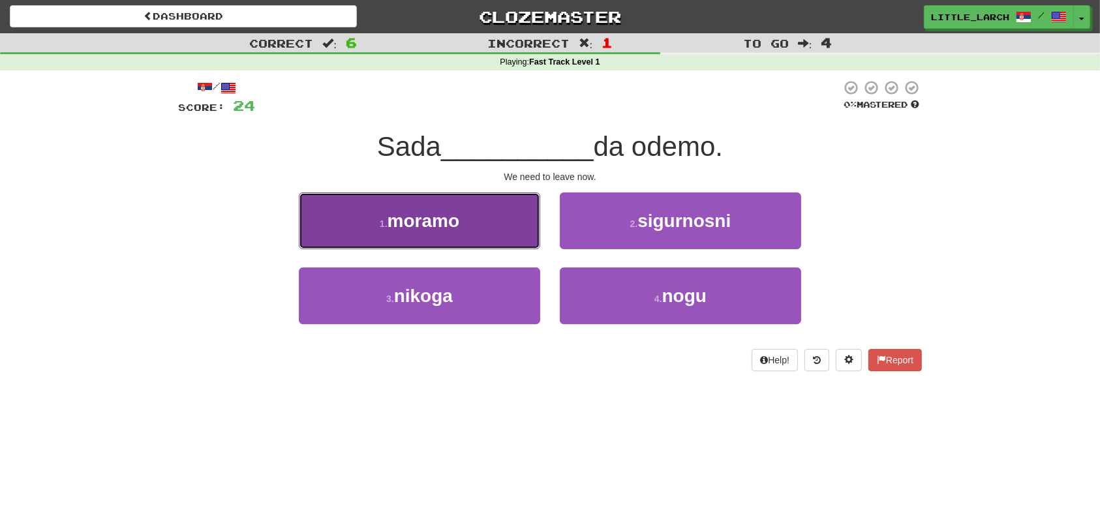
click at [476, 234] on button "1 . moramo" at bounding box center [419, 221] width 241 height 57
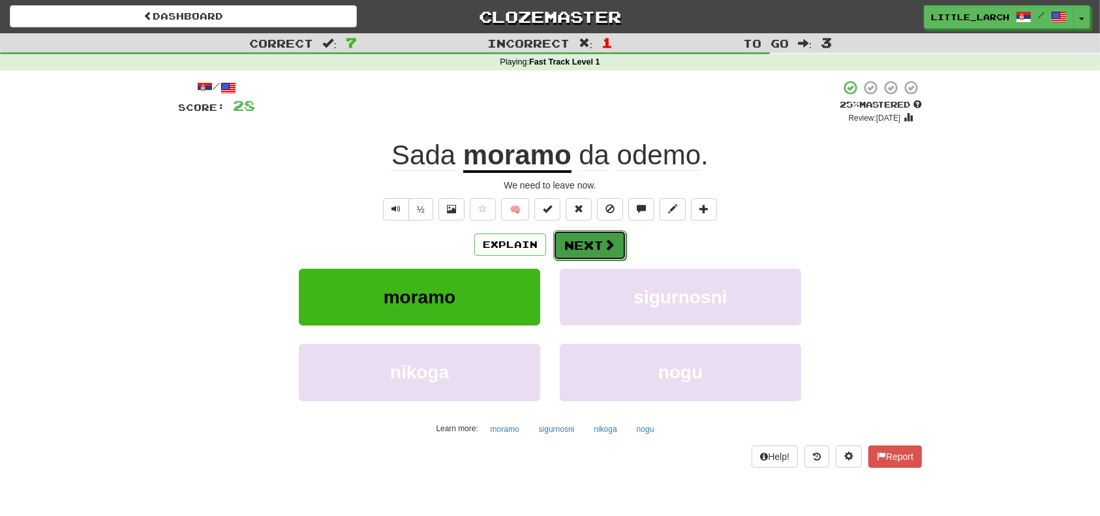
click at [612, 243] on span at bounding box center [610, 245] width 12 height 12
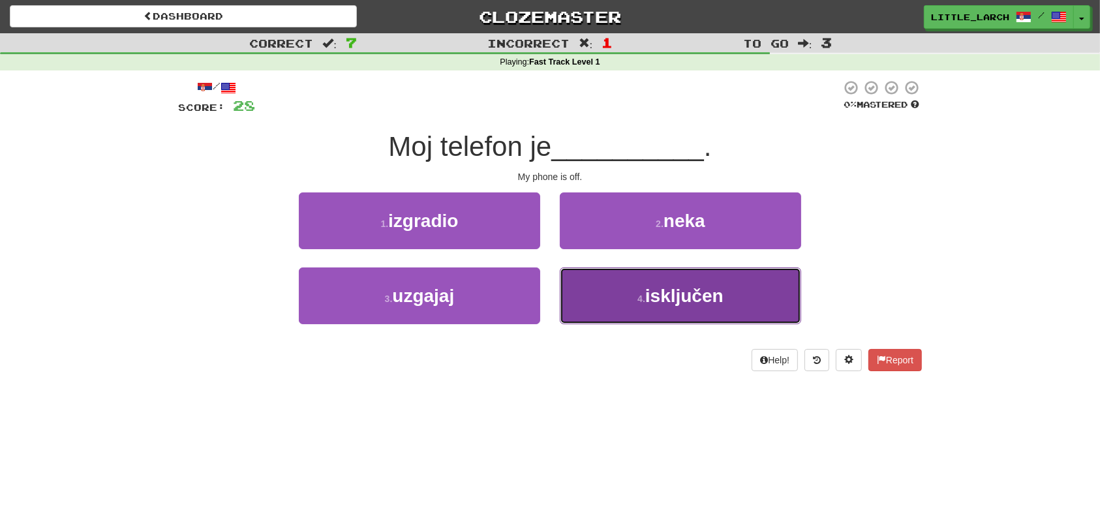
click at [599, 277] on button "4 . isključen" at bounding box center [680, 296] width 241 height 57
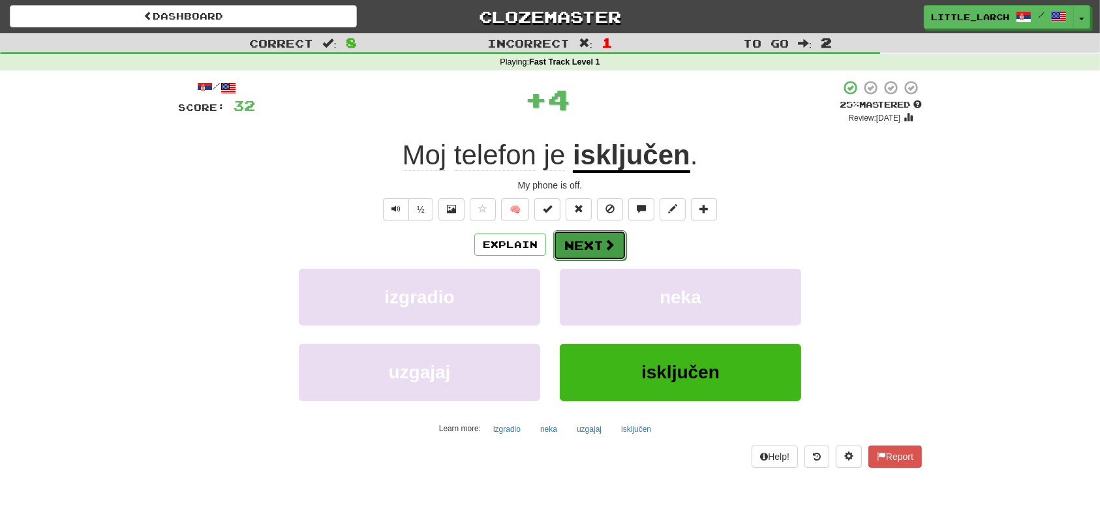
click at [564, 234] on button "Next" at bounding box center [589, 245] width 73 height 30
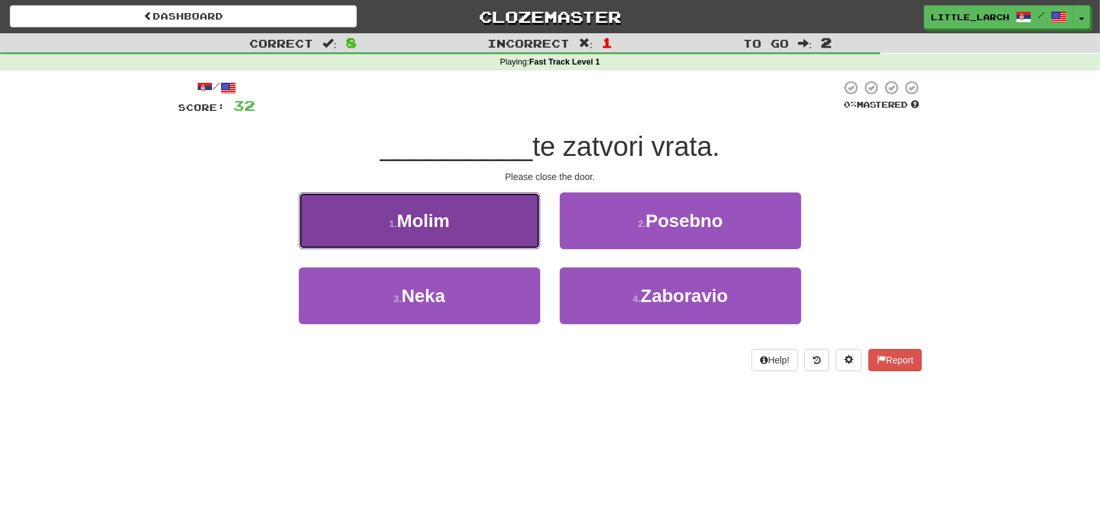
click at [482, 207] on button "1 . Molim" at bounding box center [419, 221] width 241 height 57
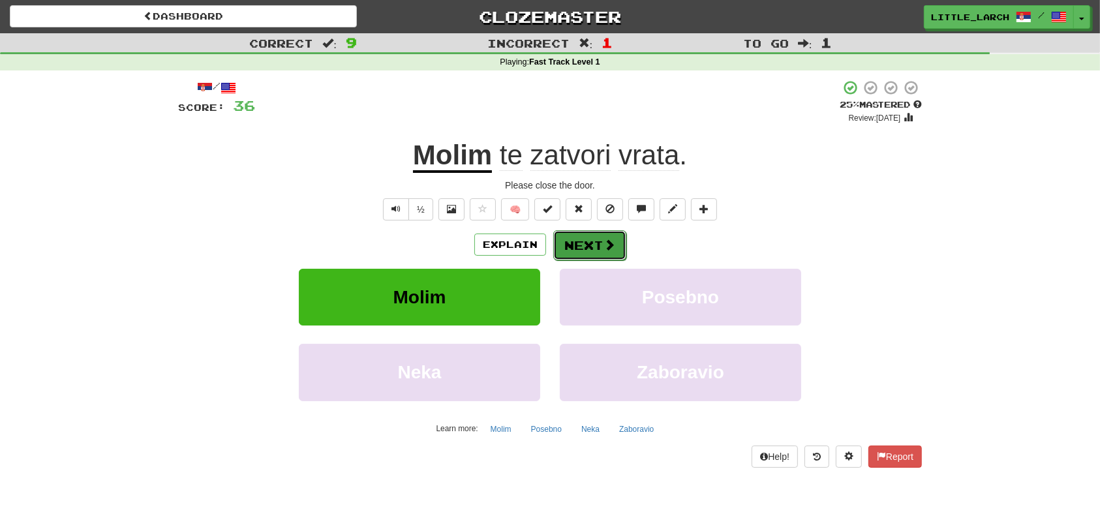
click at [568, 249] on button "Next" at bounding box center [589, 245] width 73 height 30
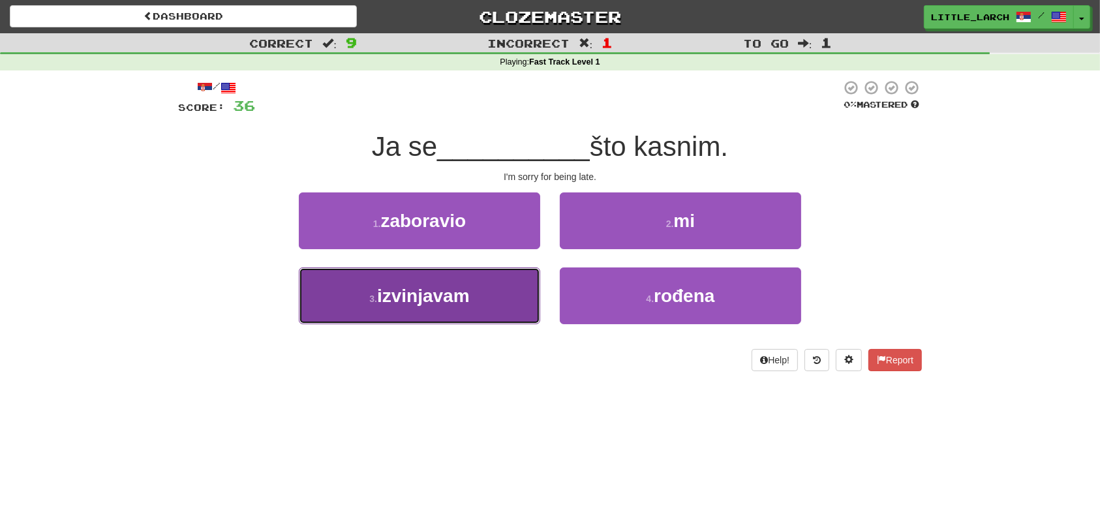
click at [507, 306] on button "3 . izvinjavam" at bounding box center [419, 296] width 241 height 57
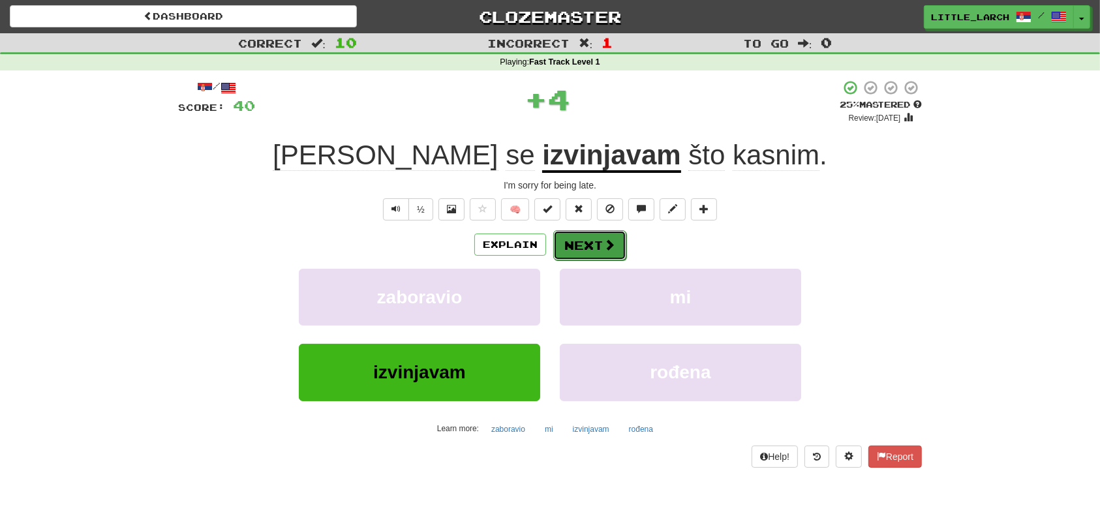
click at [593, 251] on button "Next" at bounding box center [589, 245] width 73 height 30
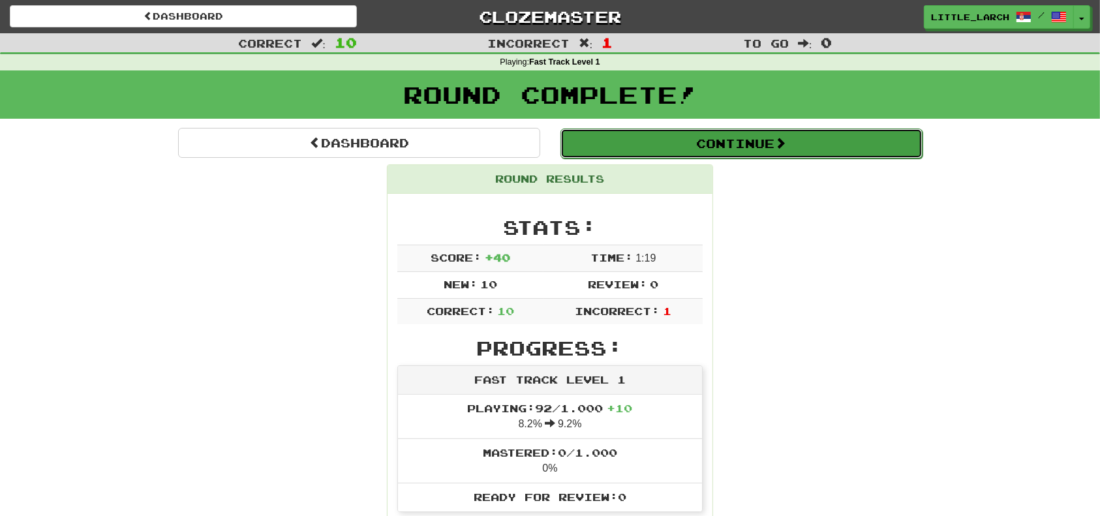
click at [680, 139] on button "Continue" at bounding box center [742, 144] width 362 height 30
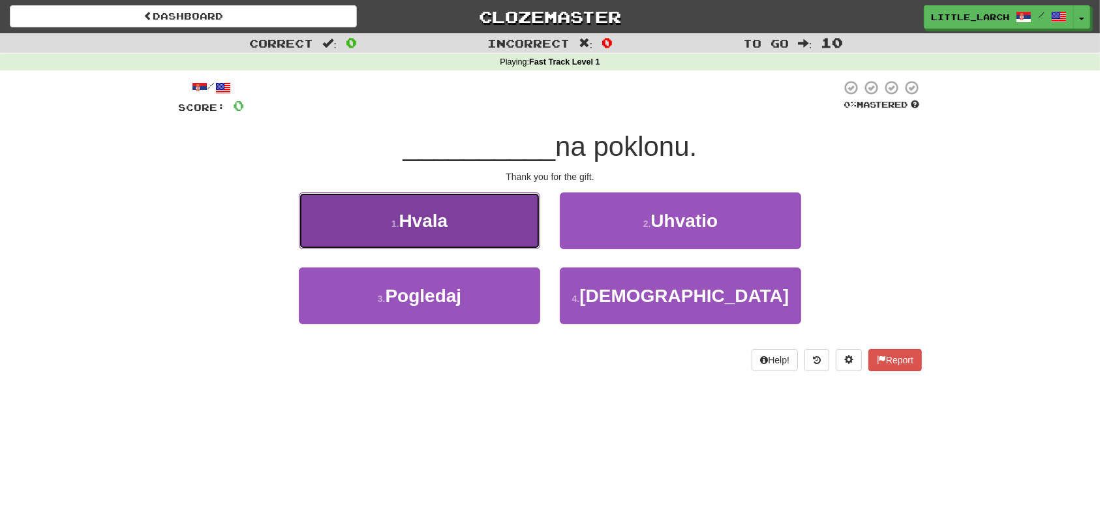
click at [467, 204] on button "1 . Hvala" at bounding box center [419, 221] width 241 height 57
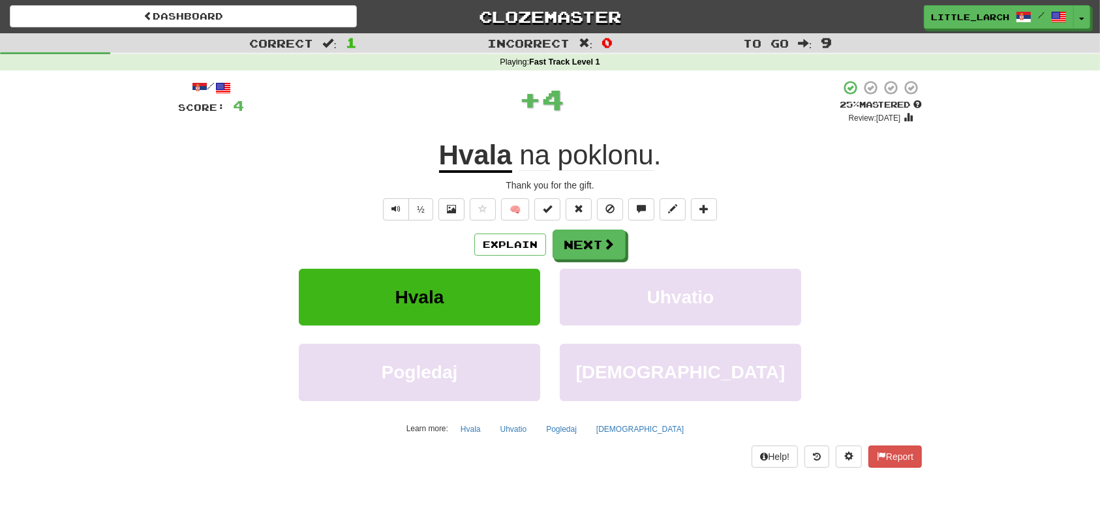
click at [610, 170] on span "poklonu" at bounding box center [606, 155] width 96 height 31
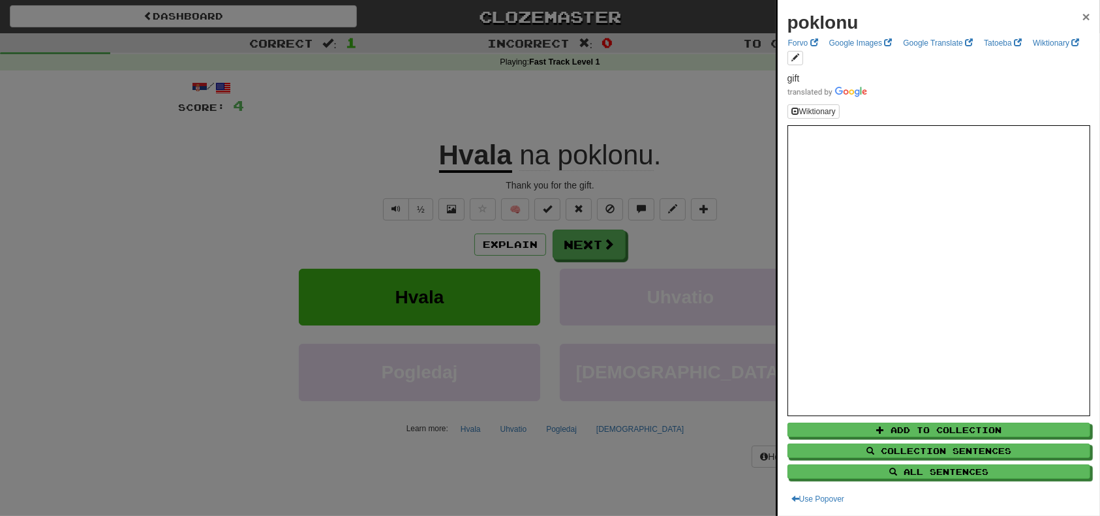
click at [1083, 18] on span "×" at bounding box center [1087, 16] width 8 height 15
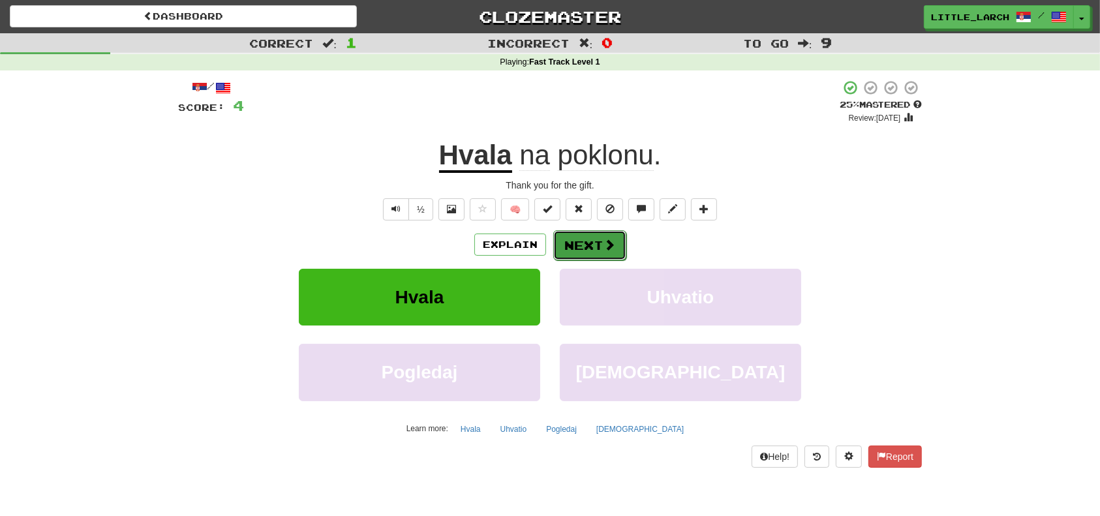
click at [600, 246] on button "Next" at bounding box center [589, 245] width 73 height 30
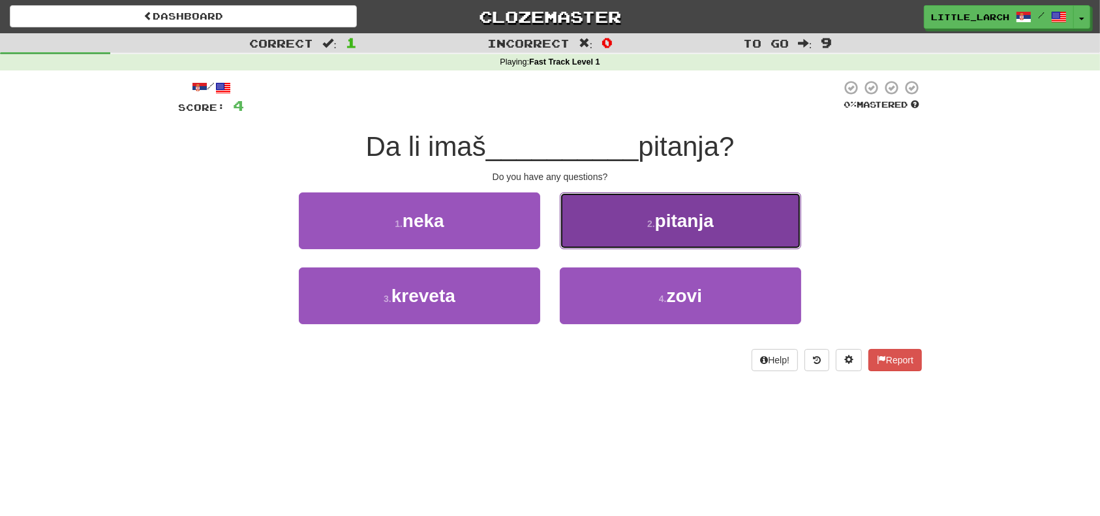
click at [632, 230] on button "2 . pitanja" at bounding box center [680, 221] width 241 height 57
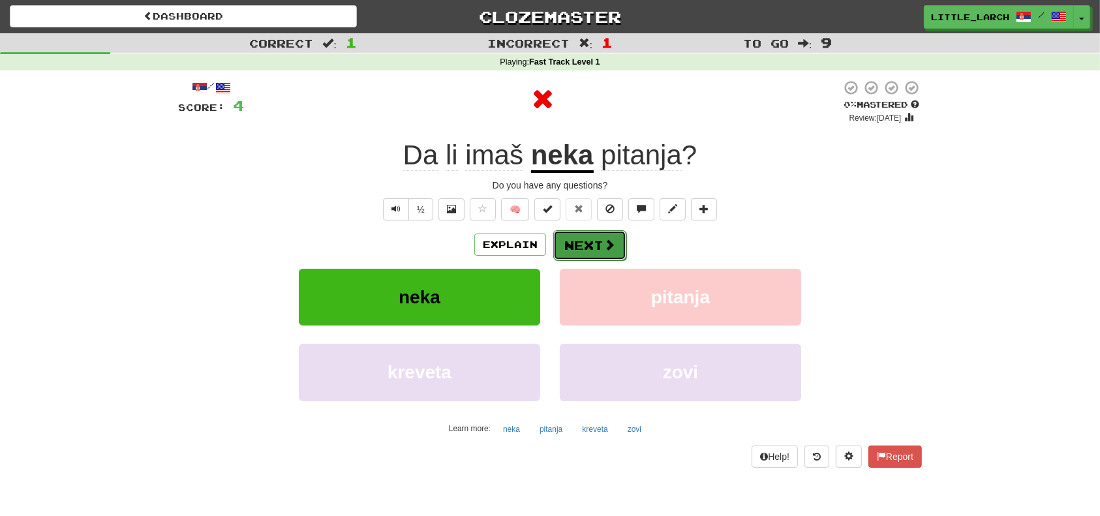
click at [597, 234] on button "Next" at bounding box center [589, 245] width 73 height 30
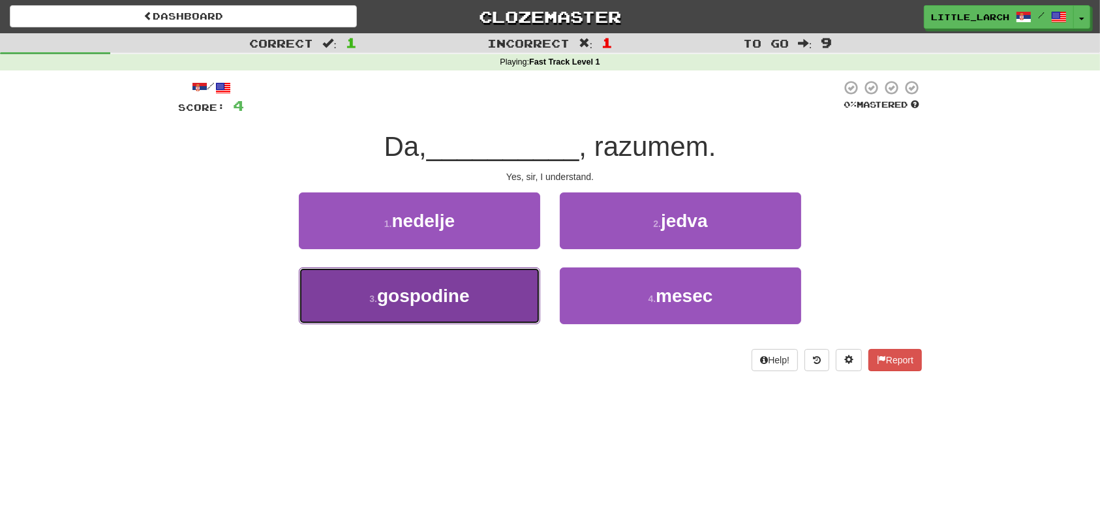
click at [530, 301] on button "3 . gospodine" at bounding box center [419, 296] width 241 height 57
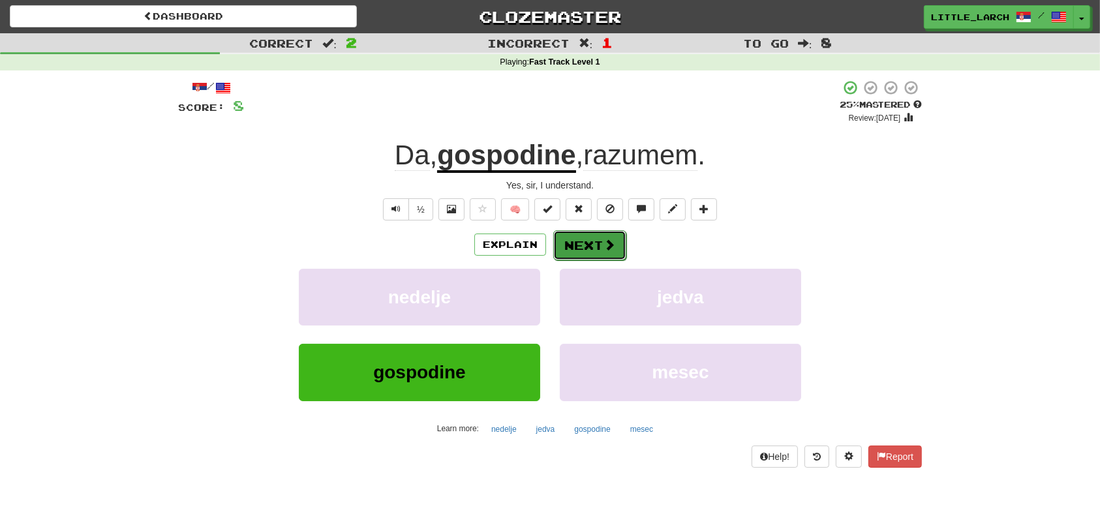
click at [593, 247] on button "Next" at bounding box center [589, 245] width 73 height 30
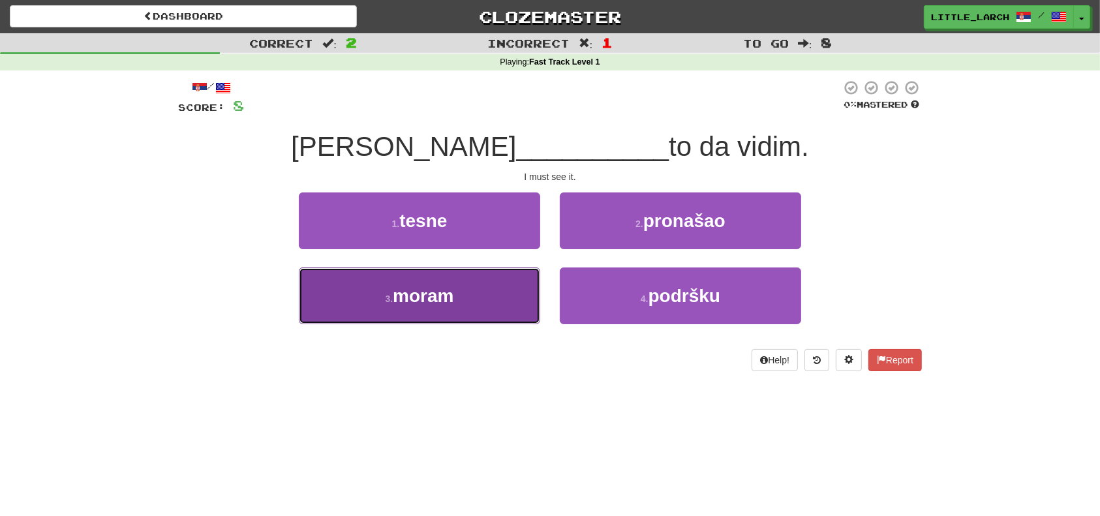
click at [522, 295] on button "3 . moram" at bounding box center [419, 296] width 241 height 57
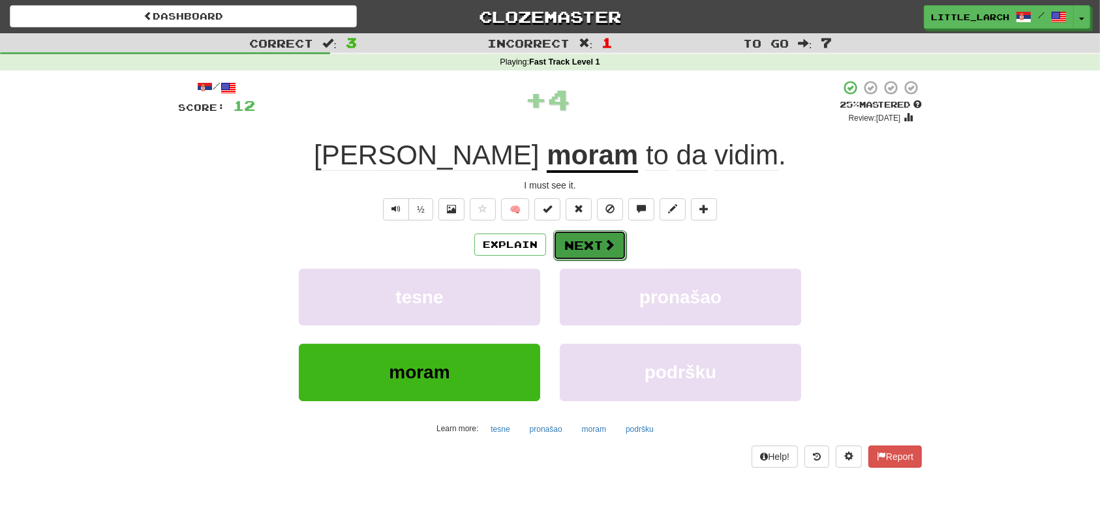
click at [606, 243] on span at bounding box center [610, 245] width 12 height 12
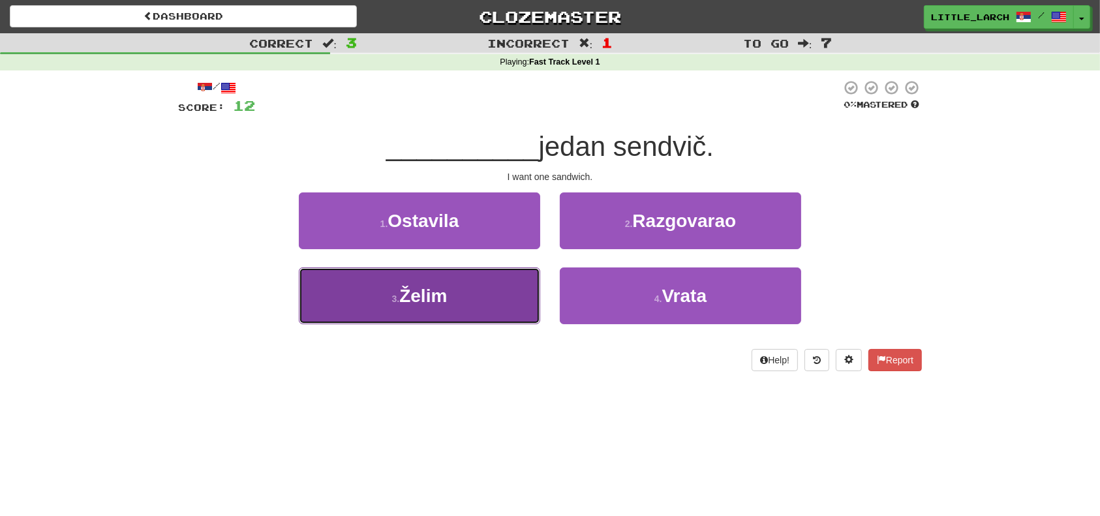
click at [476, 285] on button "3 . Želim" at bounding box center [419, 296] width 241 height 57
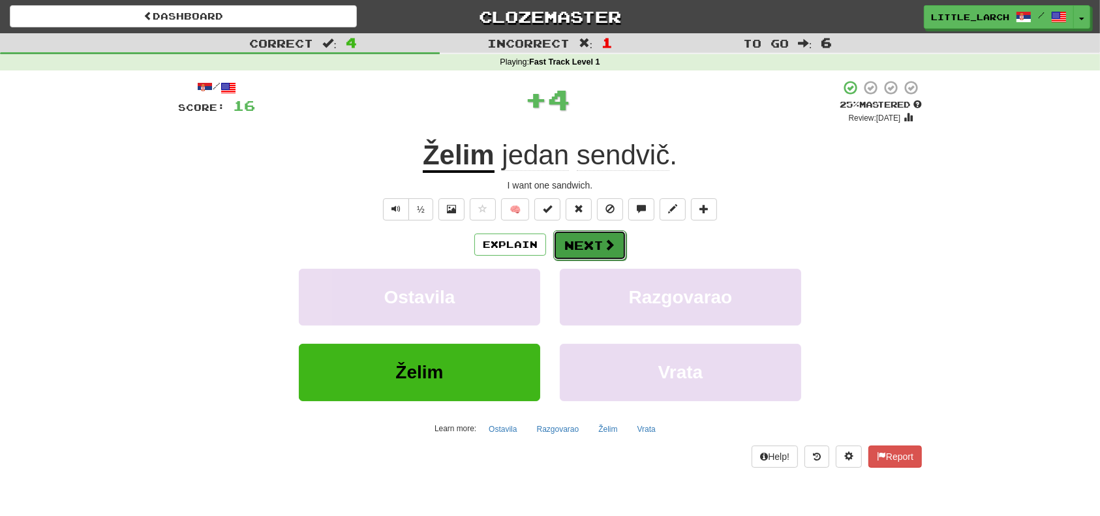
click at [581, 243] on button "Next" at bounding box center [589, 245] width 73 height 30
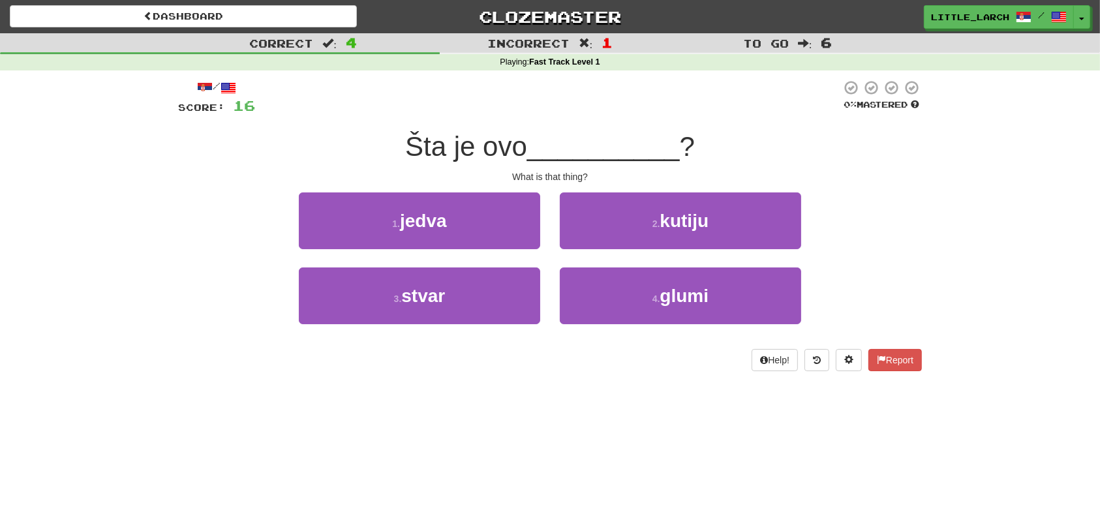
click at [550, 279] on div "4 . glumi" at bounding box center [680, 305] width 261 height 75
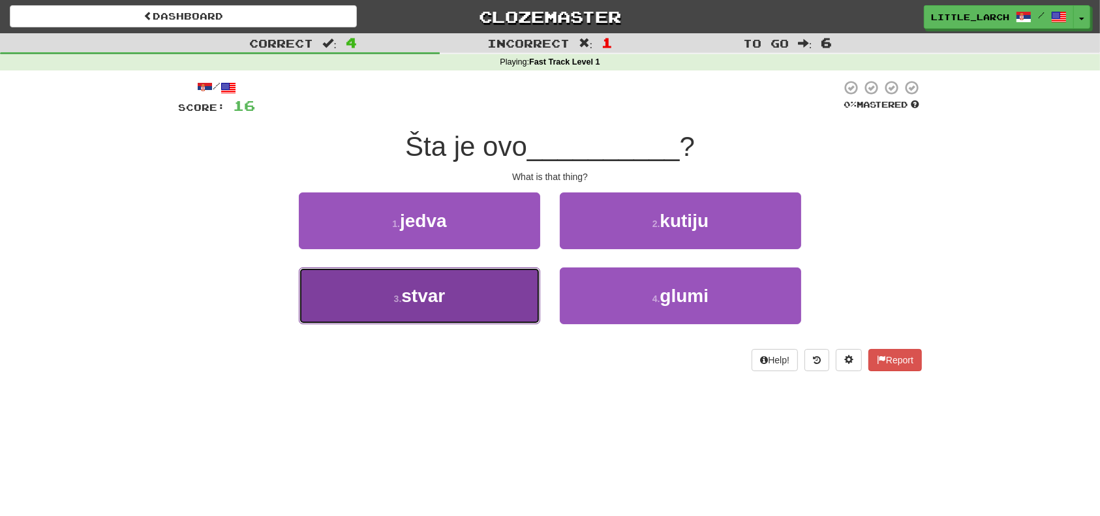
click at [520, 292] on button "3 . stvar" at bounding box center [419, 296] width 241 height 57
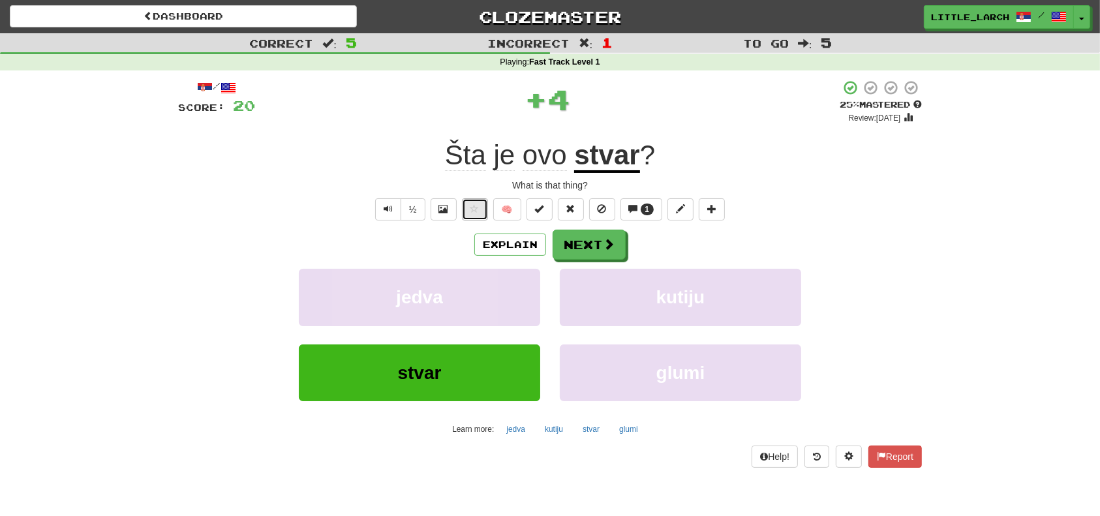
click at [471, 204] on span at bounding box center [475, 208] width 9 height 9
click at [638, 206] on span at bounding box center [633, 208] width 9 height 9
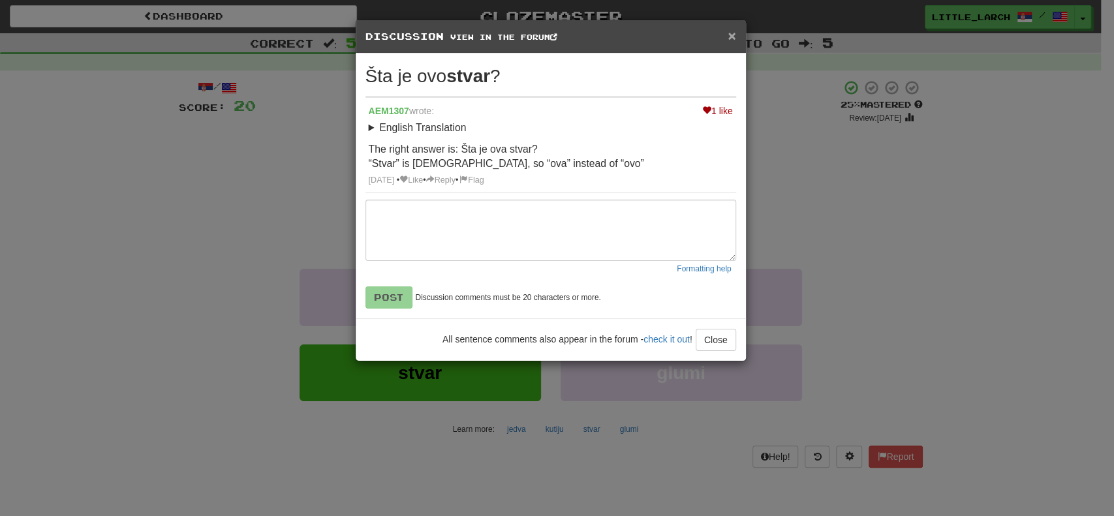
click at [728, 35] on span "×" at bounding box center [732, 35] width 8 height 15
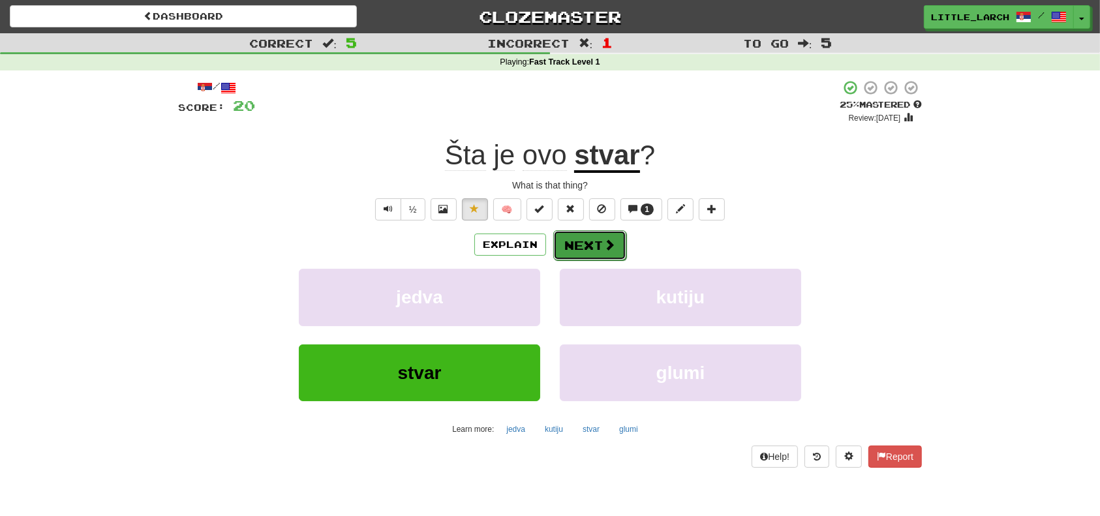
click at [622, 234] on button "Next" at bounding box center [589, 245] width 73 height 30
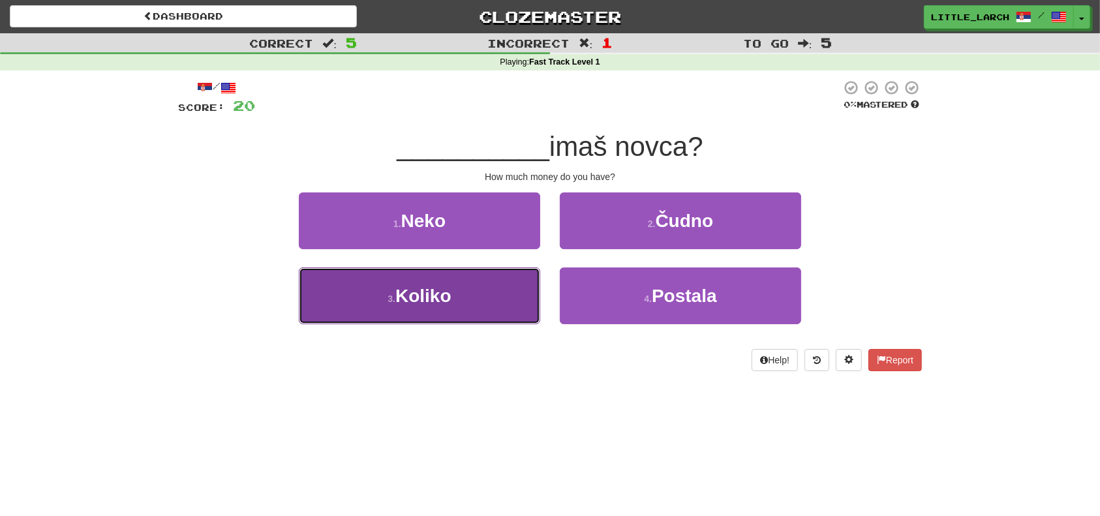
click at [509, 281] on button "3 . Koliko" at bounding box center [419, 296] width 241 height 57
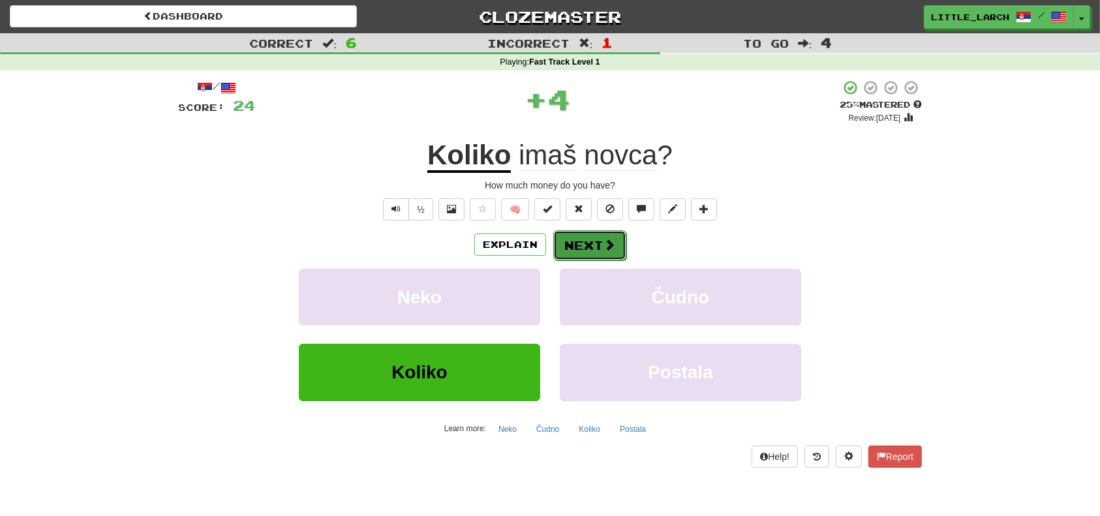
click at [595, 245] on button "Next" at bounding box center [589, 245] width 73 height 30
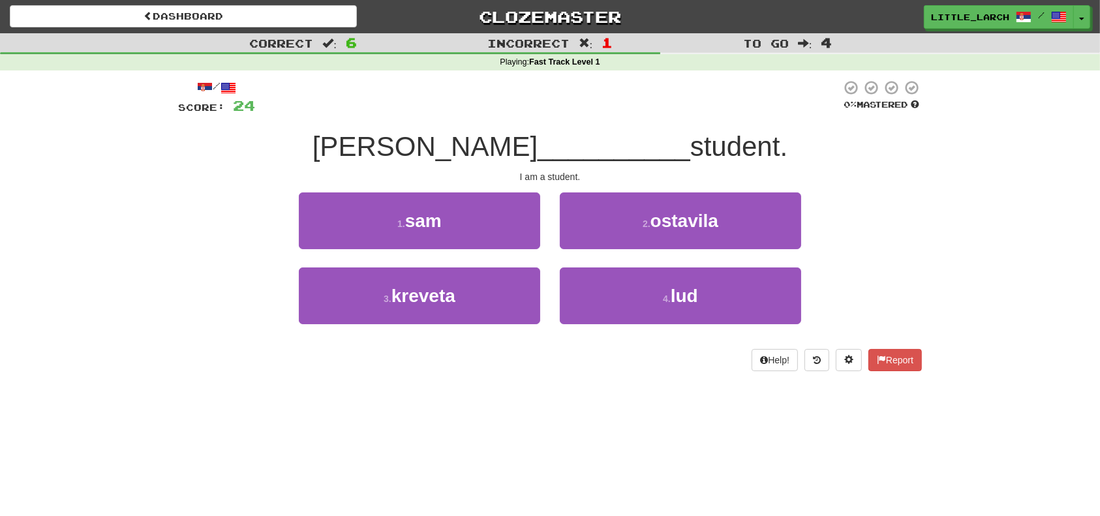
click at [542, 219] on div "1 . sam" at bounding box center [419, 230] width 261 height 75
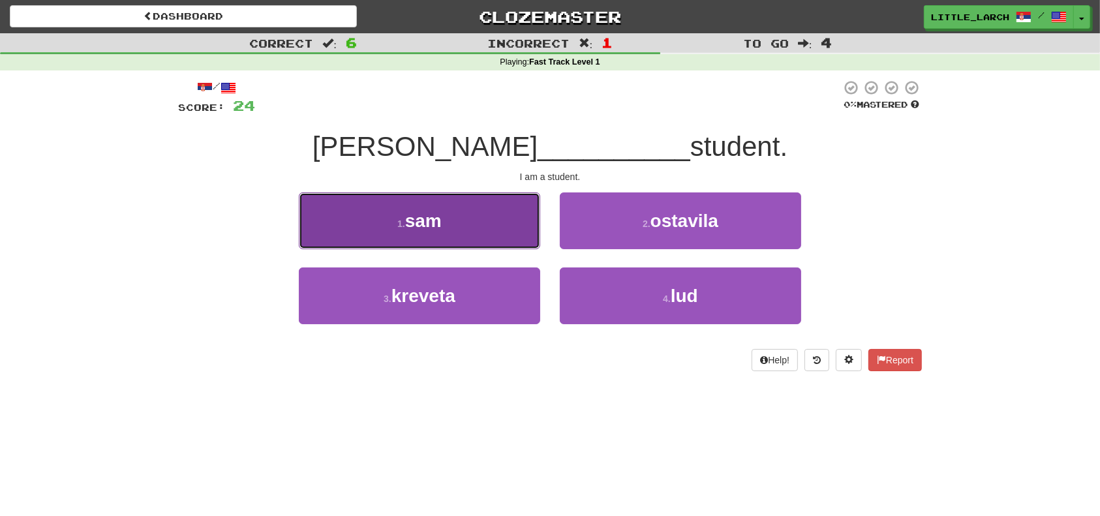
click at [508, 209] on button "1 . sam" at bounding box center [419, 221] width 241 height 57
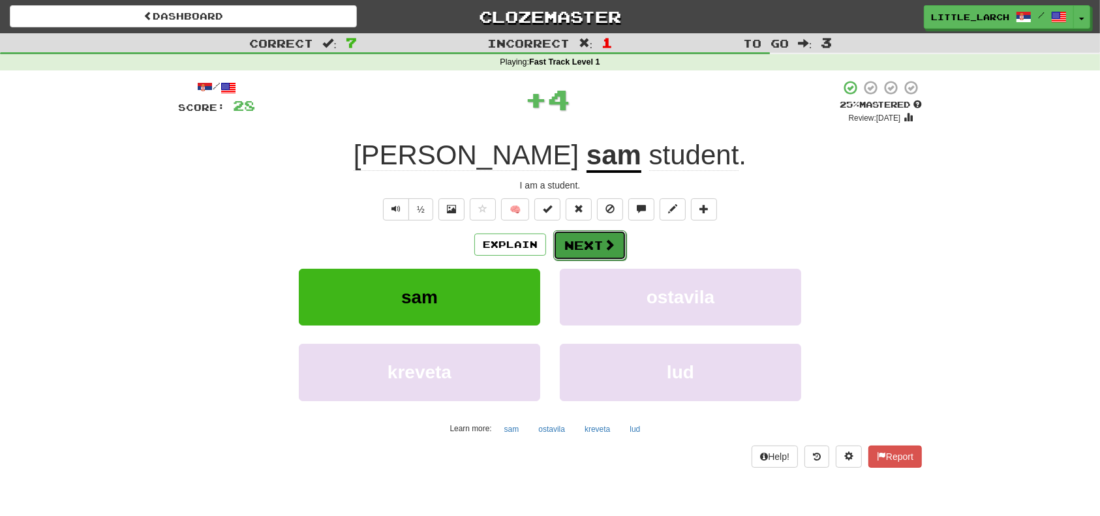
click at [595, 239] on button "Next" at bounding box center [589, 245] width 73 height 30
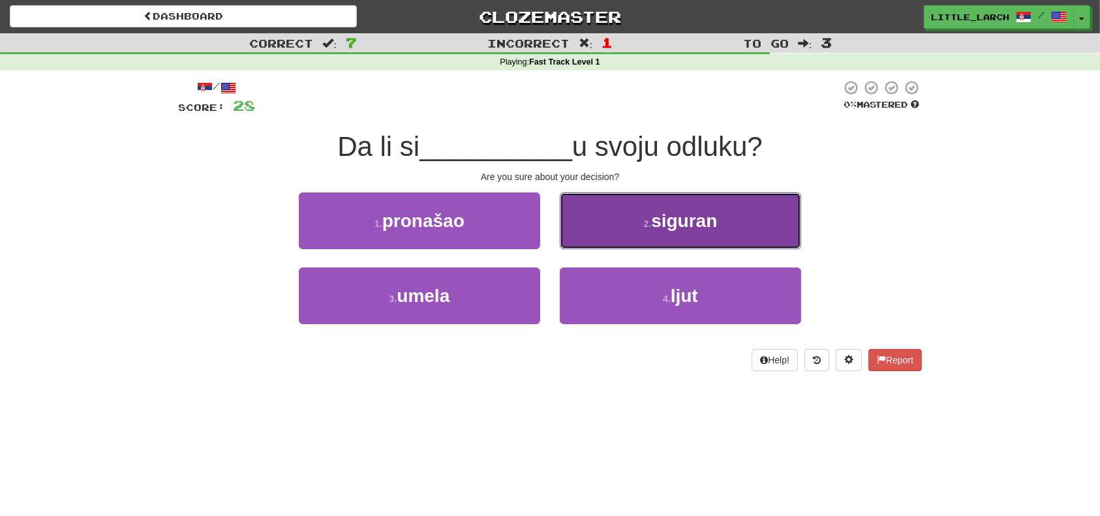
click at [626, 221] on button "2 . siguran" at bounding box center [680, 221] width 241 height 57
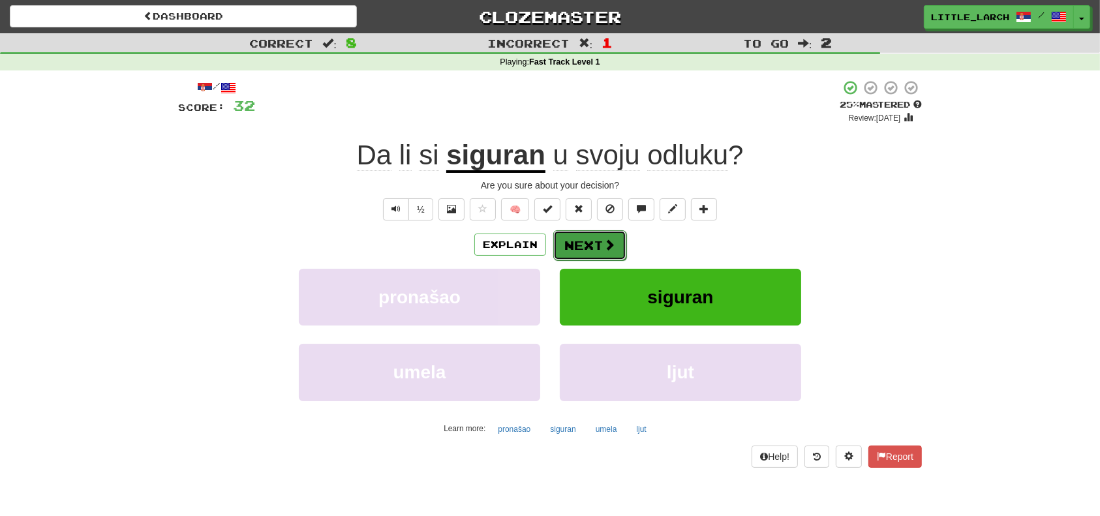
click at [615, 244] on button "Next" at bounding box center [589, 245] width 73 height 30
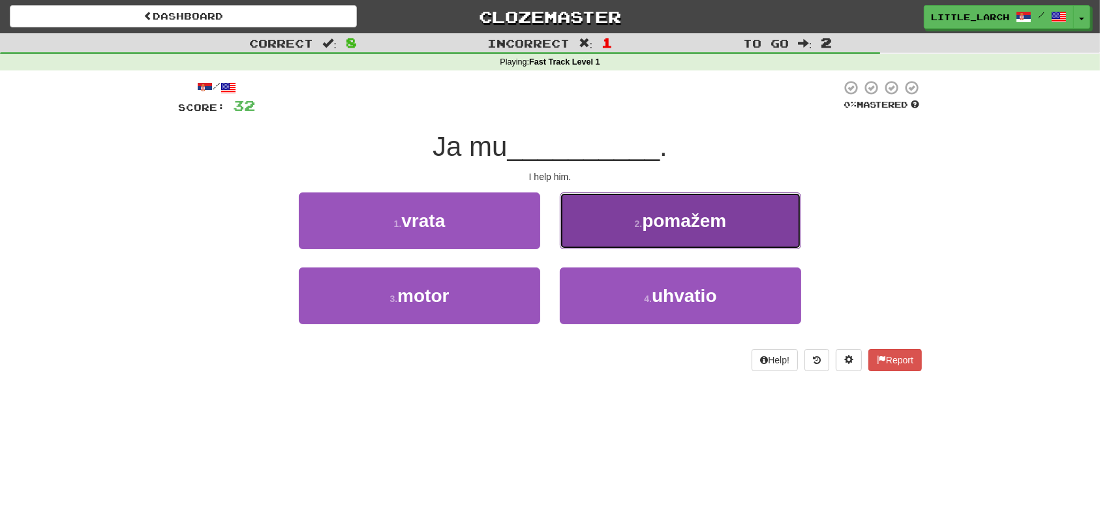
click at [636, 217] on button "2 . pomažem" at bounding box center [680, 221] width 241 height 57
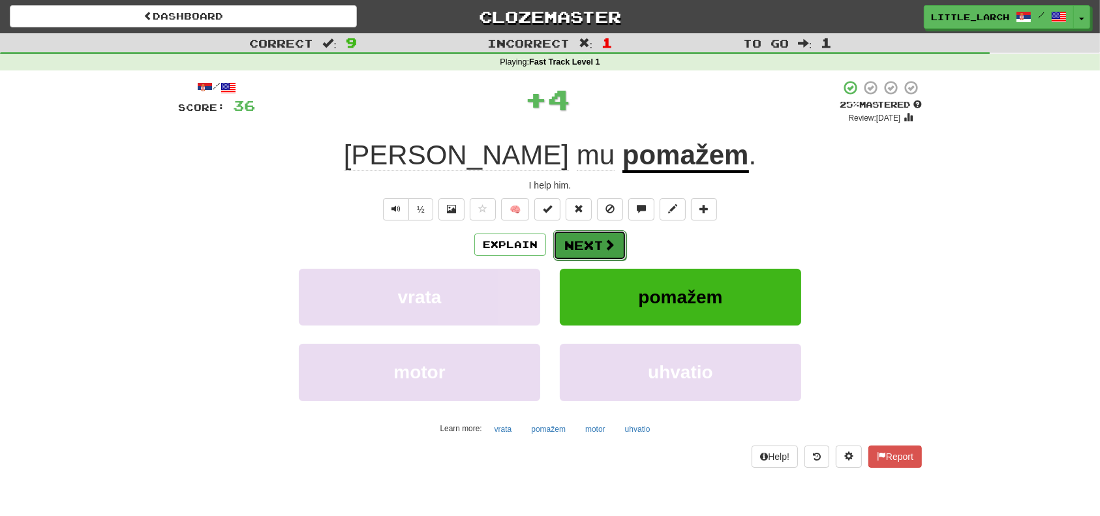
click at [587, 236] on button "Next" at bounding box center [589, 245] width 73 height 30
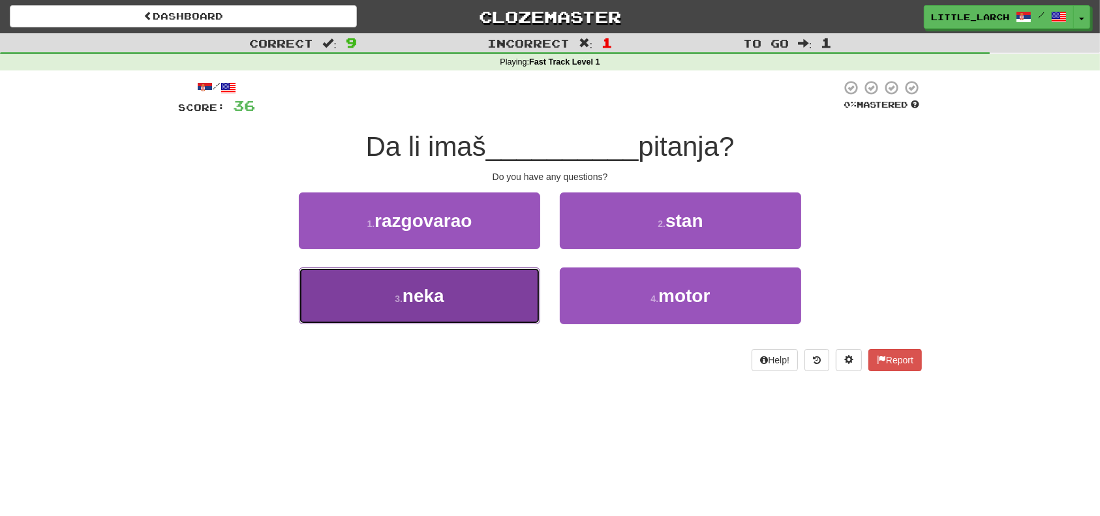
click at [522, 296] on button "3 . neka" at bounding box center [419, 296] width 241 height 57
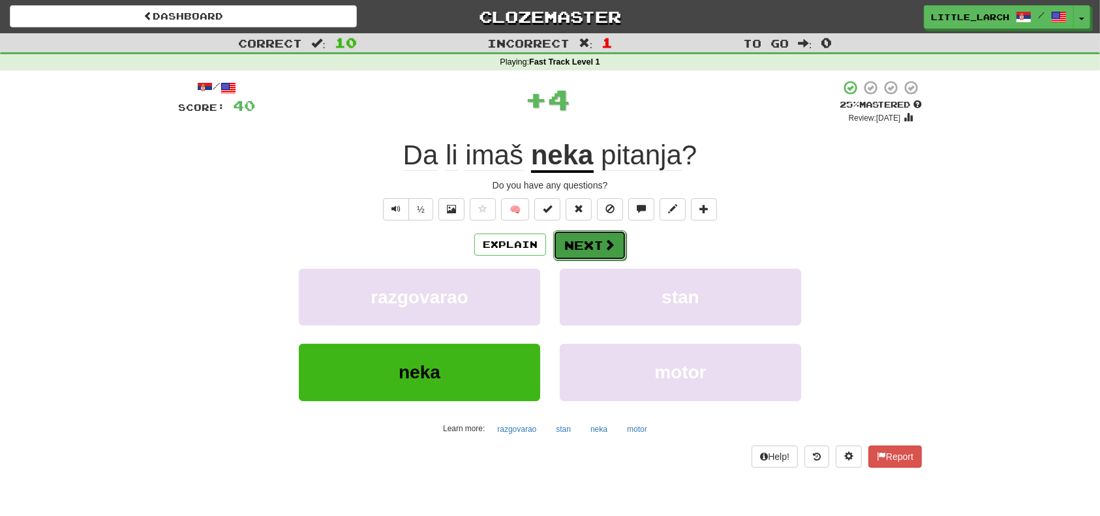
click at [596, 233] on button "Next" at bounding box center [589, 245] width 73 height 30
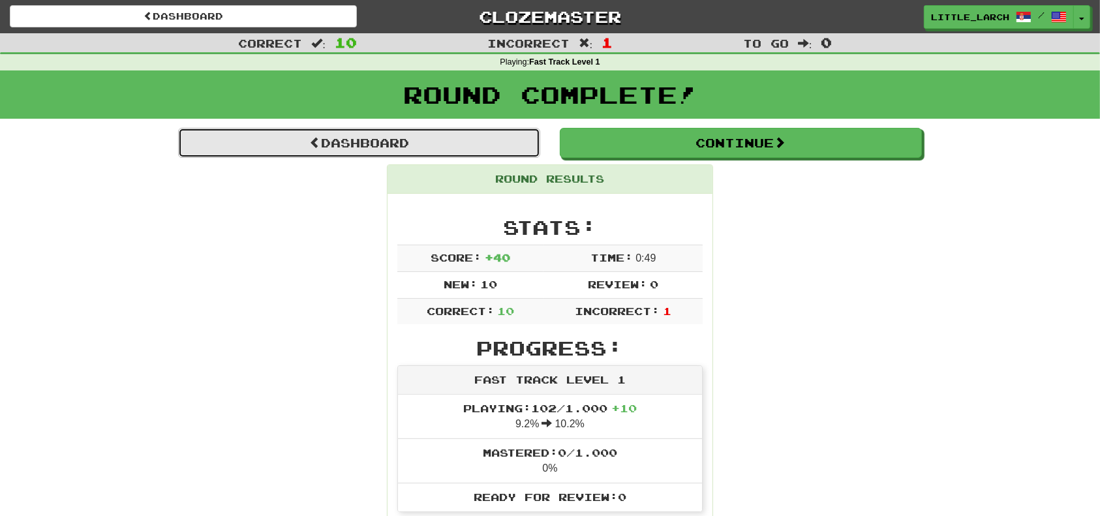
click at [465, 149] on link "Dashboard" at bounding box center [359, 143] width 362 height 30
